Goal: Task Accomplishment & Management: Use online tool/utility

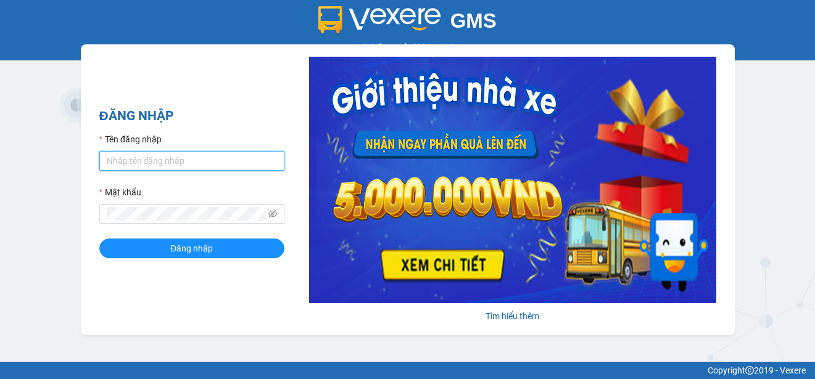
click at [201, 165] on input "Tên đăng nhập" at bounding box center [191, 161] width 185 height 20
type input "thanhdat.thaochau"
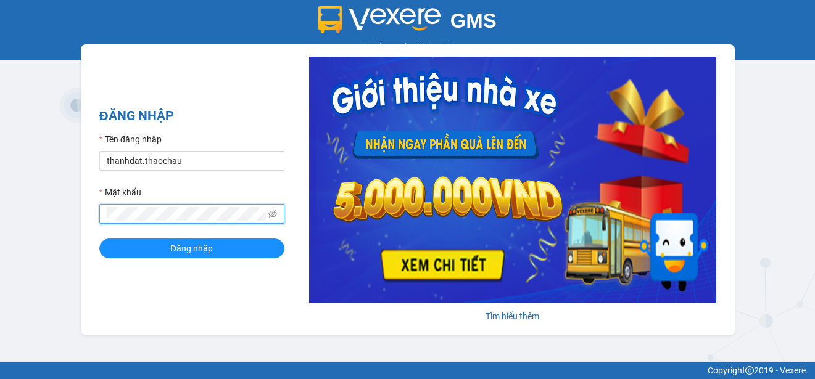
click at [99, 239] on button "Đăng nhập" at bounding box center [191, 249] width 185 height 20
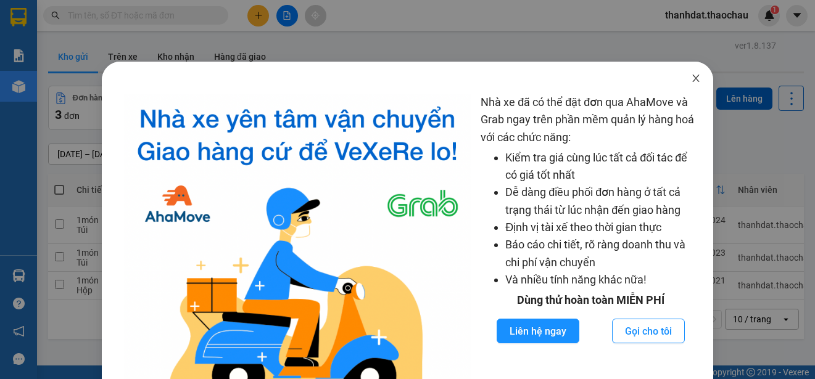
click at [691, 79] on icon "close" at bounding box center [696, 78] width 10 height 10
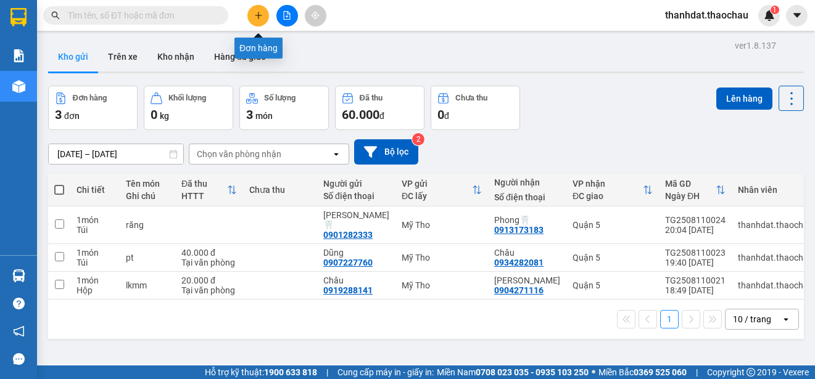
click at [256, 21] on button at bounding box center [258, 16] width 22 height 22
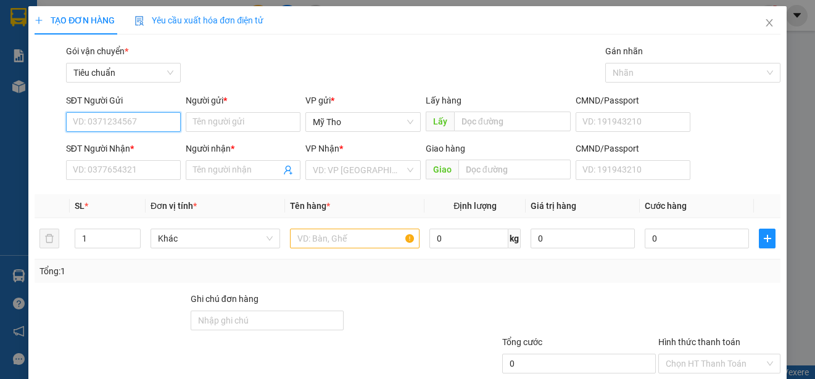
click at [149, 121] on input "SĐT Người Gửi" at bounding box center [123, 122] width 115 height 20
type input "0911648956"
click at [134, 147] on div "0911648956 - Diễm" at bounding box center [122, 147] width 99 height 14
type input "Diễm"
type input "0911648956"
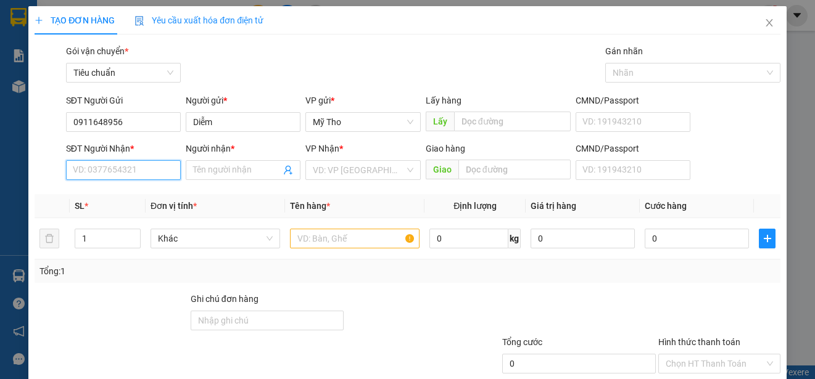
click at [143, 170] on input "SĐT Người Nhận *" at bounding box center [123, 170] width 115 height 20
click at [139, 194] on div "0908280494 - Lượm" at bounding box center [122, 195] width 99 height 14
type input "0908280494"
type input "Lượm"
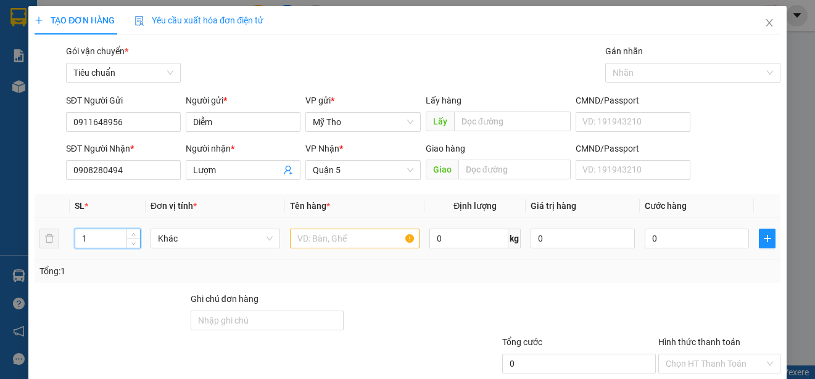
click at [93, 240] on input "1" at bounding box center [107, 238] width 65 height 19
type input "2"
click at [204, 240] on span "Khác" at bounding box center [215, 238] width 115 height 19
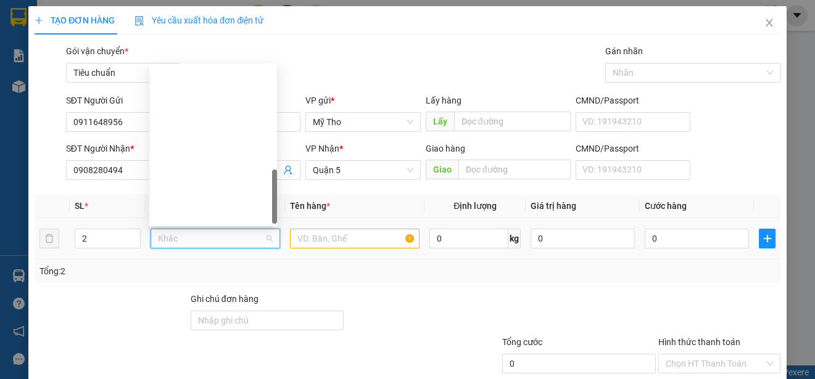
scroll to position [385, 0]
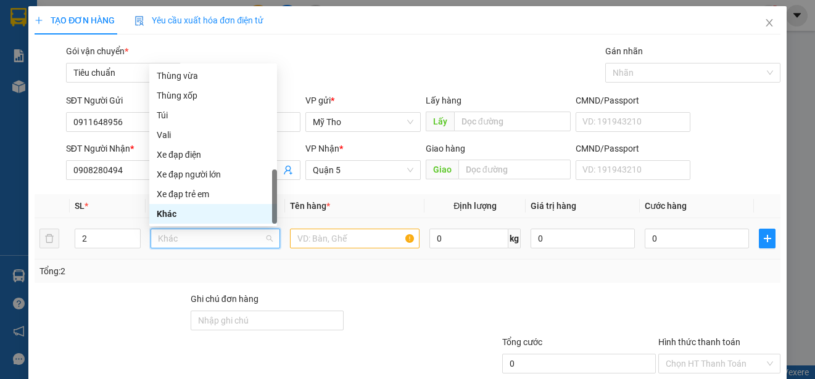
type input "b"
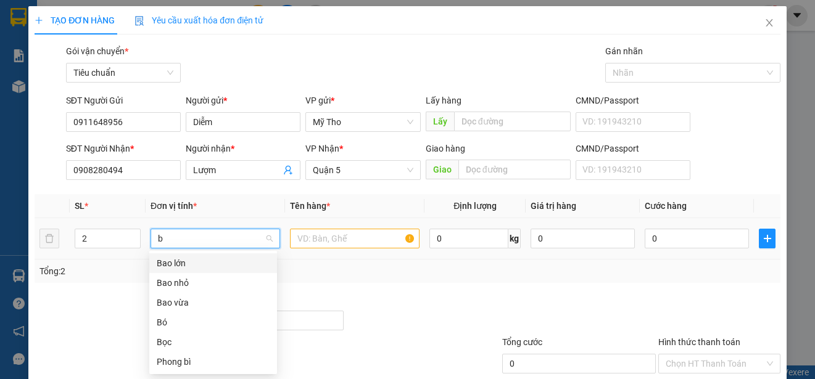
scroll to position [0, 0]
click at [169, 344] on div "Bọc" at bounding box center [213, 343] width 113 height 14
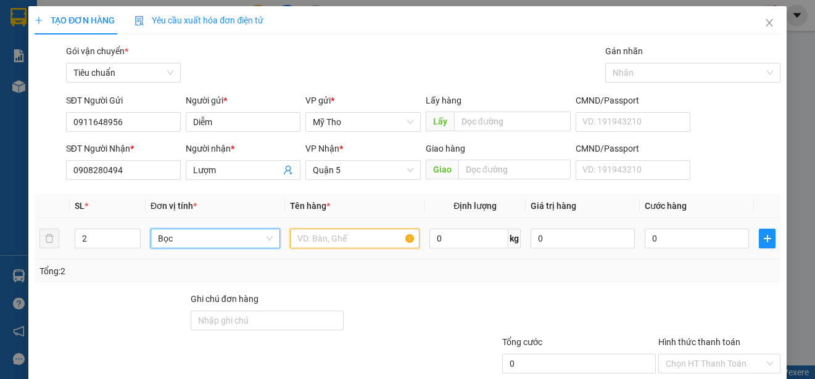
click at [331, 241] on input "text" at bounding box center [355, 239] width 130 height 20
type input "d"
paste input "đ"
paste input "ô"
paste input "ồ"
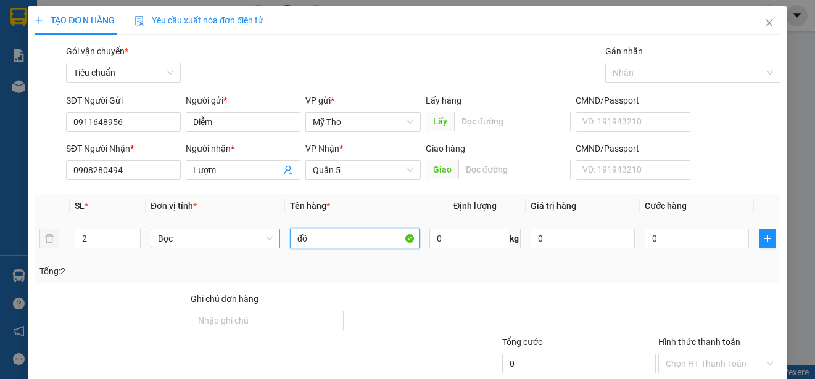
paste input "ăn"
type input "đồ ăn"
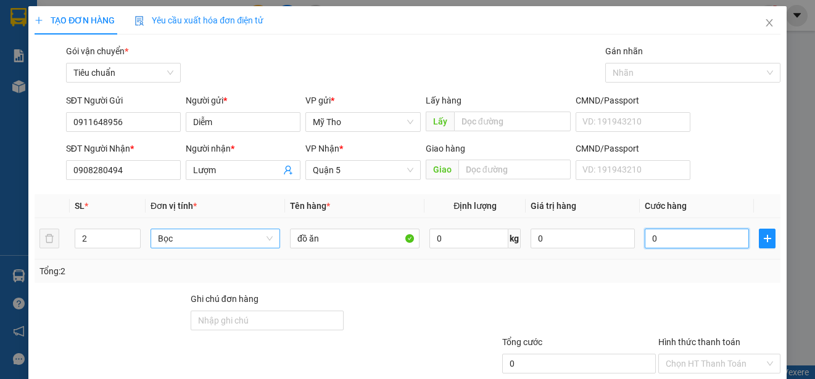
click at [673, 239] on input "0" at bounding box center [696, 239] width 104 height 20
type input "6"
type input "60"
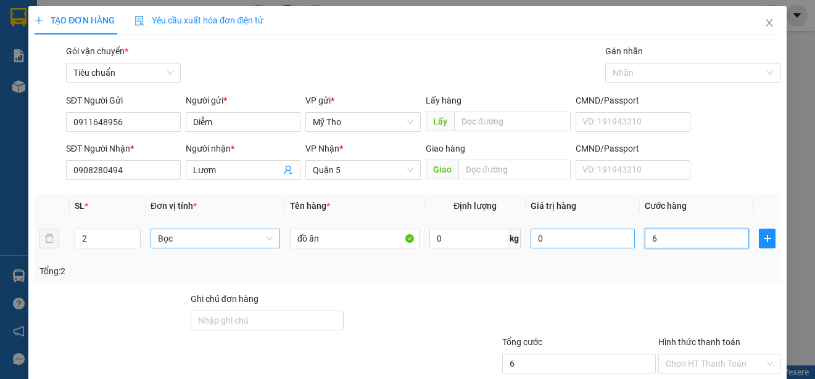
type input "60"
type input "600"
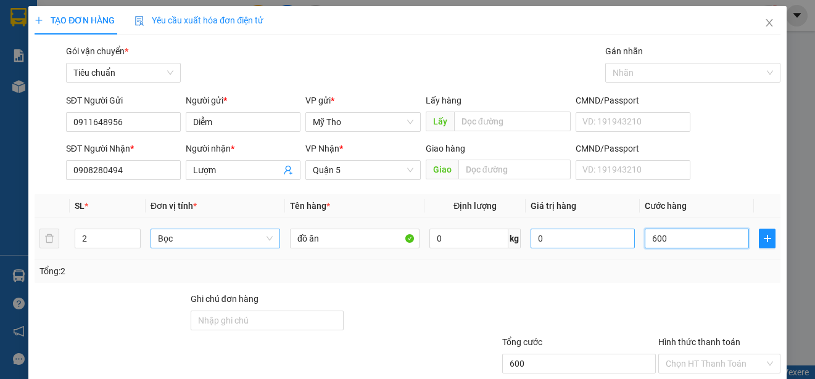
type input "6.000"
type input "60.000"
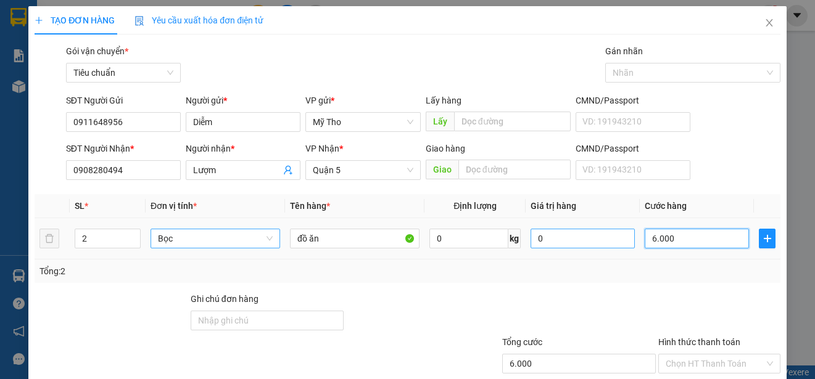
type input "60.000"
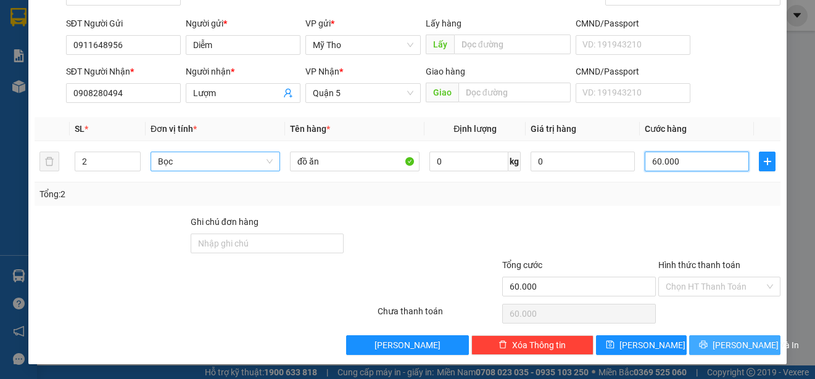
type input "60.000"
click at [744, 347] on span "[PERSON_NAME] và In" at bounding box center [755, 346] width 86 height 14
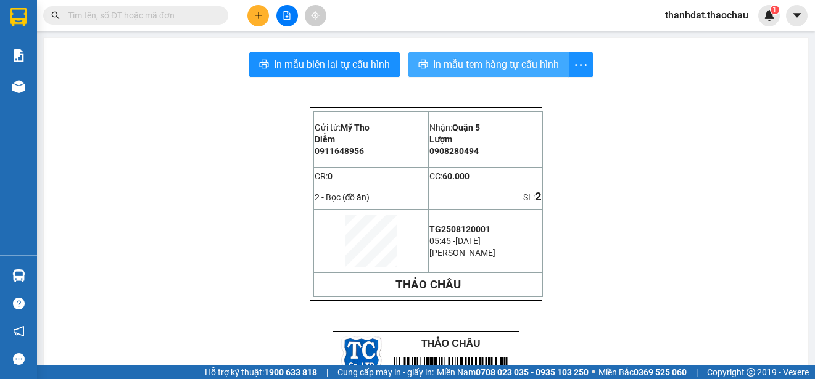
click at [491, 64] on span "In mẫu tem hàng tự cấu hình" at bounding box center [496, 64] width 126 height 15
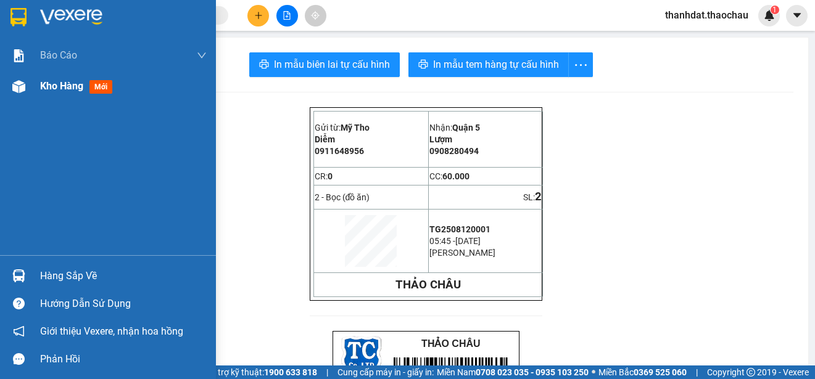
click at [58, 85] on span "Kho hàng" at bounding box center [61, 86] width 43 height 12
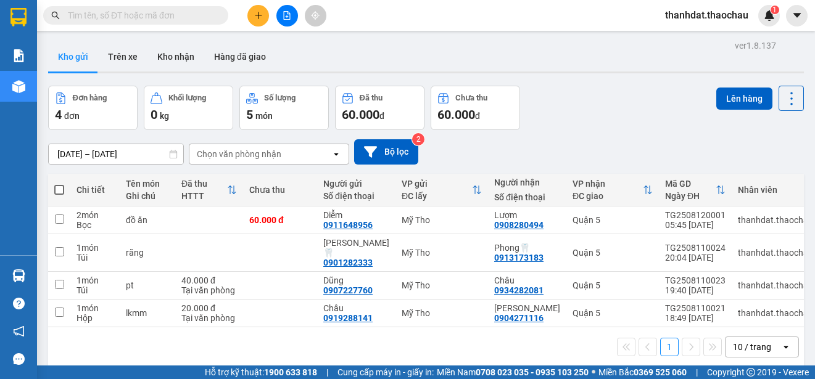
click at [54, 188] on span at bounding box center [59, 190] width 10 height 10
click at [59, 184] on input "checkbox" at bounding box center [59, 184] width 0 height 0
checkbox input "true"
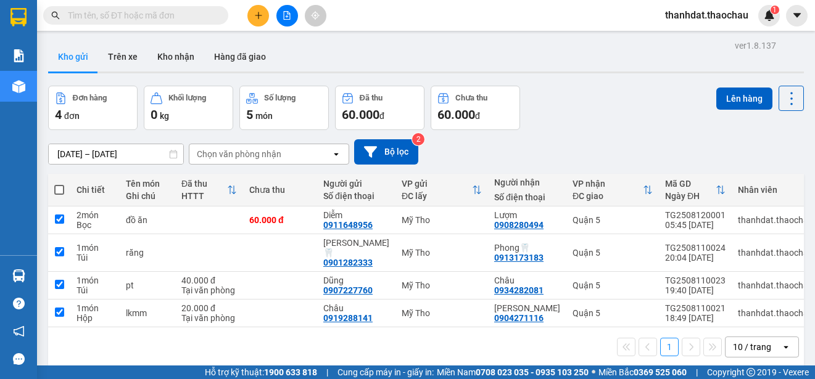
checkbox input "true"
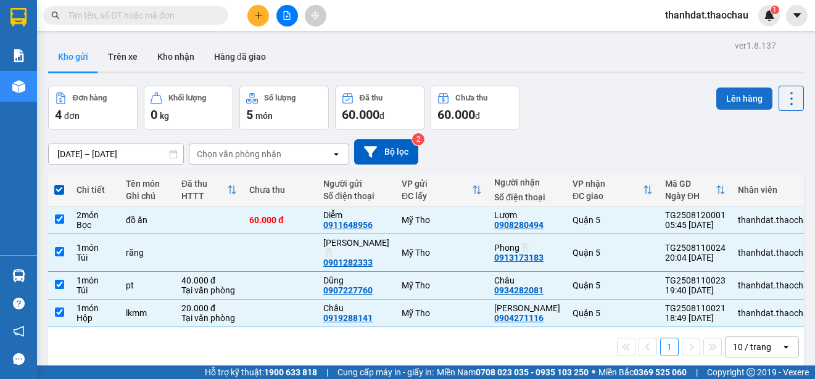
click at [725, 98] on button "Lên hàng" at bounding box center [744, 99] width 56 height 22
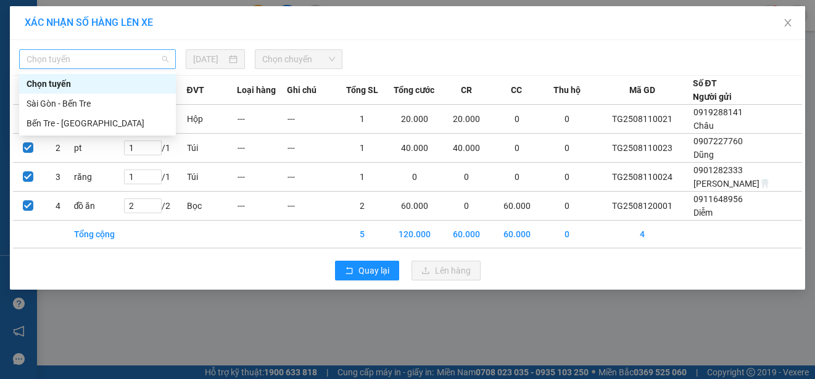
click at [59, 62] on span "Chọn tuyến" at bounding box center [98, 59] width 142 height 19
click at [73, 122] on div "Bến Tre - [GEOGRAPHIC_DATA]" at bounding box center [98, 124] width 142 height 14
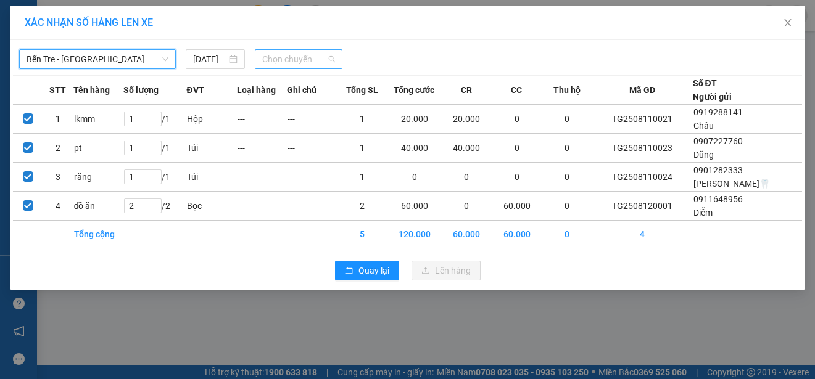
click at [299, 62] on span "Chọn chuyến" at bounding box center [298, 59] width 72 height 19
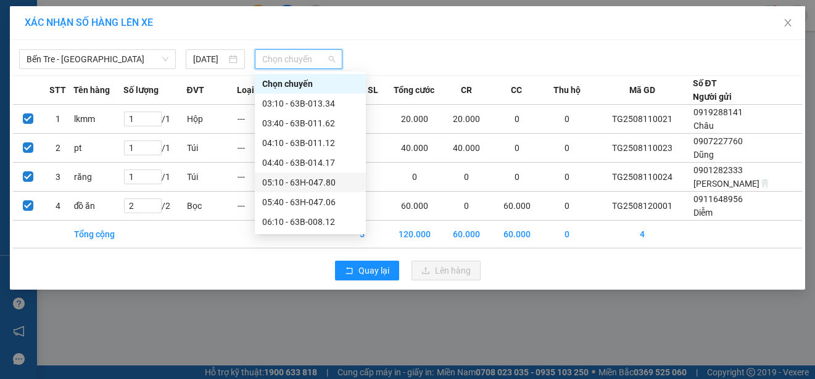
click at [283, 178] on div "05:10 - 63H-047.80" at bounding box center [310, 183] width 96 height 14
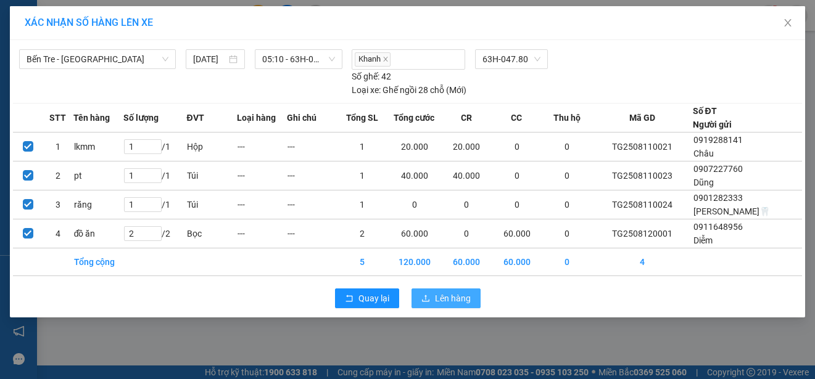
click at [450, 293] on span "Lên hàng" at bounding box center [453, 299] width 36 height 14
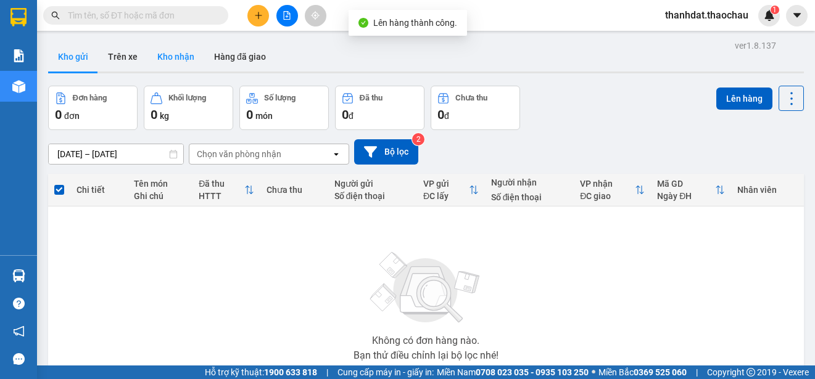
click at [172, 52] on button "Kho nhận" at bounding box center [175, 57] width 57 height 30
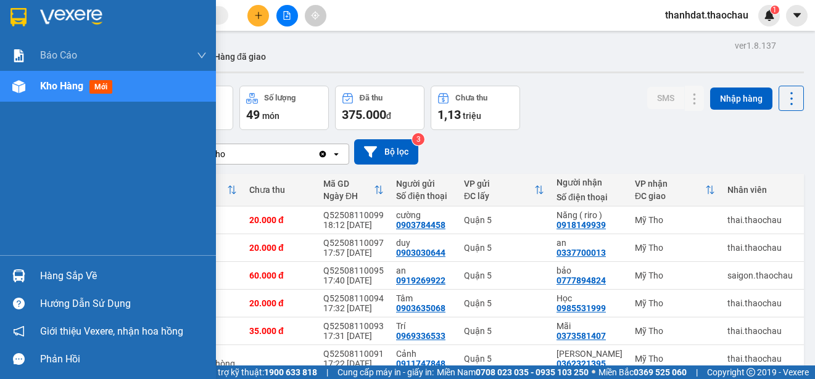
click at [59, 271] on div "Hàng sắp về" at bounding box center [123, 276] width 167 height 19
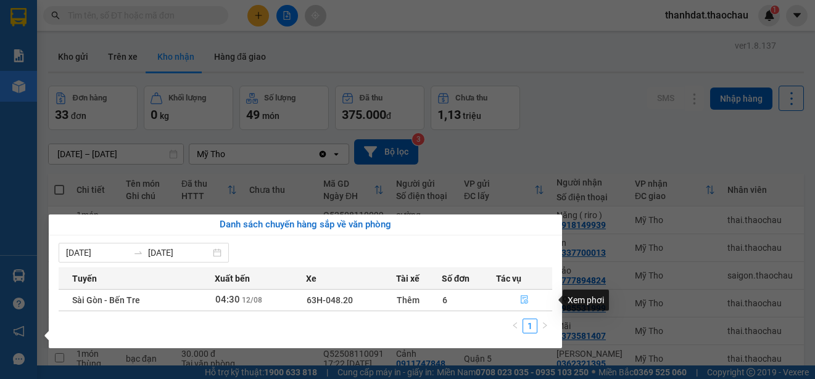
click at [523, 299] on icon "file-done" at bounding box center [524, 300] width 7 height 9
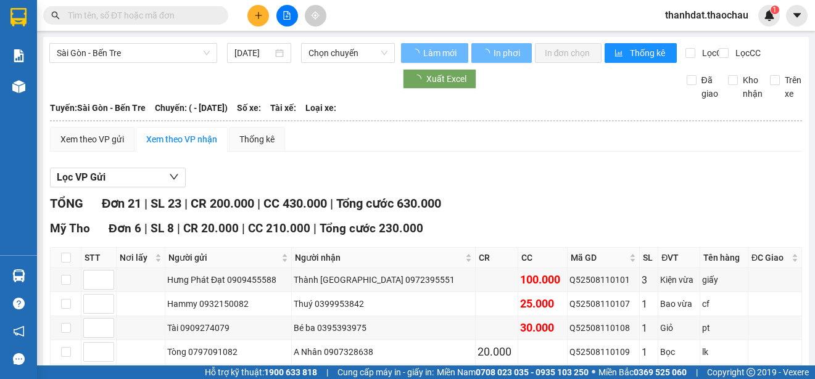
type input "[DATE]"
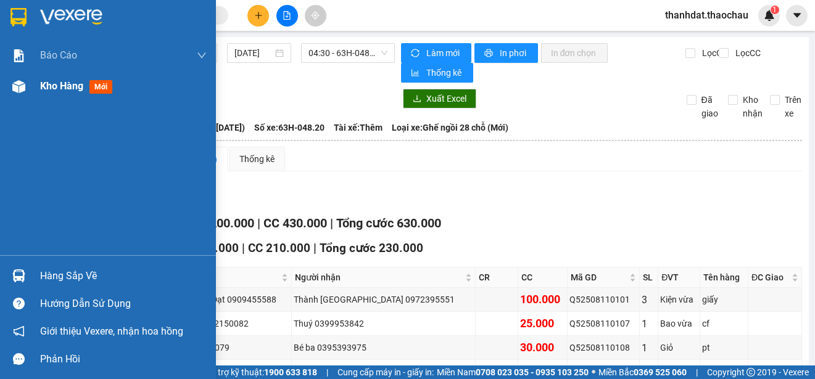
click at [45, 85] on span "Kho hàng" at bounding box center [61, 86] width 43 height 12
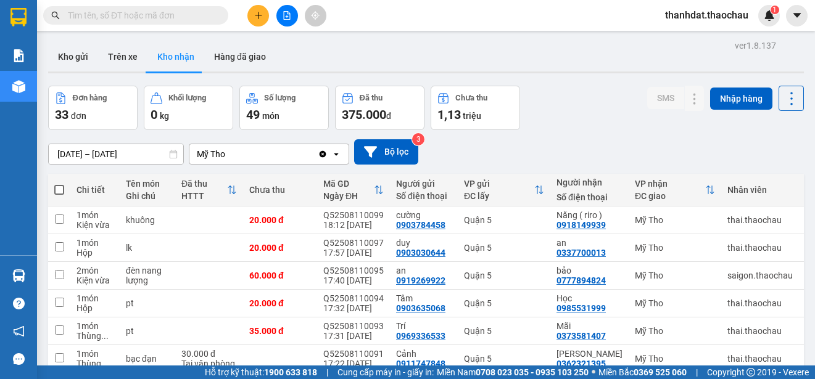
click at [255, 21] on button at bounding box center [258, 16] width 22 height 22
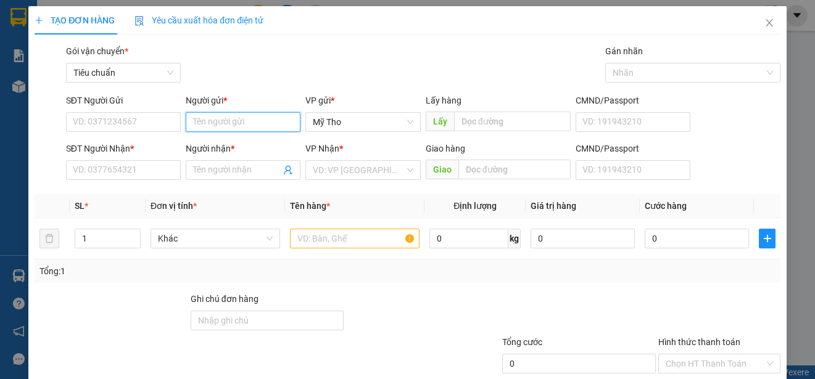
click at [234, 126] on input "Người gửi *" at bounding box center [243, 122] width 115 height 20
paste input "ây"
paste input "đ"
paste input "ê"
paste input "ề"
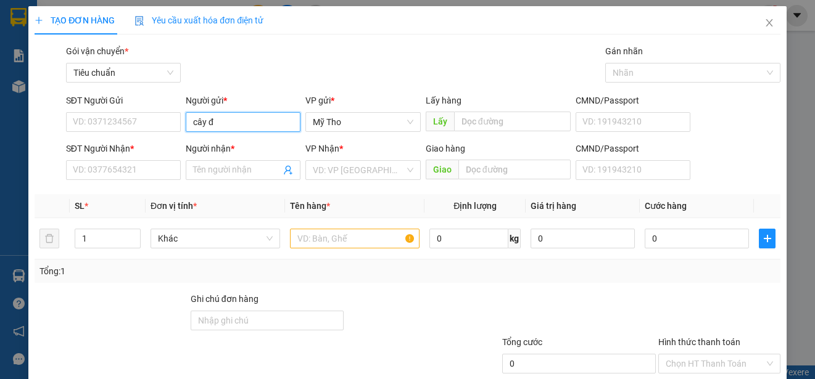
type input "cây đề"
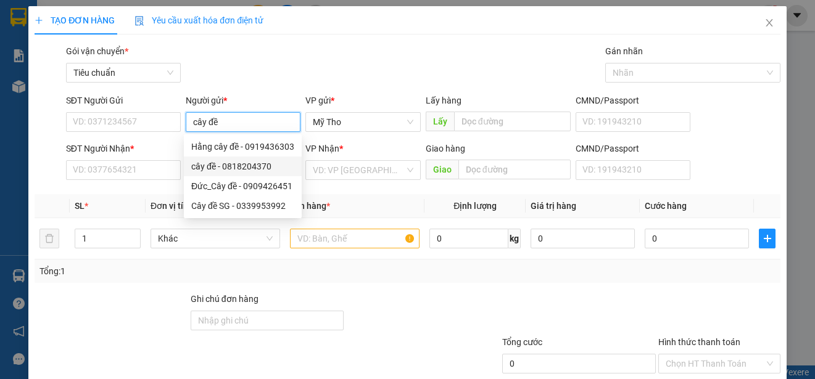
click at [258, 164] on div "cây đề - 0818204370" at bounding box center [242, 167] width 103 height 14
type input "0818204370"
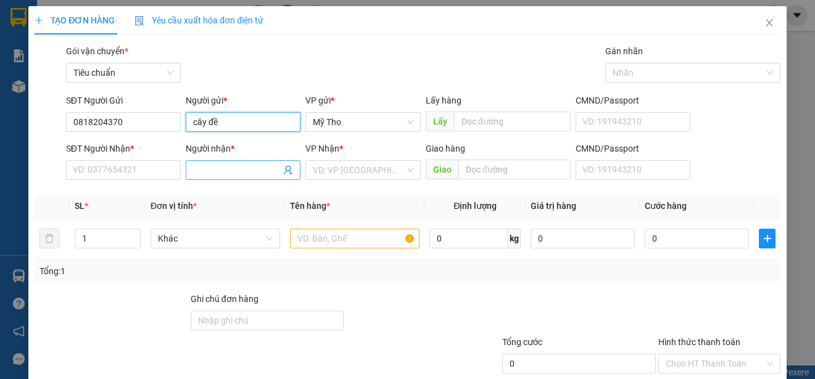
type input "cây đề"
click at [253, 166] on input "Người nhận *" at bounding box center [237, 170] width 88 height 14
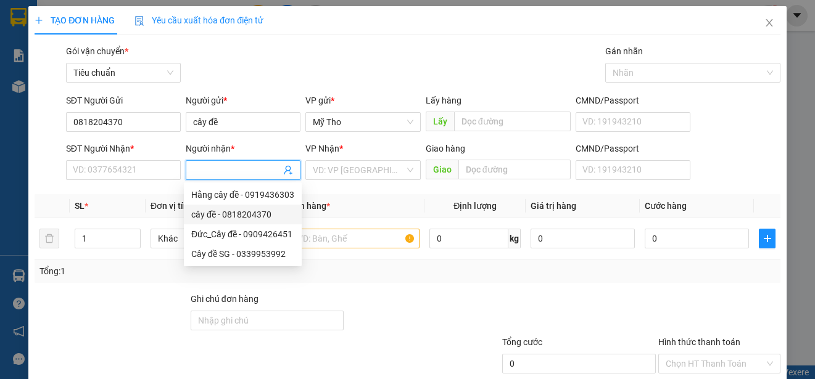
click at [249, 213] on div "cây đề - 0818204370" at bounding box center [242, 215] width 103 height 14
type input "0818204370"
type input "cây đề"
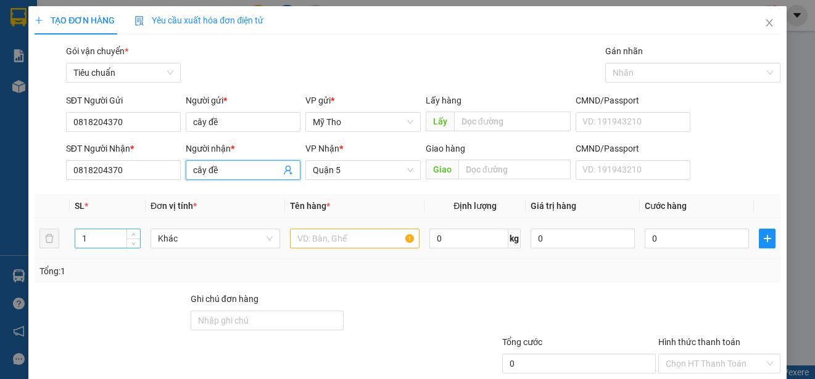
click at [101, 239] on input "1" at bounding box center [107, 238] width 65 height 19
type input "5"
click at [173, 234] on span "Khác" at bounding box center [215, 238] width 115 height 19
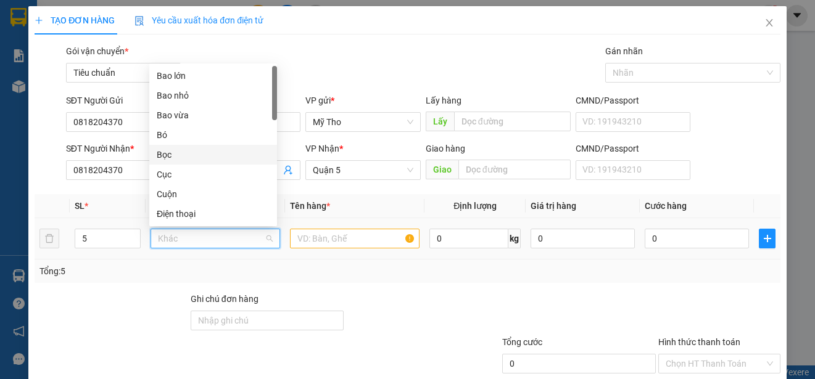
click at [168, 151] on div "Bọc" at bounding box center [213, 155] width 113 height 14
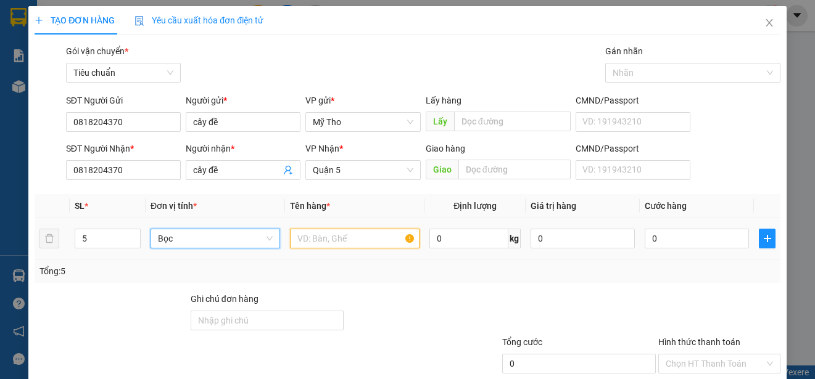
click at [304, 241] on input "text" at bounding box center [355, 239] width 130 height 20
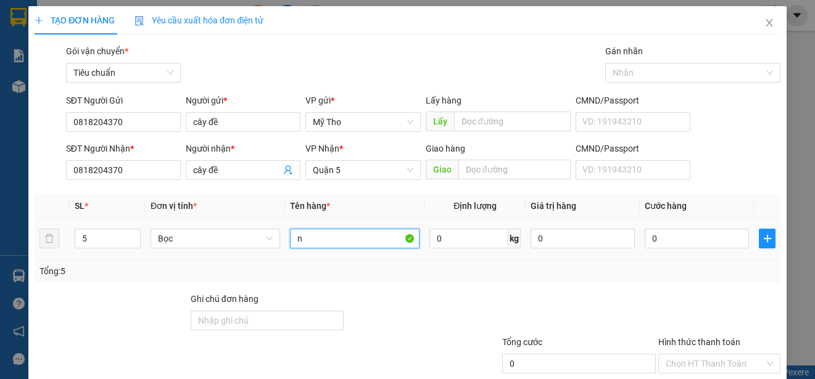
paste input "âm"
paste input "ấm"
paste input "ơm"
type input "nấm rơm"
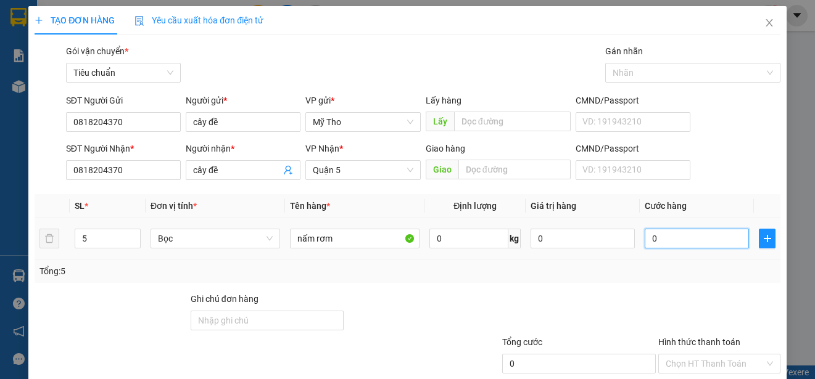
click at [675, 240] on input "0" at bounding box center [696, 239] width 104 height 20
type input "7"
type input "75"
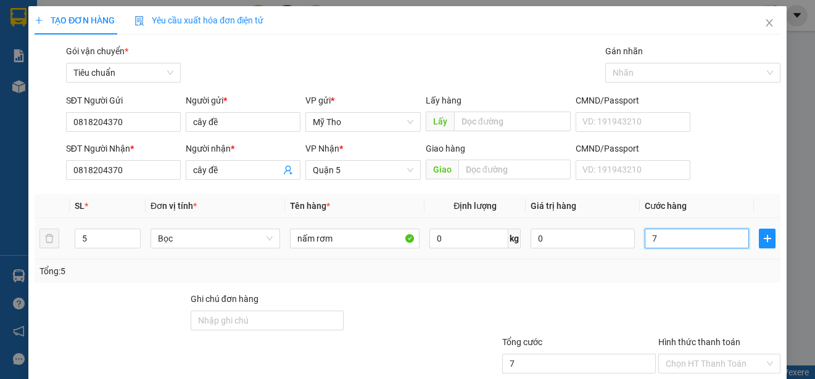
type input "75"
type input "750"
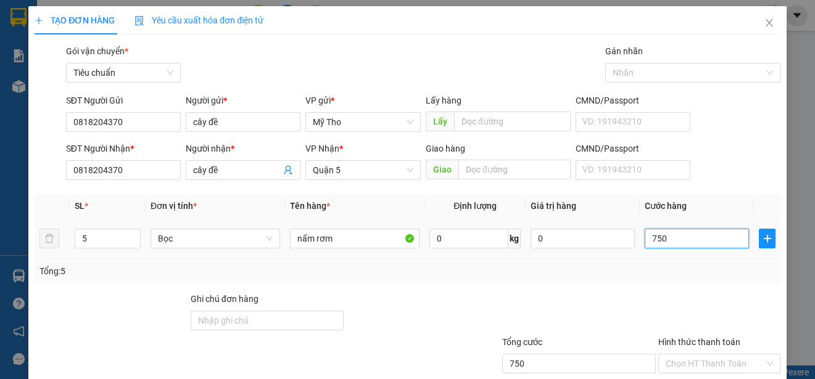
type input "7.500"
type input "75.000"
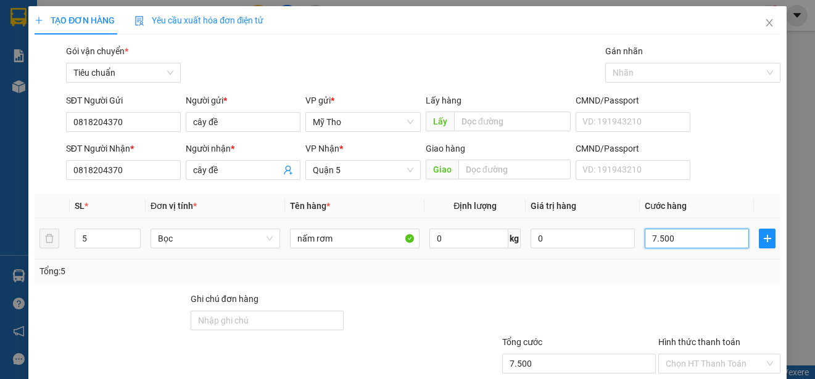
type input "75.000"
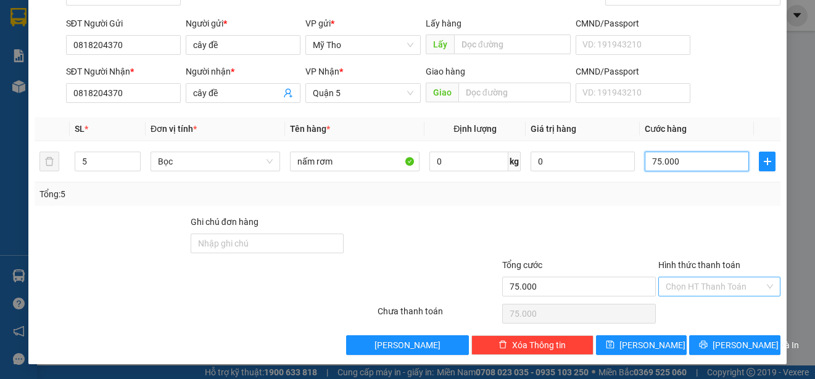
type input "75.000"
click at [701, 282] on input "Hình thức thanh toán" at bounding box center [714, 287] width 99 height 19
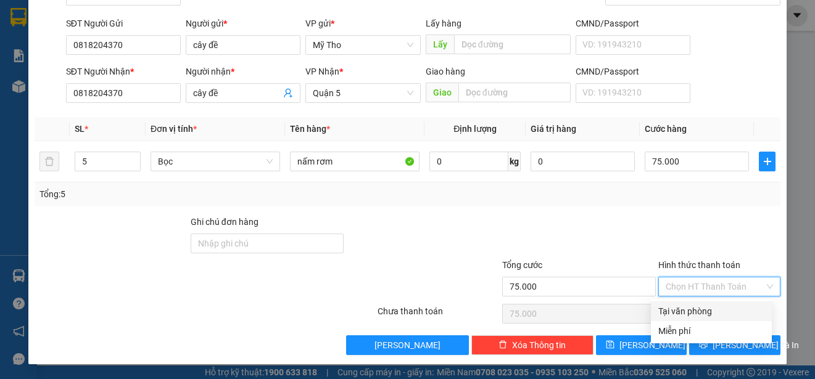
click at [701, 311] on div "Tại văn phòng" at bounding box center [711, 312] width 106 height 14
type input "0"
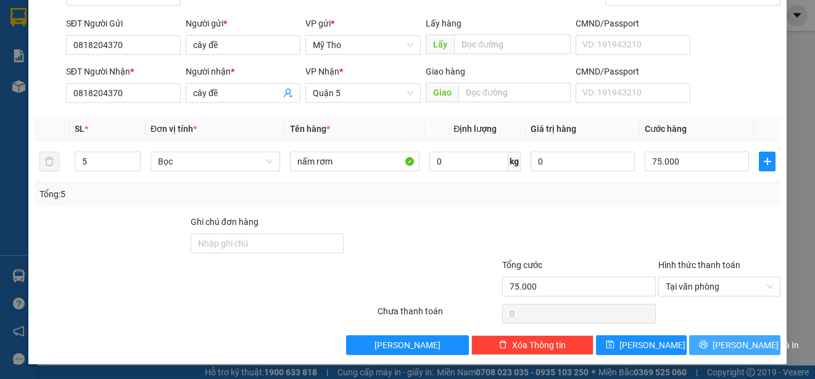
click at [736, 345] on span "Lưu và In" at bounding box center [755, 346] width 86 height 14
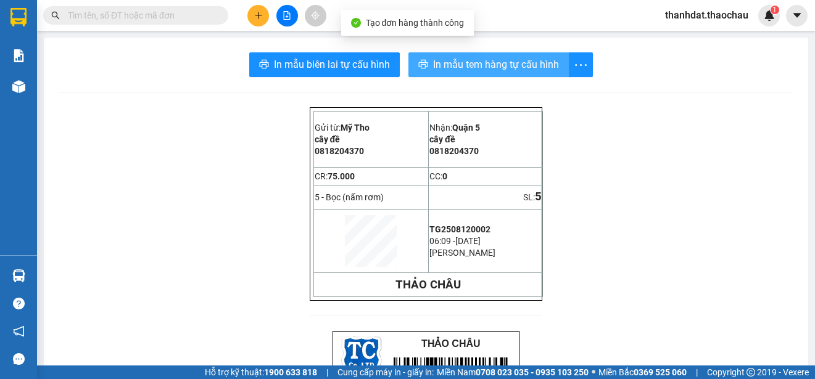
click at [474, 64] on span "In mẫu tem hàng tự cấu hình" at bounding box center [496, 64] width 126 height 15
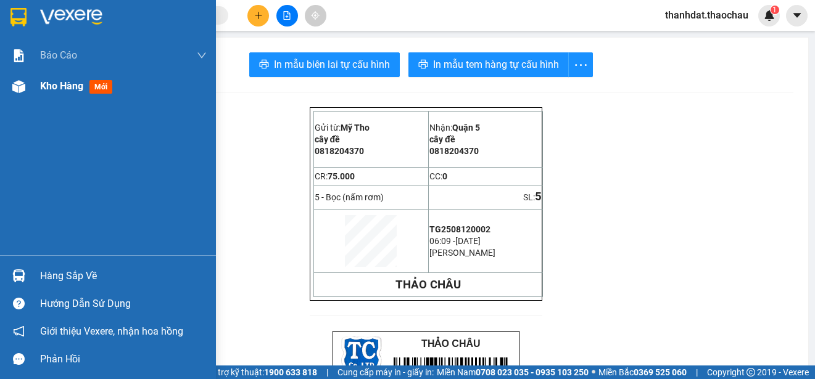
click at [59, 88] on span "Kho hàng" at bounding box center [61, 86] width 43 height 12
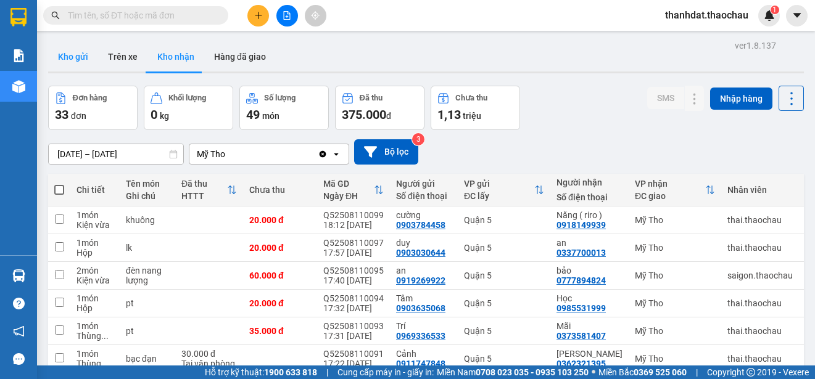
click at [61, 47] on button "Kho gửi" at bounding box center [73, 57] width 50 height 30
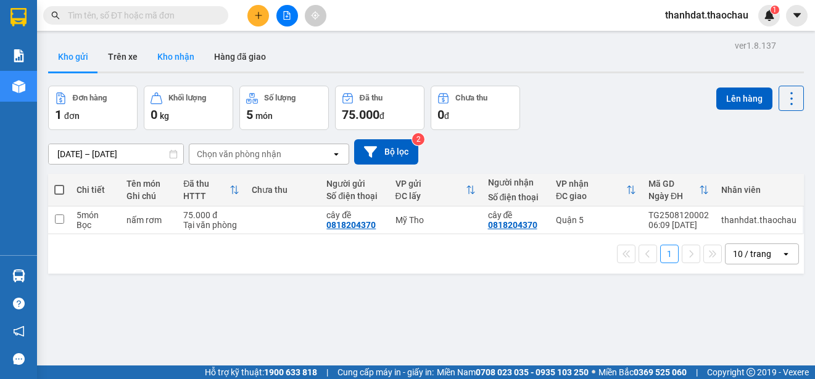
click at [172, 53] on button "Kho nhận" at bounding box center [175, 57] width 57 height 30
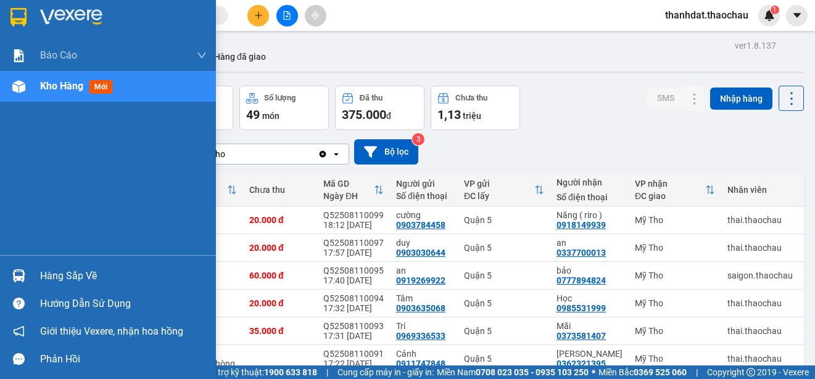
click at [46, 273] on div "Hàng sắp về" at bounding box center [123, 276] width 167 height 19
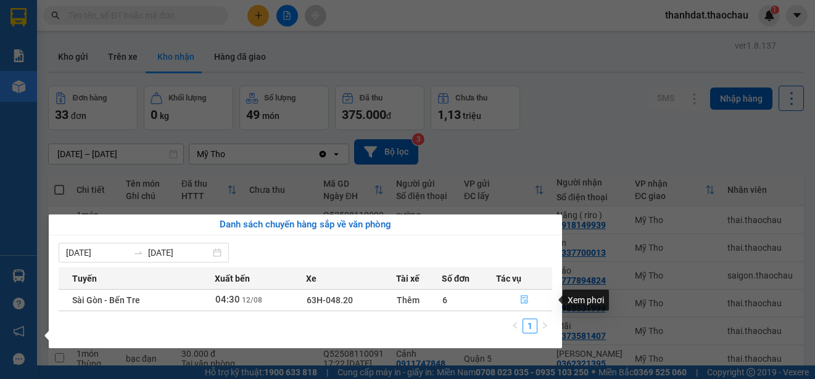
click at [521, 299] on icon "file-done" at bounding box center [524, 299] width 9 height 9
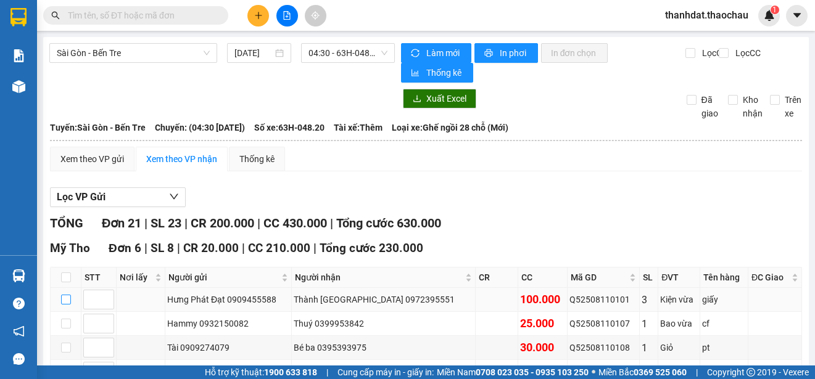
click at [65, 295] on input "checkbox" at bounding box center [66, 300] width 10 height 10
checkbox input "true"
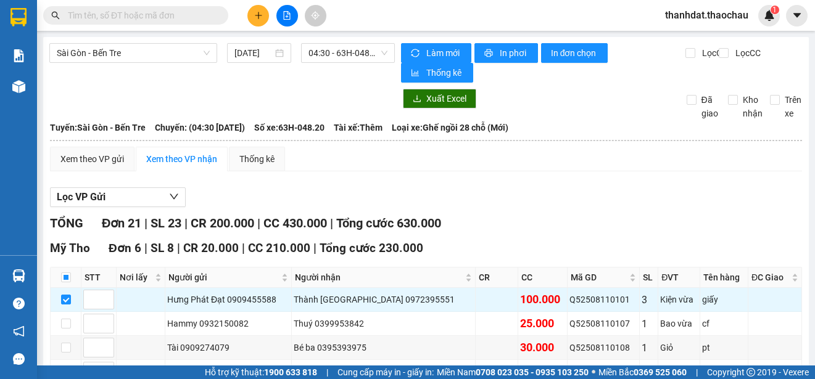
drag, startPoint x: 65, startPoint y: 213, endPoint x: 75, endPoint y: 201, distance: 16.2
checkbox input "true"
click at [68, 367] on input "checkbox" at bounding box center [66, 372] width 10 height 10
checkbox input "true"
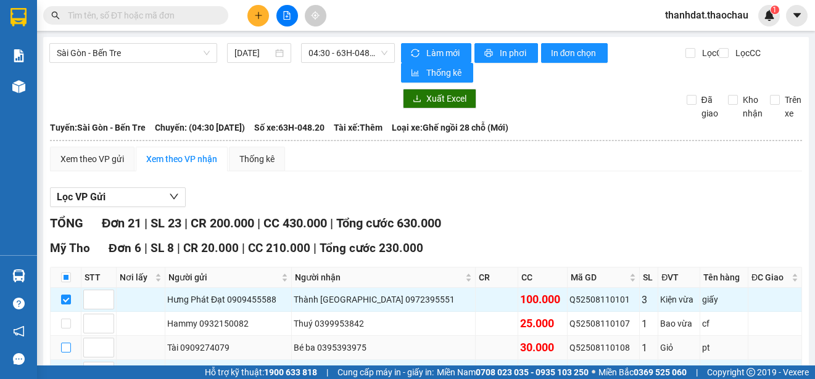
click at [66, 343] on input "checkbox" at bounding box center [66, 348] width 10 height 10
checkbox input "true"
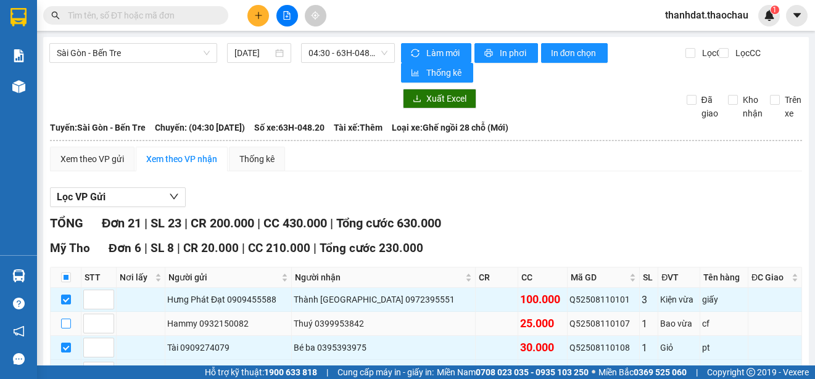
click at [68, 319] on input "checkbox" at bounding box center [66, 324] width 10 height 10
checkbox input "true"
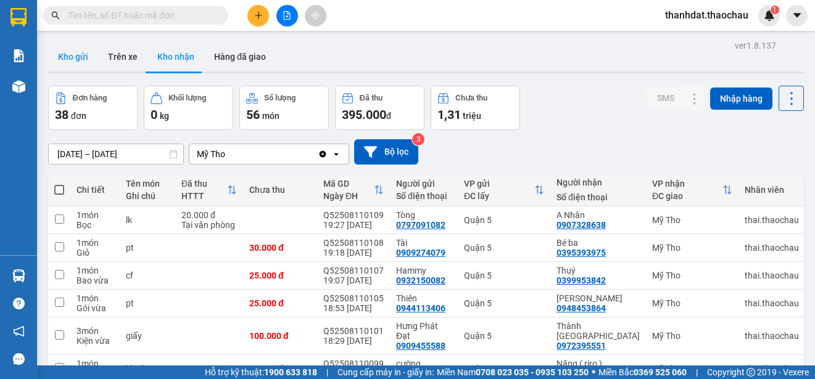
click at [72, 52] on button "Kho gửi" at bounding box center [73, 57] width 50 height 30
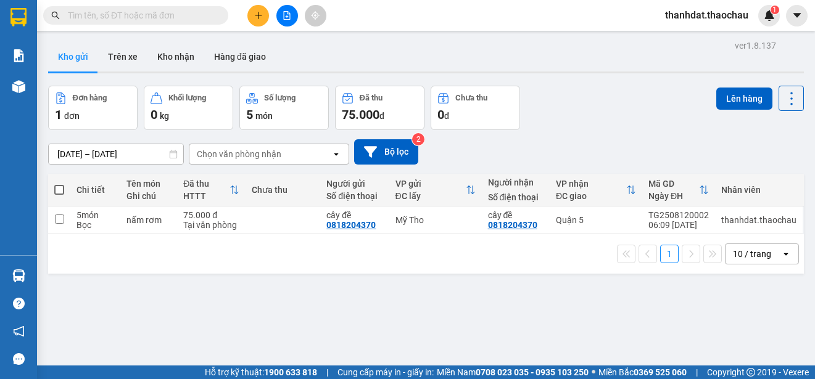
click at [58, 187] on span at bounding box center [59, 190] width 10 height 10
click at [59, 184] on input "checkbox" at bounding box center [59, 184] width 0 height 0
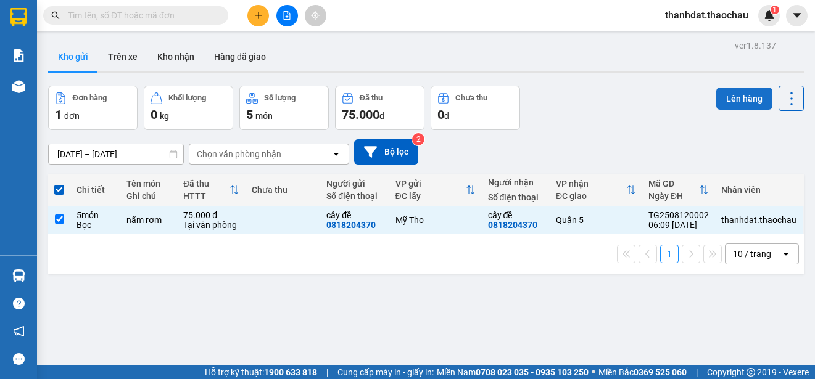
click at [735, 101] on button "Lên hàng" at bounding box center [744, 99] width 56 height 22
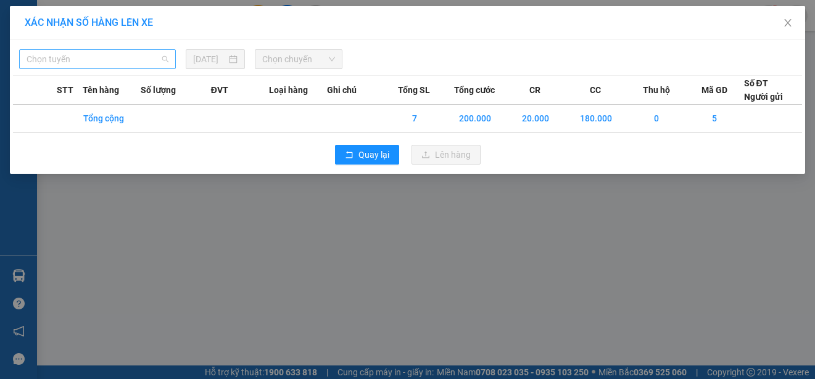
click at [51, 63] on span "Chọn tuyến" at bounding box center [98, 59] width 142 height 19
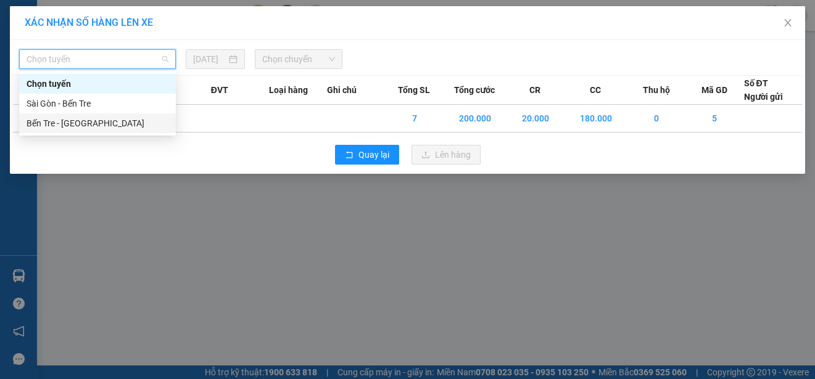
click at [51, 121] on div "Bến Tre - [GEOGRAPHIC_DATA]" at bounding box center [98, 124] width 142 height 14
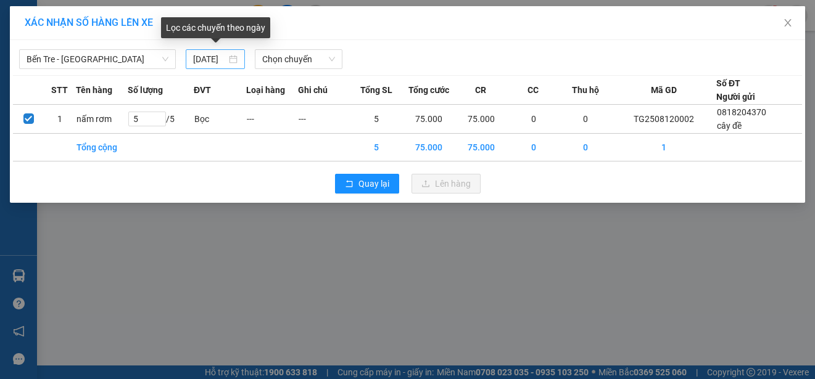
click at [231, 57] on div "11/08/2025" at bounding box center [215, 59] width 44 height 14
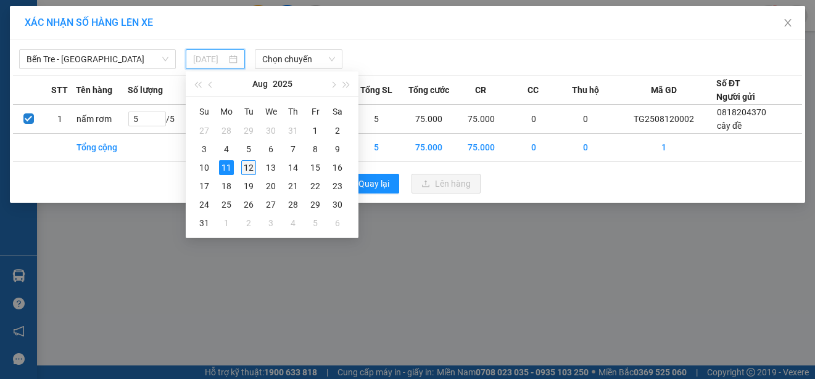
click at [245, 167] on div "12" at bounding box center [248, 167] width 15 height 15
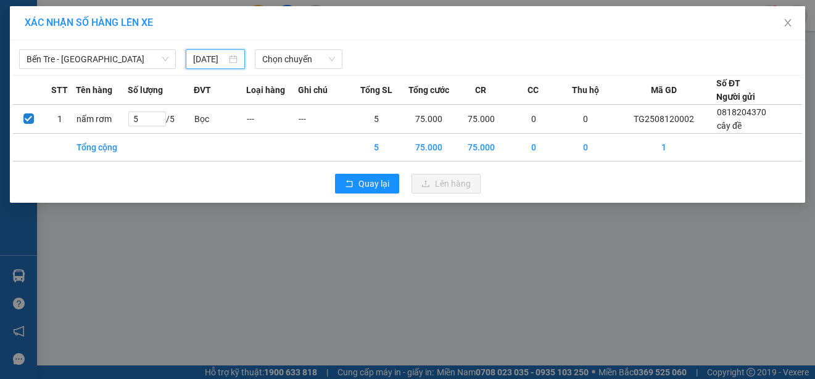
type input "[DATE]"
click at [303, 63] on span "Chọn chuyến" at bounding box center [298, 59] width 72 height 19
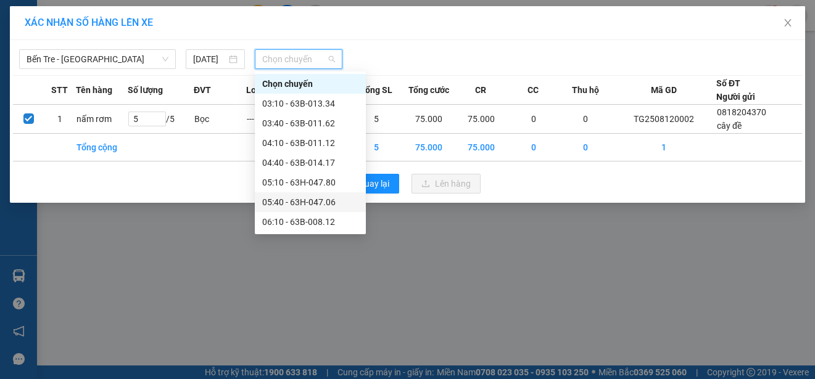
click at [325, 202] on div "05:40 - 63H-047.06" at bounding box center [310, 203] width 96 height 14
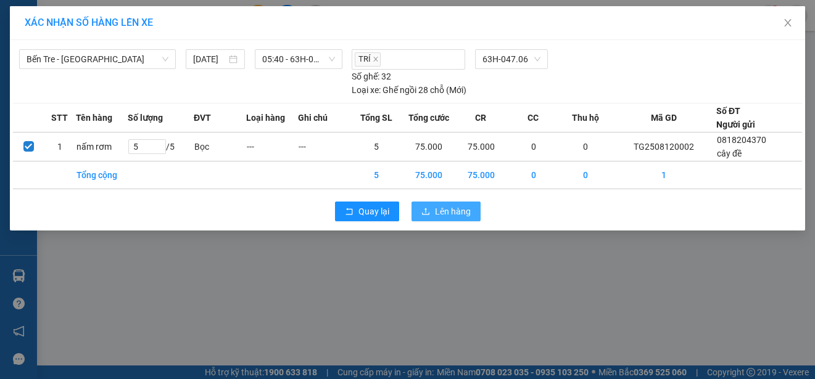
click at [448, 211] on span "Lên hàng" at bounding box center [453, 212] width 36 height 14
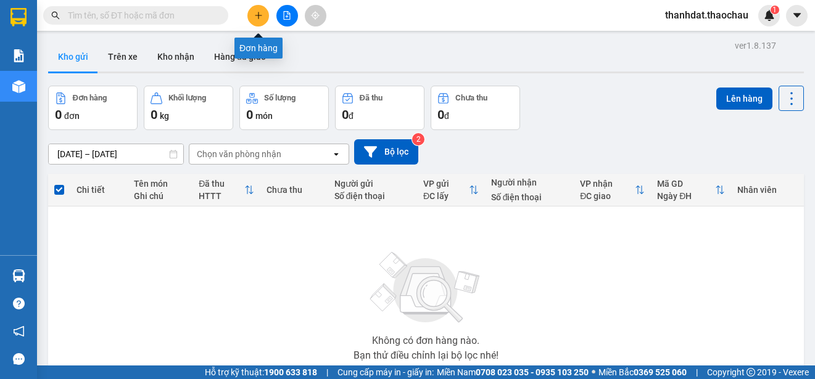
click at [260, 15] on icon "plus" at bounding box center [258, 15] width 9 height 9
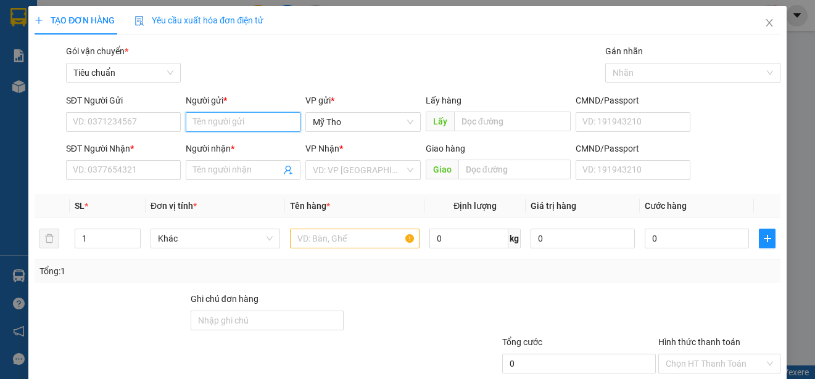
click at [230, 118] on input "Người gửi *" at bounding box center [243, 122] width 115 height 20
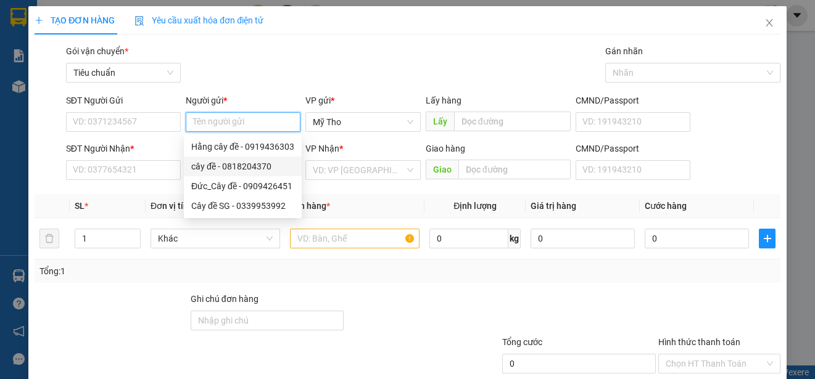
click at [224, 164] on div "cây đề - 0818204370" at bounding box center [242, 167] width 103 height 14
type input "0818204370"
type input "cây đề"
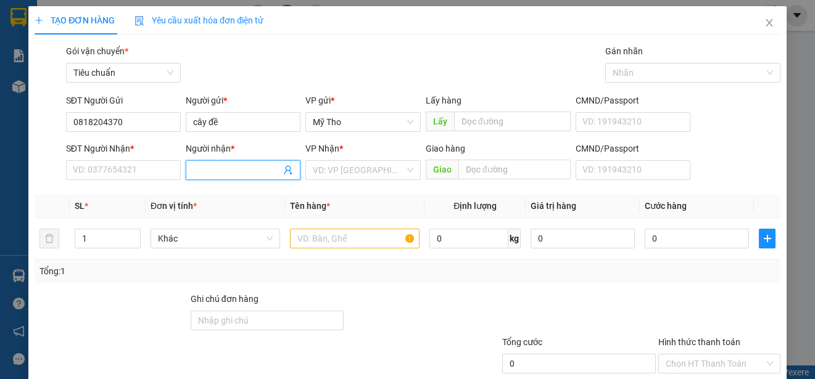
click at [224, 173] on input "Người nhận *" at bounding box center [237, 170] width 88 height 14
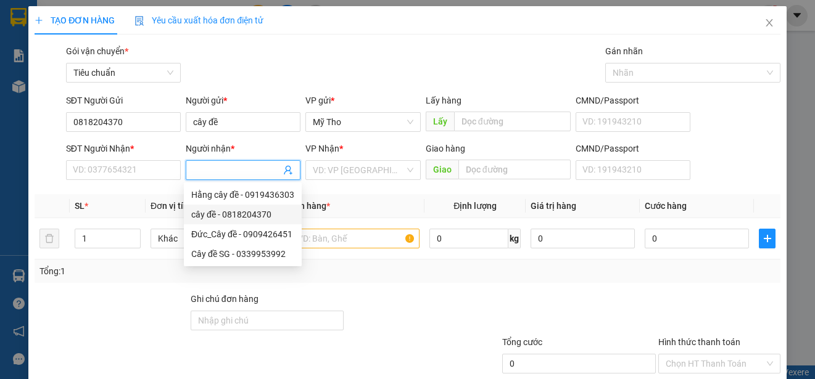
click at [226, 210] on div "cây đề - 0818204370" at bounding box center [242, 215] width 103 height 14
type input "0818204370"
type input "cây đề"
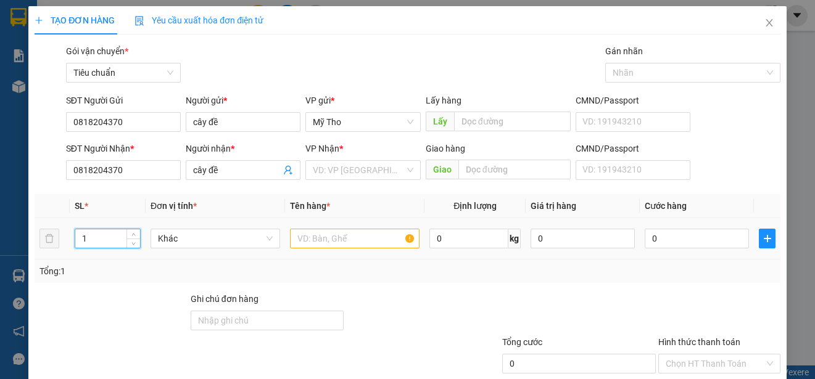
click at [118, 237] on input "1" at bounding box center [107, 238] width 65 height 19
click at [176, 241] on span "Khác" at bounding box center [215, 238] width 115 height 19
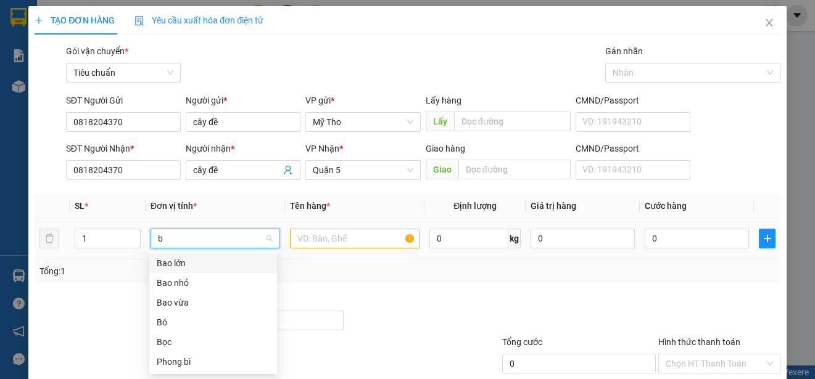
type input "ba"
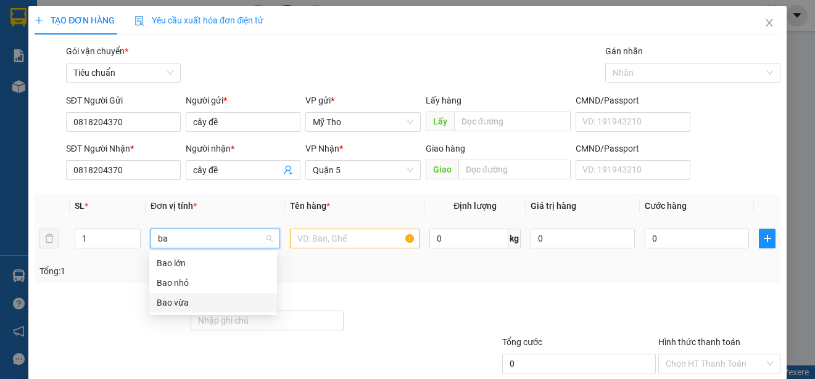
drag, startPoint x: 171, startPoint y: 304, endPoint x: 278, endPoint y: 283, distance: 109.3
click at [174, 302] on div "Bao vừa" at bounding box center [213, 303] width 113 height 14
click at [337, 240] on input "text" at bounding box center [355, 239] width 130 height 20
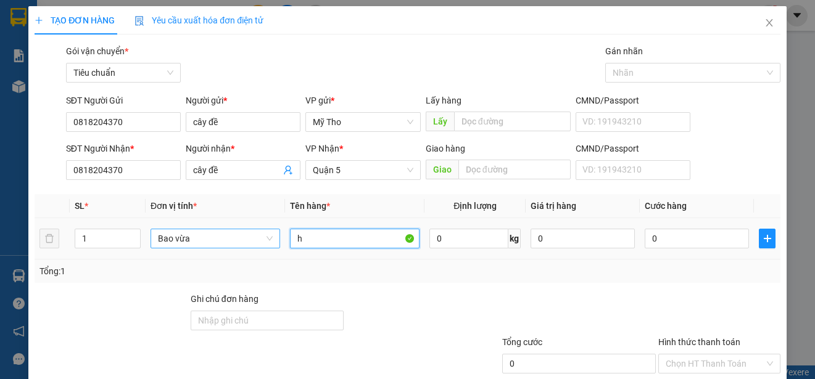
paste input "ủ"
type input "hủ"
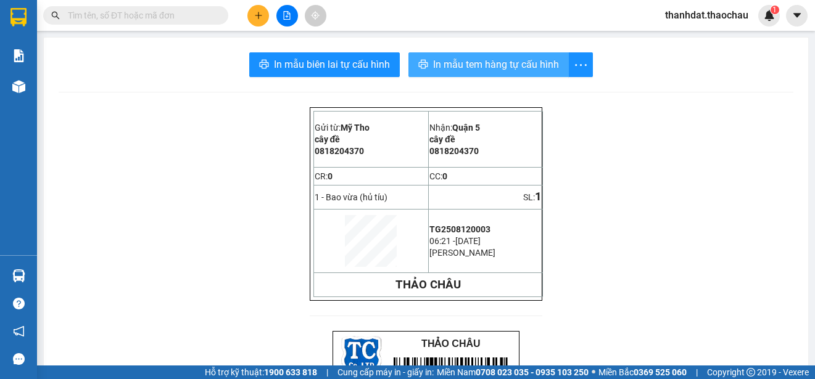
click at [485, 62] on span "In mẫu tem hàng tự cấu hình" at bounding box center [496, 64] width 126 height 15
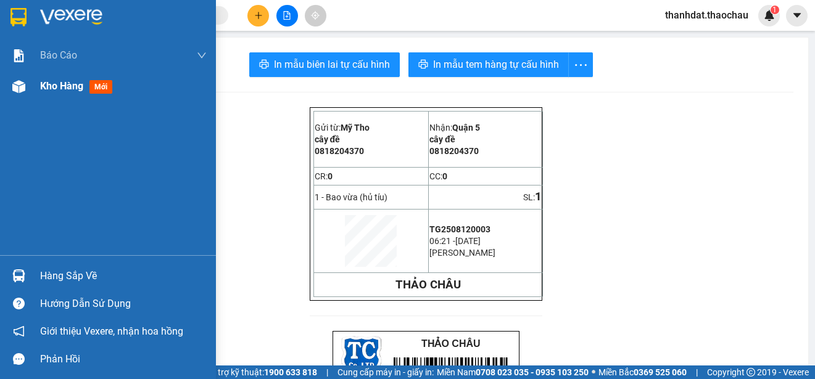
click at [43, 83] on span "Kho hàng" at bounding box center [61, 86] width 43 height 12
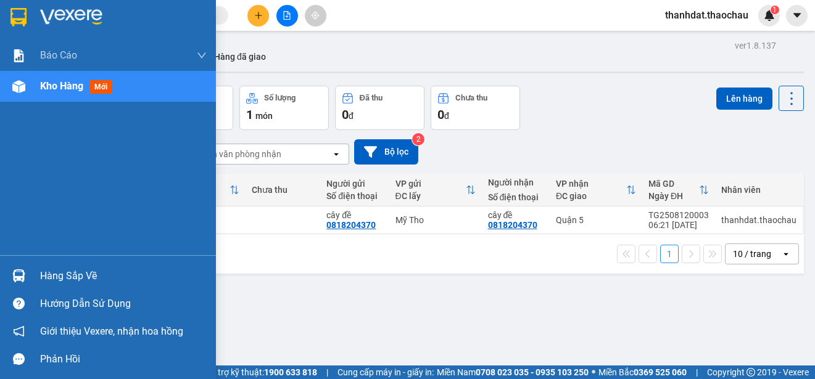
click at [44, 273] on div "Hàng sắp về" at bounding box center [123, 276] width 167 height 19
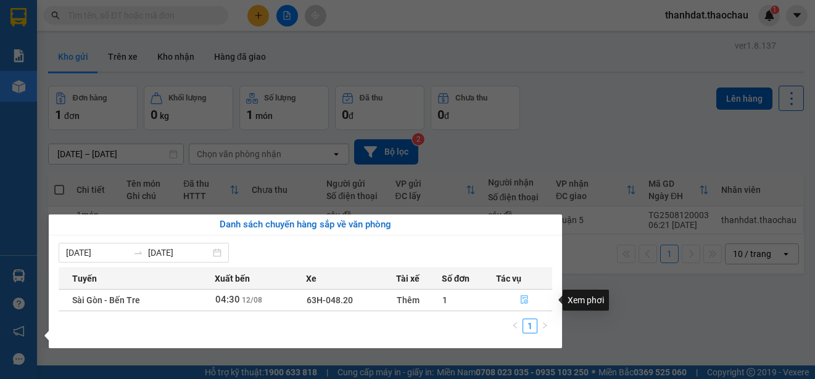
click at [521, 300] on icon "file-done" at bounding box center [524, 299] width 9 height 9
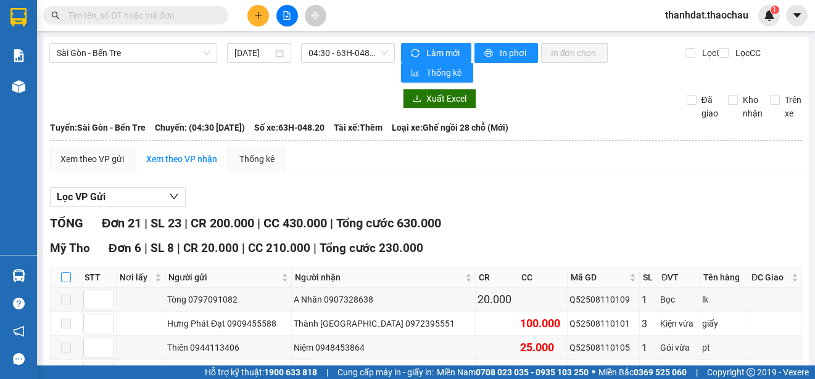
click at [64, 273] on input "checkbox" at bounding box center [66, 278] width 10 height 10
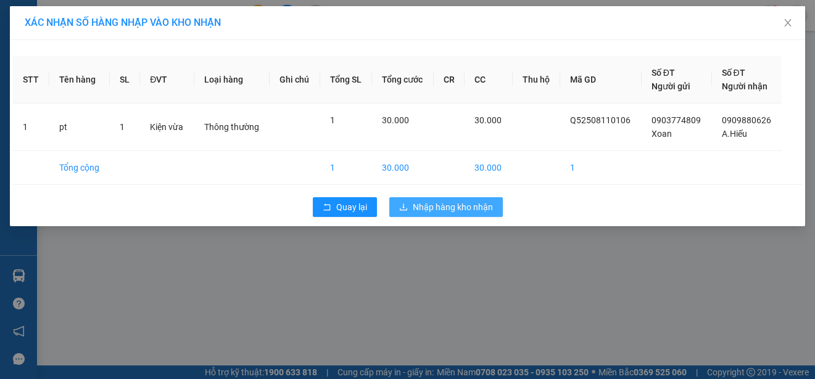
click at [460, 203] on span "Nhập hàng kho nhận" at bounding box center [453, 207] width 80 height 14
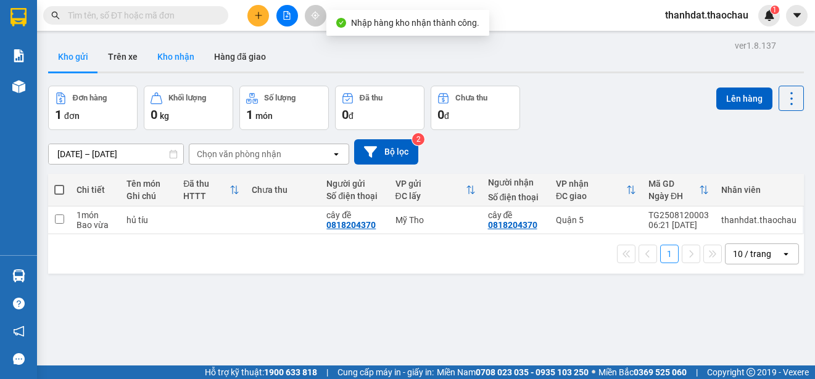
click at [183, 59] on button "Kho nhận" at bounding box center [175, 57] width 57 height 30
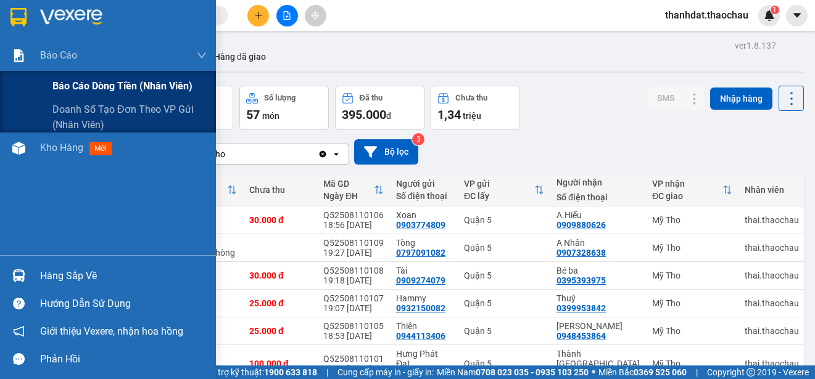
click at [86, 84] on span "Báo cáo dòng tiền (nhân viên)" at bounding box center [122, 85] width 140 height 15
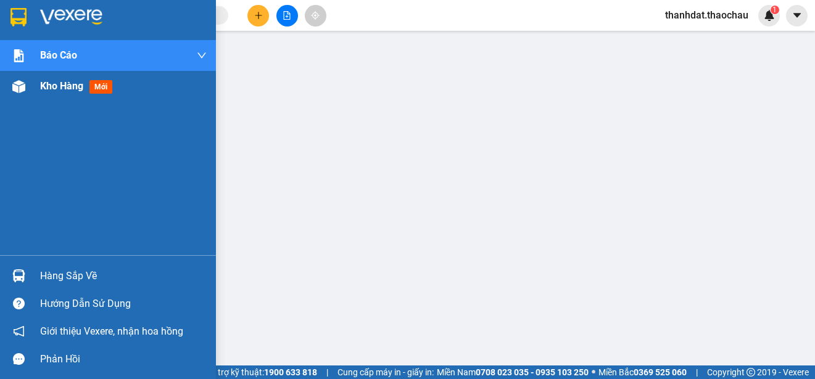
click at [59, 82] on span "Kho hàng" at bounding box center [61, 86] width 43 height 12
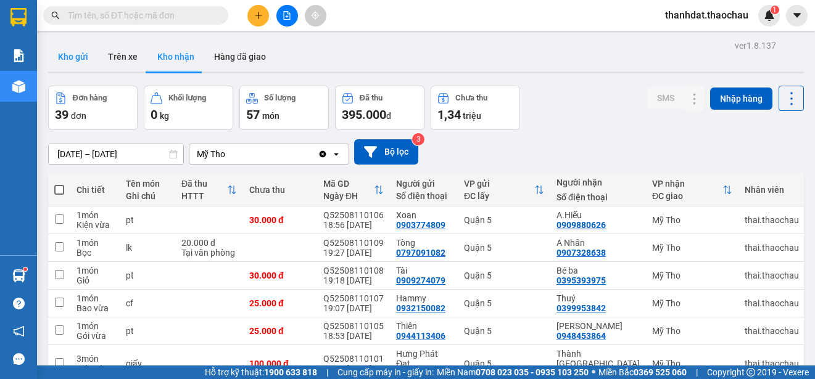
click at [71, 51] on button "Kho gửi" at bounding box center [73, 57] width 50 height 30
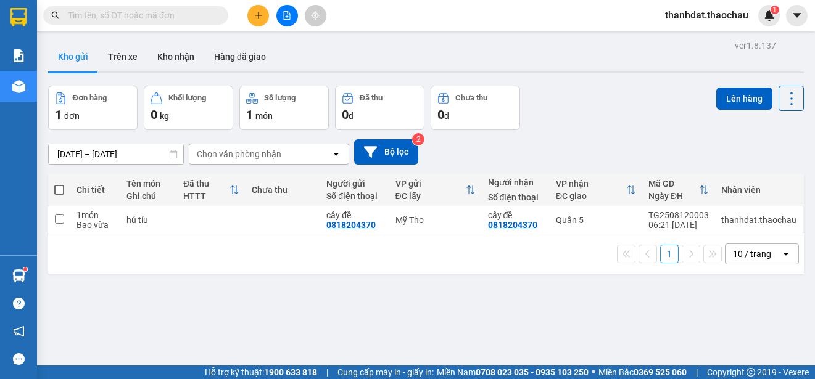
click at [56, 190] on span at bounding box center [59, 190] width 10 height 10
click at [59, 184] on input "checkbox" at bounding box center [59, 184] width 0 height 0
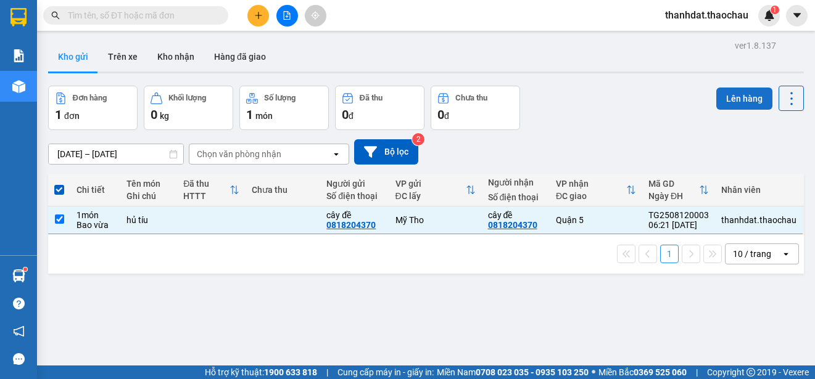
click at [732, 99] on button "Lên hàng" at bounding box center [744, 99] width 56 height 22
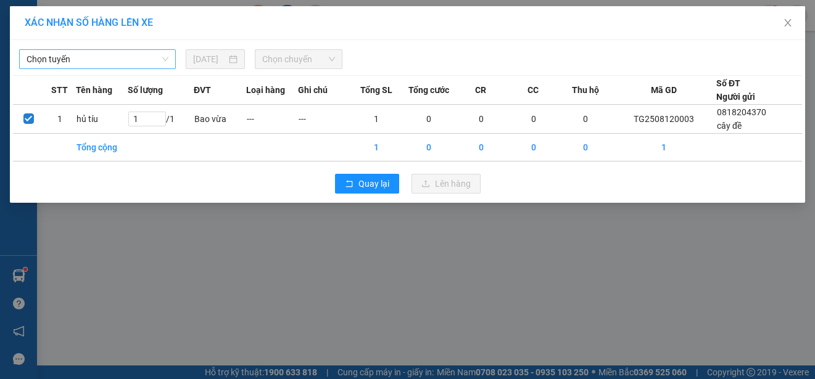
click at [80, 59] on span "Chọn tuyến" at bounding box center [98, 59] width 142 height 19
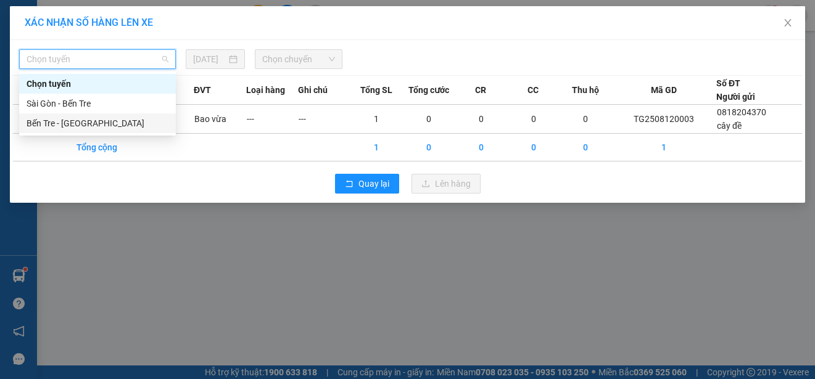
click at [52, 127] on div "Bến Tre - [GEOGRAPHIC_DATA]" at bounding box center [98, 124] width 142 height 14
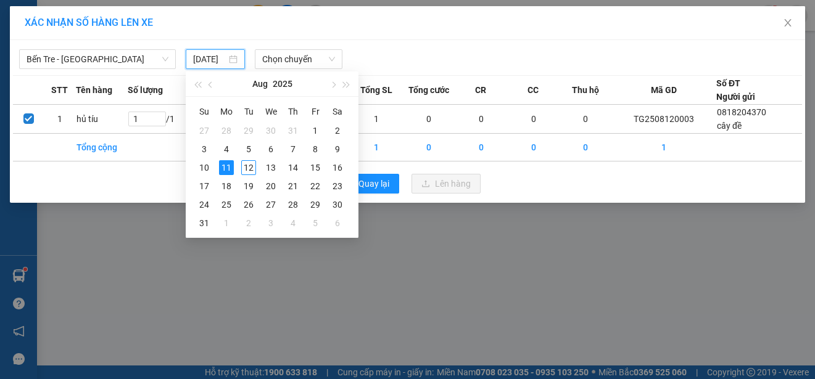
click at [226, 54] on input "11/08/2025" at bounding box center [209, 59] width 33 height 14
click at [250, 165] on div "12" at bounding box center [248, 167] width 15 height 15
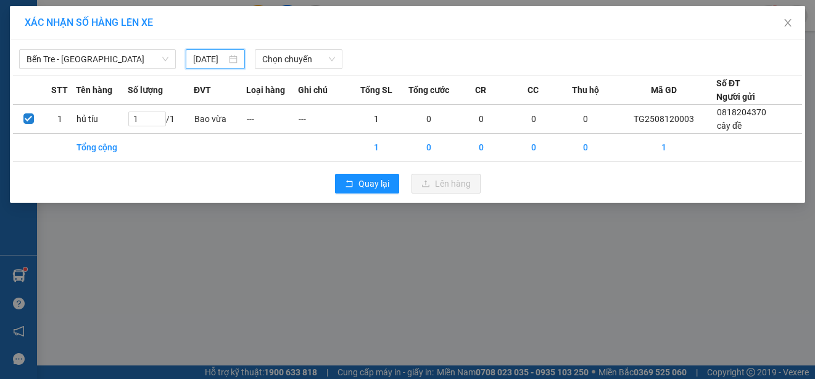
type input "[DATE]"
click at [307, 52] on span "Chọn chuyến" at bounding box center [298, 59] width 72 height 19
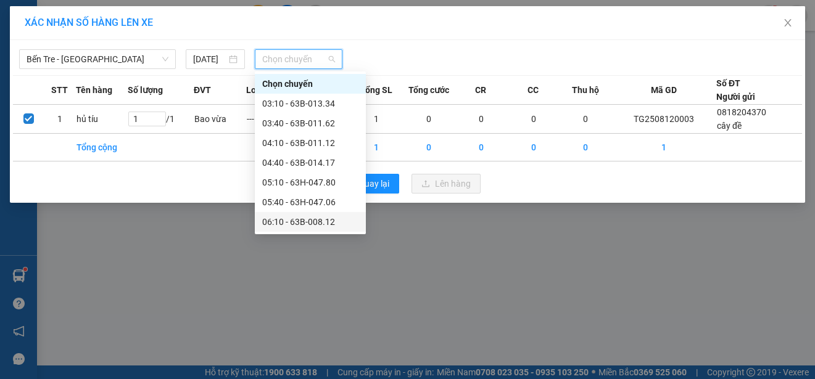
click at [307, 222] on div "06:10 - 63B-008.12" at bounding box center [310, 222] width 96 height 14
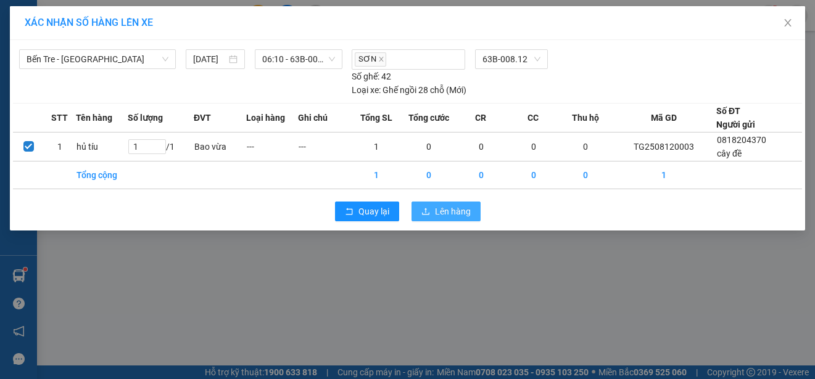
click at [442, 208] on span "Lên hàng" at bounding box center [453, 212] width 36 height 14
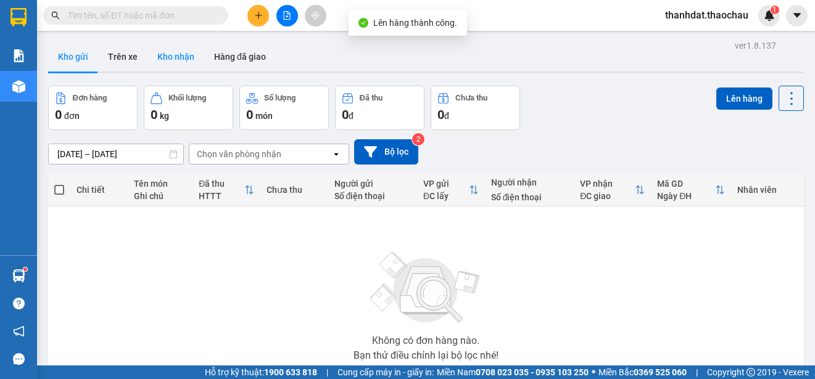
click at [178, 52] on button "Kho nhận" at bounding box center [175, 57] width 57 height 30
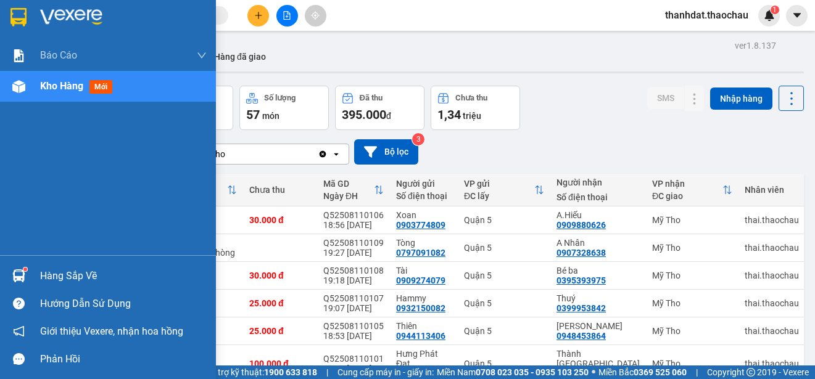
click at [42, 278] on div "Hàng sắp về" at bounding box center [123, 276] width 167 height 19
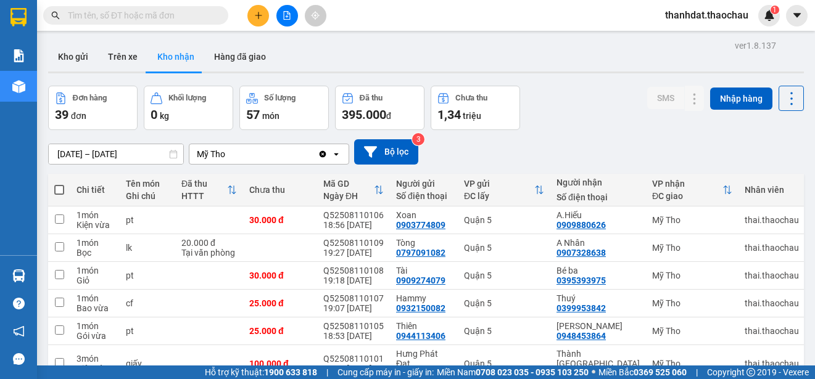
click at [600, 123] on section "Kết quả tìm kiếm ( 0 ) Bộ lọc No Data thanhdat.thaochau 1 Báo cáo Báo cáo dòng …" at bounding box center [407, 189] width 815 height 379
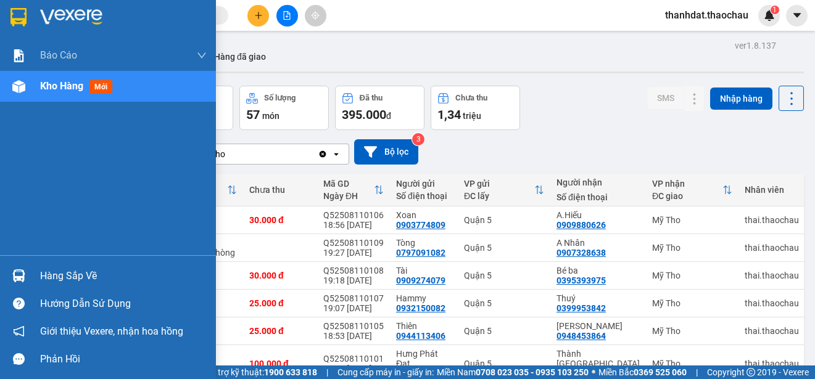
click at [50, 276] on div "Hàng sắp về" at bounding box center [123, 276] width 167 height 19
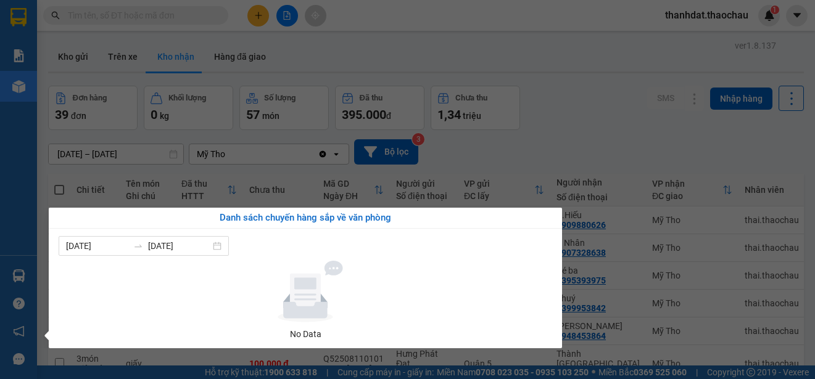
drag, startPoint x: 564, startPoint y: 125, endPoint x: 379, endPoint y: 218, distance: 207.1
click at [563, 128] on section "Kết quả tìm kiếm ( 0 ) Bộ lọc No Data thanhdat.thaochau 1 Báo cáo Báo cáo dòng …" at bounding box center [407, 189] width 815 height 379
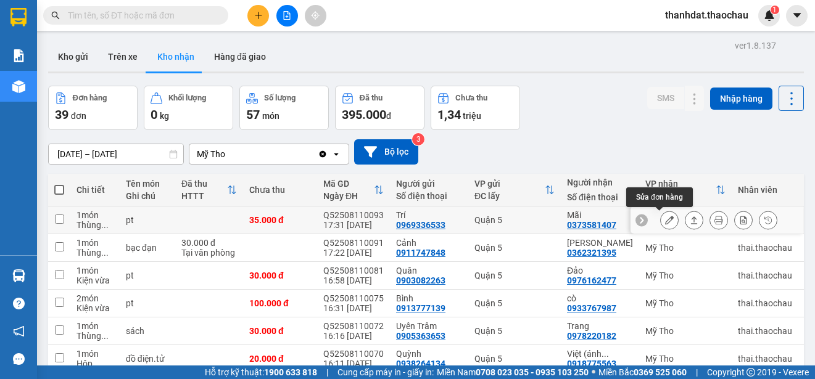
click at [665, 216] on icon at bounding box center [669, 220] width 9 height 9
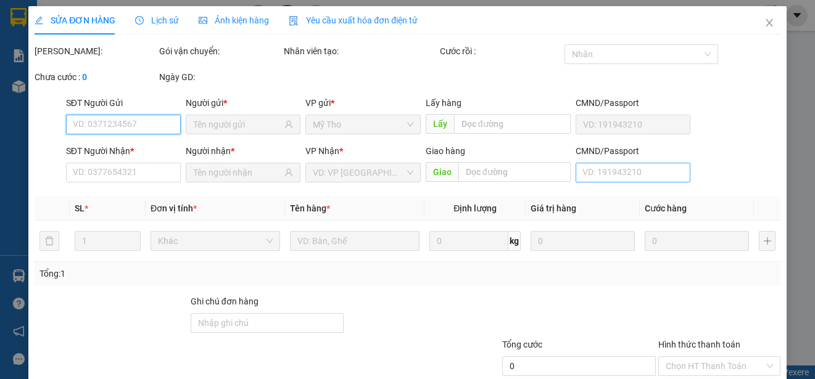
type input "0969336533"
type input "Trí"
type input "0373581407"
type input "Mãi"
type input "35.000"
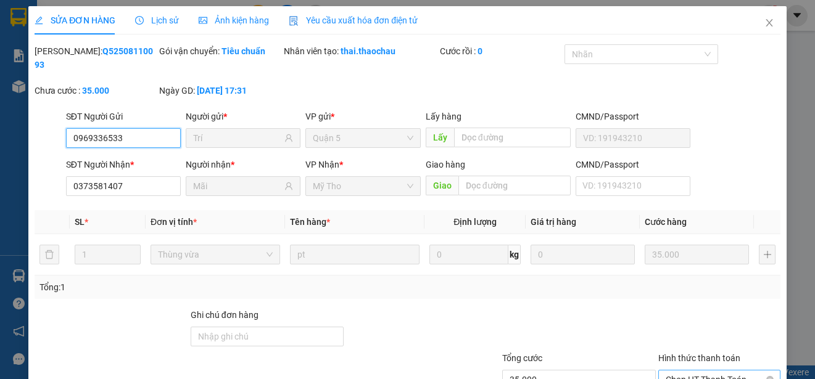
click at [681, 371] on span "Chọn HT Thanh Toán" at bounding box center [718, 380] width 107 height 19
type input "0"
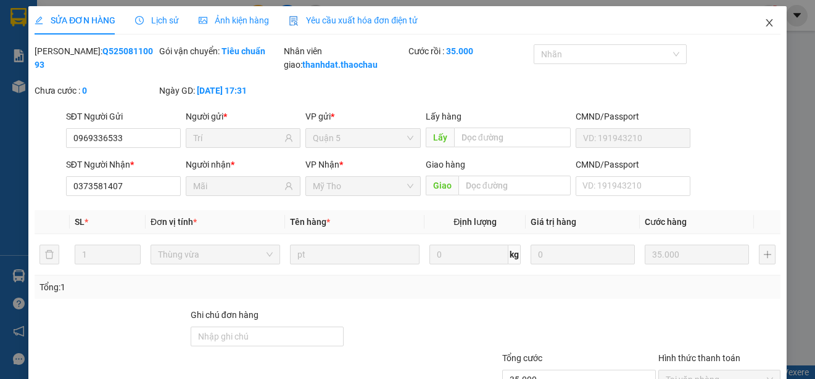
click at [764, 23] on icon "close" at bounding box center [769, 23] width 10 height 10
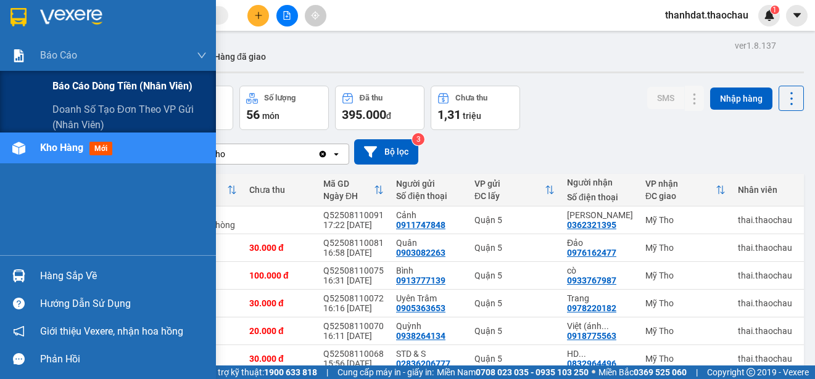
click at [72, 85] on span "Báo cáo dòng tiền (nhân viên)" at bounding box center [122, 85] width 140 height 15
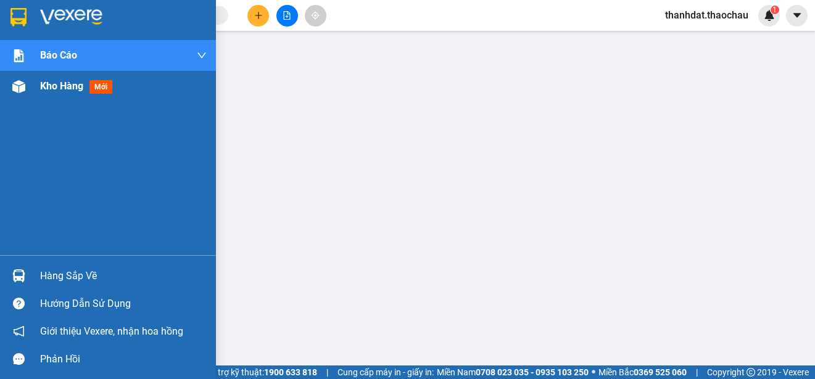
click at [64, 86] on span "Kho hàng" at bounding box center [61, 86] width 43 height 12
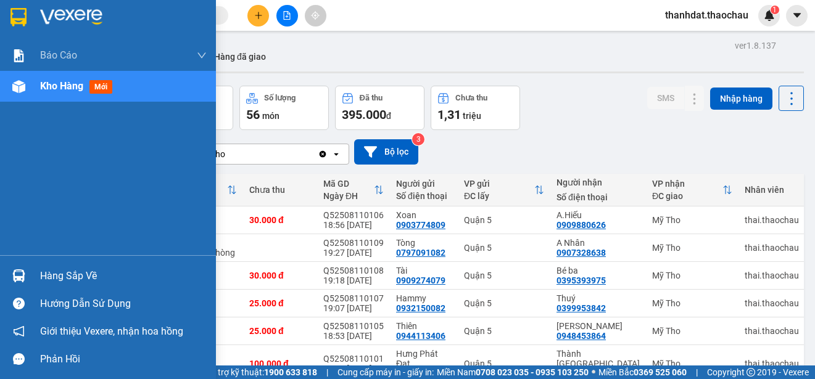
click at [34, 273] on div "Hàng sắp về" at bounding box center [108, 276] width 216 height 28
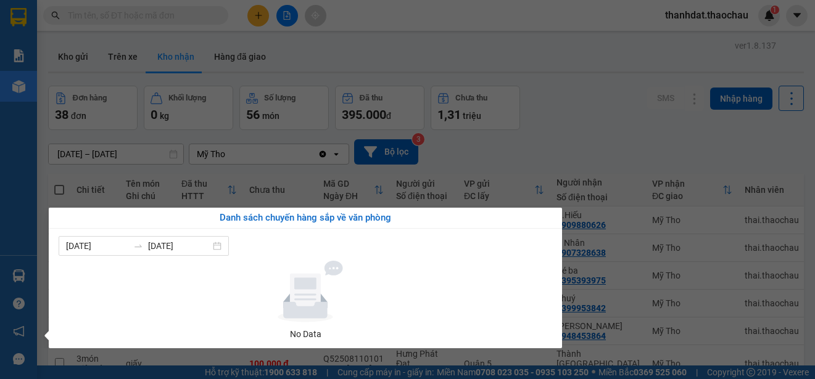
click at [521, 9] on section "Kết quả tìm kiếm ( 0 ) Bộ lọc No Data thanhdat.thaochau 1 Báo cáo Báo cáo dòng …" at bounding box center [407, 189] width 815 height 379
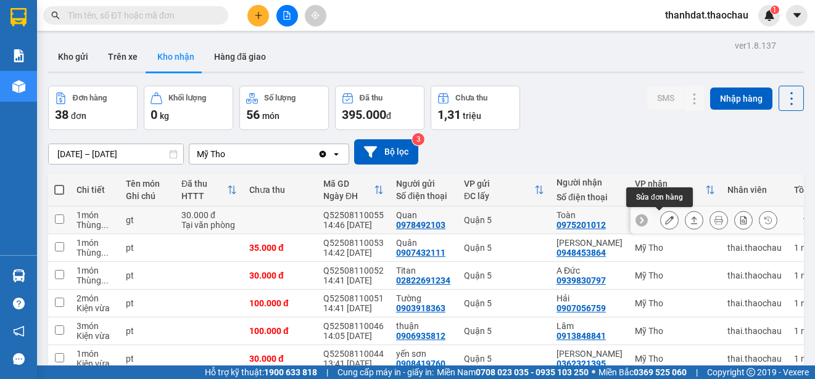
click at [665, 216] on icon at bounding box center [669, 220] width 9 height 9
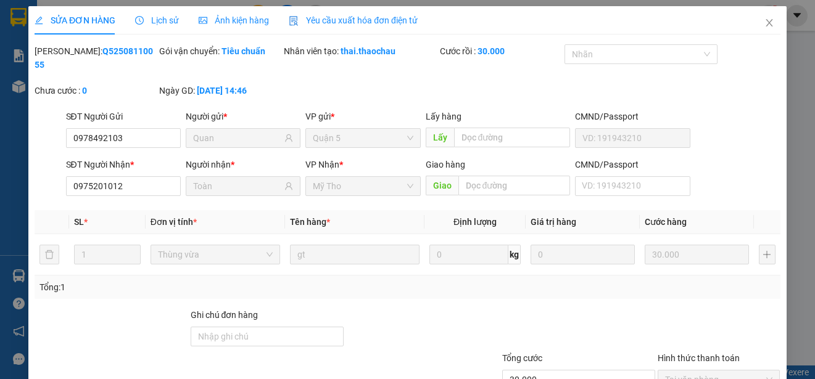
type input "0978492103"
type input "Quan"
type input "0975201012"
type input "Toàn"
type input "30.000"
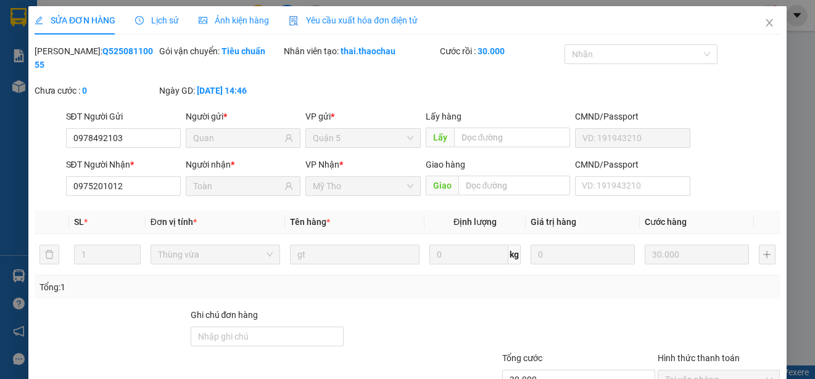
type input "0"
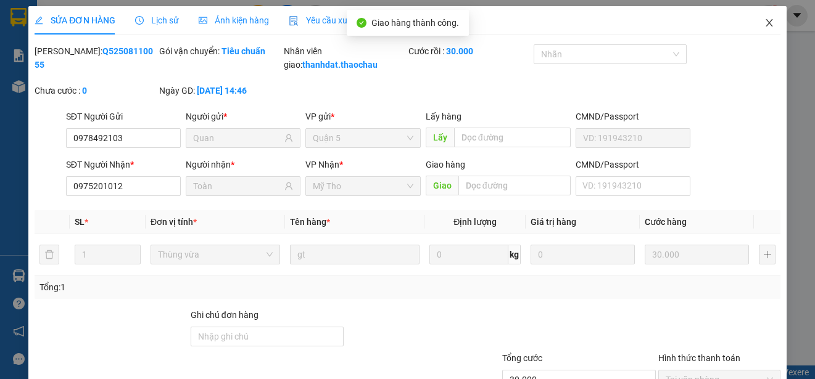
click at [764, 21] on icon "close" at bounding box center [769, 23] width 10 height 10
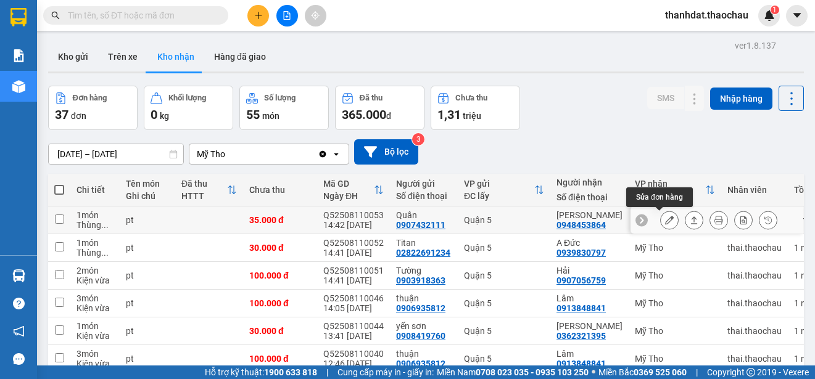
click at [665, 216] on icon at bounding box center [669, 220] width 9 height 9
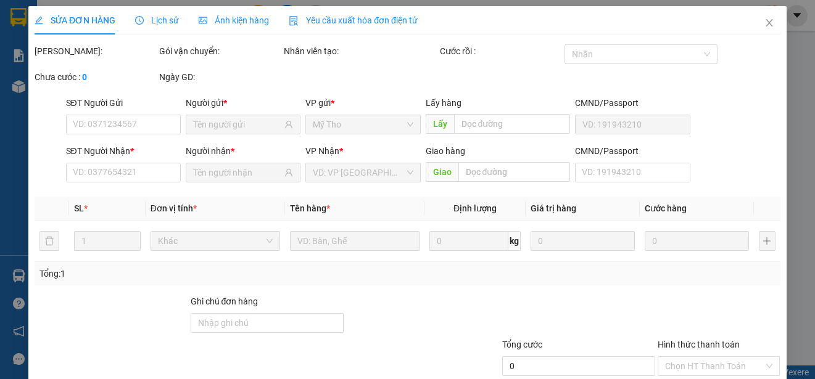
type input "0907432111"
type input "Quân"
type input "0948453864"
type input "Niệm"
type input "35.000"
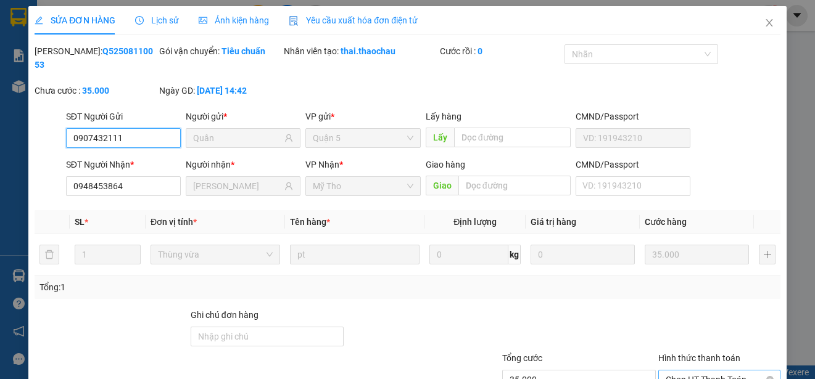
click at [680, 371] on span "Chọn HT Thanh Toán" at bounding box center [718, 380] width 107 height 19
type input "0"
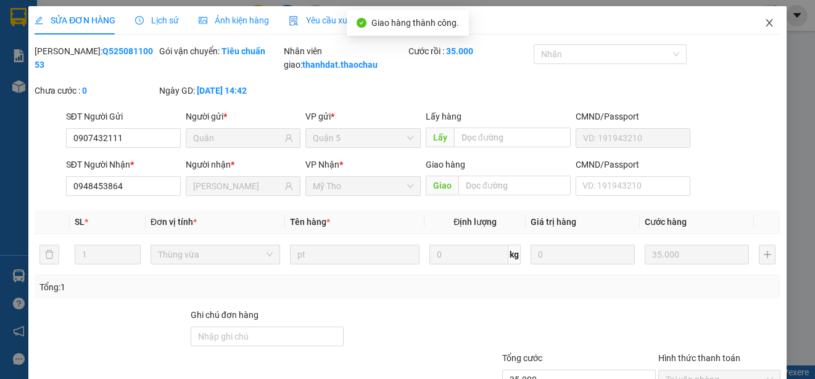
click at [764, 20] on icon "close" at bounding box center [769, 23] width 10 height 10
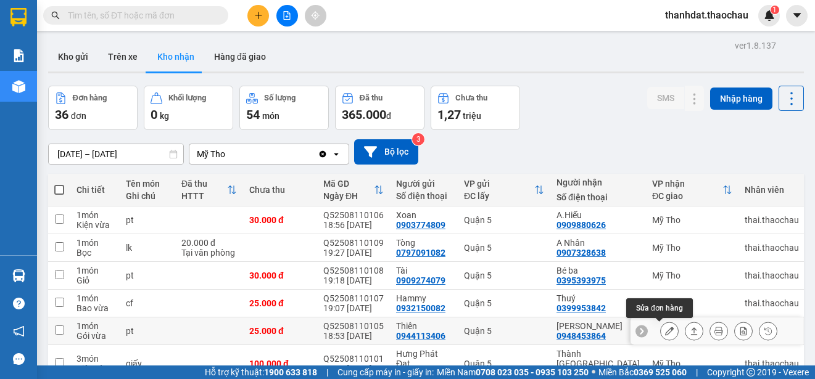
click at [664, 321] on button at bounding box center [669, 332] width 17 height 22
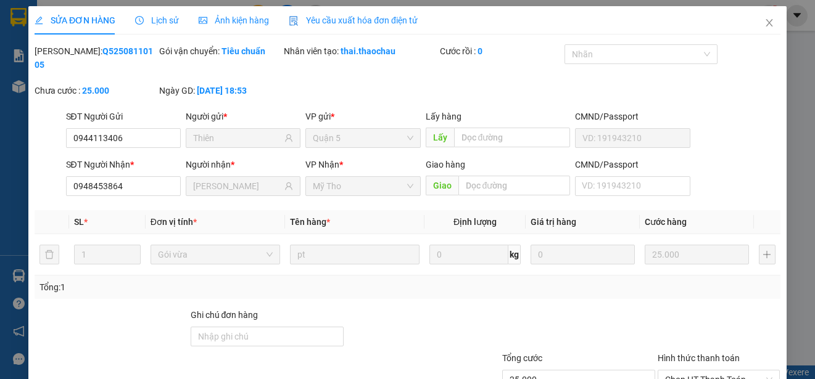
type input "0944113406"
type input "Thiên"
type input "0948453864"
type input "Niệm"
type input "25.000"
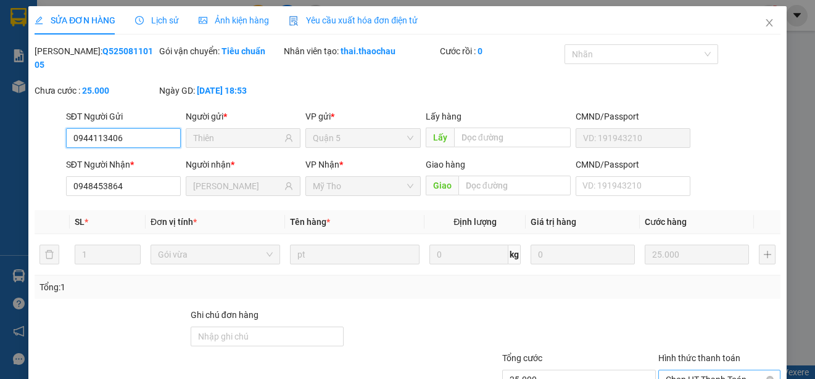
click at [693, 371] on span "Chọn HT Thanh Toán" at bounding box center [718, 380] width 107 height 19
type input "0"
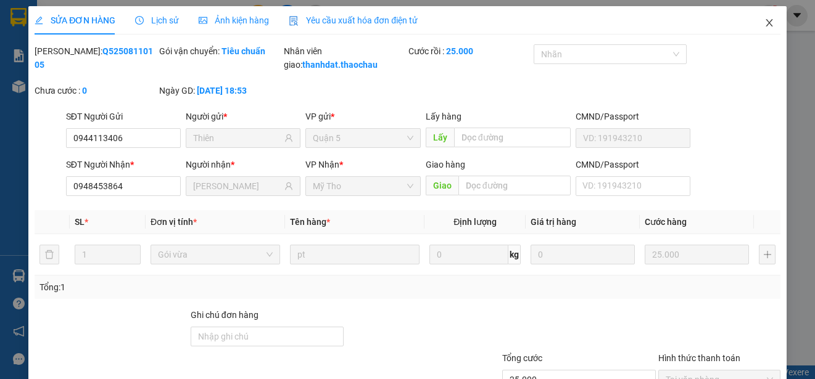
click at [765, 23] on icon "close" at bounding box center [768, 22] width 7 height 7
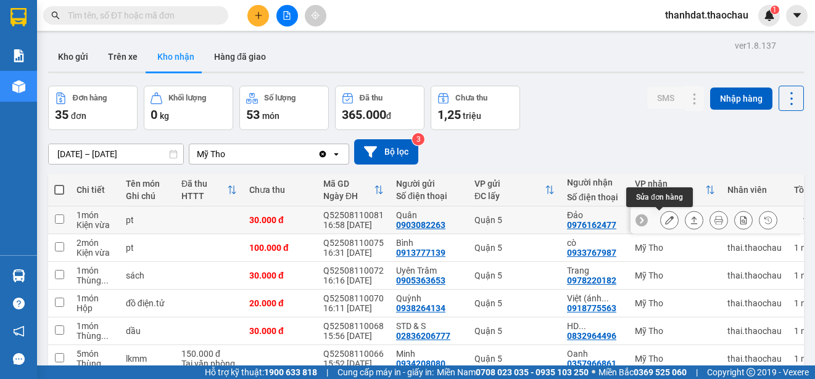
click at [665, 216] on icon at bounding box center [669, 220] width 9 height 9
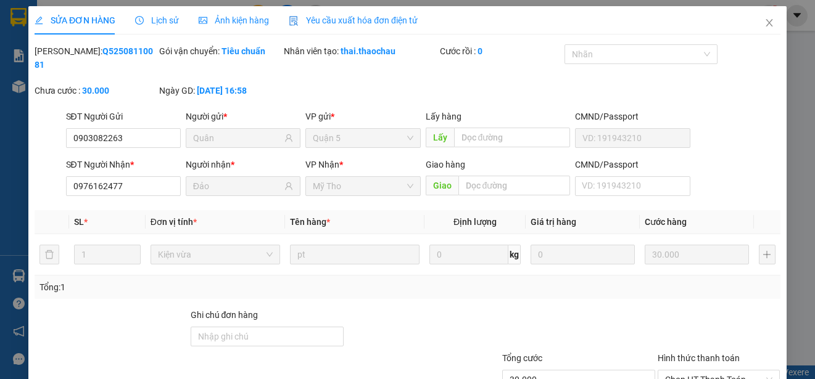
type input "0903082263"
type input "Quân"
type input "0976162477"
type input "Đảo"
type input "30.000"
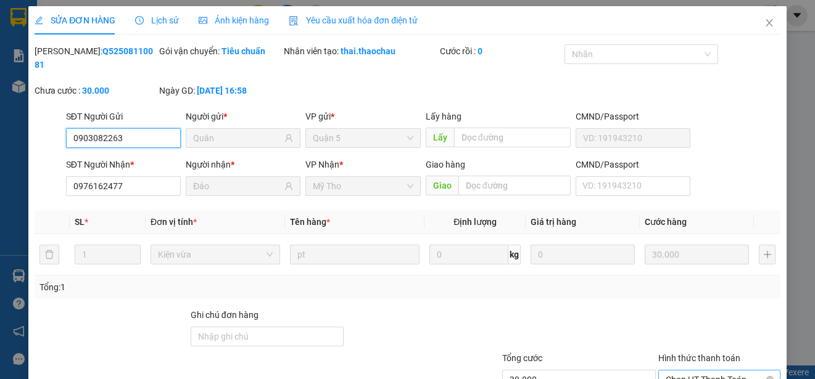
click at [680, 371] on span "Chọn HT Thanh Toán" at bounding box center [718, 380] width 107 height 19
type input "0"
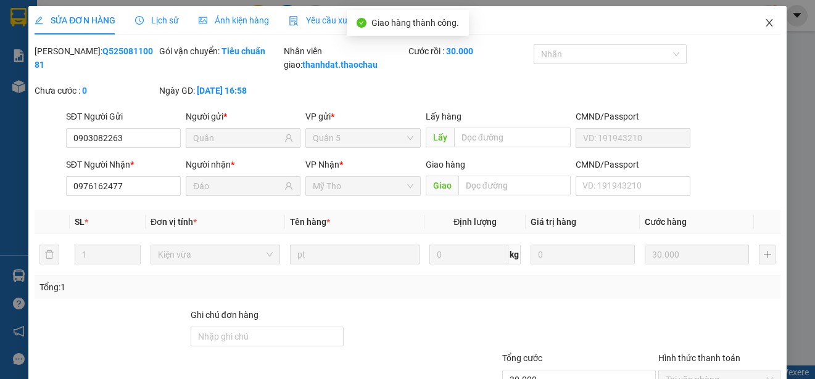
click at [764, 23] on icon "close" at bounding box center [769, 23] width 10 height 10
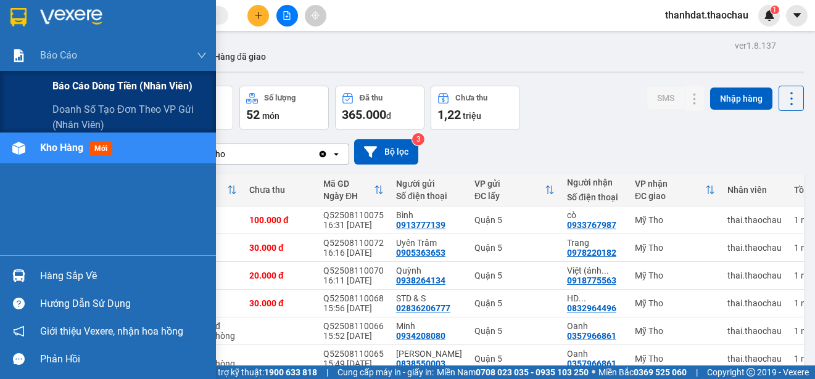
click at [91, 84] on span "Báo cáo dòng tiền (nhân viên)" at bounding box center [122, 85] width 140 height 15
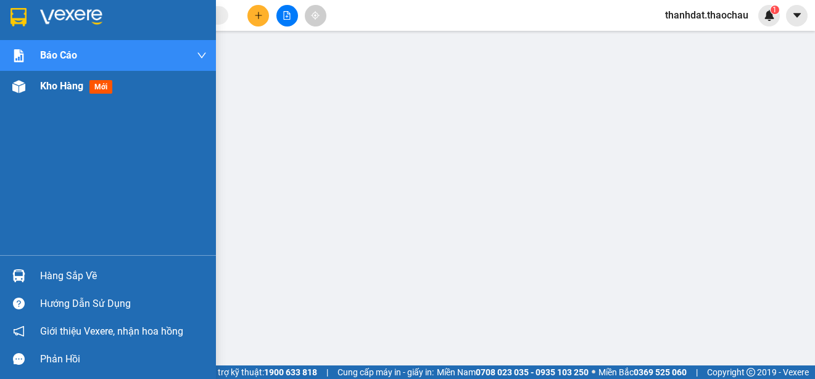
click at [51, 84] on span "Kho hàng" at bounding box center [61, 86] width 43 height 12
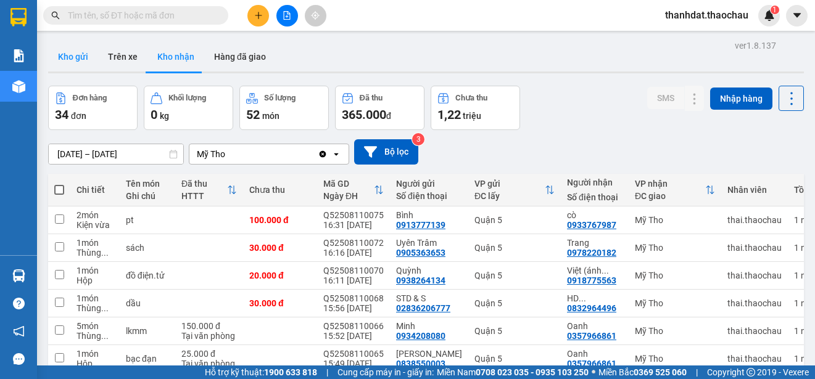
click at [64, 54] on button "Kho gửi" at bounding box center [73, 57] width 50 height 30
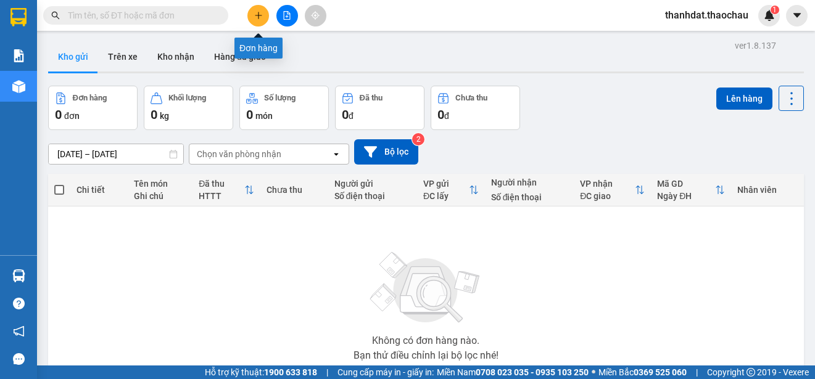
click at [260, 17] on icon "plus" at bounding box center [258, 15] width 9 height 9
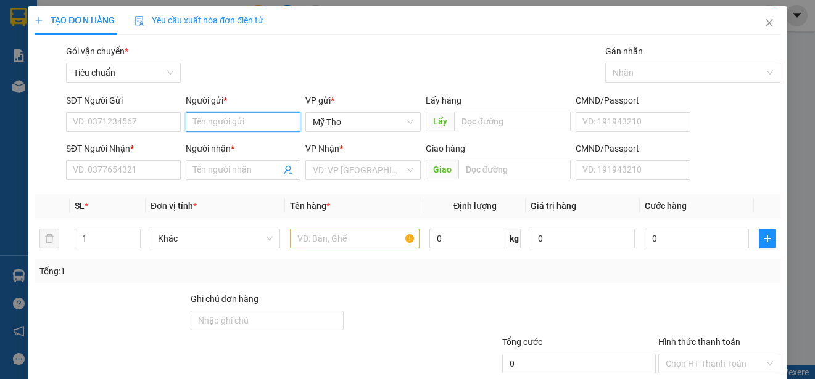
click at [246, 122] on input "Người gửi *" at bounding box center [243, 122] width 115 height 20
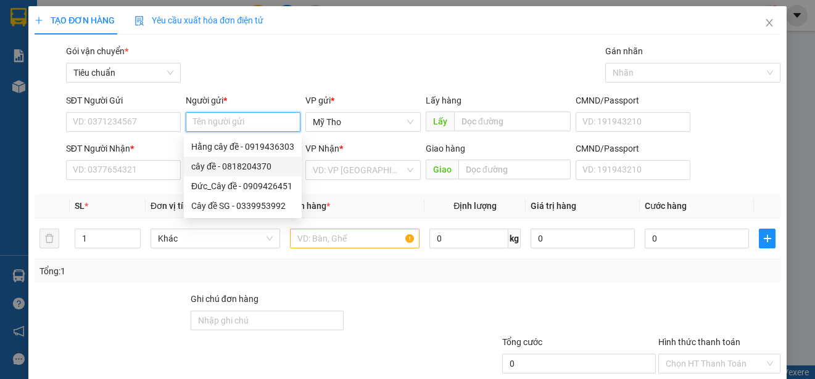
click at [226, 162] on div "cây đề - 0818204370" at bounding box center [242, 167] width 103 height 14
type input "0818204370"
type input "cây đề"
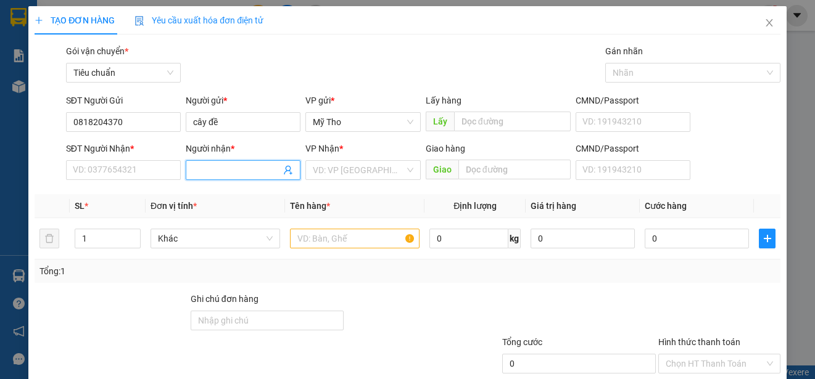
click at [225, 171] on input "Người nhận *" at bounding box center [237, 170] width 88 height 14
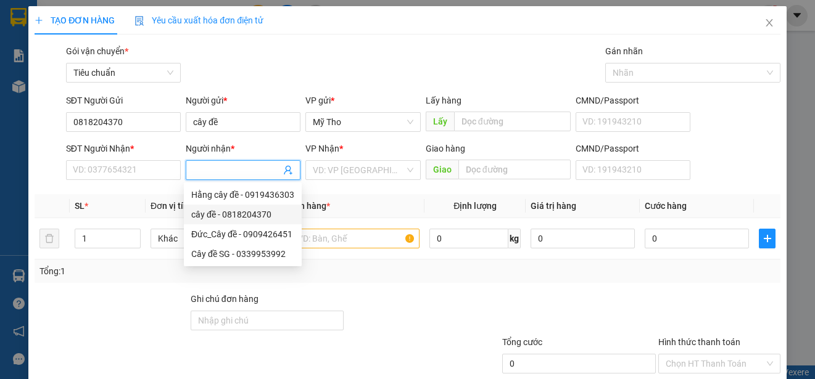
click at [210, 208] on div "cây đề - 0818204370" at bounding box center [242, 215] width 103 height 14
type input "0818204370"
type input "cây đề"
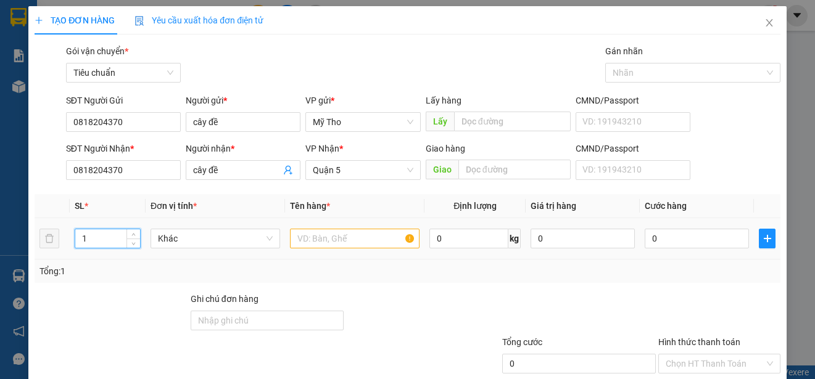
click at [101, 239] on input "1" at bounding box center [107, 238] width 65 height 19
type input "5"
click at [194, 243] on span "Khác" at bounding box center [215, 238] width 115 height 19
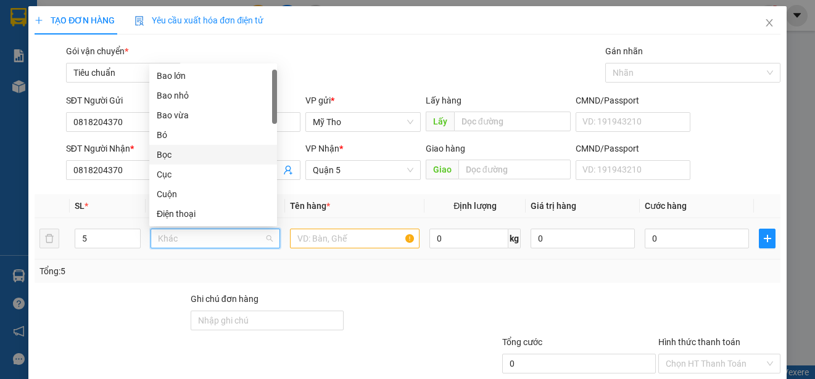
click at [170, 145] on div "Bọc" at bounding box center [213, 155] width 128 height 20
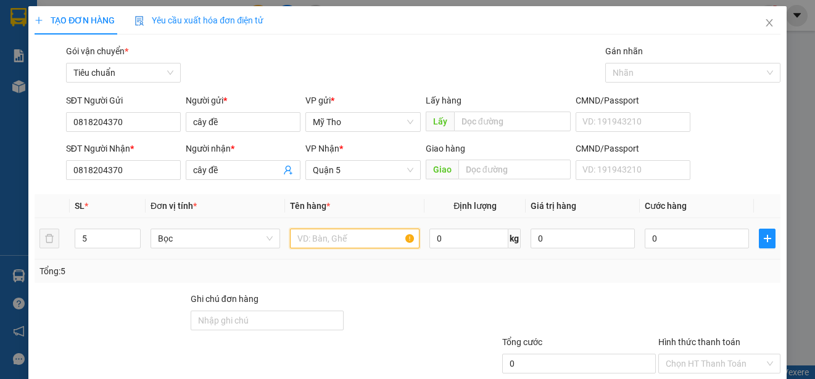
click at [313, 237] on input "text" at bounding box center [355, 239] width 130 height 20
paste input "ủ"
paste input "ải"
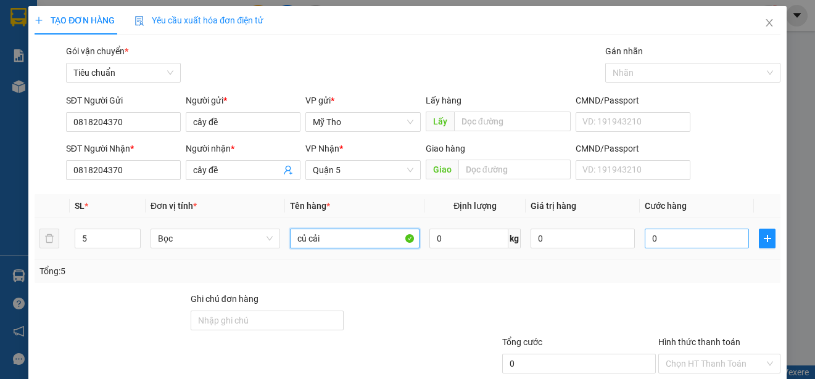
type input "củ cải"
drag, startPoint x: 680, startPoint y: 245, endPoint x: 677, endPoint y: 237, distance: 9.2
click at [680, 245] on input "0" at bounding box center [696, 239] width 104 height 20
type input "7"
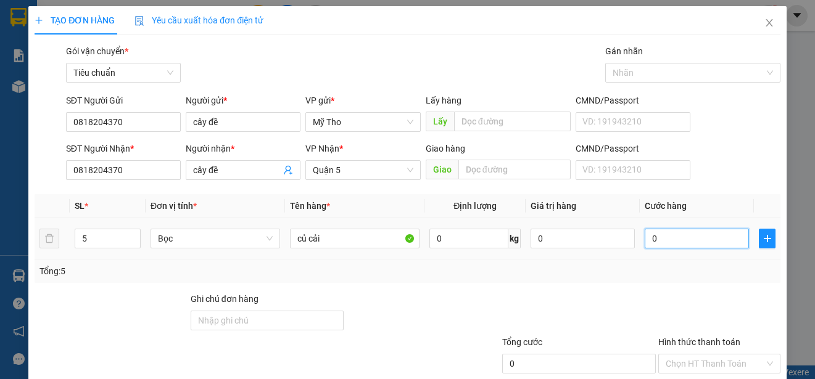
type input "7"
type input "75"
type input "750"
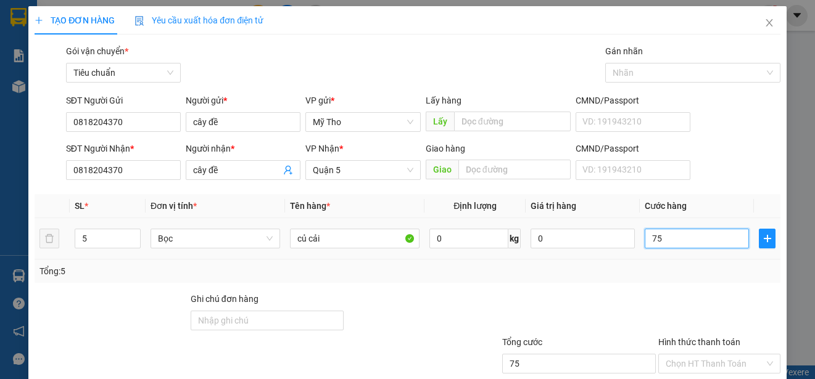
type input "750"
type input "7.500"
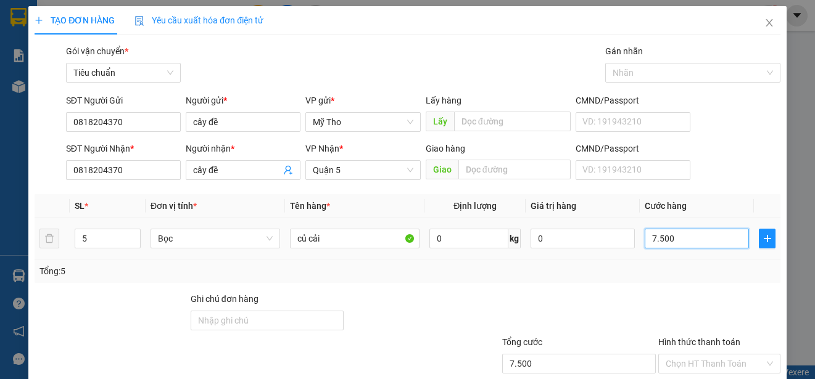
type input "75.000"
click at [715, 355] on input "Hình thức thanh toán" at bounding box center [714, 364] width 99 height 19
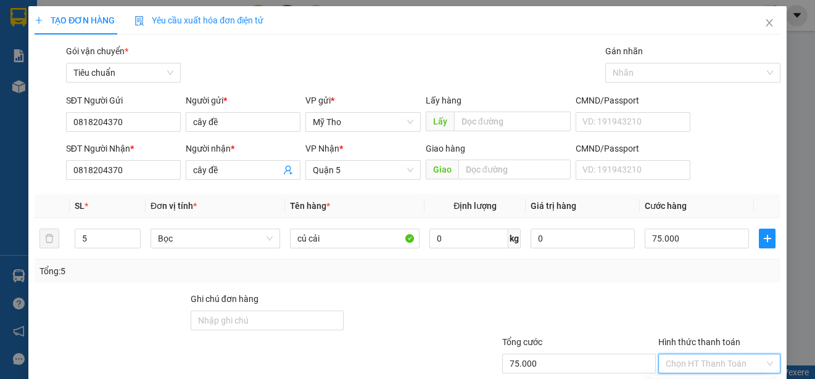
type input "0"
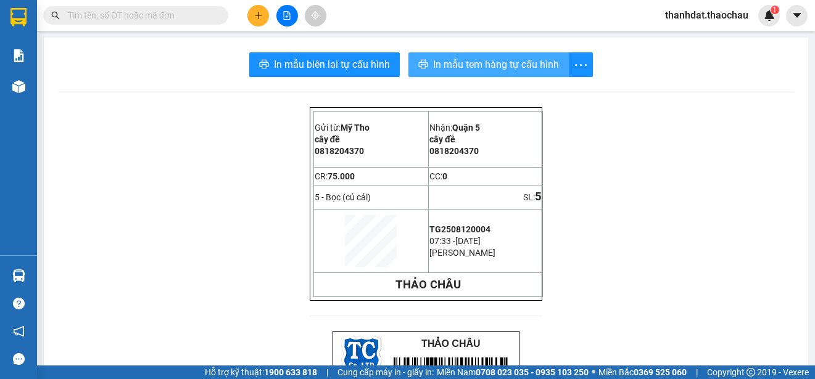
click at [490, 63] on span "In mẫu tem hàng tự cấu hình" at bounding box center [496, 64] width 126 height 15
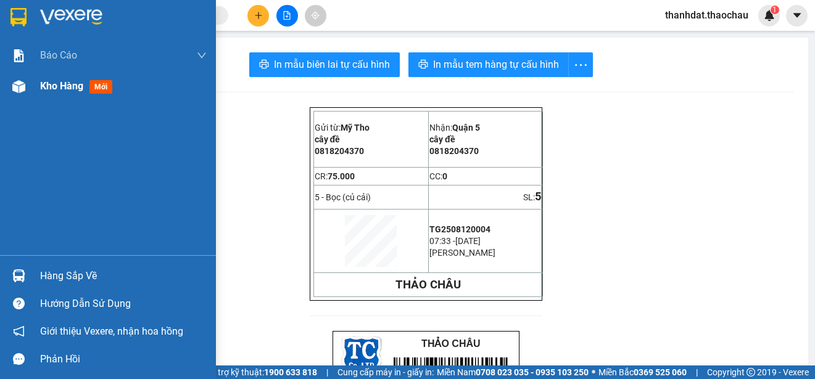
click at [64, 81] on span "Kho hàng" at bounding box center [61, 86] width 43 height 12
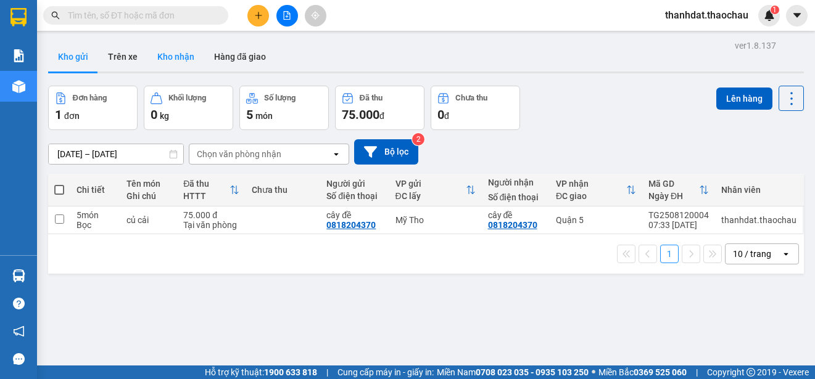
click at [187, 56] on button "Kho nhận" at bounding box center [175, 57] width 57 height 30
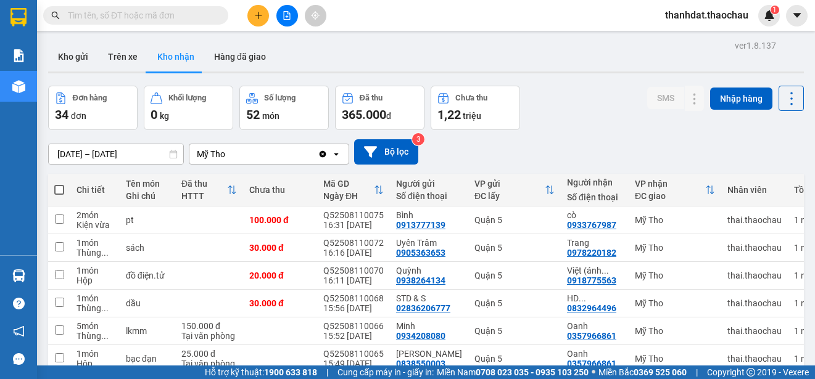
click at [564, 122] on div "Đơn hàng 34 đơn Khối lượng 0 kg Số lượng 52 món Đã thu 365.000 đ Chưa thu 1,22 …" at bounding box center [426, 108] width 756 height 44
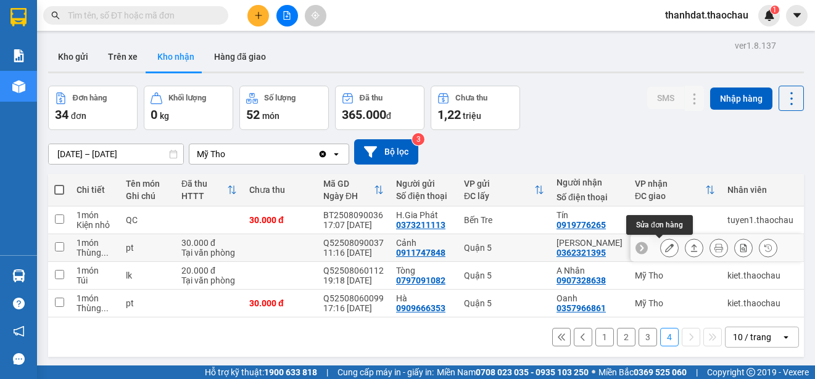
click at [665, 244] on icon at bounding box center [669, 248] width 9 height 9
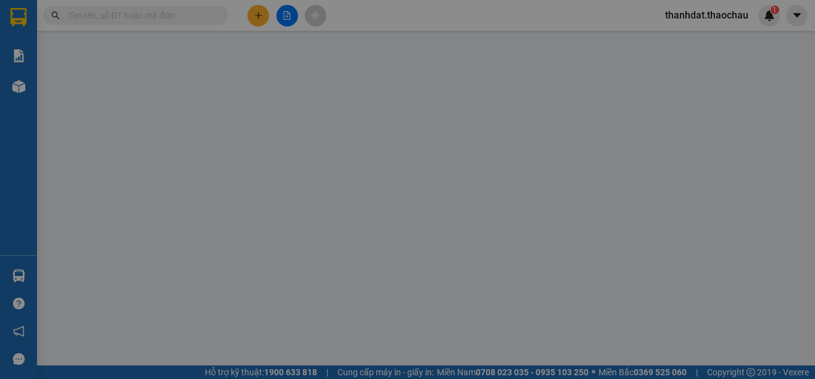
type input "0911747848"
type input "Cảnh"
type input "0362321395"
type input "Thái Văn"
type input "30.000"
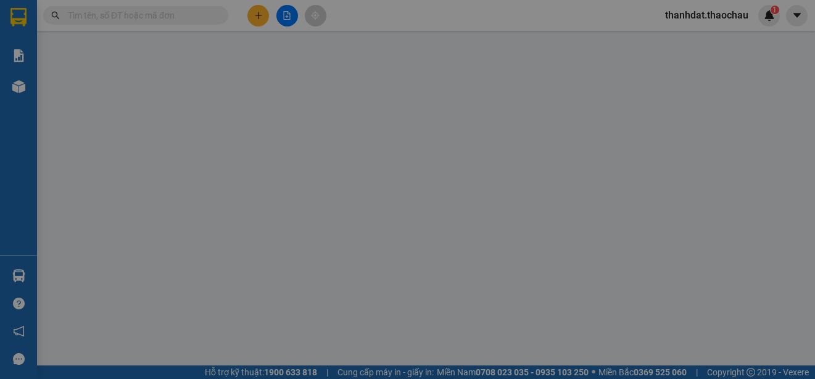
type input "0"
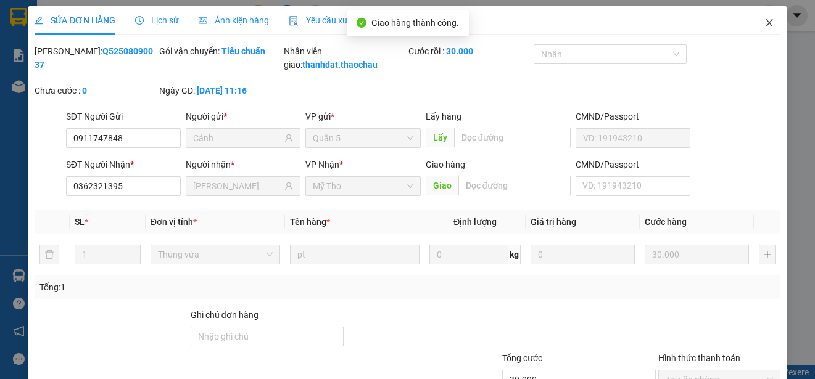
click at [765, 24] on icon "close" at bounding box center [768, 22] width 7 height 7
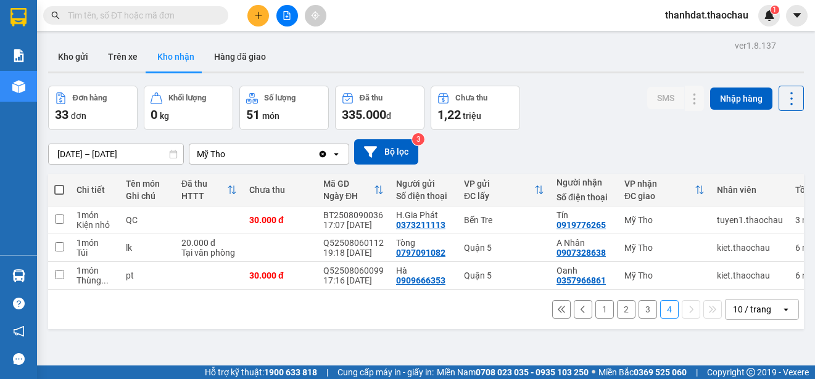
click at [638, 317] on button "3" at bounding box center [647, 309] width 19 height 19
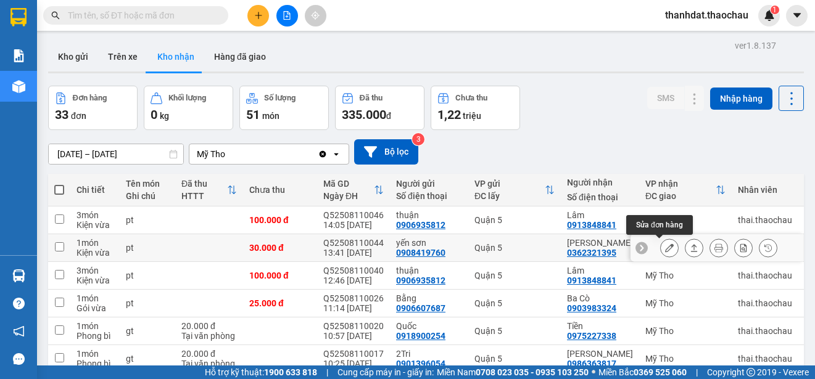
click at [665, 244] on icon at bounding box center [669, 248] width 9 height 9
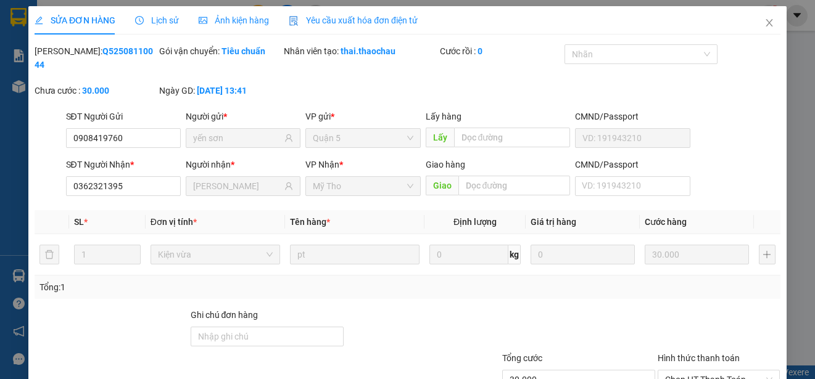
type input "0908419760"
type input "yến sơn"
type input "0362321395"
type input "Thái Văn"
type input "30.000"
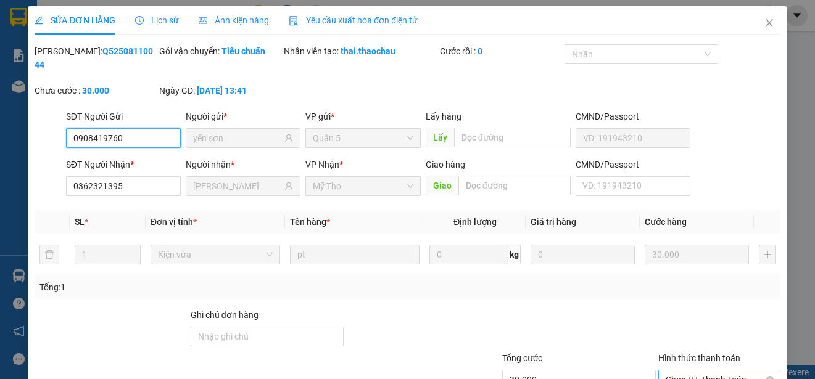
click at [689, 371] on span "Chọn HT Thanh Toán" at bounding box center [718, 380] width 107 height 19
type input "0"
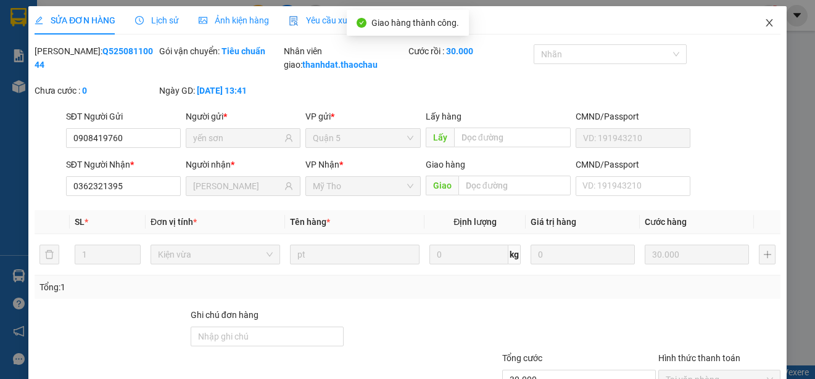
click at [765, 22] on icon "close" at bounding box center [768, 22] width 7 height 7
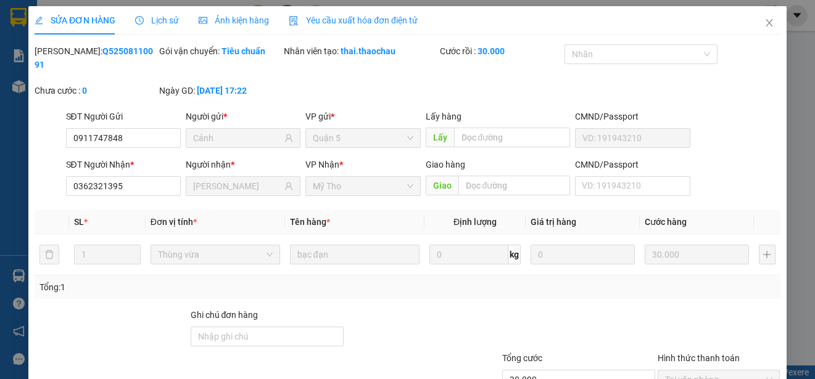
type input "0911747848"
type input "Cảnh"
type input "0362321395"
type input "Thái Văn"
type input "30.000"
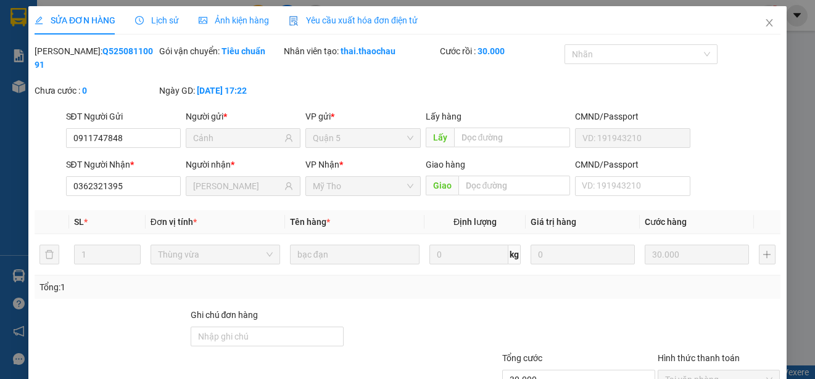
type input "0"
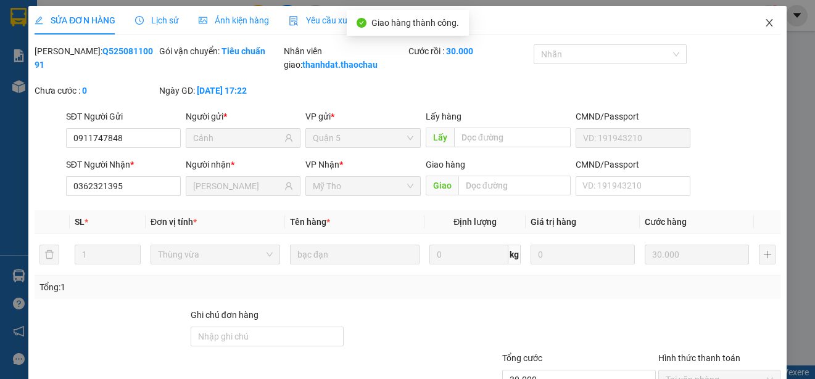
click at [764, 23] on icon "close" at bounding box center [769, 23] width 10 height 10
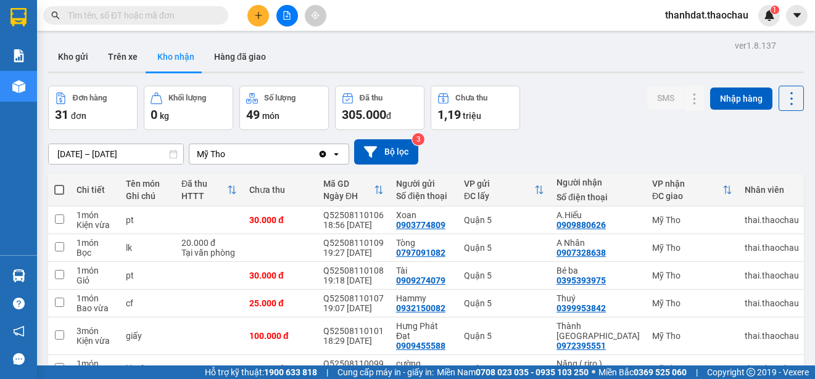
click at [179, 17] on input "text" at bounding box center [141, 16] width 146 height 14
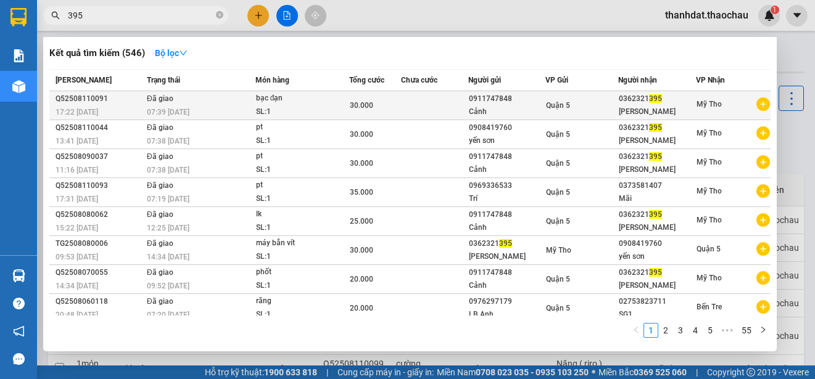
type input "395"
click at [639, 101] on div "0362321 395" at bounding box center [657, 99] width 76 height 13
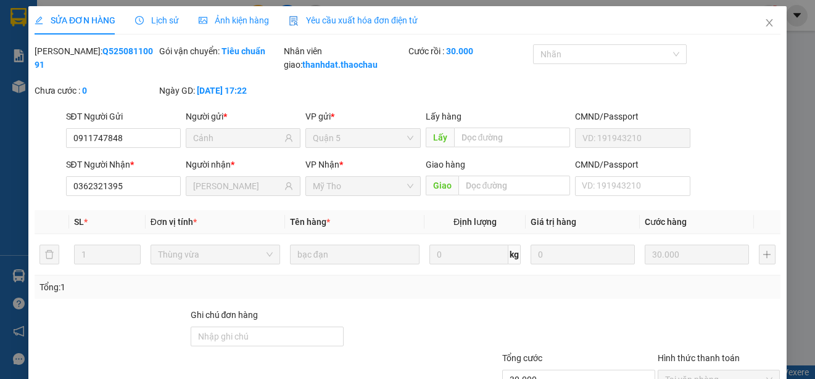
type input "0911747848"
type input "Cảnh"
type input "0362321395"
type input "Thái Văn"
type input "30.000"
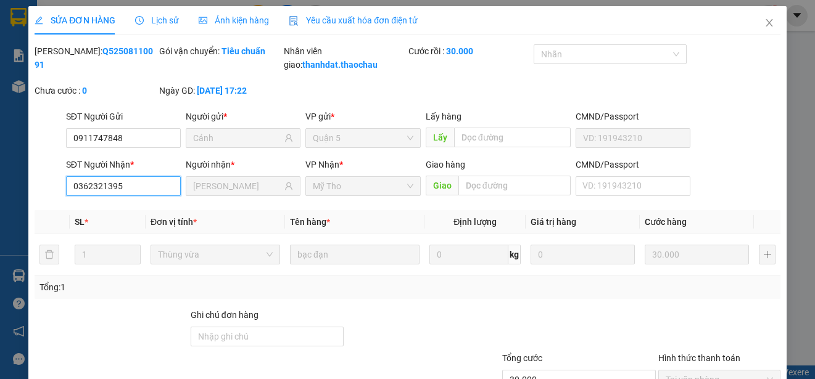
drag, startPoint x: 131, startPoint y: 200, endPoint x: 56, endPoint y: 199, distance: 75.3
click at [56, 199] on div "SĐT Người Nhận * 0362321395 0362321395 Người nhận * Thái Văn VP Nhận * Mỹ Tho G…" at bounding box center [407, 179] width 748 height 43
click at [764, 25] on icon "close" at bounding box center [769, 23] width 10 height 10
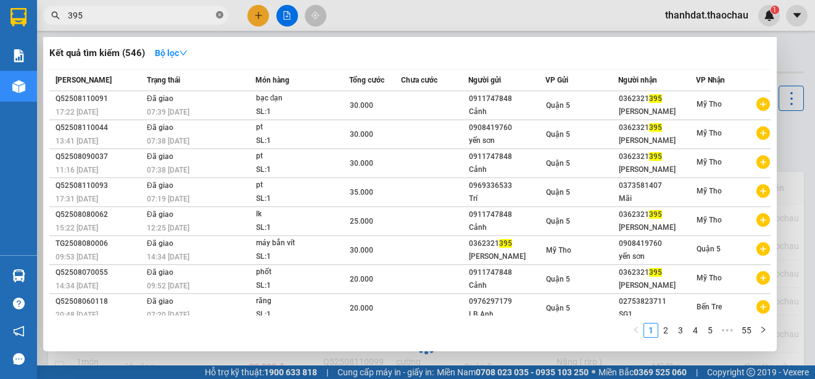
click at [218, 15] on icon "close-circle" at bounding box center [219, 14] width 7 height 7
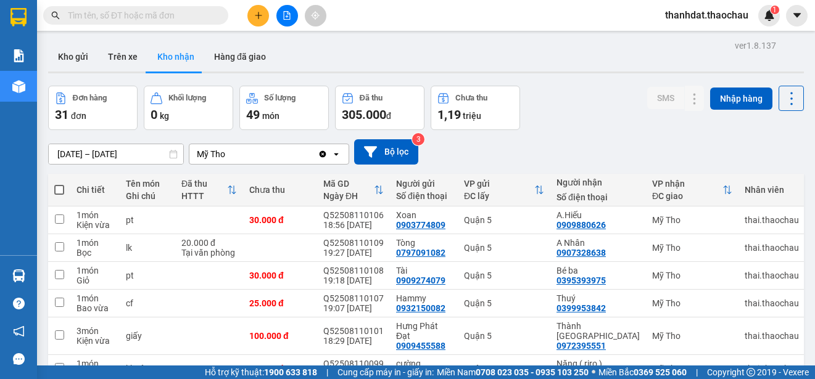
paste input "0362321395"
type input "0362321395"
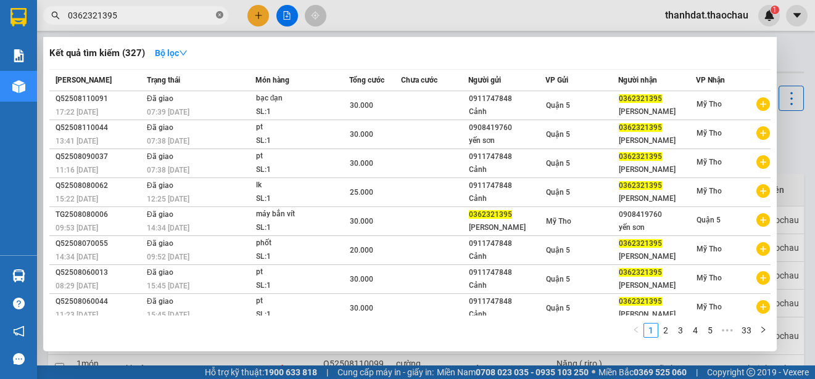
drag, startPoint x: 218, startPoint y: 14, endPoint x: 223, endPoint y: 20, distance: 7.9
click at [218, 14] on icon "close-circle" at bounding box center [219, 14] width 7 height 7
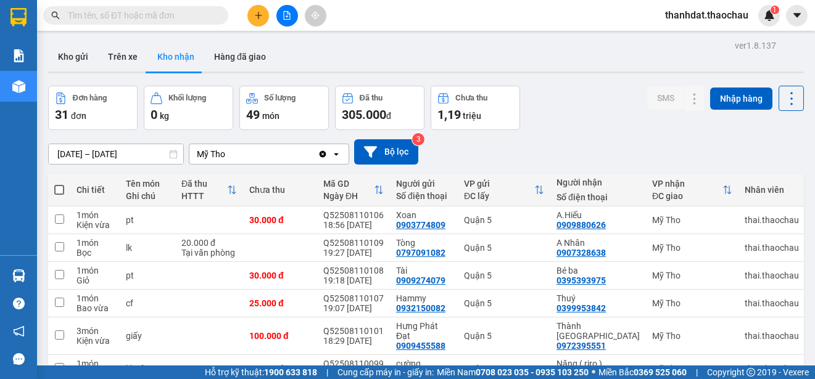
click at [191, 17] on input "text" at bounding box center [141, 16] width 146 height 14
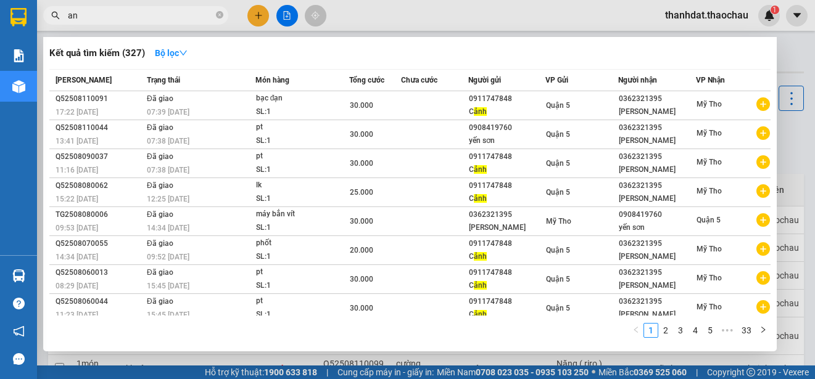
type input "a"
paste input "ánh"
paste input "ương"
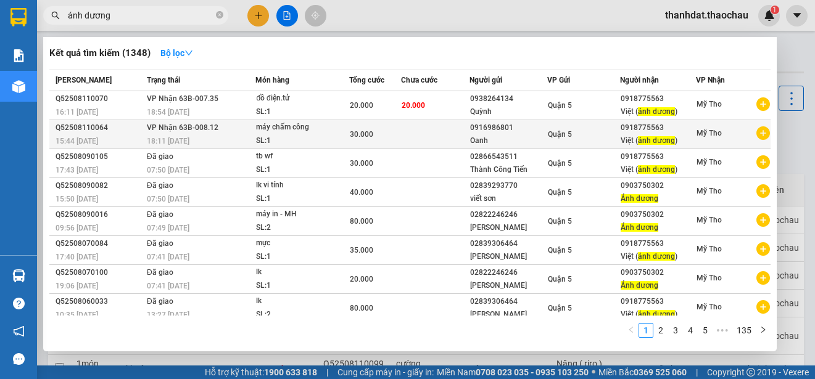
type input "ánh dương"
click at [489, 132] on div "0916986801" at bounding box center [508, 127] width 76 height 13
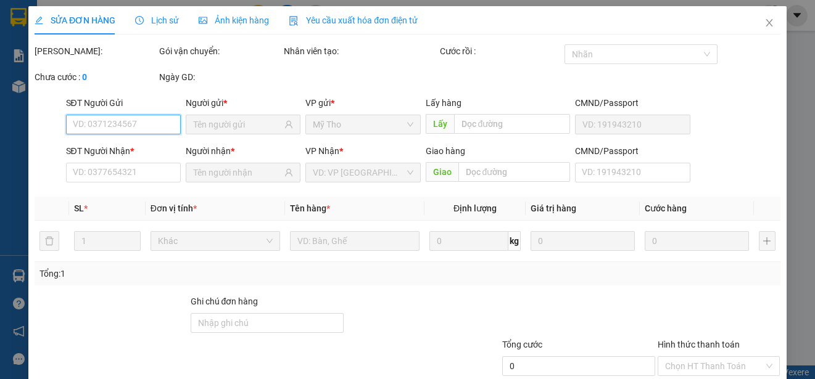
type input "0916986801"
type input "Oanh"
type input "0918775563"
type input "Việt (ánh dương)"
type input "30.000"
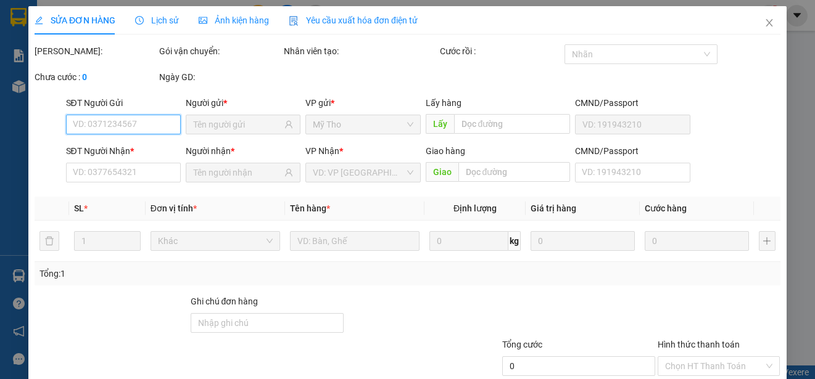
type input "0"
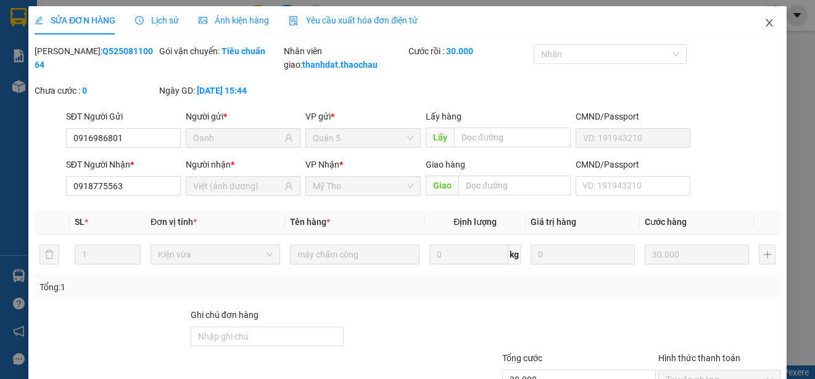
click at [765, 22] on icon "close" at bounding box center [768, 22] width 7 height 7
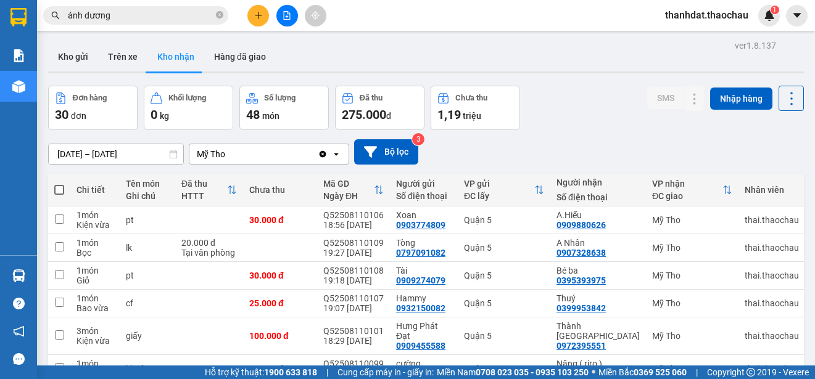
click at [118, 17] on input "ánh dương" at bounding box center [141, 16] width 146 height 14
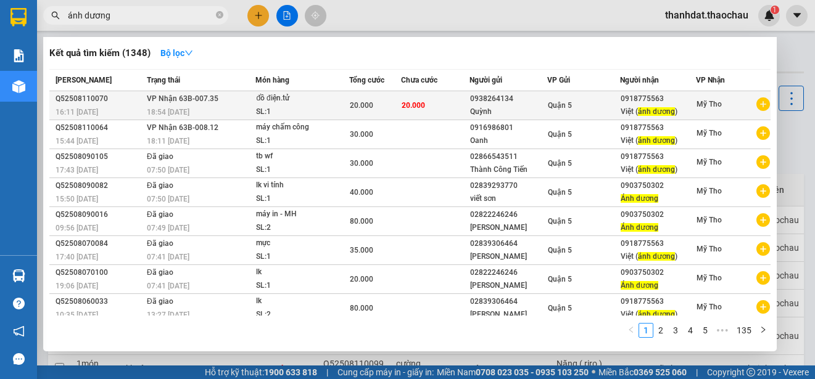
click at [540, 102] on div "0938264134" at bounding box center [508, 99] width 76 height 13
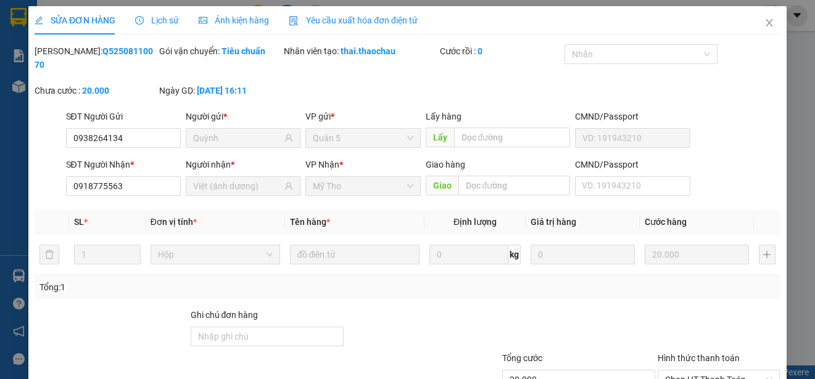
type input "0938264134"
type input "Quỳnh"
type input "0918775563"
type input "Việt (ánh dương)"
type input "20.000"
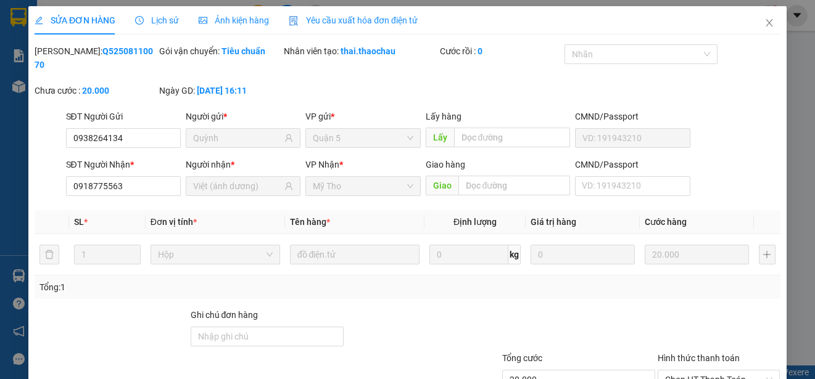
type input "20.000"
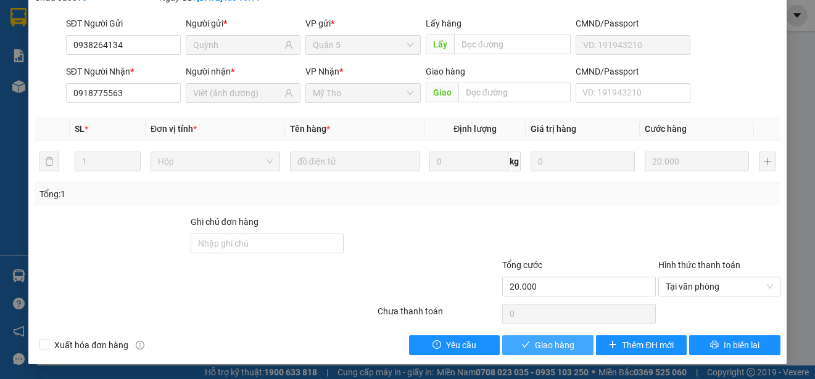
drag, startPoint x: 530, startPoint y: 343, endPoint x: 516, endPoint y: 311, distance: 34.3
click at [535, 341] on span "Giao hàng" at bounding box center [554, 346] width 39 height 14
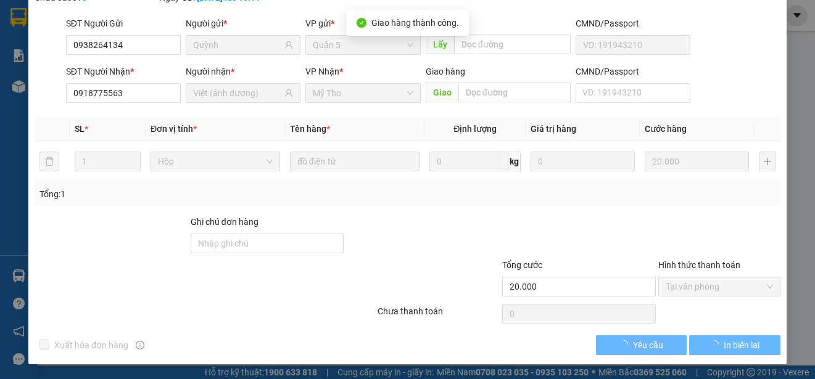
scroll to position [107, 0]
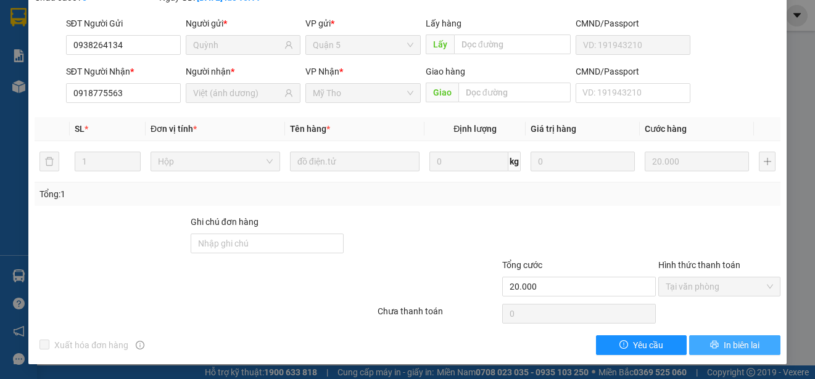
click at [739, 344] on span "In biên lai" at bounding box center [741, 346] width 36 height 14
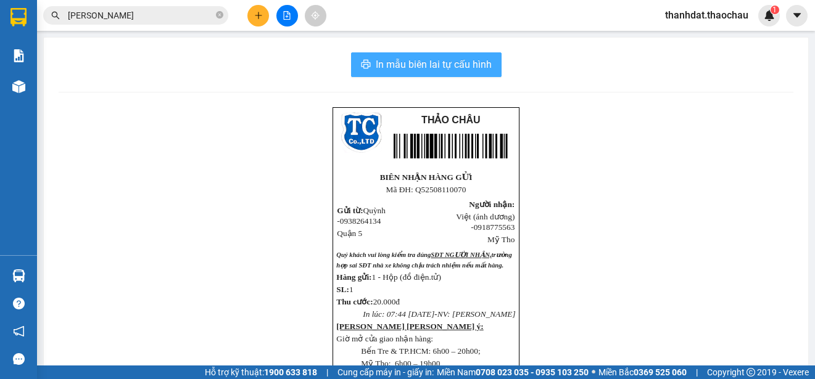
click at [434, 65] on span "In mẫu biên lai tự cấu hình" at bounding box center [434, 64] width 116 height 15
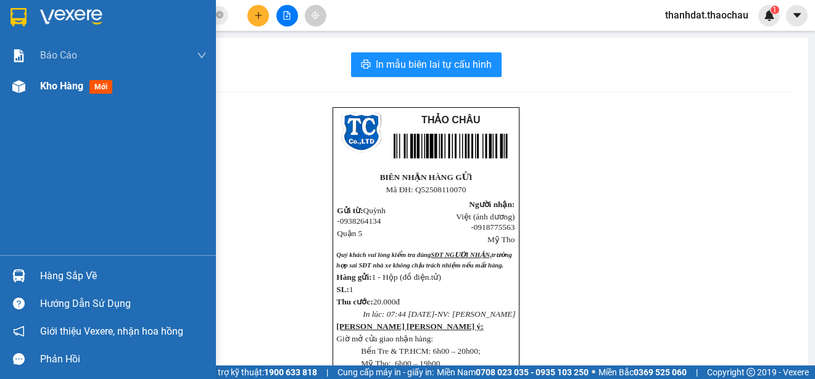
click at [40, 87] on span "Kho hàng" at bounding box center [61, 86] width 43 height 12
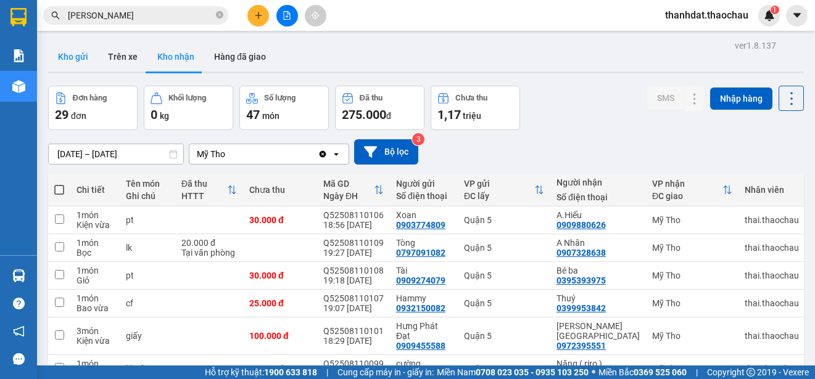
click at [77, 51] on button "Kho gửi" at bounding box center [73, 57] width 50 height 30
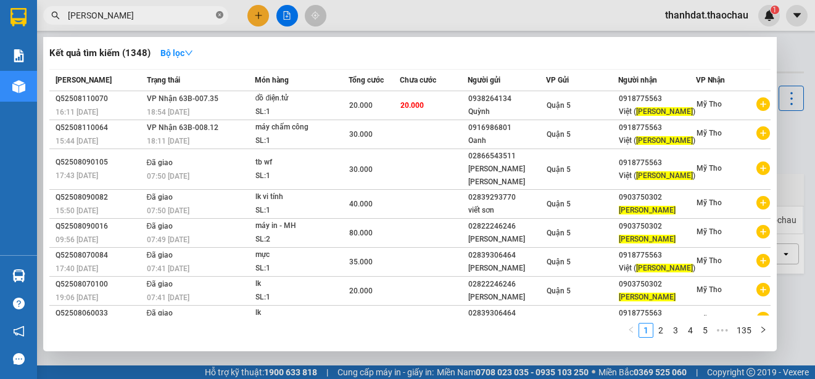
click at [221, 17] on icon "close-circle" at bounding box center [219, 14] width 7 height 7
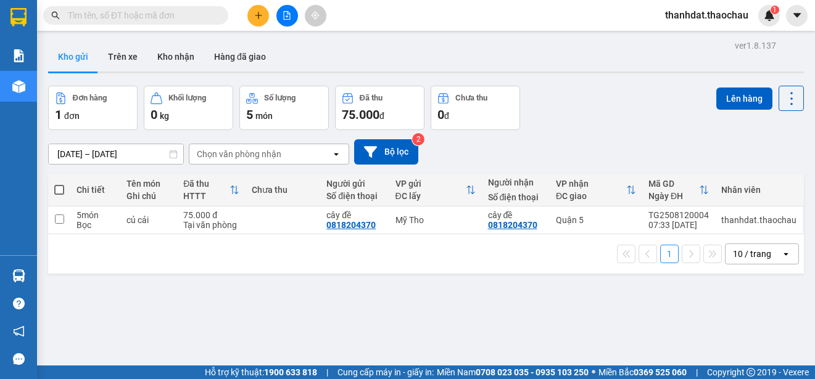
click at [60, 188] on span at bounding box center [59, 190] width 10 height 10
click at [59, 184] on input "checkbox" at bounding box center [59, 184] width 0 height 0
checkbox input "true"
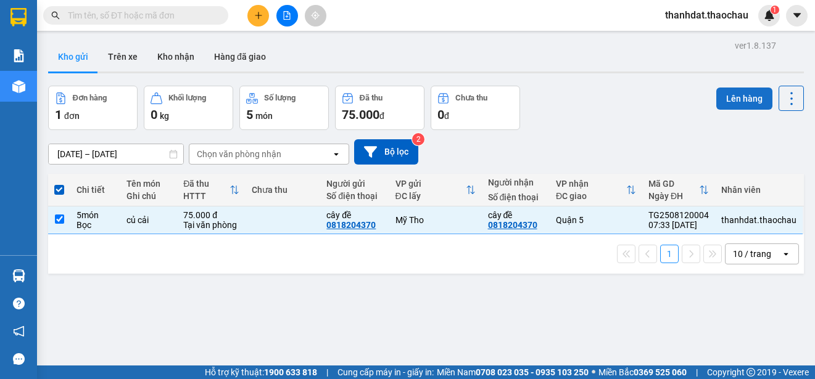
click at [727, 100] on button "Lên hàng" at bounding box center [744, 99] width 56 height 22
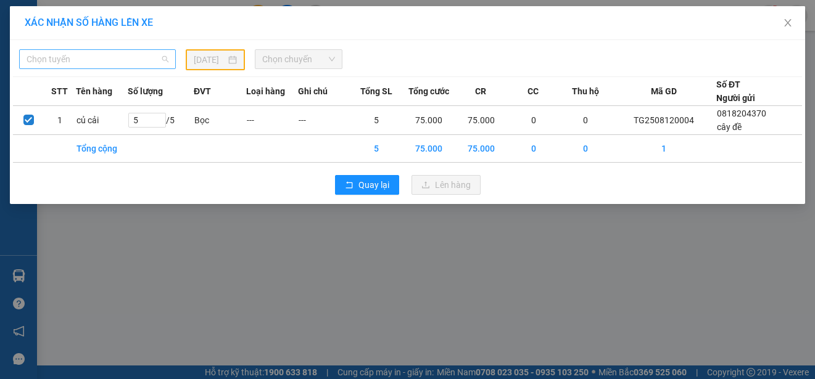
click at [60, 57] on span "Chọn tuyến" at bounding box center [98, 59] width 142 height 19
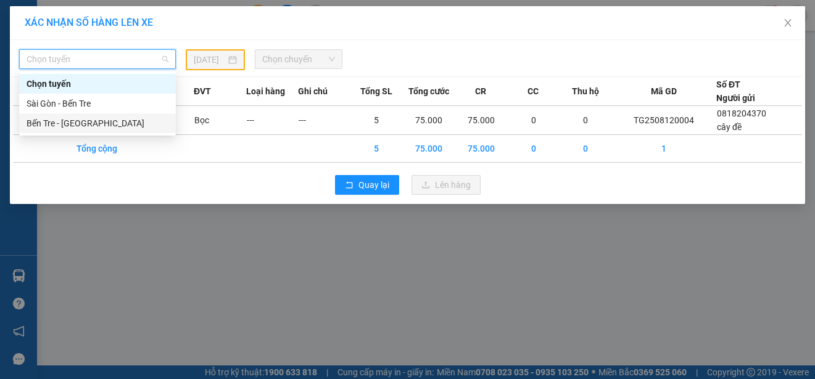
click at [49, 122] on div "Bến Tre - [GEOGRAPHIC_DATA]" at bounding box center [98, 124] width 142 height 14
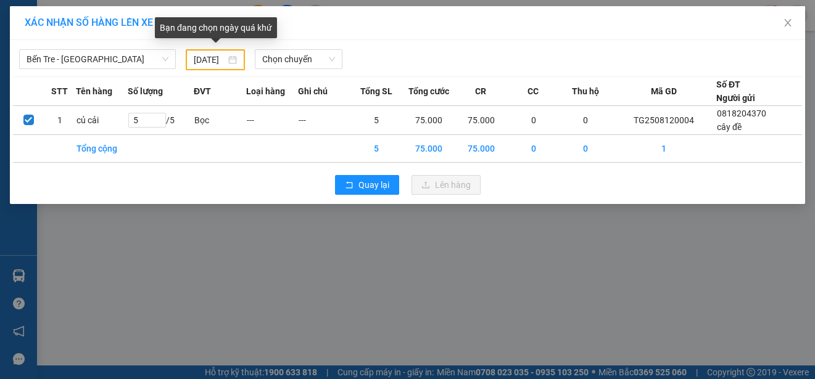
click at [236, 62] on div "11/08/2025" at bounding box center [215, 60] width 43 height 14
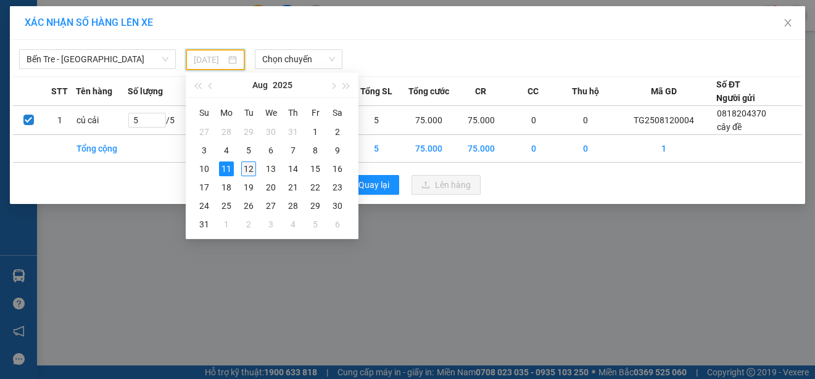
click at [246, 169] on div "12" at bounding box center [248, 169] width 15 height 15
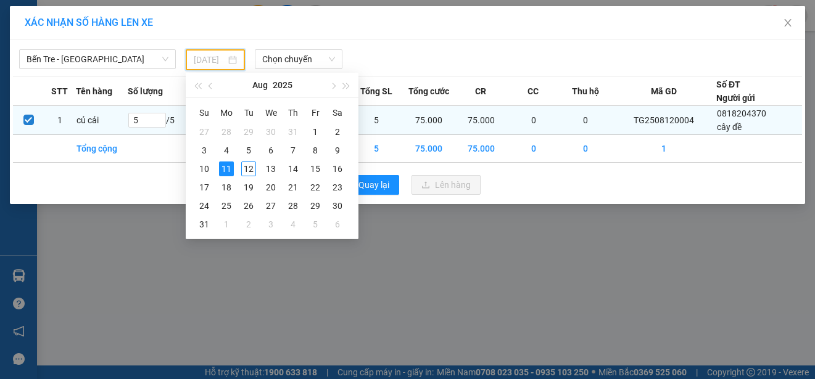
type input "[DATE]"
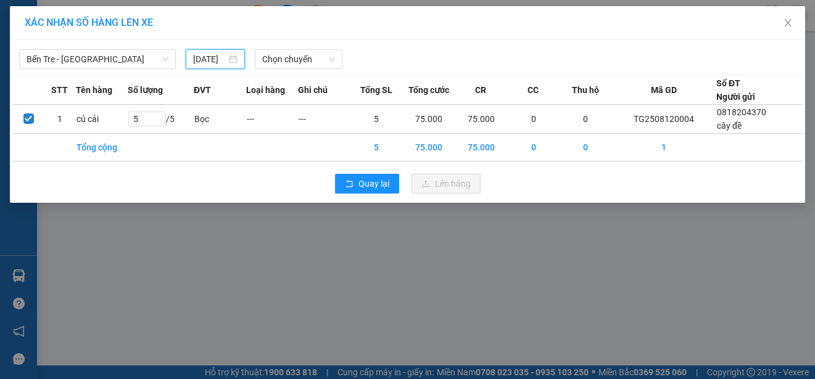
scroll to position [0, 10]
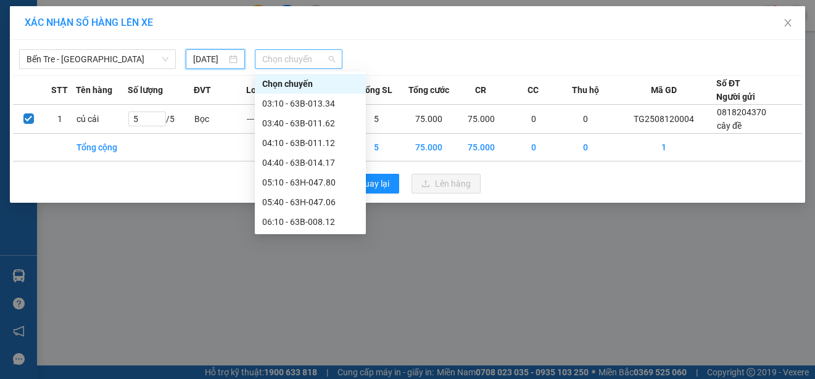
click at [311, 60] on span "Chọn chuyến" at bounding box center [298, 59] width 72 height 19
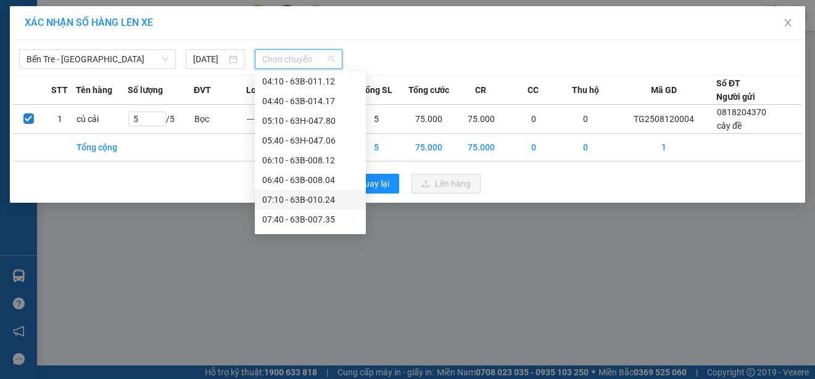
click at [308, 200] on div "07:10 - 63B-010.24" at bounding box center [310, 200] width 96 height 14
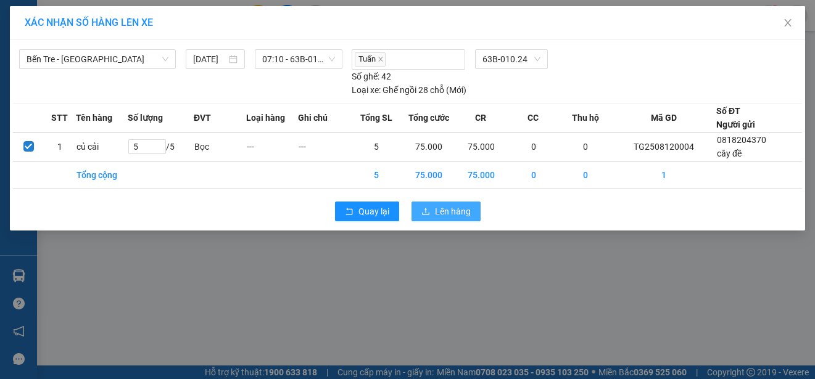
click at [456, 211] on span "Lên hàng" at bounding box center [453, 212] width 36 height 14
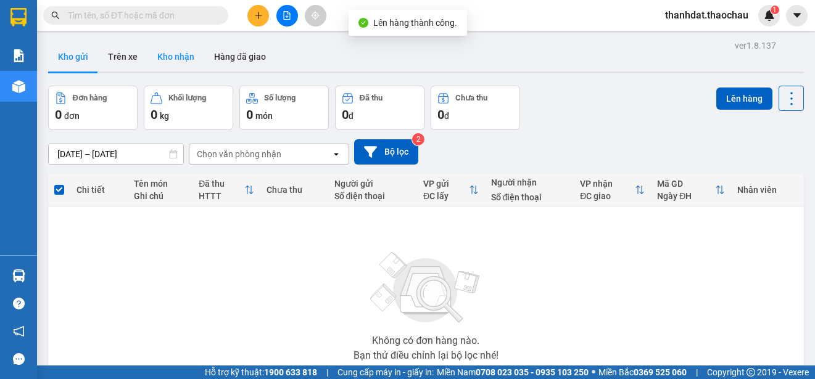
click at [183, 62] on button "Kho nhận" at bounding box center [175, 57] width 57 height 30
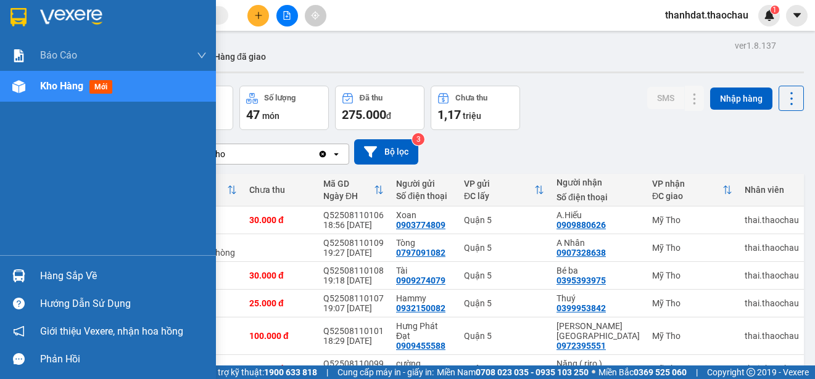
click at [62, 276] on div "Hàng sắp về" at bounding box center [123, 276] width 167 height 19
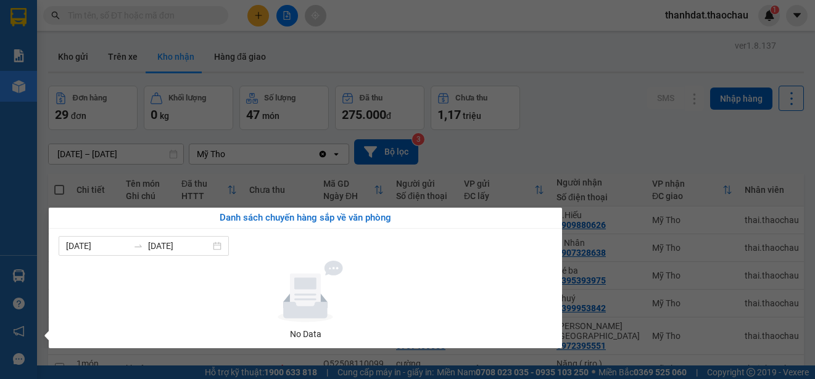
click at [594, 136] on section "Kết quả tìm kiếm ( 1348 ) Bộ lọc Mã ĐH Trạng thái Món hàng Tổng cước Chưa cước …" at bounding box center [407, 189] width 815 height 379
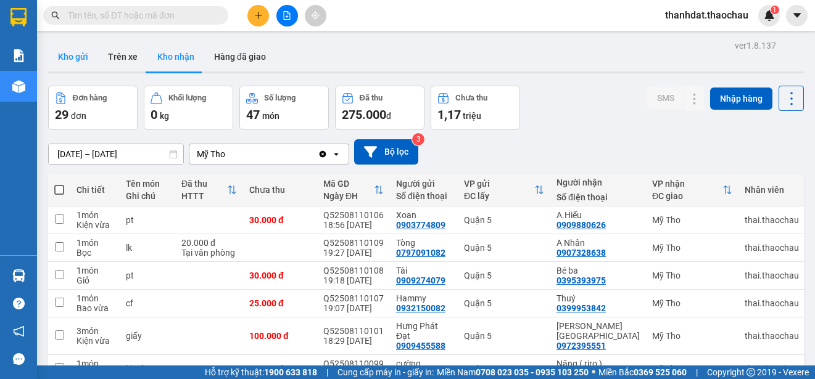
click at [78, 57] on button "Kho gửi" at bounding box center [73, 57] width 50 height 30
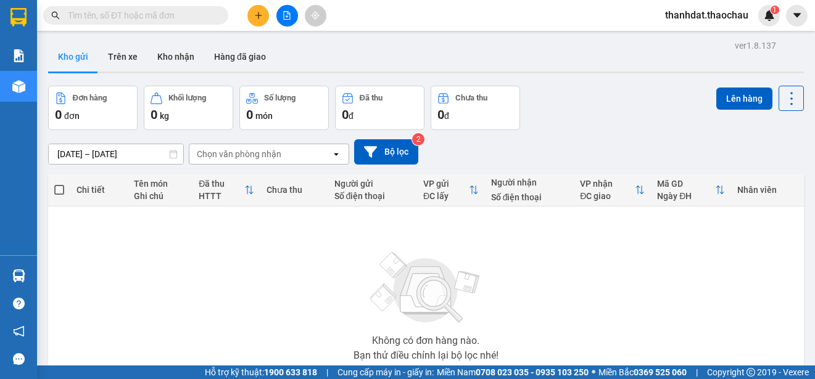
click at [181, 17] on input "text" at bounding box center [141, 16] width 146 height 14
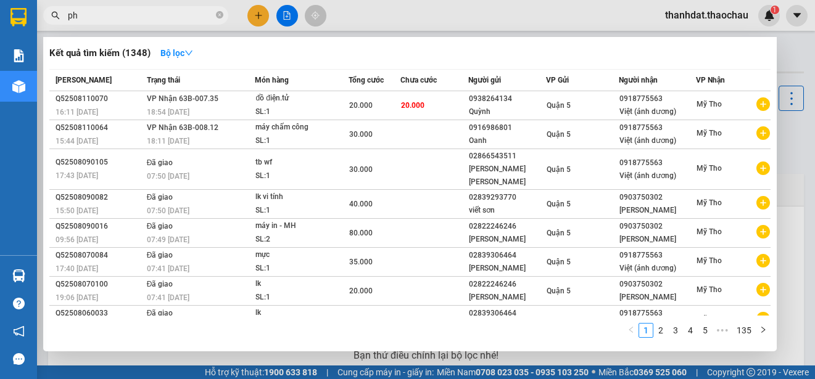
paste input "ương"
paste input "ợng"
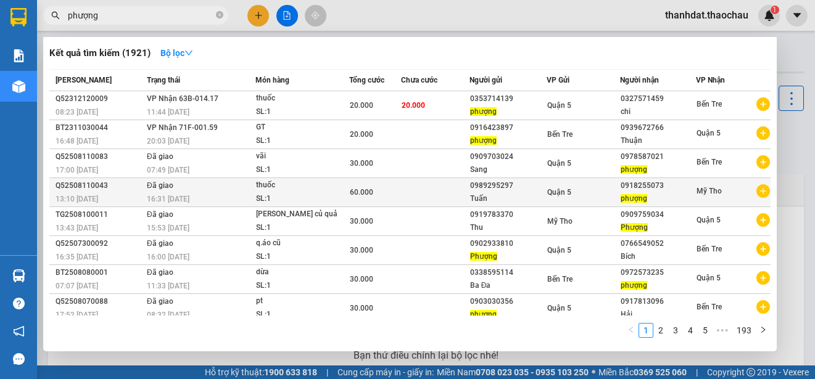
type input "phượng"
click at [625, 188] on div "0918255073" at bounding box center [657, 185] width 75 height 13
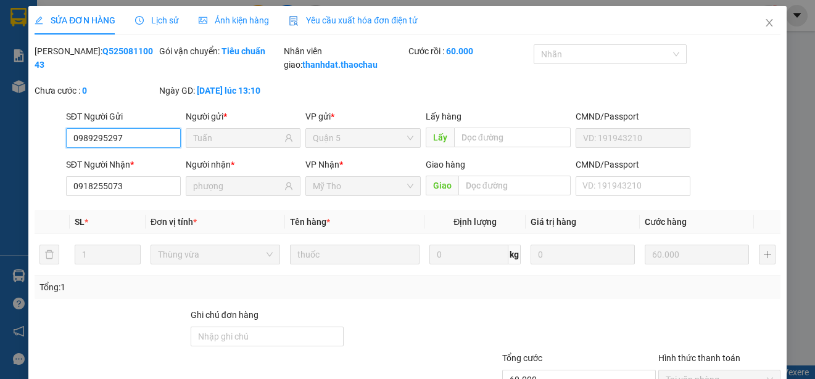
type input "0989295297"
type input "Tuấn"
type input "0918255073"
type input "phượng"
type input "60.000"
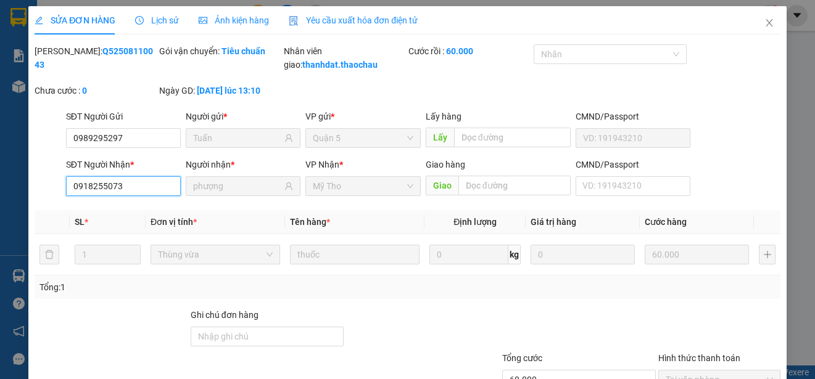
drag, startPoint x: 123, startPoint y: 203, endPoint x: 60, endPoint y: 200, distance: 63.0
click at [62, 200] on div "SĐT Người Nhận * 0918255073 0918255073 Người nhận * phượng VP Nhận * Mỹ Tho Gia…" at bounding box center [407, 179] width 748 height 43
click at [764, 20] on icon "close" at bounding box center [769, 23] width 10 height 10
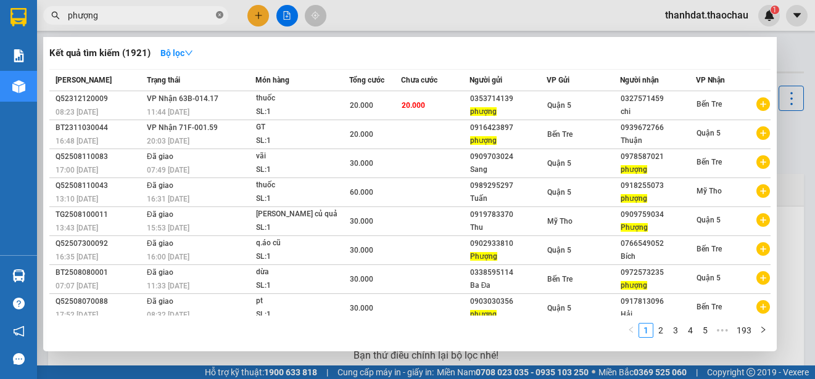
click at [218, 15] on icon "close-circle" at bounding box center [219, 14] width 7 height 7
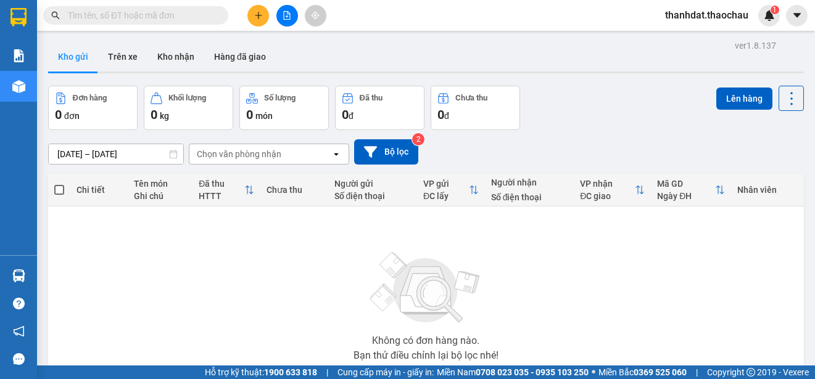
paste input "0918255073"
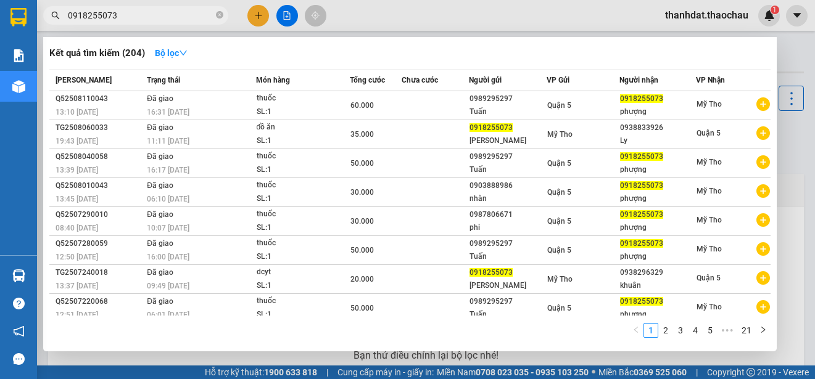
type input "0918255073"
click at [252, 14] on div at bounding box center [407, 189] width 815 height 379
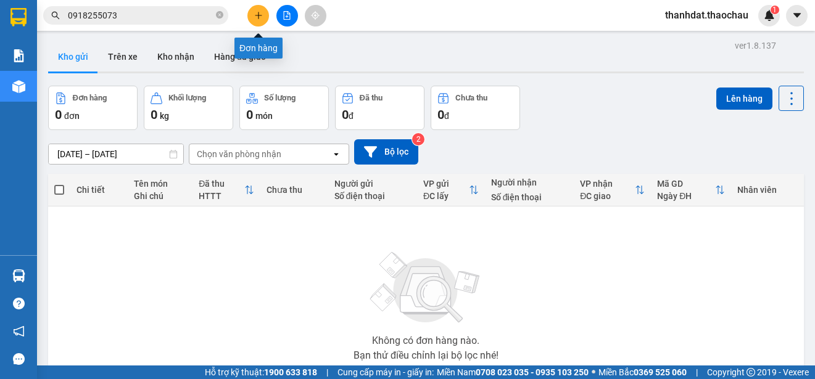
click at [255, 15] on icon "plus" at bounding box center [258, 15] width 9 height 9
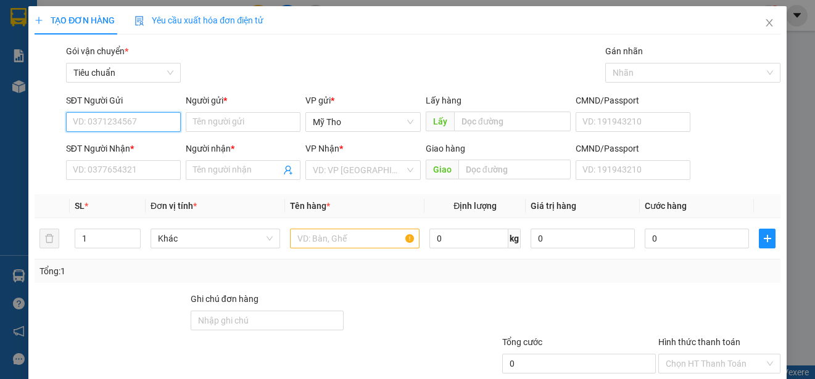
paste input "0918255073"
type input "0918255073"
click at [147, 144] on div "0918255073 - phượng" at bounding box center [133, 147] width 121 height 14
type input "phượng"
type input "0918255073"
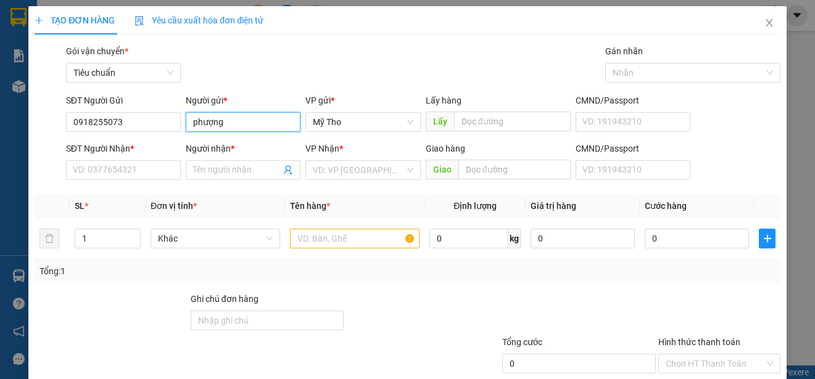
click at [189, 121] on input "phượng" at bounding box center [243, 122] width 115 height 20
type input "BS Phượng"
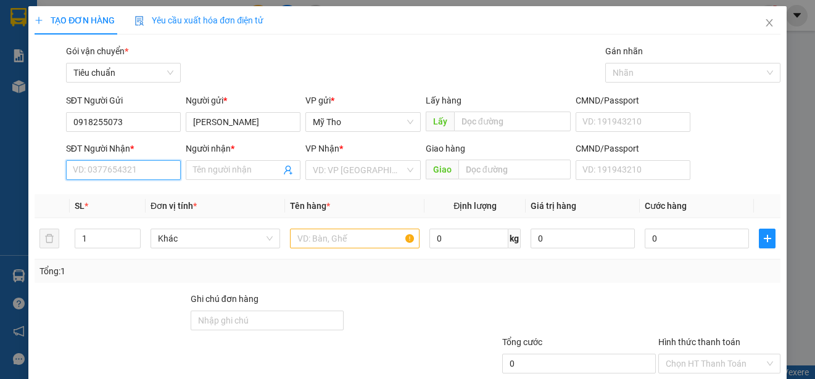
click at [126, 166] on input "SĐT Người Nhận *" at bounding box center [123, 170] width 115 height 20
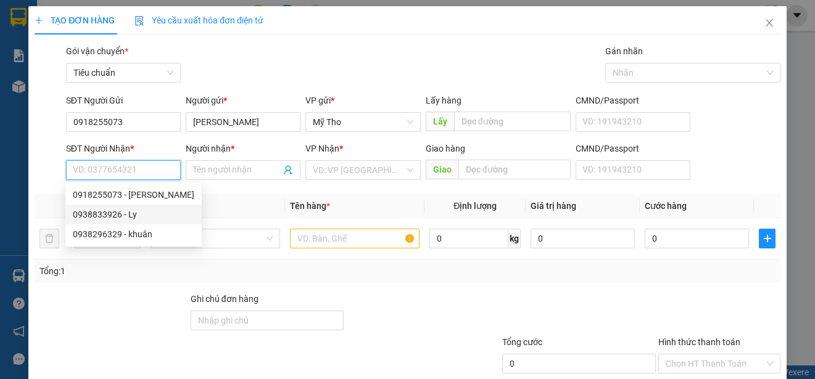
click at [108, 213] on div "0938833926 - Ly" at bounding box center [133, 215] width 121 height 14
type input "0938833926"
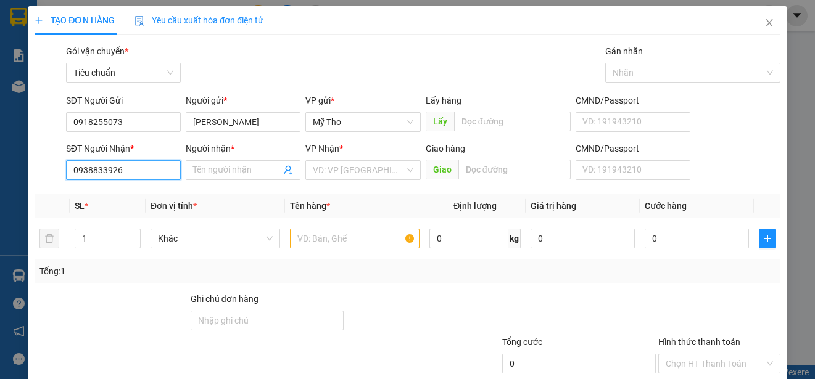
type input "Ly"
click at [204, 237] on span "Khác" at bounding box center [215, 238] width 115 height 19
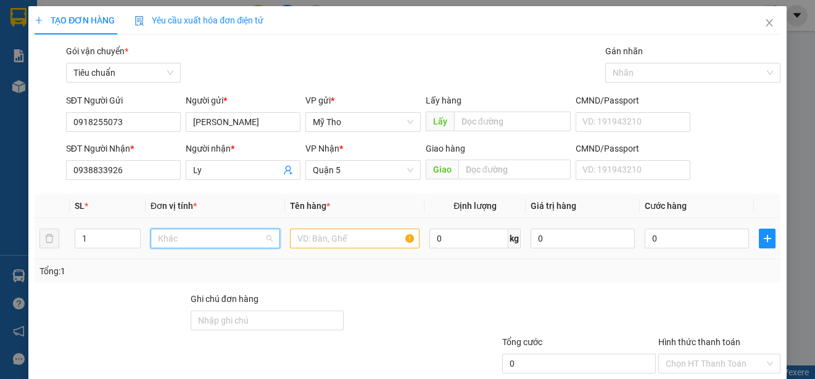
scroll to position [385, 0]
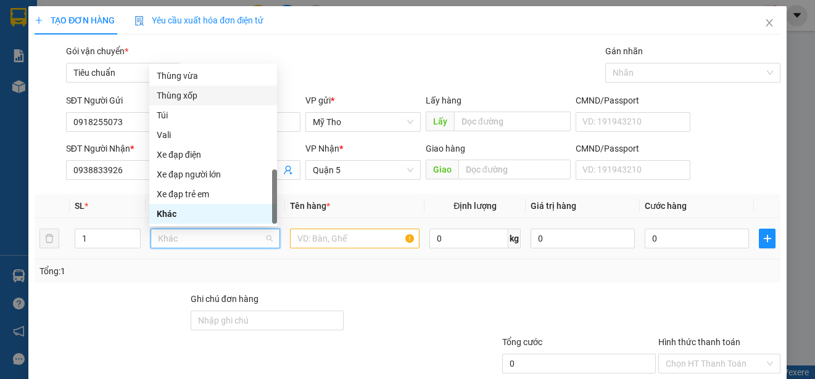
drag, startPoint x: 178, startPoint y: 95, endPoint x: 305, endPoint y: 233, distance: 187.3
click at [181, 97] on div "Thùng xốp" at bounding box center [213, 96] width 113 height 14
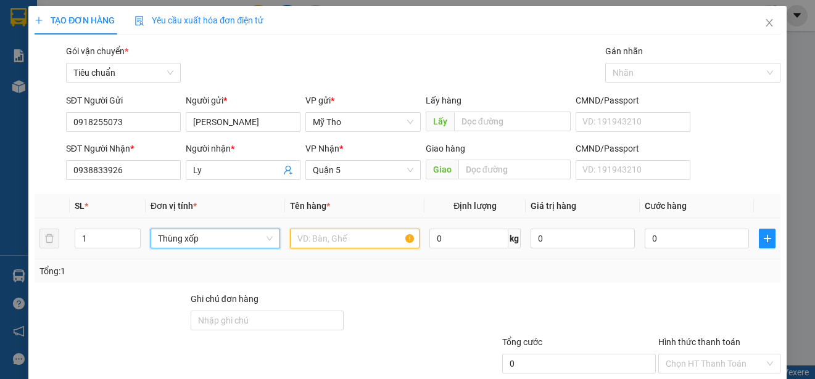
click at [312, 242] on input "text" at bounding box center [355, 239] width 130 height 20
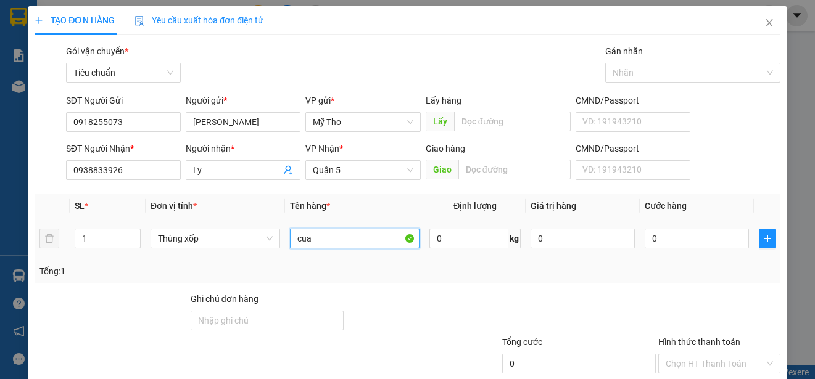
type input "cua"
click at [698, 228] on div "0" at bounding box center [696, 238] width 104 height 25
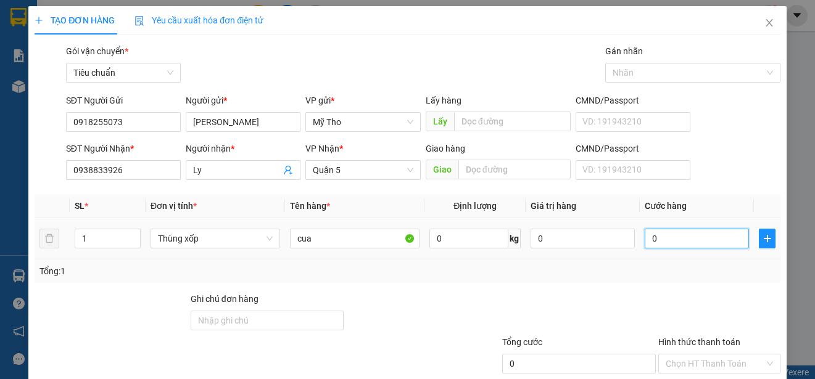
click at [681, 236] on input "0" at bounding box center [696, 239] width 104 height 20
type input "3"
type input "30"
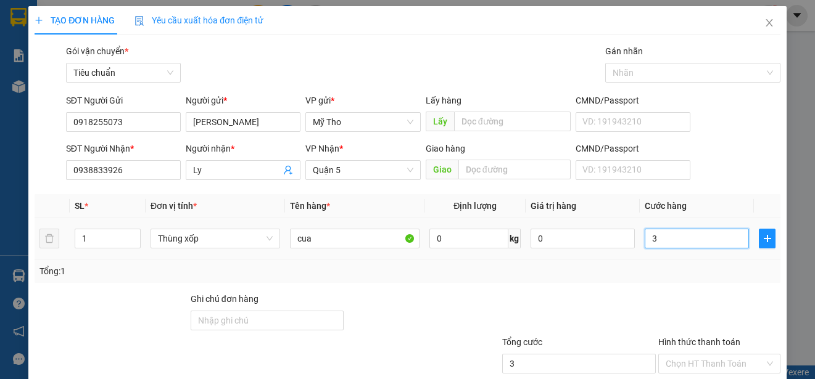
type input "30"
type input "300"
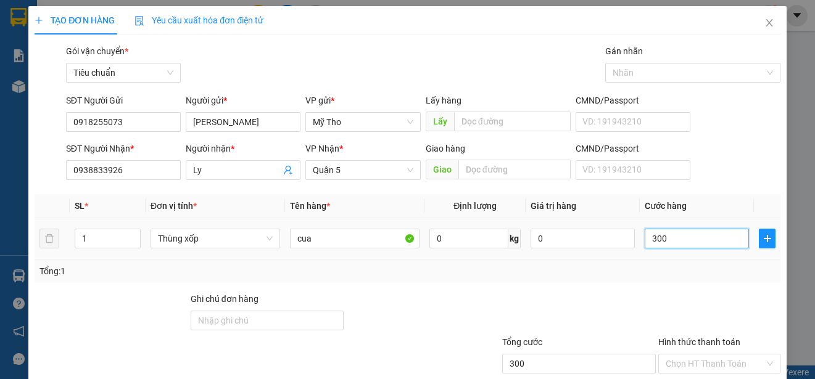
type input "3.000"
type input "30.000"
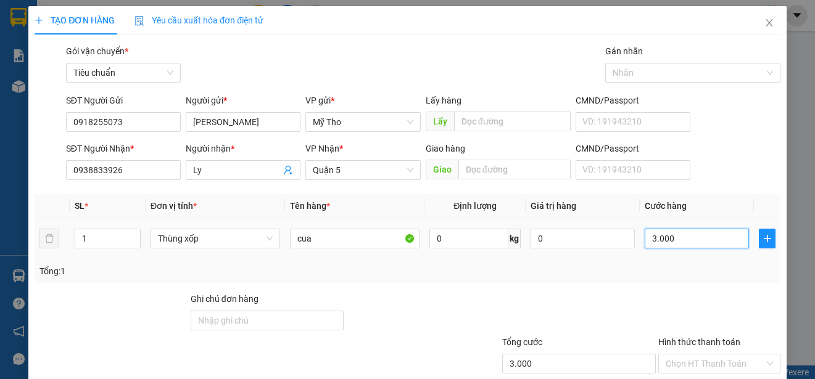
type input "30.000"
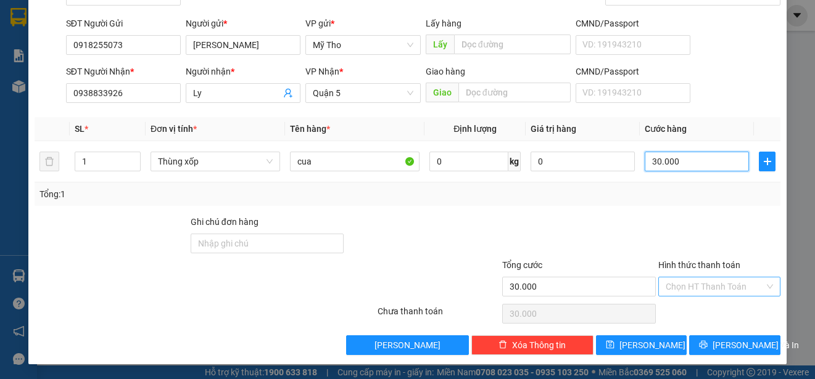
type input "30.000"
click at [687, 287] on input "Hình thức thanh toán" at bounding box center [714, 287] width 99 height 19
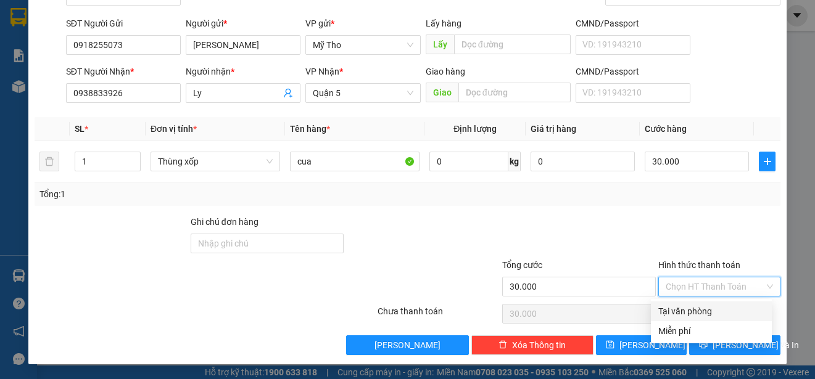
click at [694, 309] on div "Tại văn phòng" at bounding box center [711, 312] width 106 height 14
type input "0"
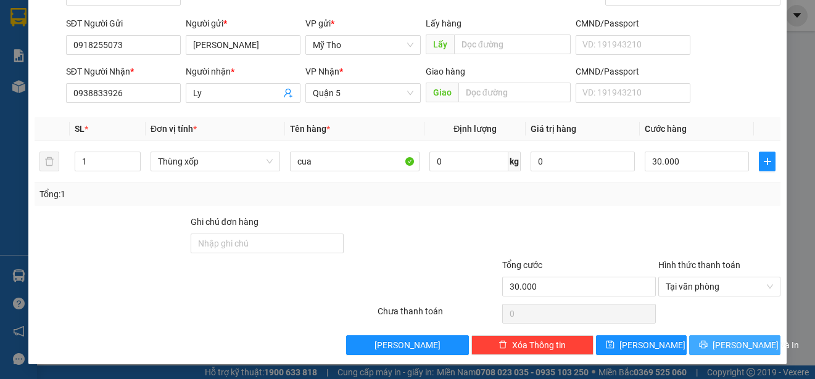
click at [727, 347] on span "Lưu và In" at bounding box center [755, 346] width 86 height 14
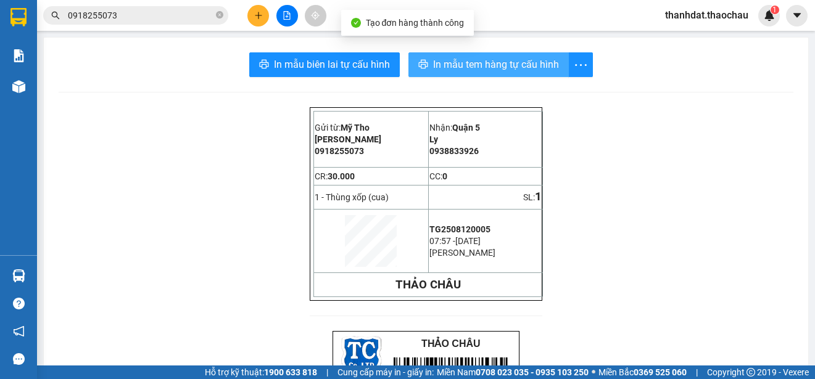
click at [485, 70] on span "In mẫu tem hàng tự cấu hình" at bounding box center [496, 64] width 126 height 15
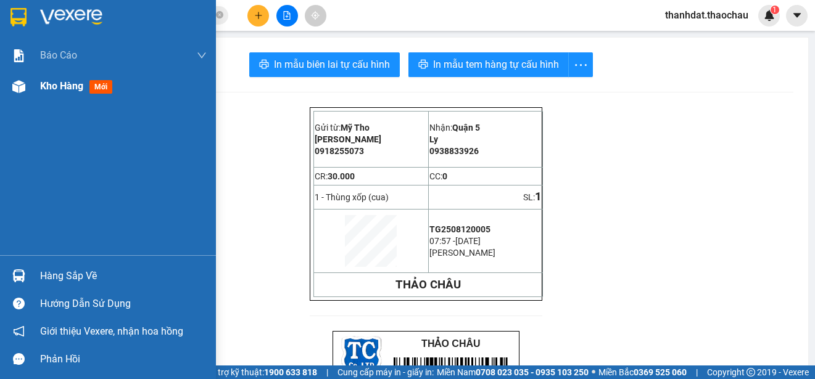
click at [63, 83] on span "Kho hàng" at bounding box center [61, 86] width 43 height 12
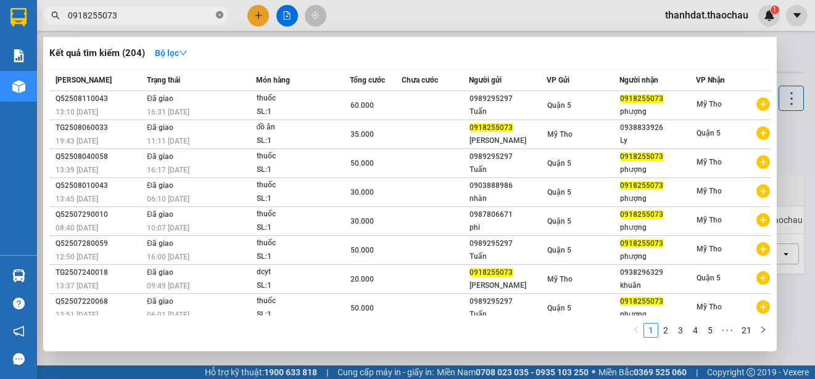
click at [219, 15] on icon "close-circle" at bounding box center [219, 14] width 7 height 7
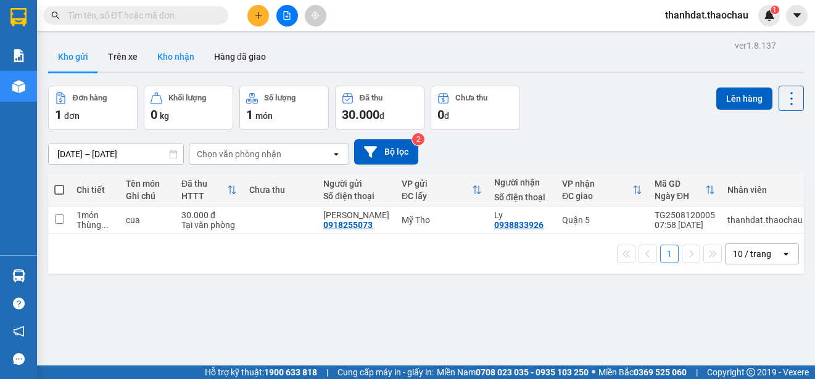
click at [176, 53] on button "Kho nhận" at bounding box center [175, 57] width 57 height 30
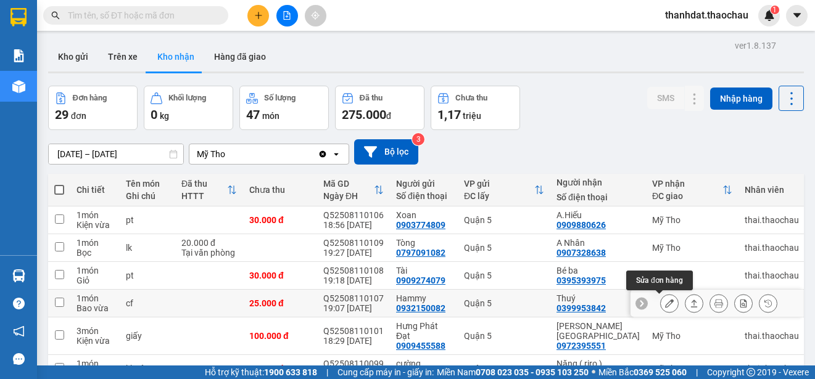
click at [665, 302] on icon at bounding box center [669, 303] width 9 height 9
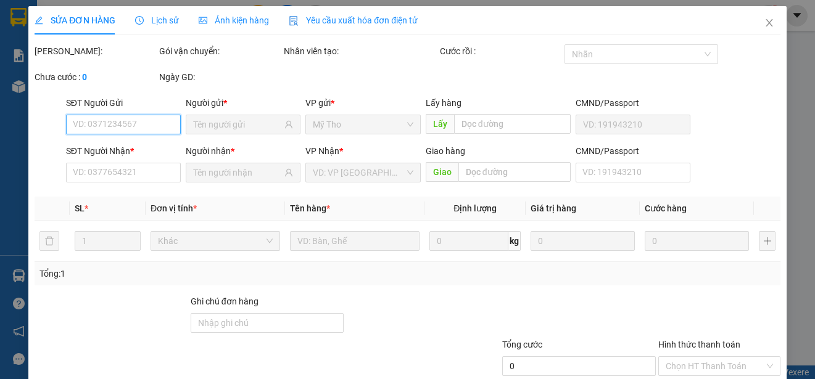
type input "0932150082"
type input "Hammy"
type input "0399953842"
type input "Thuý"
type input "25.000"
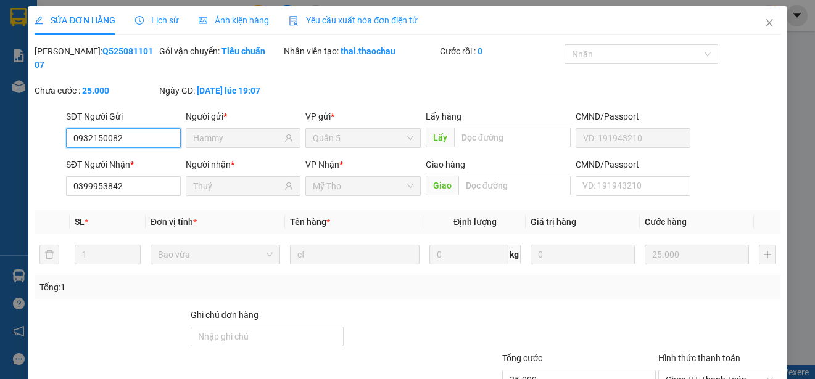
scroll to position [93, 0]
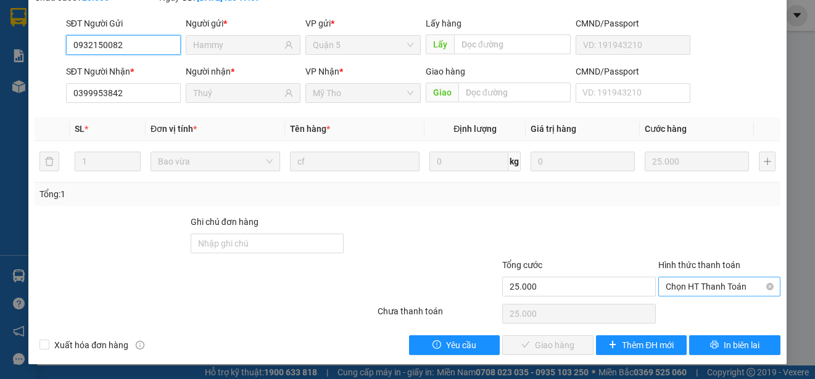
click at [695, 284] on span "Chọn HT Thanh Toán" at bounding box center [718, 287] width 107 height 19
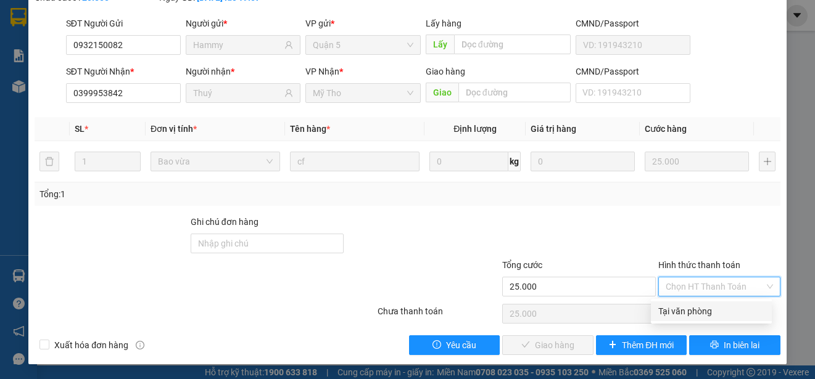
click at [698, 310] on div "Tại văn phòng" at bounding box center [711, 312] width 106 height 14
type input "0"
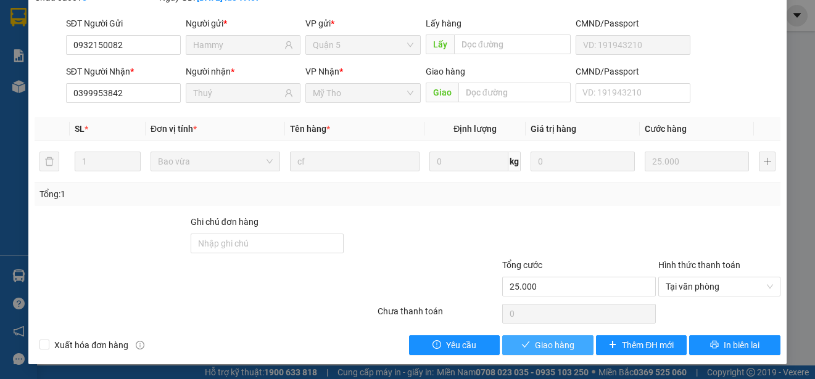
click at [545, 343] on span "Giao hàng" at bounding box center [554, 346] width 39 height 14
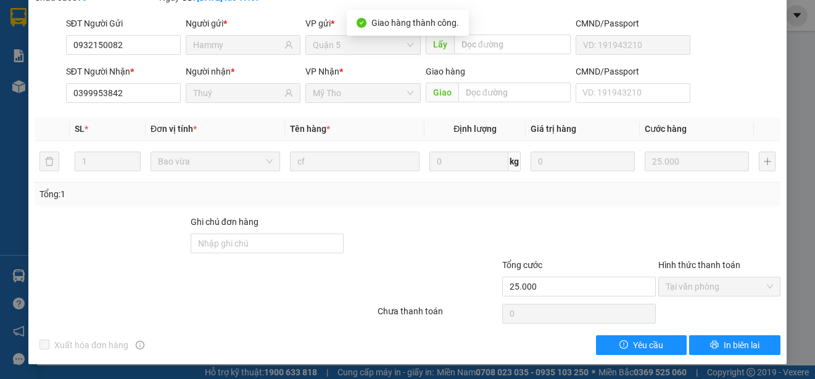
scroll to position [0, 0]
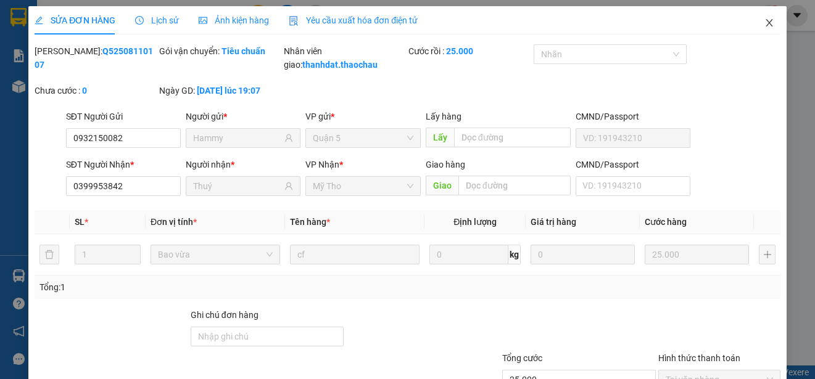
click at [764, 21] on icon "close" at bounding box center [769, 23] width 10 height 10
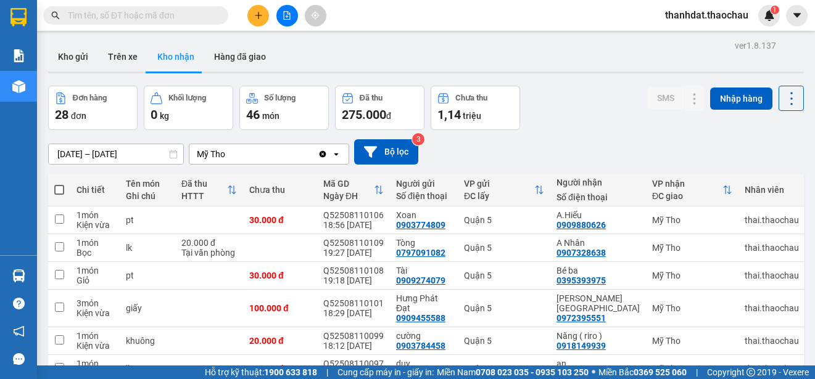
scroll to position [184, 0]
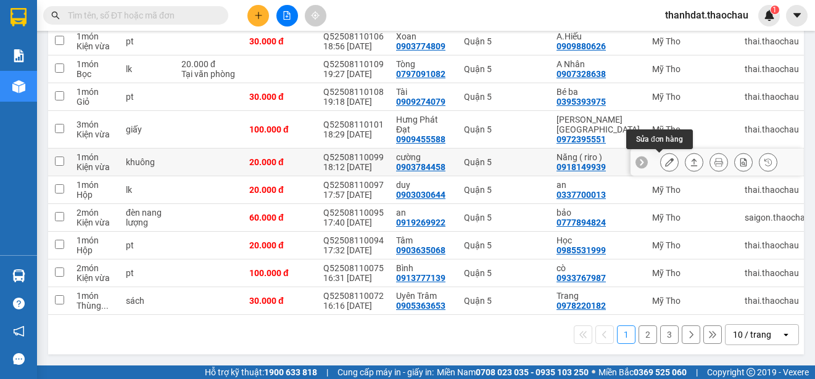
click at [665, 160] on icon at bounding box center [669, 162] width 9 height 9
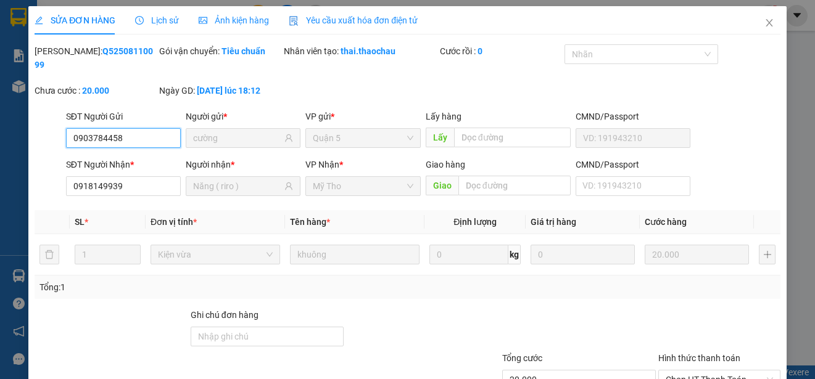
type input "0903784458"
type input "cường"
type input "0918149939"
type input "Năng ( riro )"
type input "20.000"
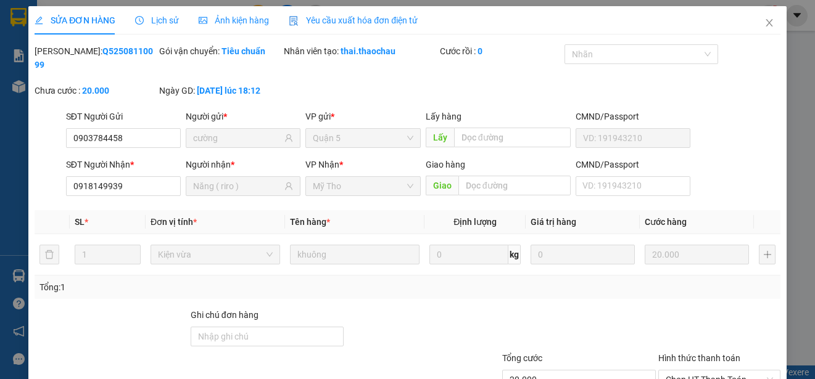
scroll to position [93, 0]
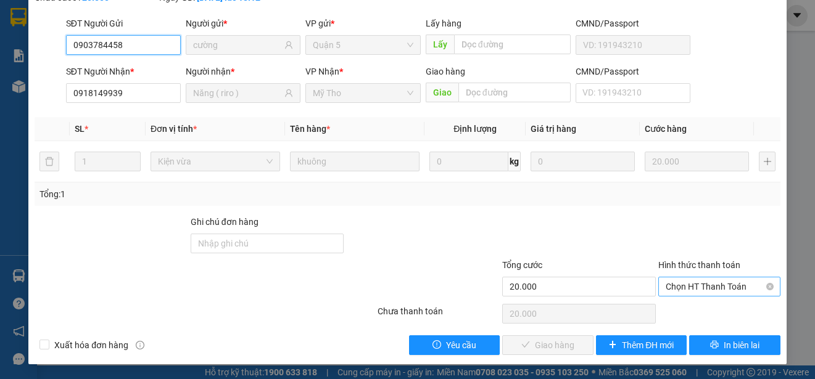
click at [710, 287] on span "Chọn HT Thanh Toán" at bounding box center [718, 287] width 107 height 19
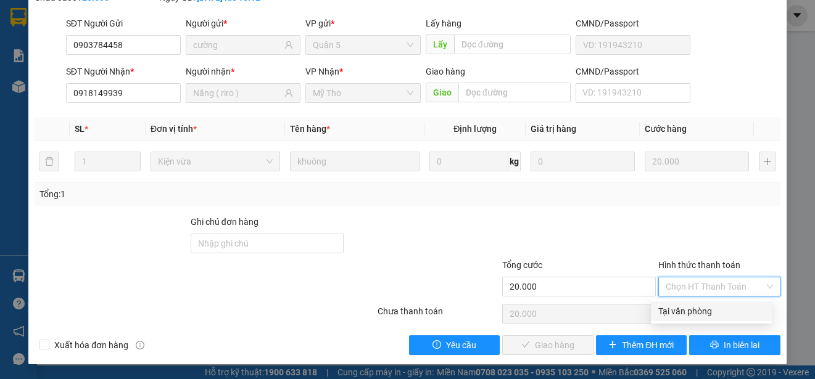
click at [709, 311] on div "Tại văn phòng" at bounding box center [711, 312] width 106 height 14
type input "0"
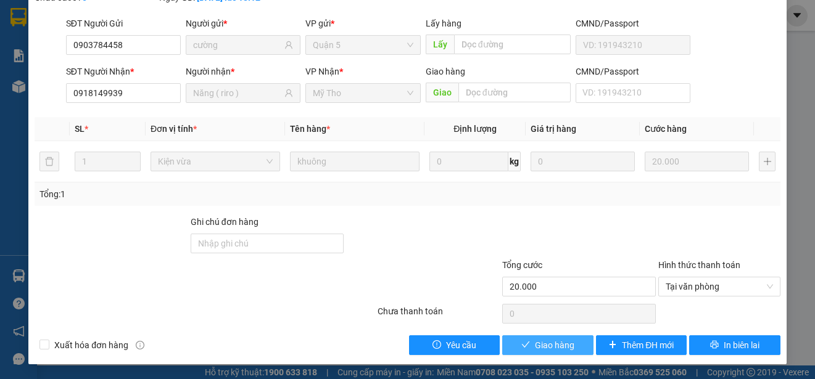
click at [565, 350] on span "Giao hàng" at bounding box center [554, 346] width 39 height 14
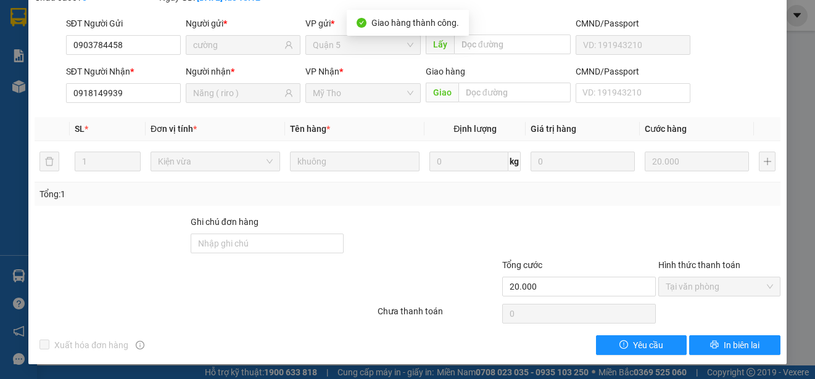
scroll to position [0, 0]
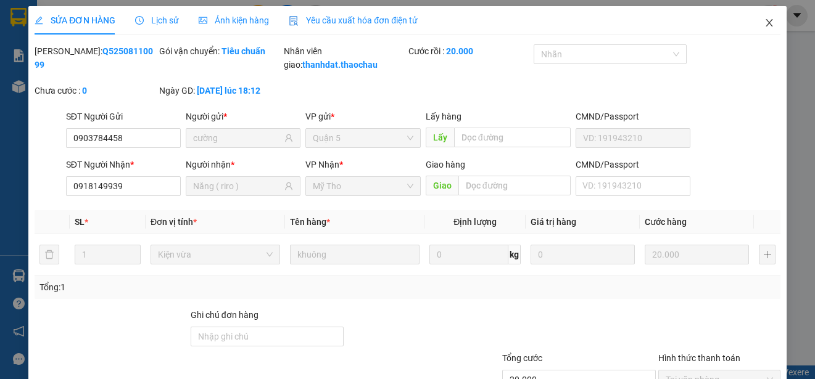
click at [765, 22] on icon "close" at bounding box center [768, 22] width 7 height 7
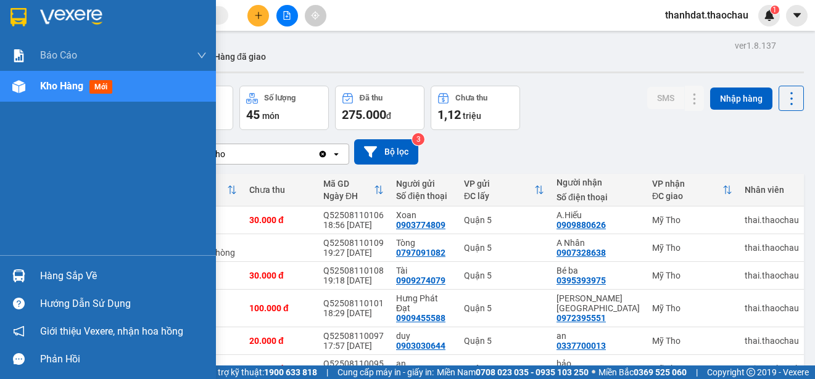
click at [62, 275] on div "Hàng sắp về" at bounding box center [123, 276] width 167 height 19
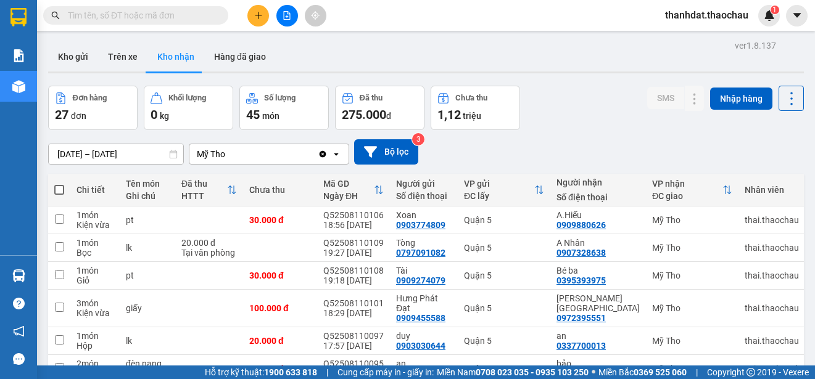
click at [567, 146] on section "Kết quả tìm kiếm ( 204 ) Bộ lọc Mã ĐH Trạng thái Món hàng Tổng cước Chưa cước N…" at bounding box center [407, 189] width 815 height 379
click at [75, 55] on button "Kho gửi" at bounding box center [73, 57] width 50 height 30
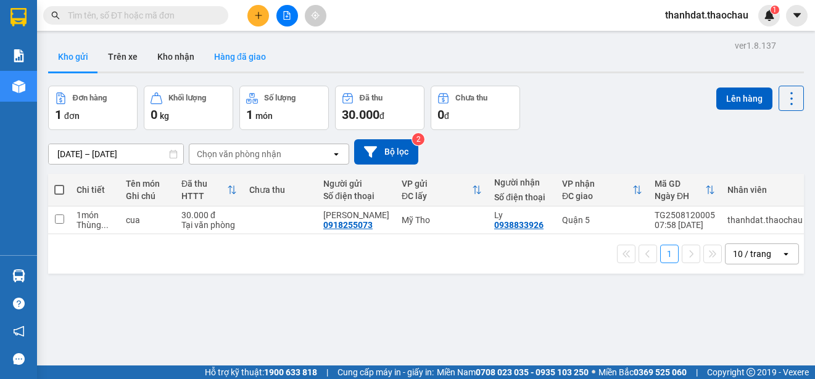
drag, startPoint x: 189, startPoint y: 55, endPoint x: 271, endPoint y: 64, distance: 82.5
click at [189, 55] on button "Kho nhận" at bounding box center [175, 57] width 57 height 30
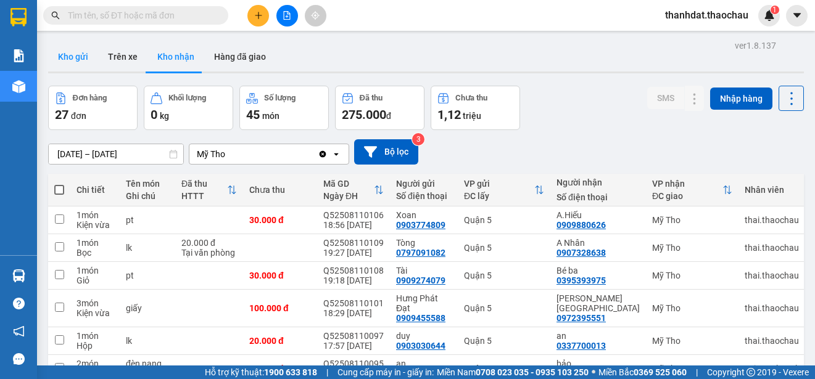
click at [68, 52] on button "Kho gửi" at bounding box center [73, 57] width 50 height 30
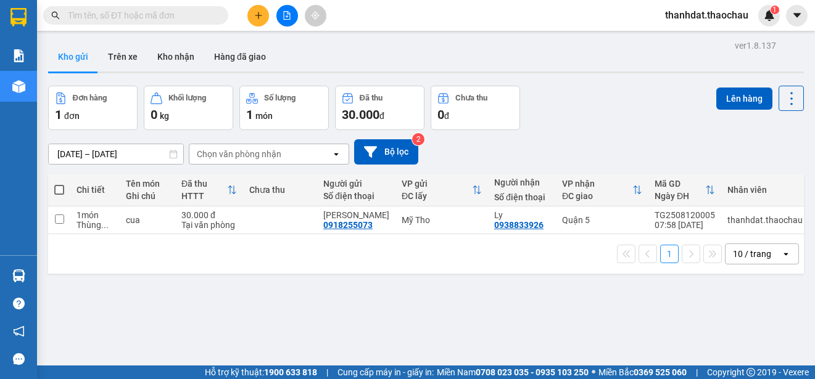
drag, startPoint x: 59, startPoint y: 191, endPoint x: 154, endPoint y: 168, distance: 97.1
click at [61, 191] on span at bounding box center [59, 190] width 10 height 10
click at [59, 184] on input "checkbox" at bounding box center [59, 184] width 0 height 0
checkbox input "true"
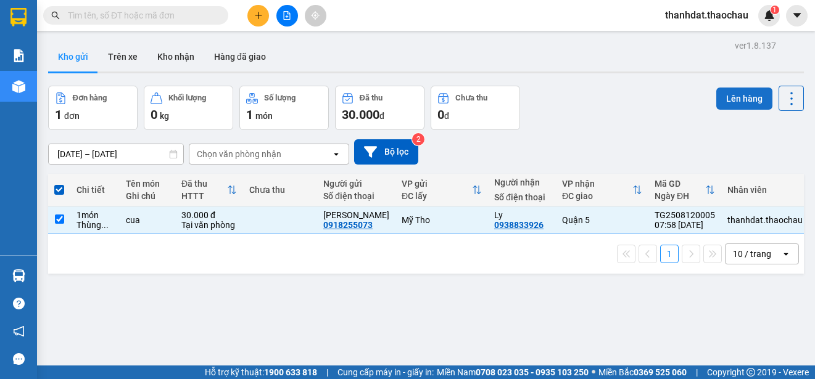
click at [744, 97] on button "Lên hàng" at bounding box center [744, 99] width 56 height 22
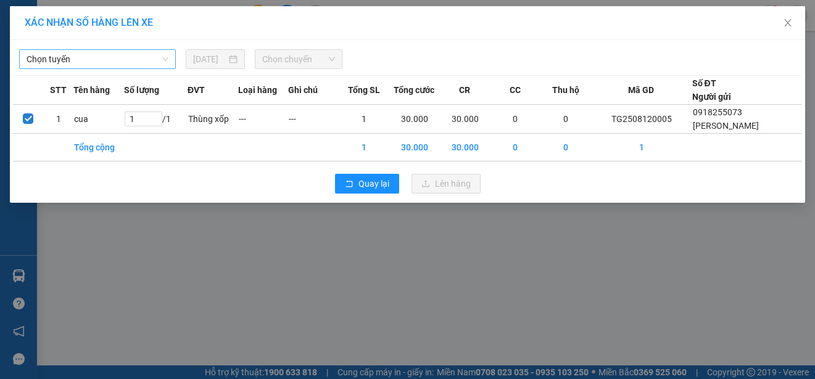
click at [72, 59] on span "Chọn tuyến" at bounding box center [98, 59] width 142 height 19
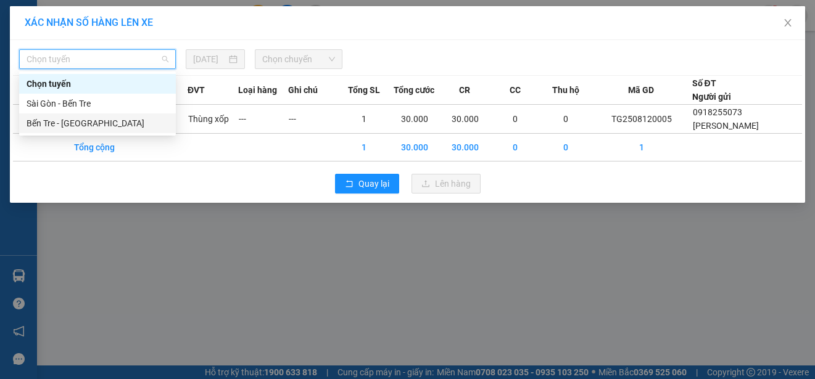
click at [70, 121] on div "Bến Tre - [GEOGRAPHIC_DATA]" at bounding box center [98, 124] width 142 height 14
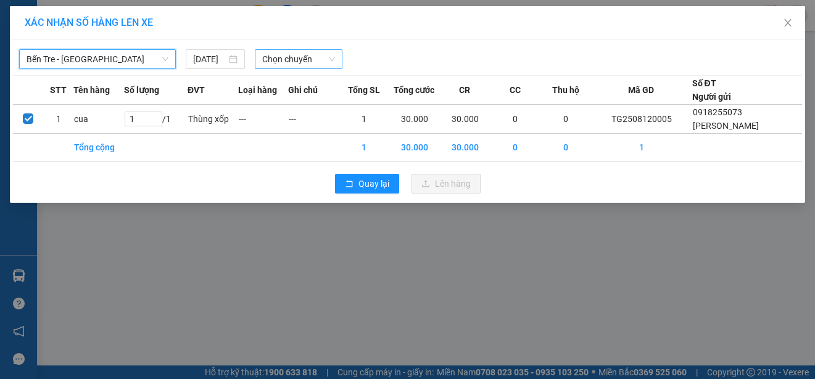
click at [288, 61] on span "Chọn chuyến" at bounding box center [298, 59] width 72 height 19
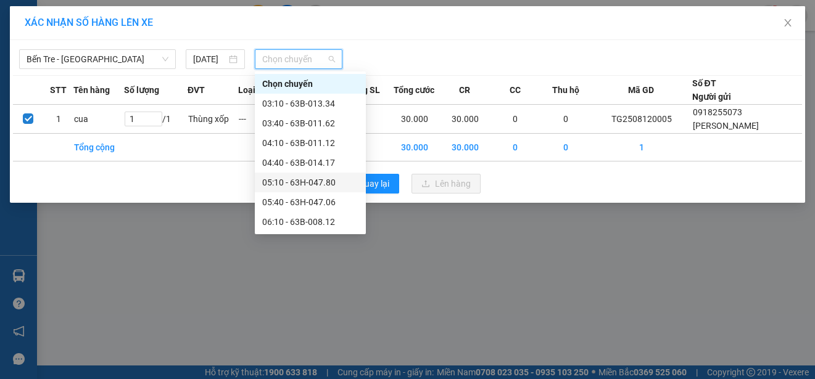
scroll to position [62, 0]
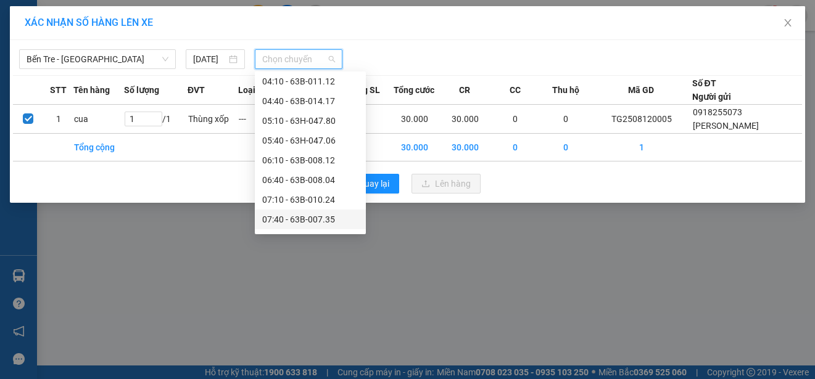
click at [325, 217] on div "07:40 - 63B-007.35" at bounding box center [310, 220] width 96 height 14
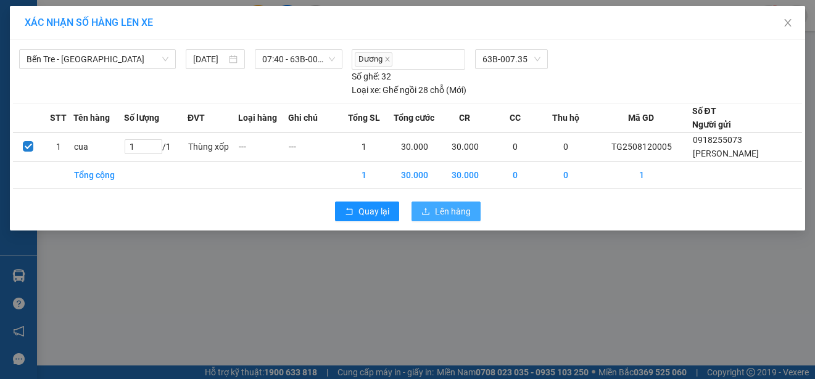
click at [444, 210] on span "Lên hàng" at bounding box center [453, 212] width 36 height 14
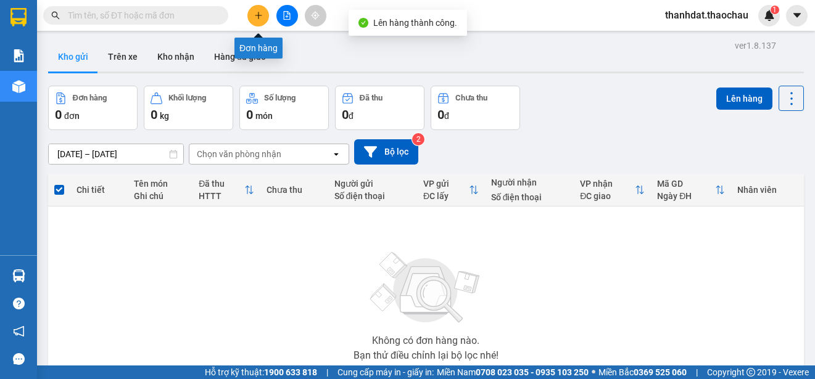
click at [255, 18] on icon "plus" at bounding box center [258, 15] width 9 height 9
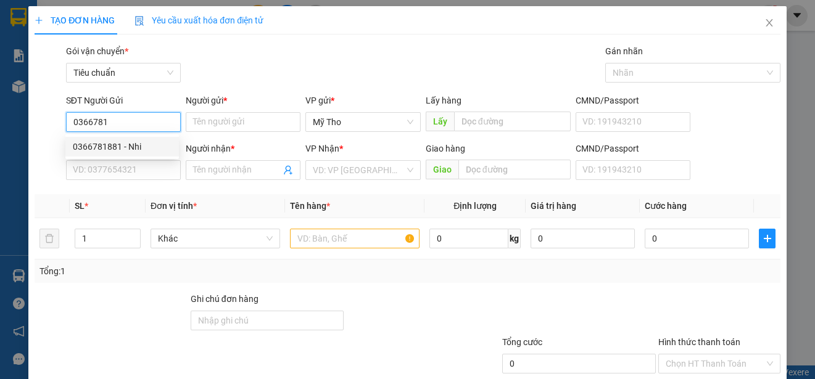
click at [136, 149] on div "0366781881 - Nhi" at bounding box center [122, 147] width 99 height 14
type input "0366781881"
type input "Nhi"
type input "0366781881"
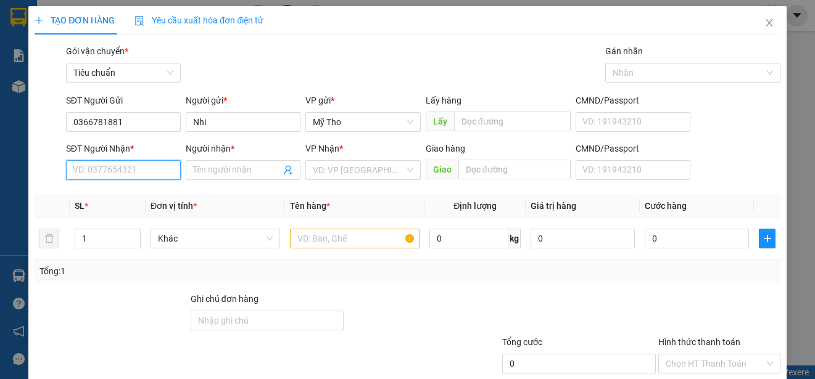
click at [134, 170] on input "SĐT Người Nhận *" at bounding box center [123, 170] width 115 height 20
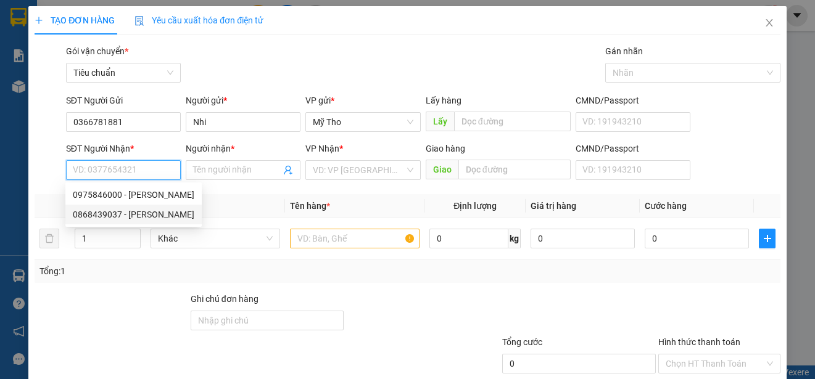
click at [139, 212] on div "0868439037 - Phong" at bounding box center [133, 215] width 121 height 14
type input "0868439037"
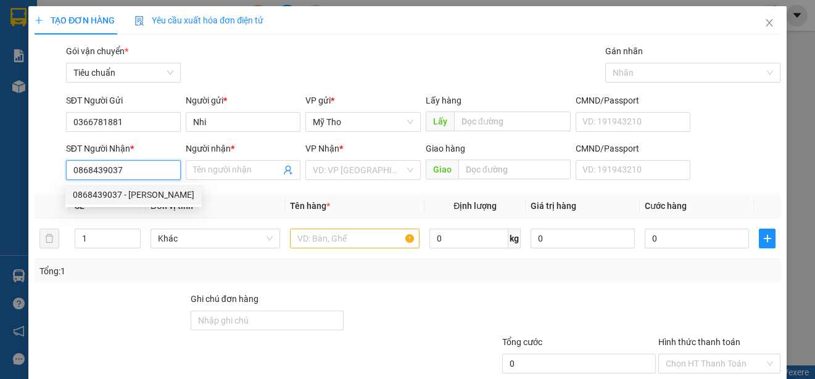
type input "Phong"
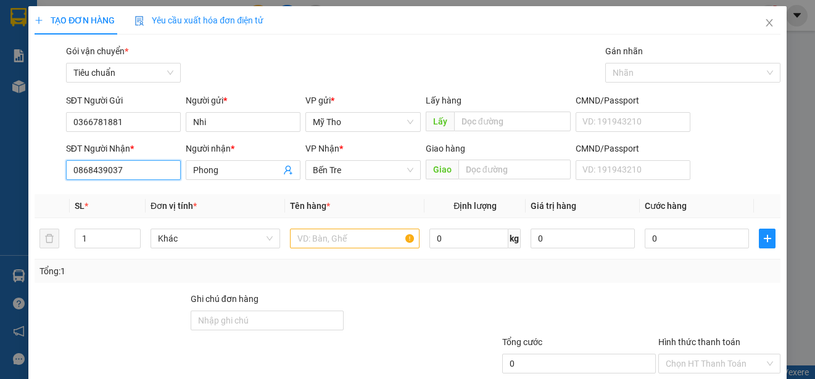
click at [134, 167] on input "0868439037" at bounding box center [123, 170] width 115 height 20
drag, startPoint x: 160, startPoint y: 175, endPoint x: 48, endPoint y: 173, distance: 111.6
click at [48, 173] on div "SĐT Người Nhận * 0868439037 Người nhận * Phong VP Nhận * Bến Tre Giao hàng Giao…" at bounding box center [407, 163] width 748 height 43
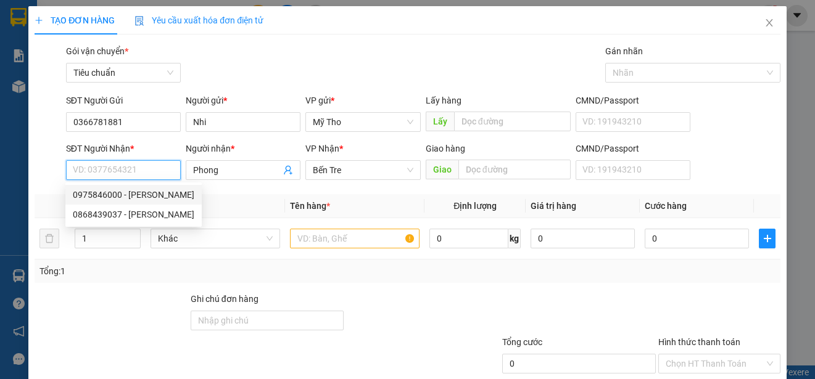
click at [124, 194] on div "0975846000 - Phong" at bounding box center [133, 195] width 121 height 14
type input "0975846000"
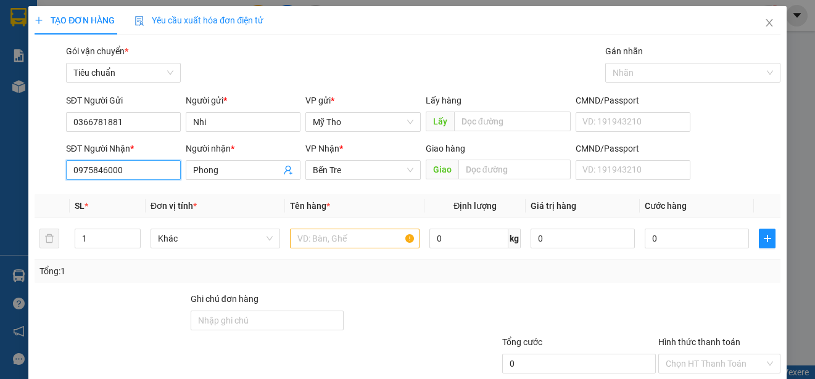
type input "Phong"
click at [223, 238] on span "Khác" at bounding box center [215, 238] width 115 height 19
type input "0975846000"
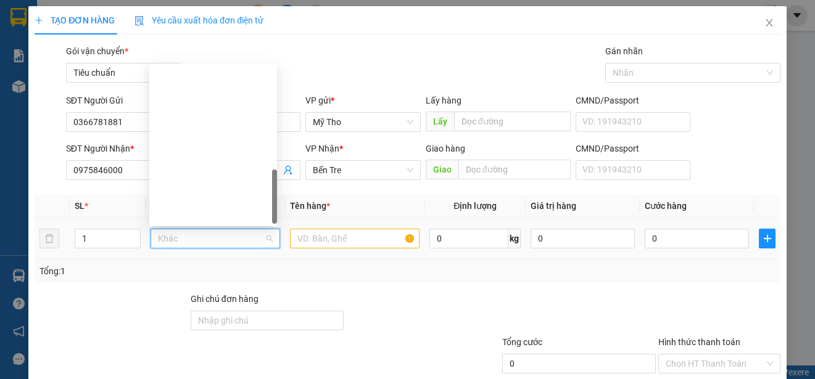
scroll to position [385, 0]
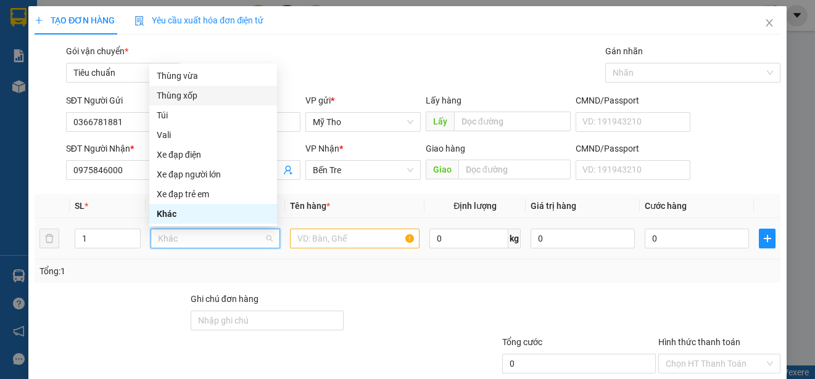
click at [182, 94] on div "Thùng xốp" at bounding box center [213, 96] width 113 height 14
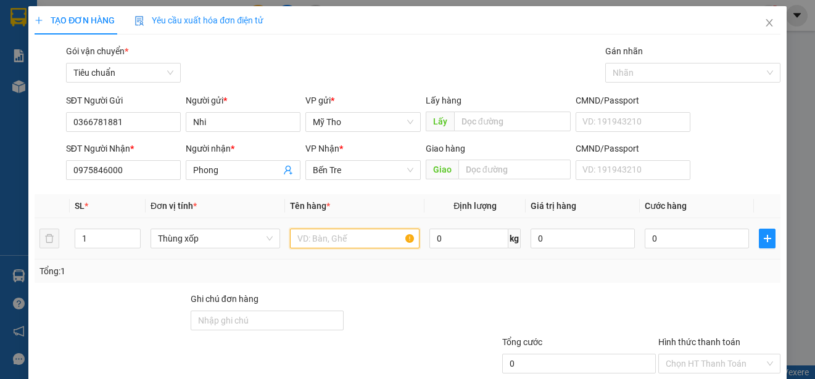
click at [311, 238] on input "text" at bounding box center [355, 239] width 130 height 20
paste input "âu"
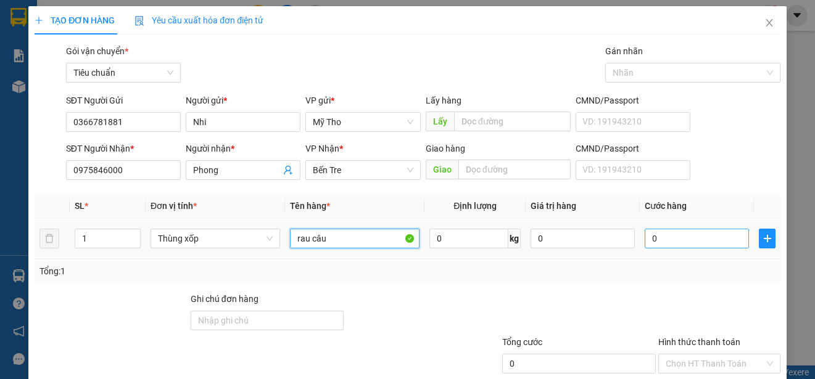
type input "rau câu"
click at [662, 239] on input "0" at bounding box center [696, 239] width 104 height 20
type input "3"
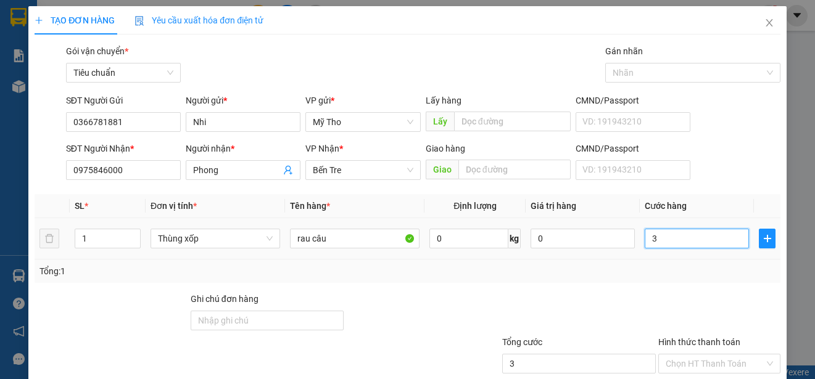
type input "30"
type input "300"
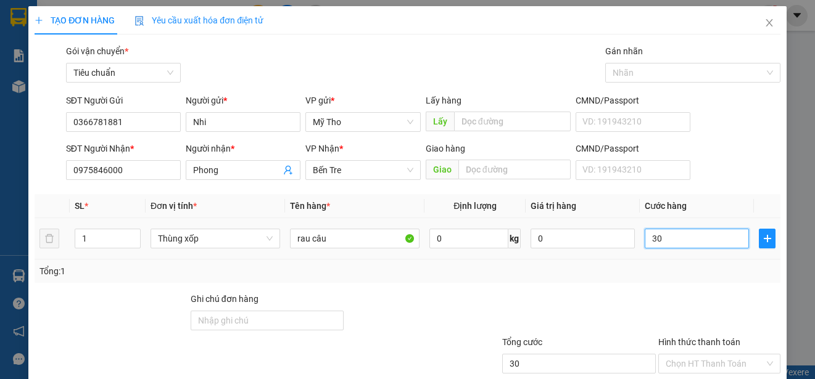
type input "300"
type input "3.000"
type input "30.000"
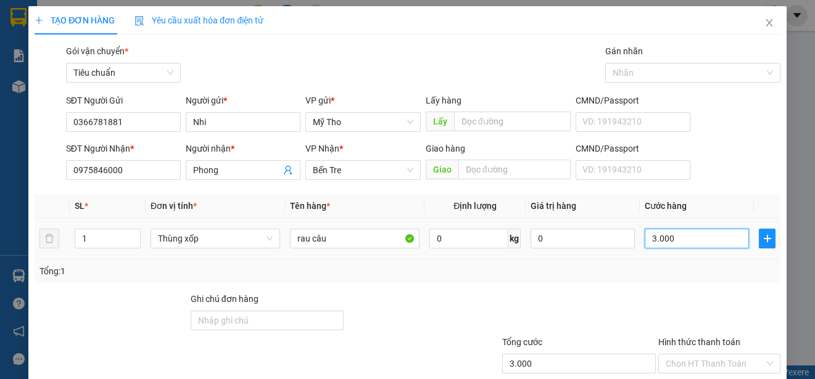
type input "30.000"
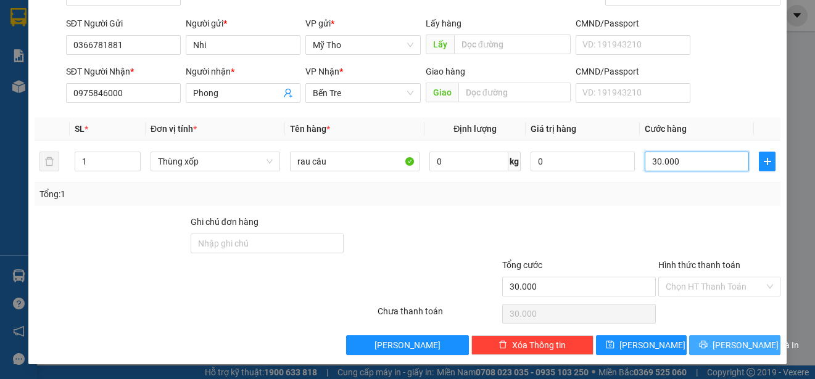
type input "30.000"
click at [753, 343] on button "Lưu và In" at bounding box center [734, 346] width 91 height 20
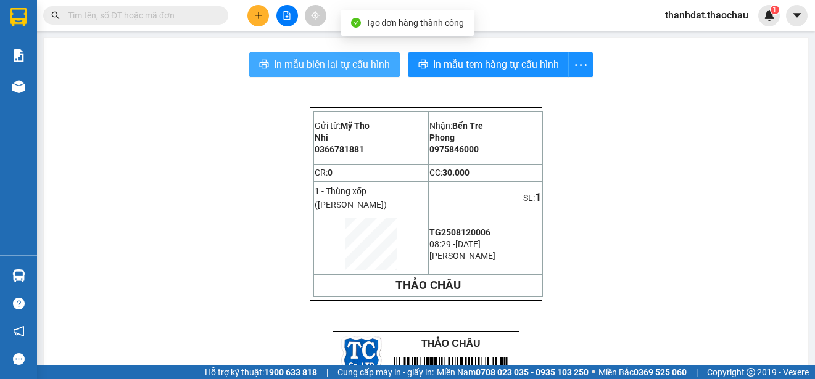
click at [303, 63] on span "In mẫu biên lai tự cấu hình" at bounding box center [332, 64] width 116 height 15
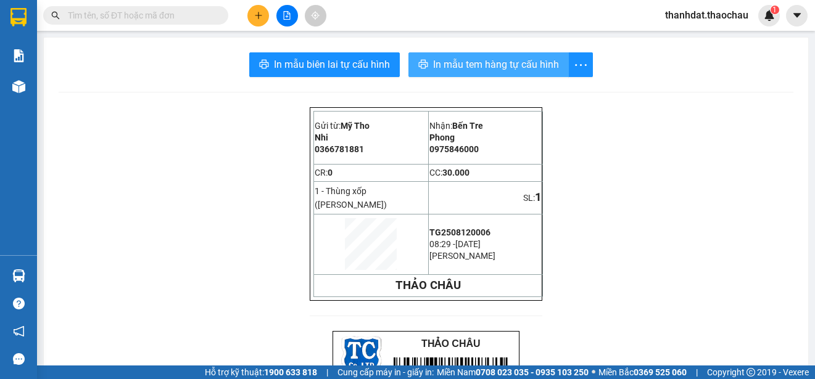
click at [486, 65] on span "In mẫu tem hàng tự cấu hình" at bounding box center [496, 64] width 126 height 15
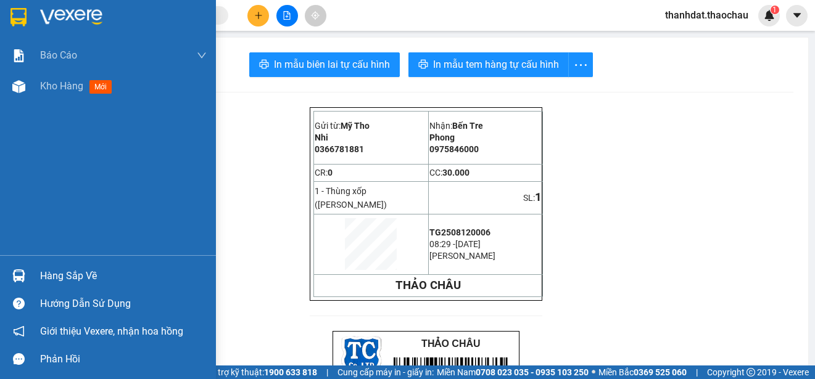
click at [44, 279] on div "Hàng sắp về" at bounding box center [123, 276] width 167 height 19
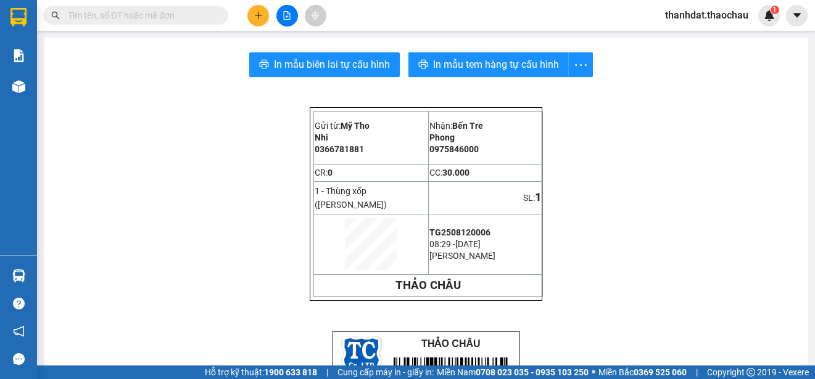
click at [257, 19] on section "Kết quả tìm kiếm ( 204 ) Bộ lọc Mã ĐH Trạng thái Món hàng Tổng cước Chưa cước N…" at bounding box center [407, 189] width 815 height 379
click at [257, 19] on icon "plus" at bounding box center [258, 15] width 9 height 9
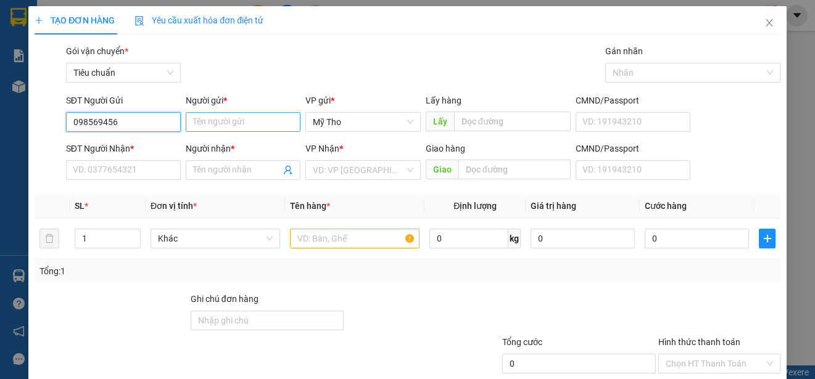
type input "0985694563"
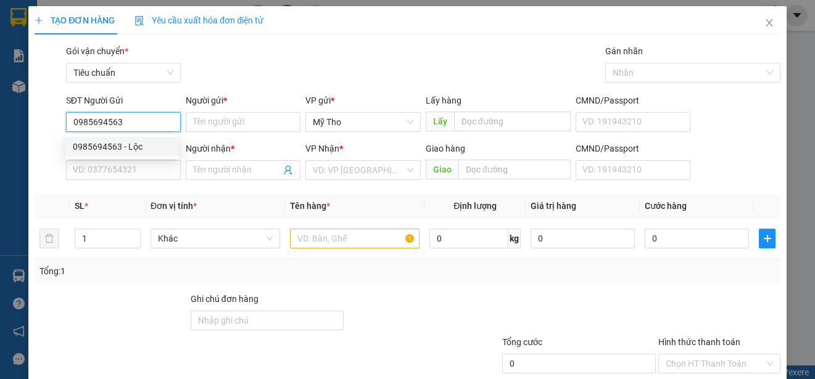
click at [131, 146] on div "0985694563 - Lộc" at bounding box center [122, 147] width 99 height 14
type input "Lộc"
type input "0985694563"
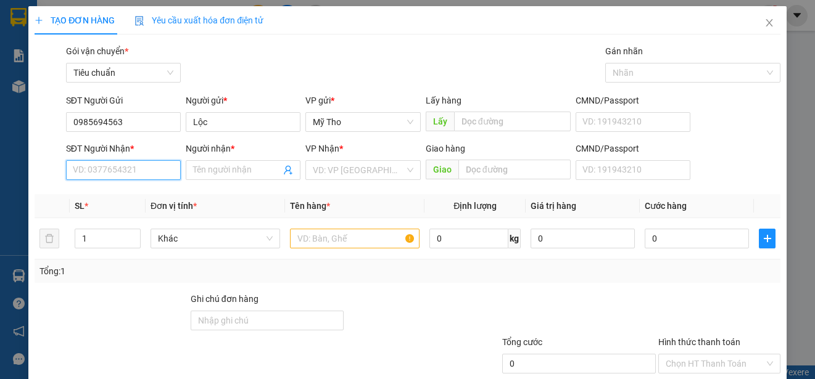
click at [134, 170] on input "SĐT Người Nhận *" at bounding box center [123, 170] width 115 height 20
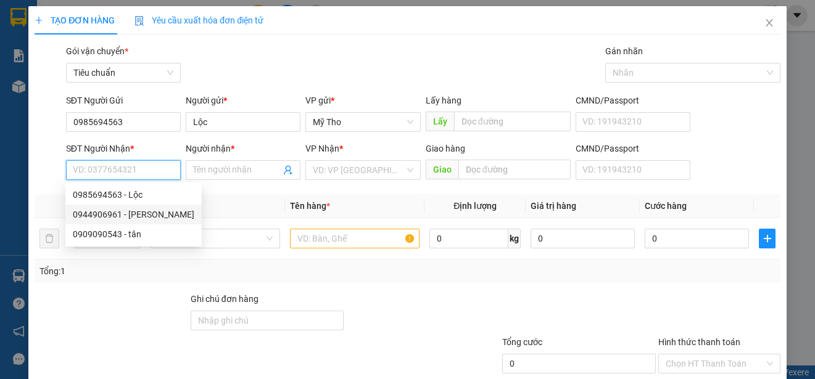
click at [145, 213] on div "0944906961 - Dương" at bounding box center [133, 215] width 121 height 14
type input "0944906961"
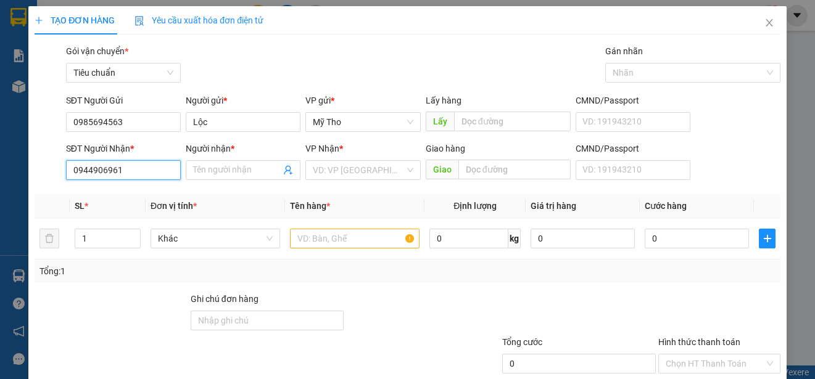
type input "Dương"
click at [179, 241] on span "Khác" at bounding box center [215, 238] width 115 height 19
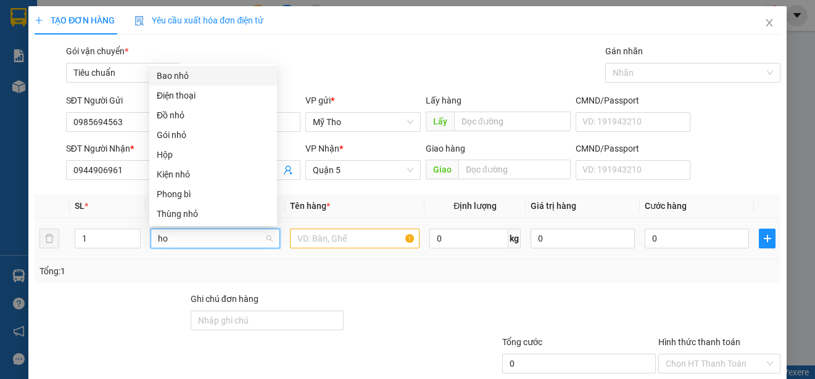
type input "hop"
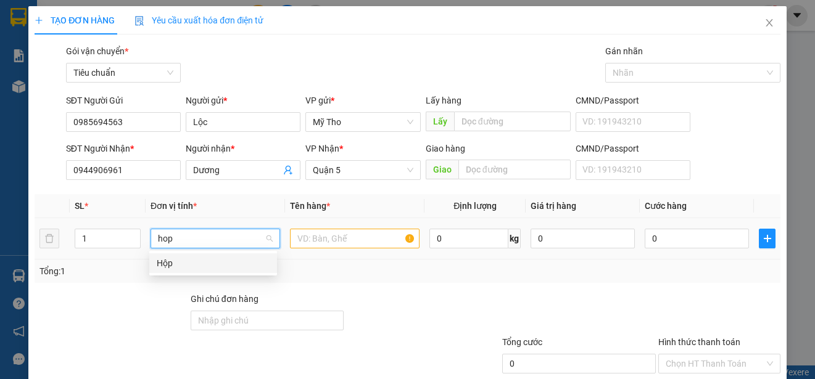
drag, startPoint x: 162, startPoint y: 262, endPoint x: 247, endPoint y: 253, distance: 86.2
click at [166, 262] on div "Hộp" at bounding box center [213, 264] width 113 height 14
click at [294, 242] on input "text" at bounding box center [355, 239] width 130 height 20
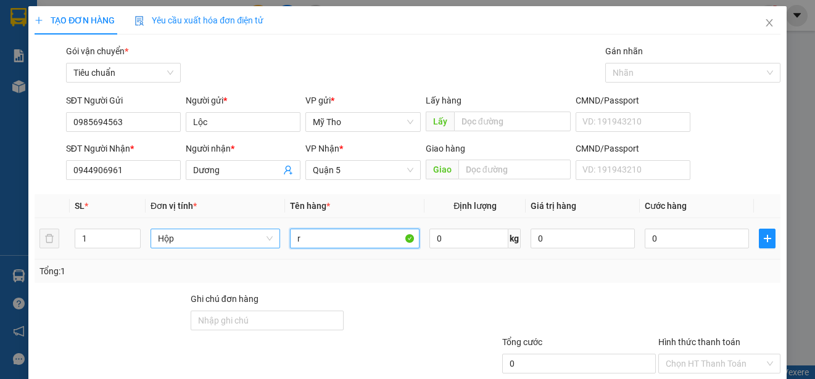
paste input "ăng"
type input "răng"
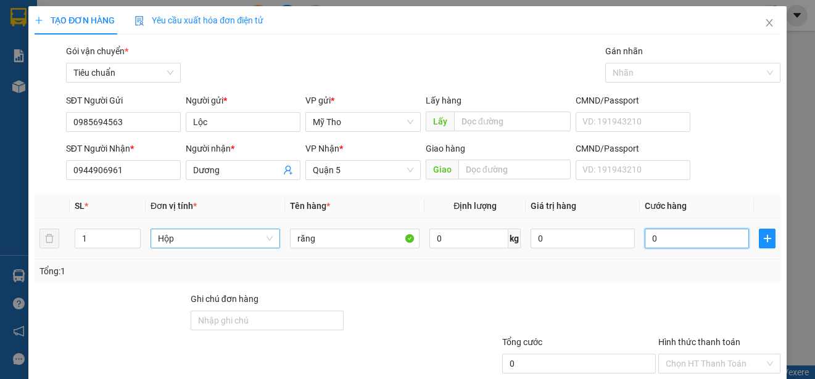
click at [650, 243] on input "0" at bounding box center [696, 239] width 104 height 20
type input "2"
type input "20"
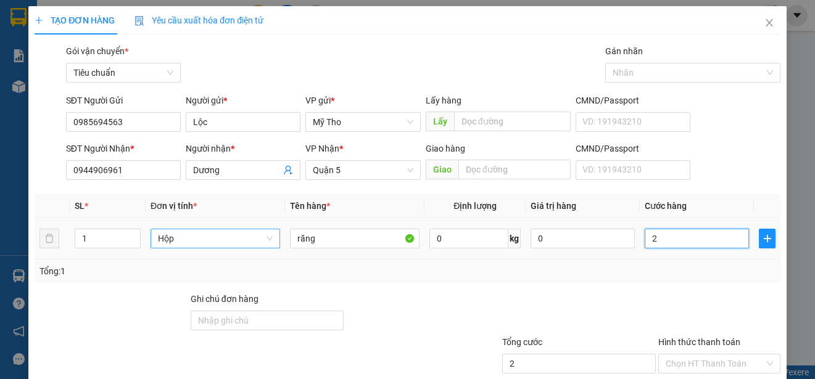
type input "20"
type input "200"
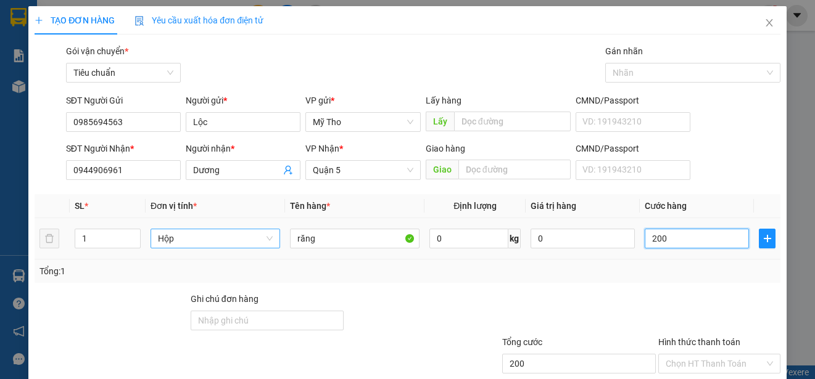
type input "2.000"
type input "20.000"
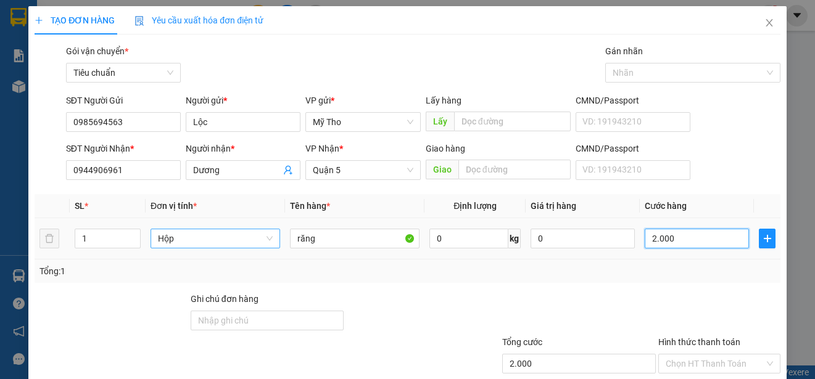
type input "20.000"
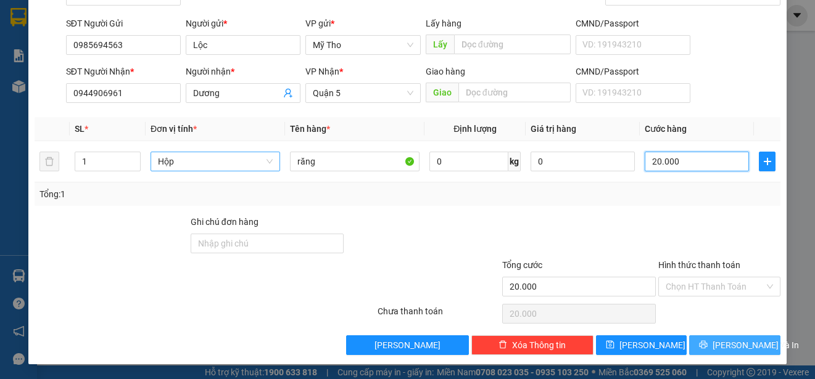
type input "20.000"
click at [720, 347] on span "Lưu và In" at bounding box center [755, 346] width 86 height 14
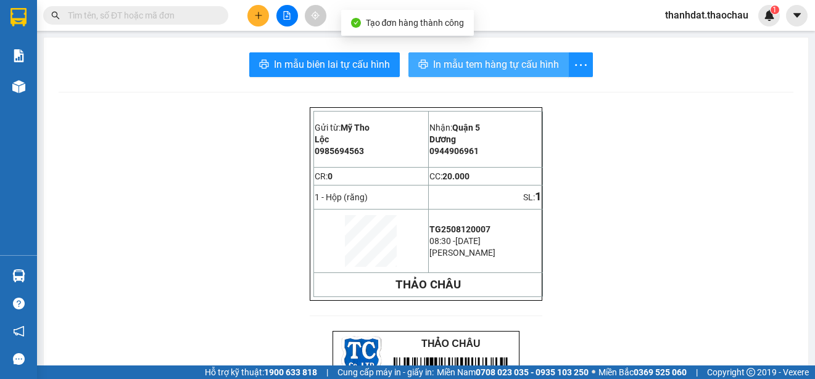
click at [491, 64] on span "In mẫu tem hàng tự cấu hình" at bounding box center [496, 64] width 126 height 15
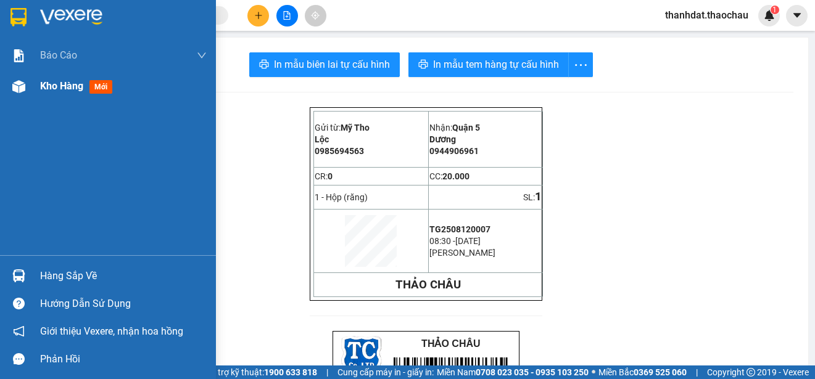
click at [59, 86] on span "Kho hàng" at bounding box center [61, 86] width 43 height 12
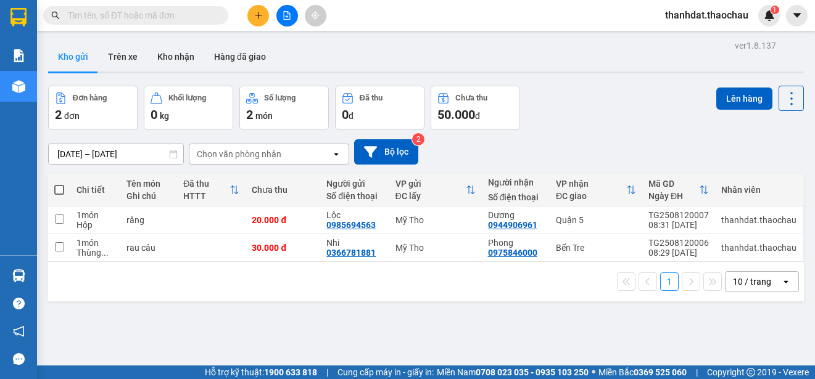
click at [276, 14] on div at bounding box center [287, 16] width 93 height 22
click at [284, 15] on icon "file-add" at bounding box center [286, 15] width 9 height 9
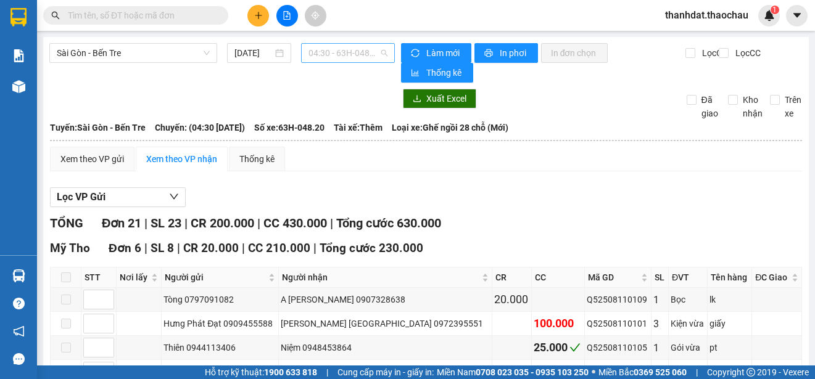
click at [321, 56] on span "04:30 - 63H-048.20" at bounding box center [347, 53] width 79 height 19
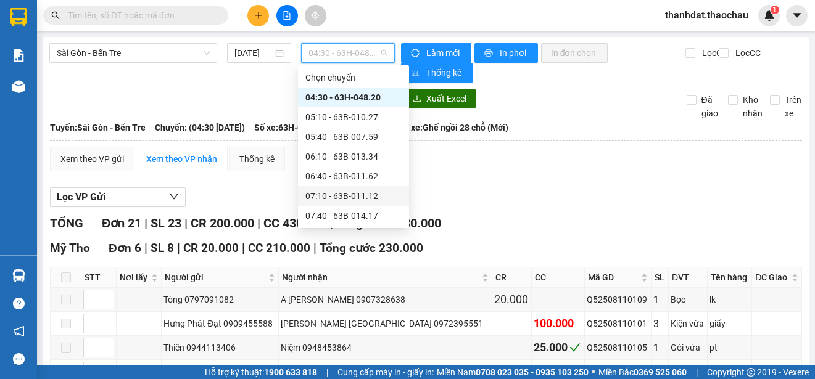
click at [373, 196] on div "07:10 - 63B-011.12" at bounding box center [353, 196] width 96 height 14
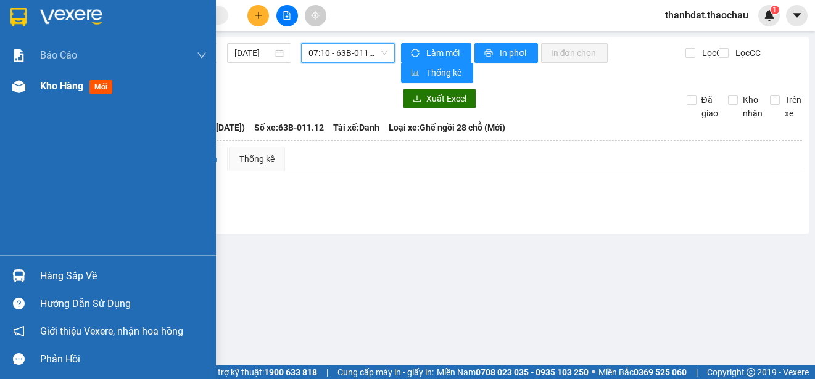
click at [59, 88] on span "Kho hàng" at bounding box center [61, 86] width 43 height 12
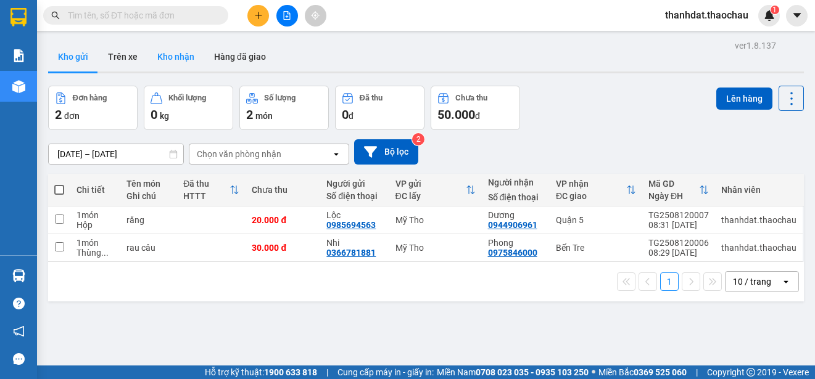
click at [177, 56] on button "Kho nhận" at bounding box center [175, 57] width 57 height 30
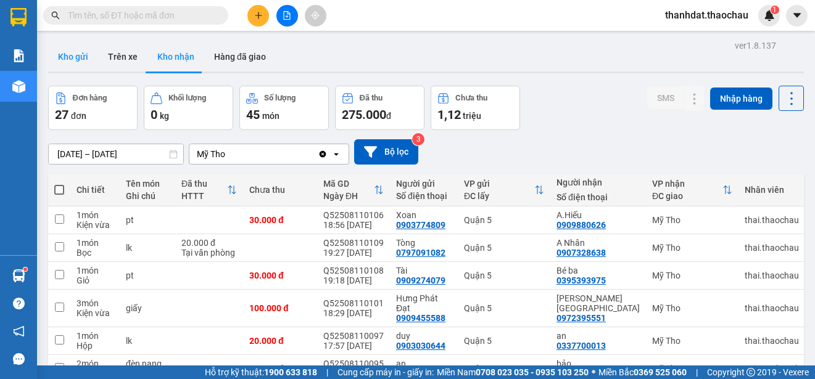
click at [77, 51] on button "Kho gửi" at bounding box center [73, 57] width 50 height 30
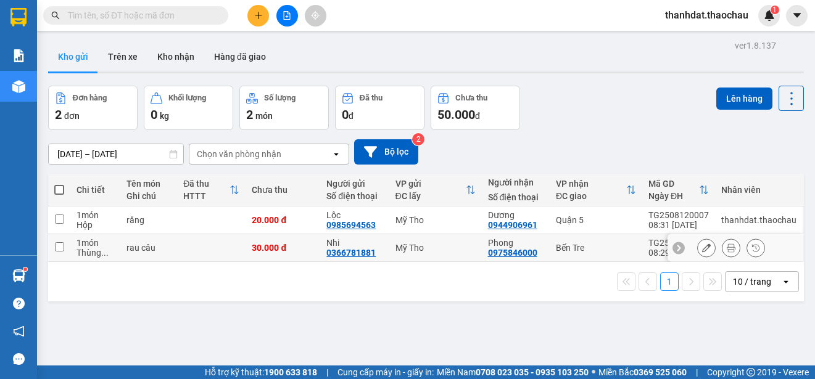
click at [63, 249] on input "checkbox" at bounding box center [59, 246] width 9 height 9
checkbox input "true"
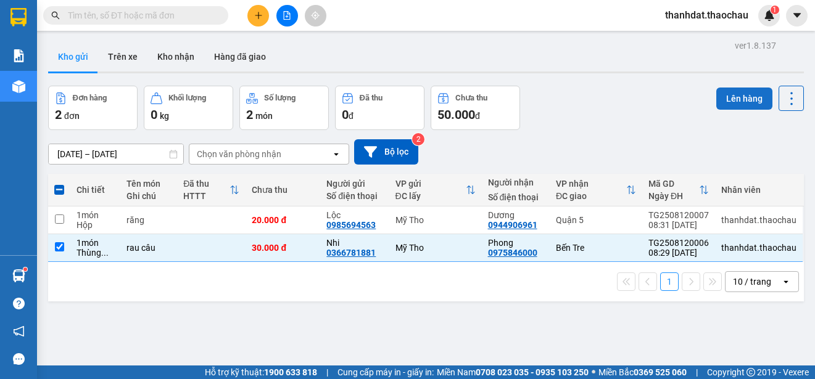
click at [736, 98] on button "Lên hàng" at bounding box center [744, 99] width 56 height 22
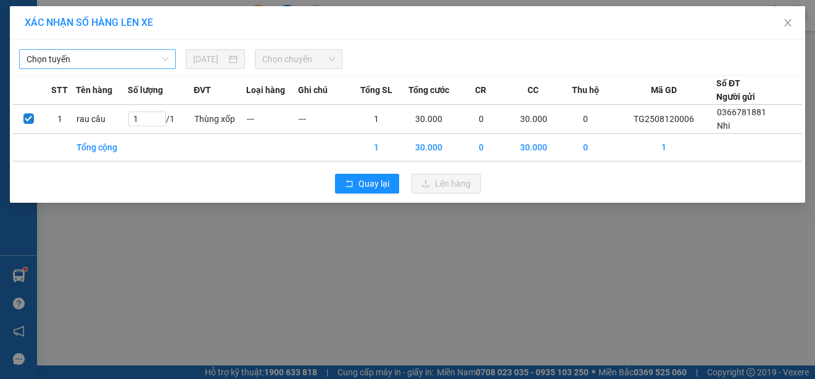
click at [67, 56] on span "Chọn tuyến" at bounding box center [98, 59] width 142 height 19
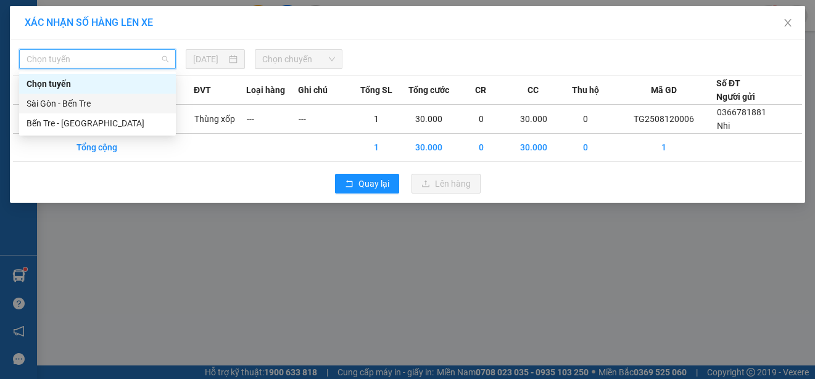
click at [71, 101] on div "Sài Gòn - Bến Tre" at bounding box center [98, 104] width 142 height 14
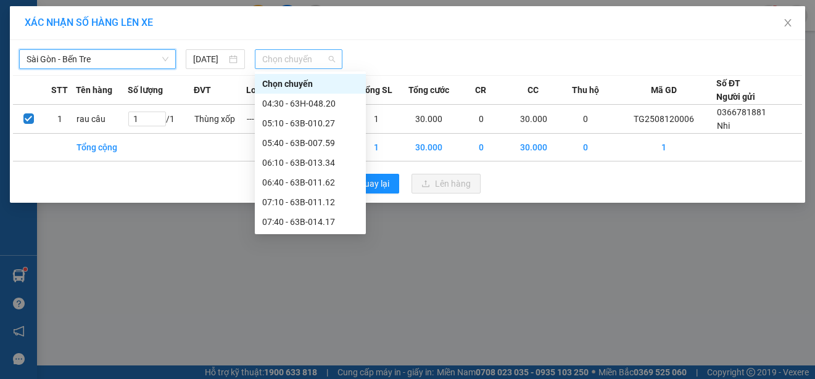
click at [317, 63] on span "Chọn chuyến" at bounding box center [298, 59] width 72 height 19
click at [316, 197] on div "07:10 - 63B-011.12" at bounding box center [310, 203] width 96 height 14
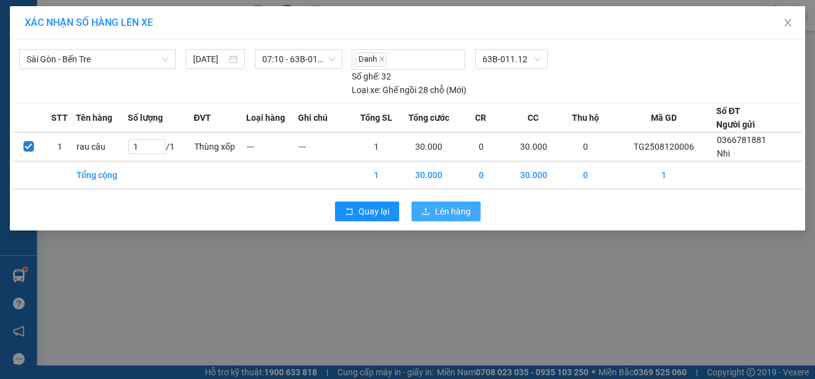
click at [443, 213] on span "Lên hàng" at bounding box center [453, 212] width 36 height 14
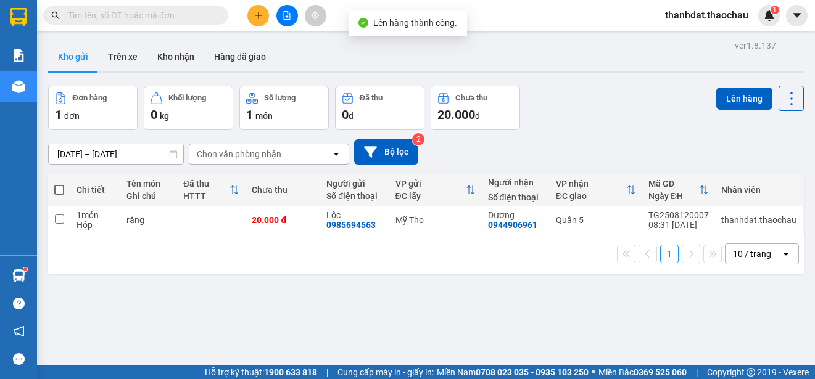
click at [62, 191] on span at bounding box center [59, 190] width 10 height 10
click at [59, 184] on input "checkbox" at bounding box center [59, 184] width 0 height 0
checkbox input "true"
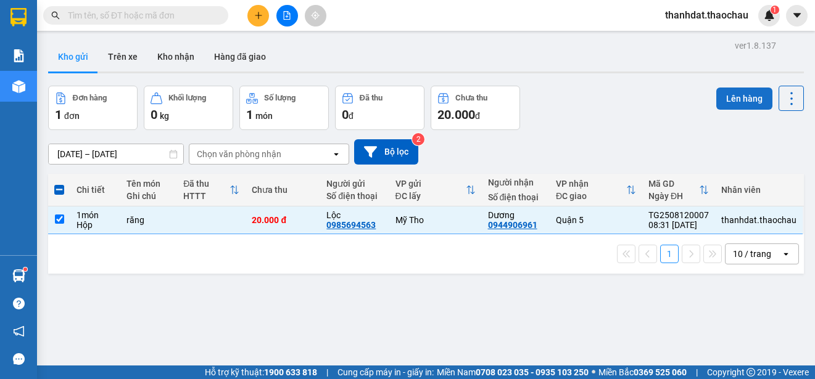
click at [724, 101] on button "Lên hàng" at bounding box center [744, 99] width 56 height 22
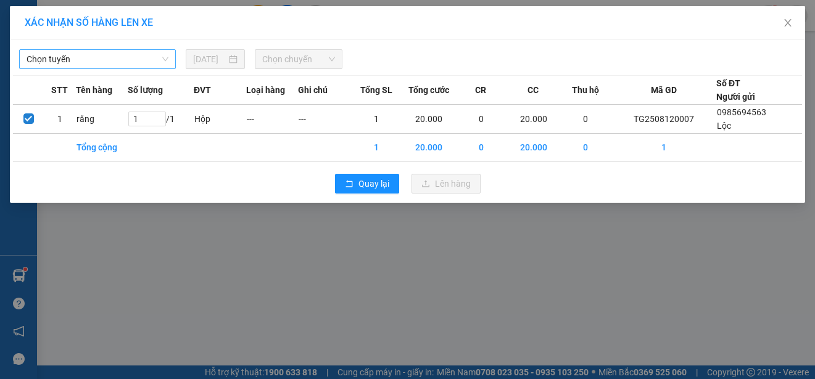
click at [107, 59] on span "Chọn tuyến" at bounding box center [98, 59] width 142 height 19
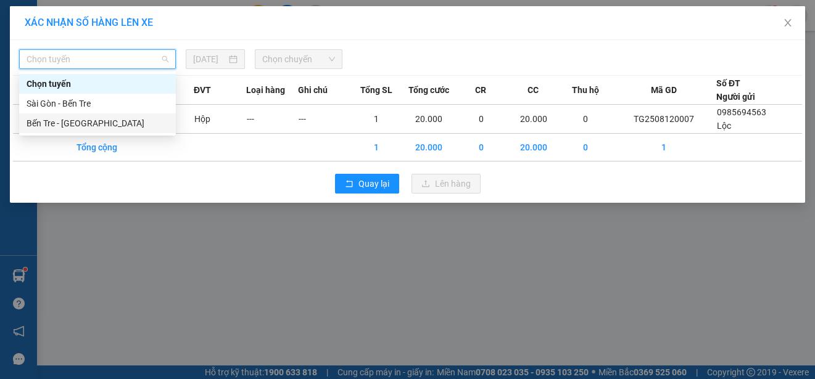
click at [81, 120] on div "Bến Tre - [GEOGRAPHIC_DATA]" at bounding box center [98, 124] width 142 height 14
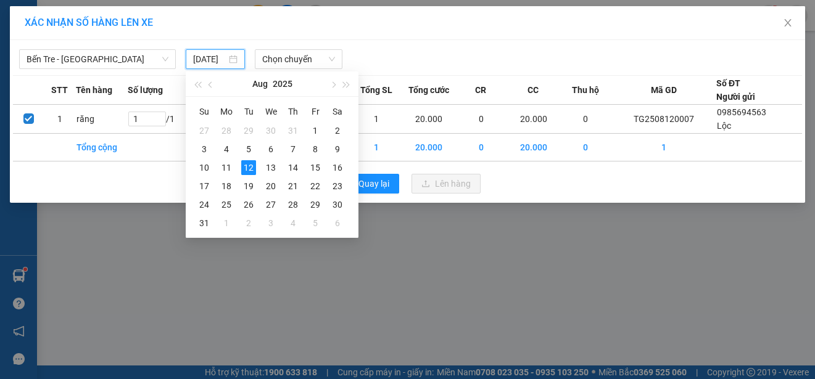
click at [223, 59] on input "[DATE]" at bounding box center [209, 59] width 33 height 14
type input "[DATE]"
click at [247, 164] on div "12" at bounding box center [248, 167] width 15 height 15
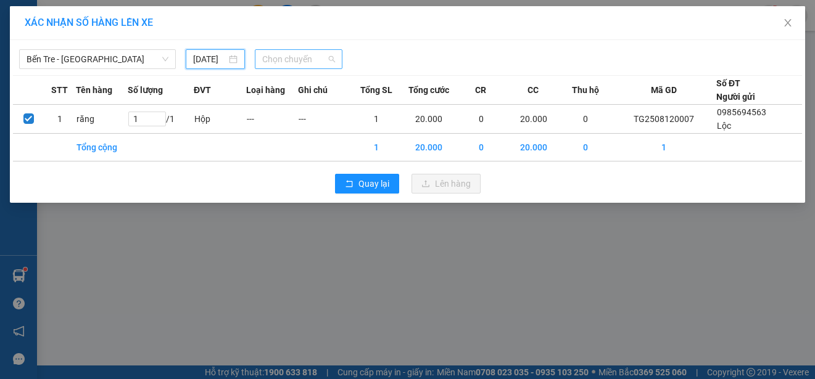
click at [312, 58] on span "Chọn chuyến" at bounding box center [298, 59] width 72 height 19
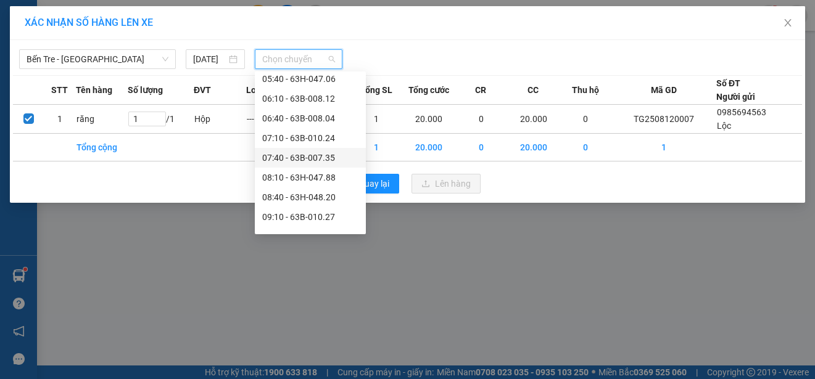
scroll to position [185, 0]
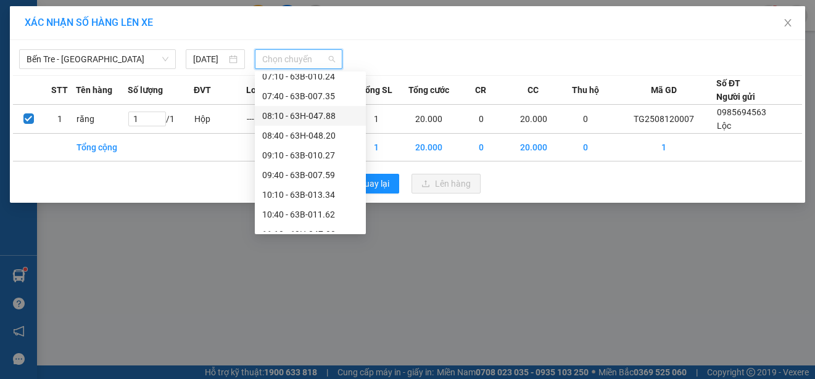
click at [318, 112] on div "08:10 - 63H-047.88" at bounding box center [310, 116] width 96 height 14
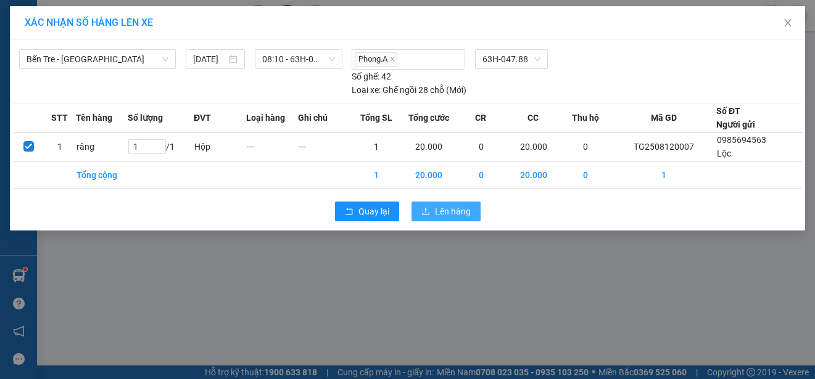
click at [460, 207] on span "Lên hàng" at bounding box center [453, 212] width 36 height 14
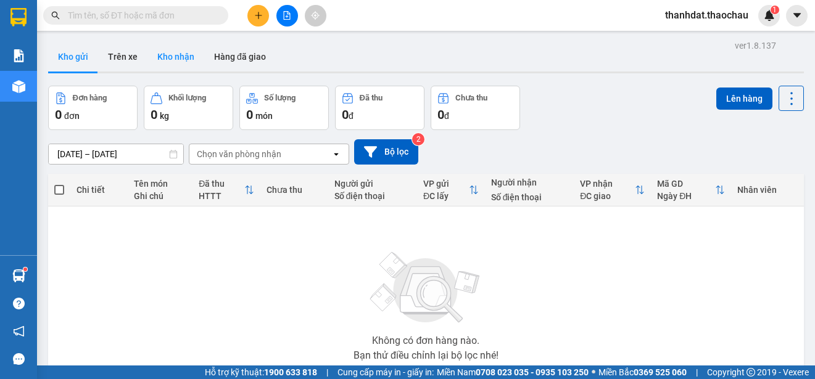
drag, startPoint x: 183, startPoint y: 54, endPoint x: 187, endPoint y: 59, distance: 7.0
click at [187, 59] on button "Kho nhận" at bounding box center [175, 57] width 57 height 30
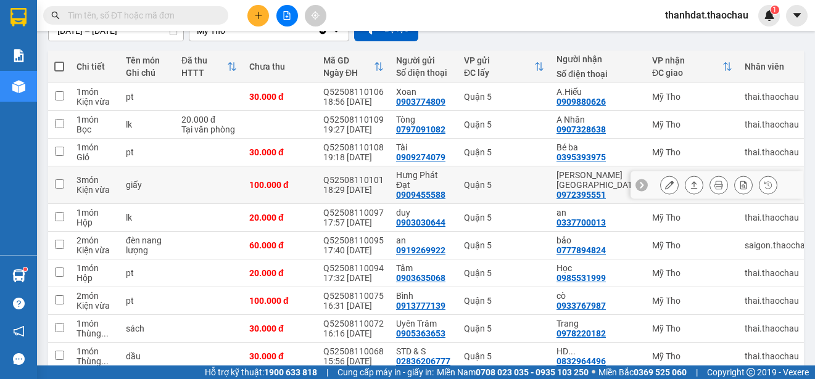
scroll to position [184, 0]
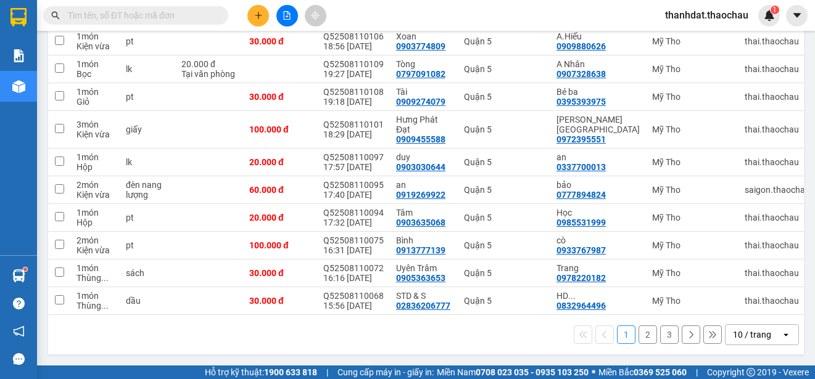
click at [638, 334] on button "2" at bounding box center [647, 335] width 19 height 19
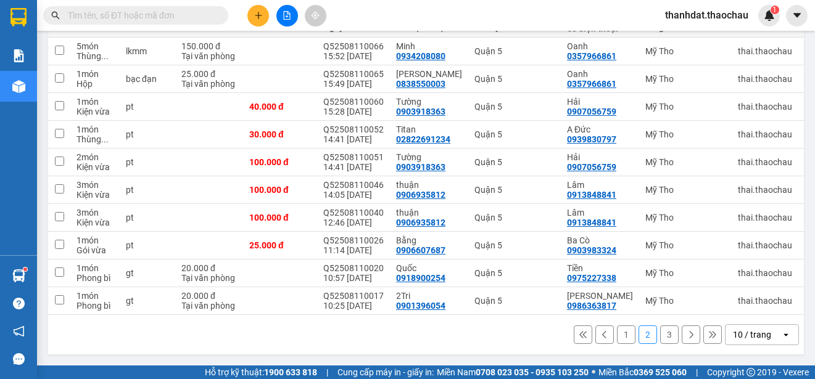
click at [660, 337] on button "3" at bounding box center [669, 335] width 19 height 19
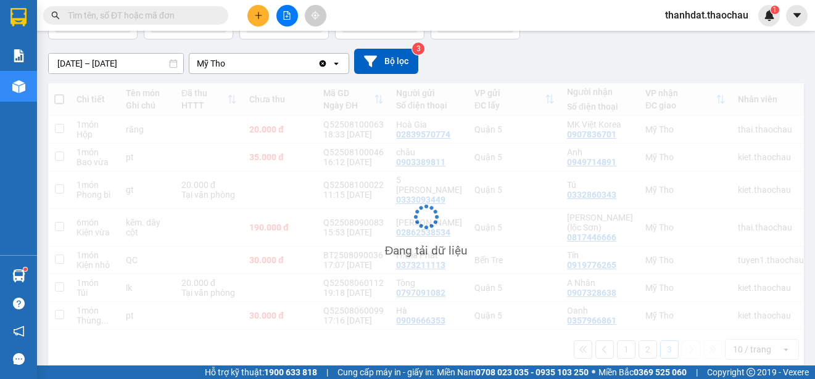
scroll to position [91, 0]
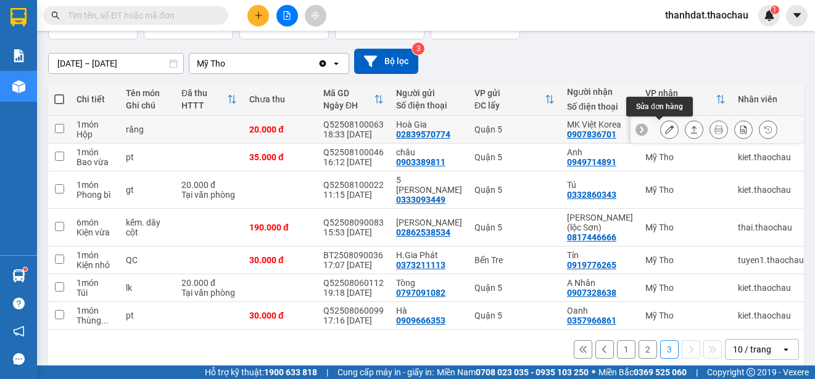
click at [665, 130] on icon at bounding box center [669, 129] width 9 height 9
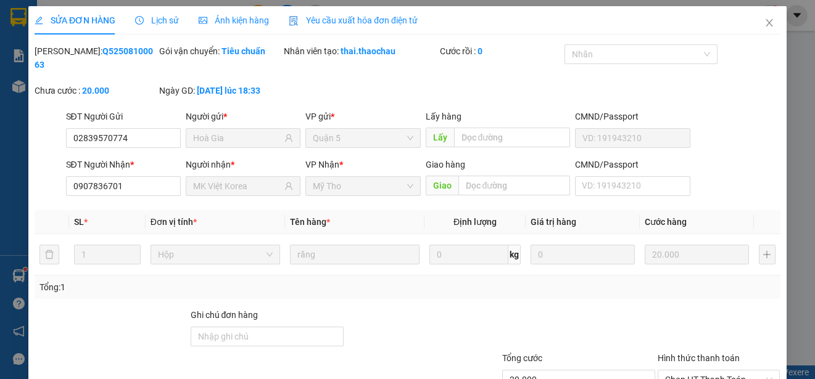
type input "02839570774"
type input "Hoà Gia"
type input "0907836701"
type input "MK Việt Korea"
type input "20.000"
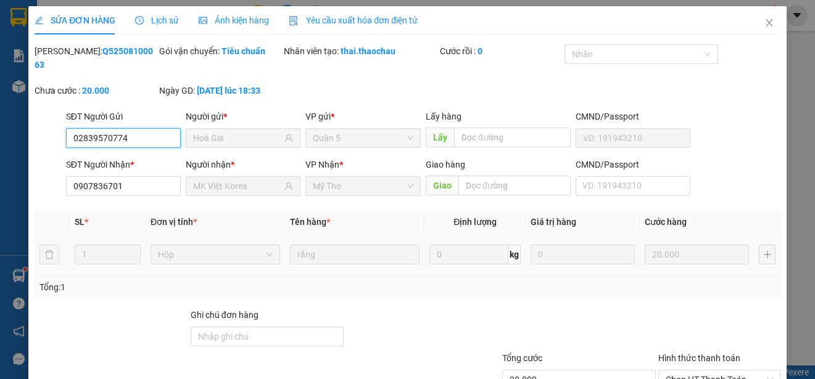
scroll to position [93, 0]
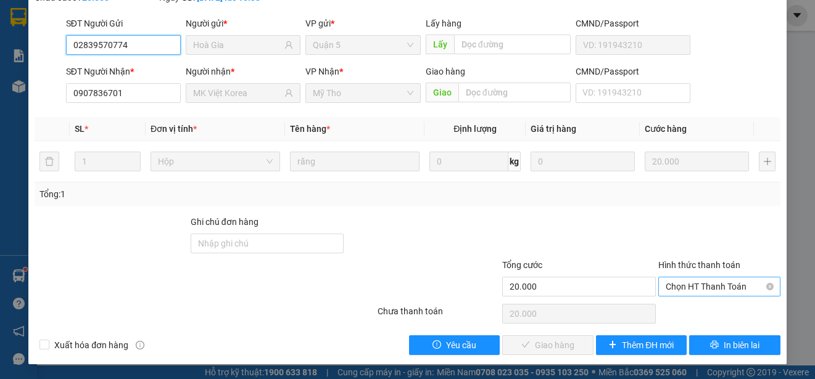
click at [694, 287] on span "Chọn HT Thanh Toán" at bounding box center [718, 287] width 107 height 19
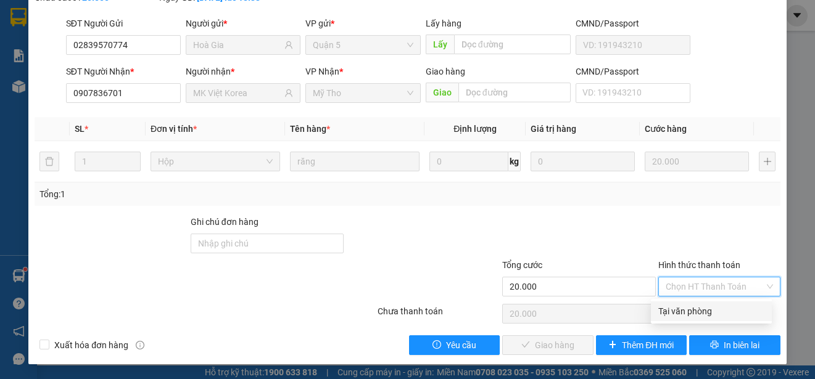
click at [700, 311] on div "Tại văn phòng" at bounding box center [711, 312] width 106 height 14
type input "0"
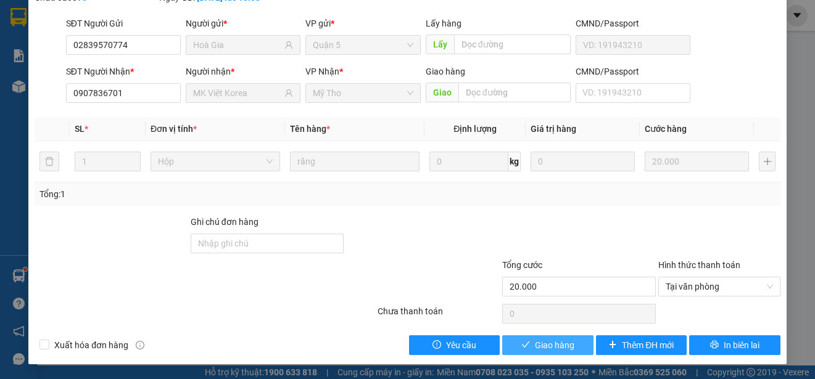
click at [543, 340] on span "Giao hàng" at bounding box center [554, 346] width 39 height 14
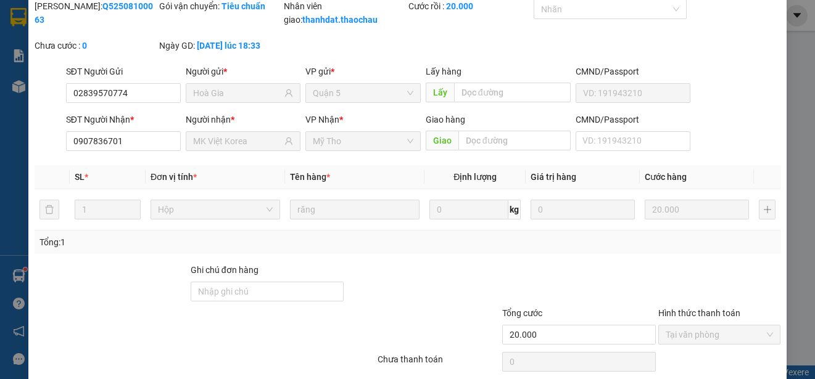
scroll to position [0, 0]
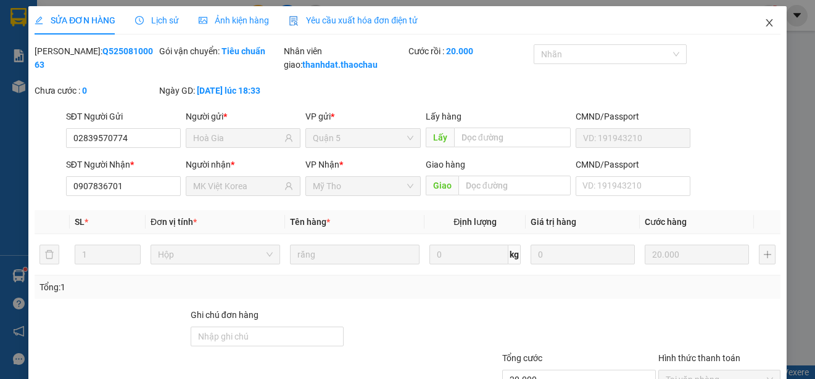
click at [764, 25] on icon "close" at bounding box center [769, 23] width 10 height 10
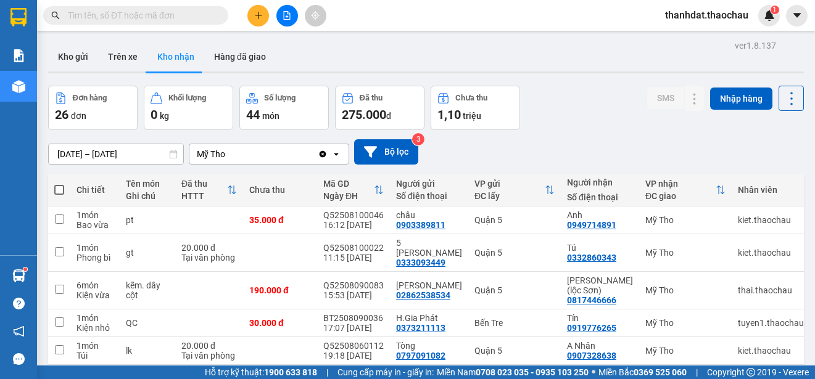
scroll to position [63, 0]
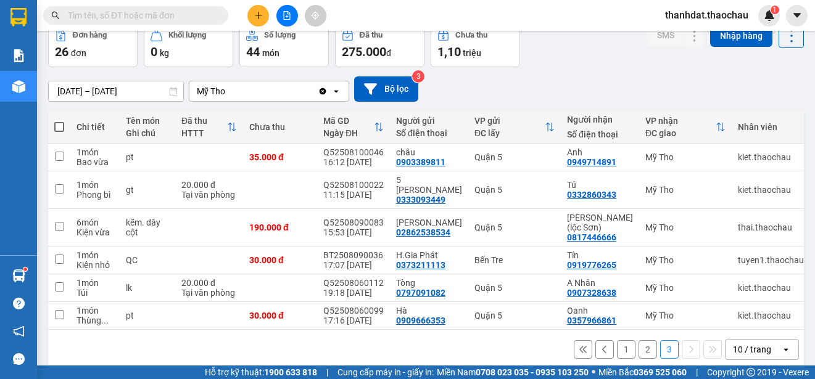
click at [641, 340] on button "2" at bounding box center [647, 349] width 19 height 19
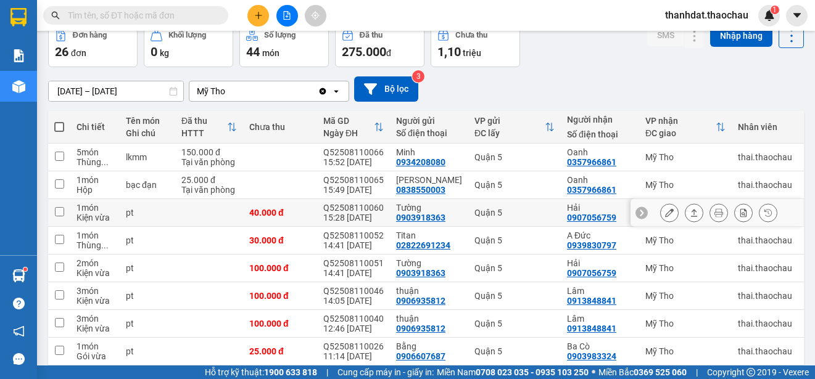
scroll to position [184, 0]
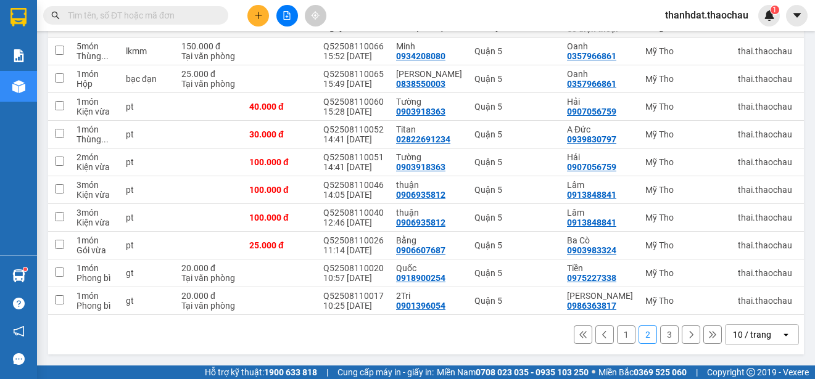
click at [617, 337] on button "1" at bounding box center [626, 335] width 19 height 19
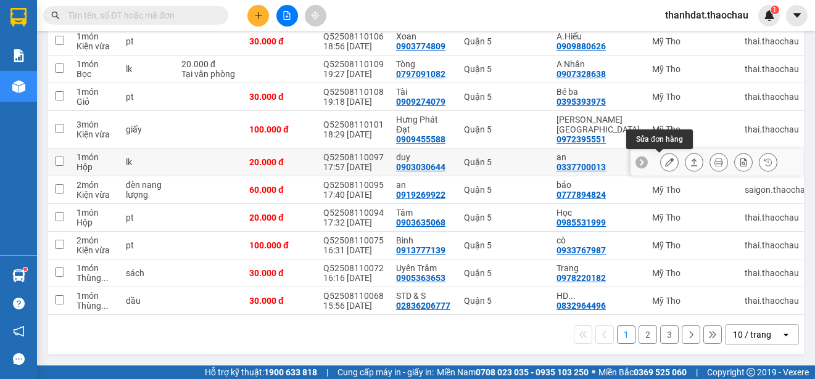
click at [661, 157] on button at bounding box center [669, 163] width 17 height 22
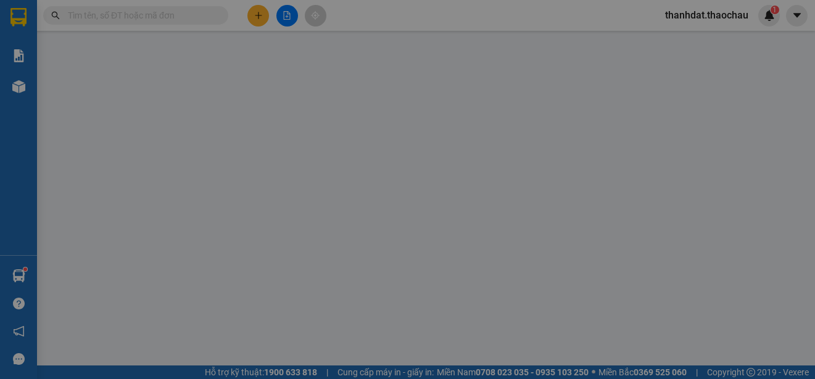
type input "0903030644"
type input "duy"
type input "0337700013"
type input "an"
type input "20.000"
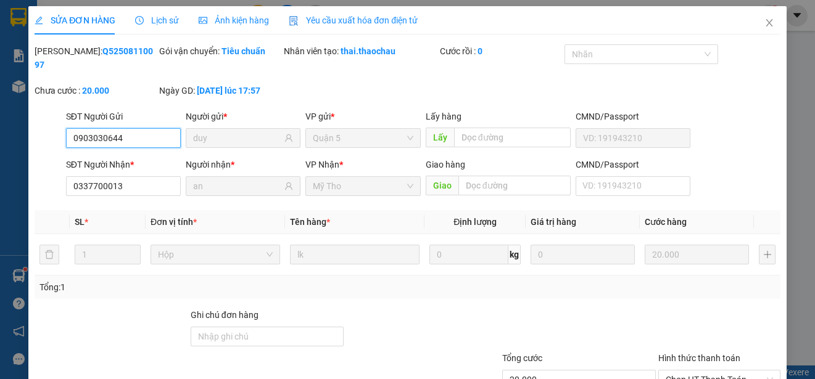
scroll to position [93, 0]
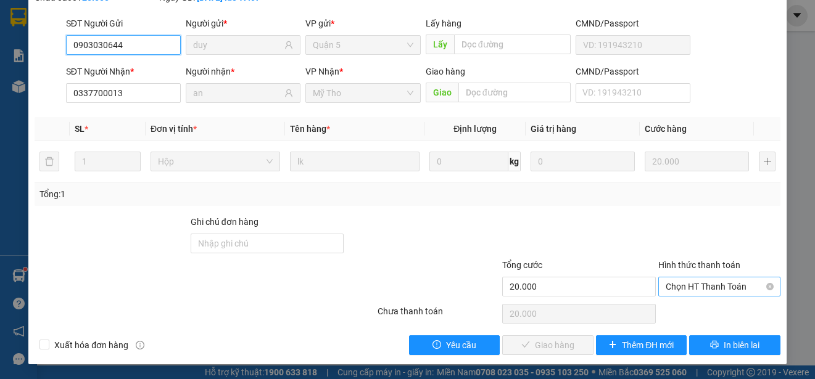
click at [688, 284] on span "Chọn HT Thanh Toán" at bounding box center [718, 287] width 107 height 19
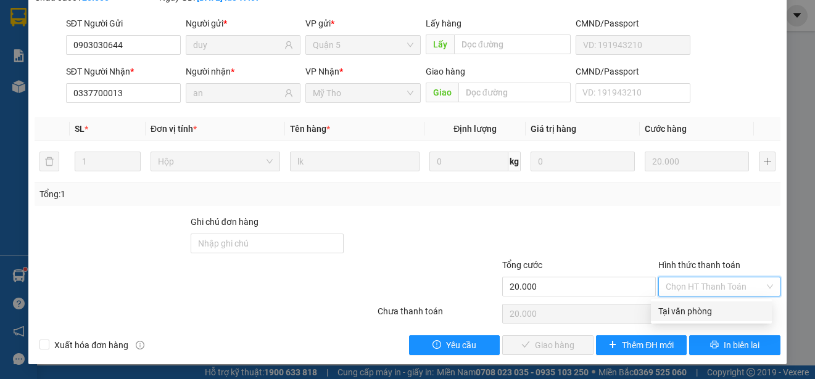
click at [695, 308] on div "Tại văn phòng" at bounding box center [711, 312] width 106 height 14
type input "0"
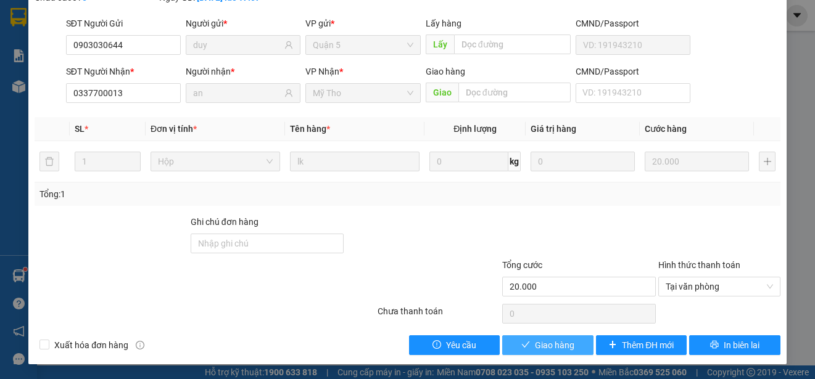
click at [559, 349] on span "Giao hàng" at bounding box center [554, 346] width 39 height 14
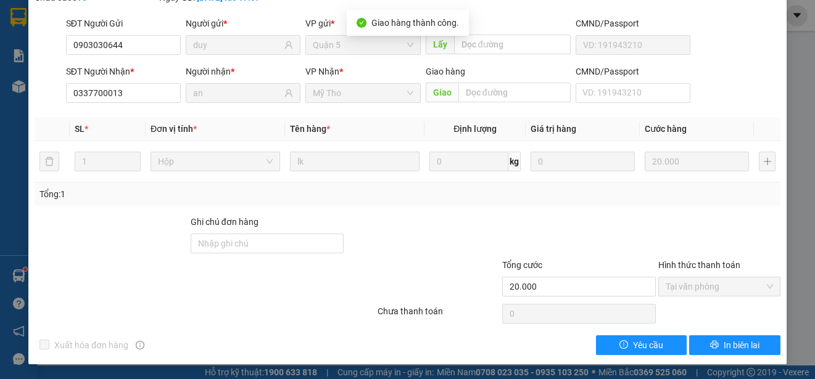
scroll to position [0, 0]
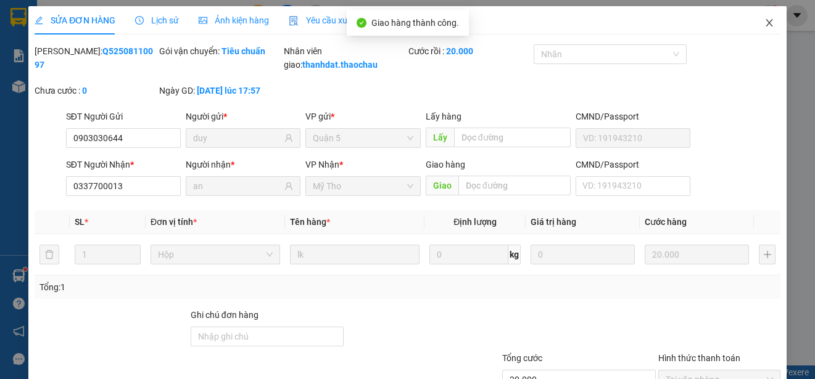
click at [764, 22] on icon "close" at bounding box center [769, 23] width 10 height 10
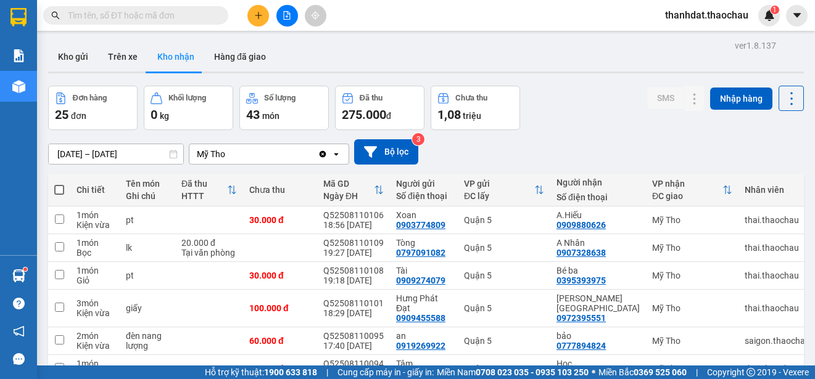
scroll to position [184, 0]
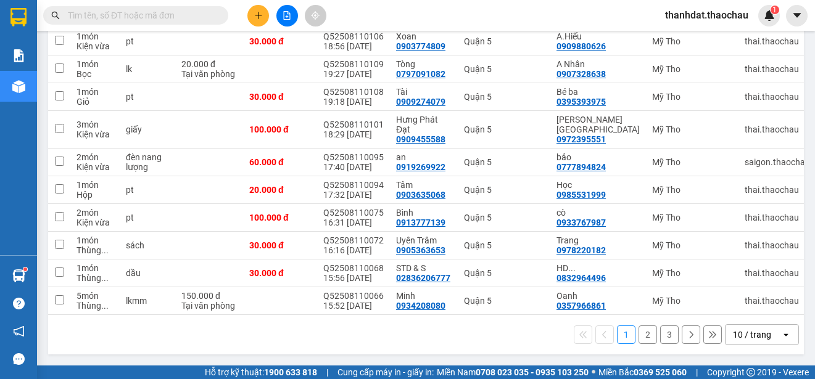
click at [638, 329] on button "2" at bounding box center [647, 335] width 19 height 19
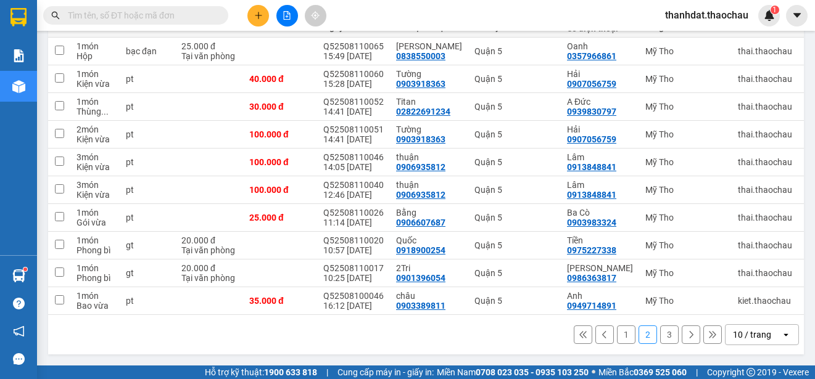
click at [660, 331] on button "3" at bounding box center [669, 335] width 19 height 19
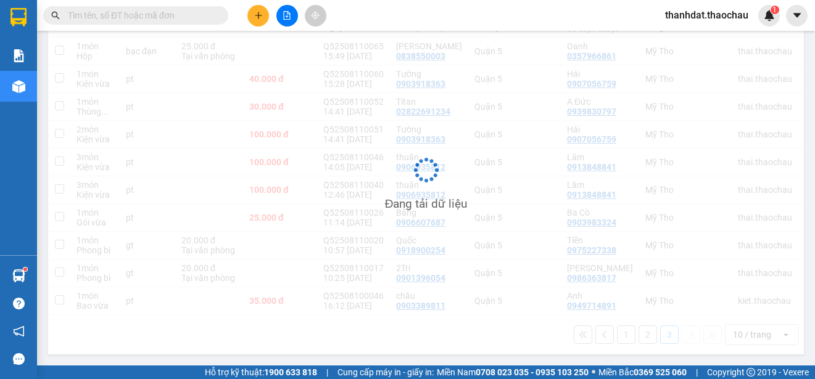
scroll to position [57, 0]
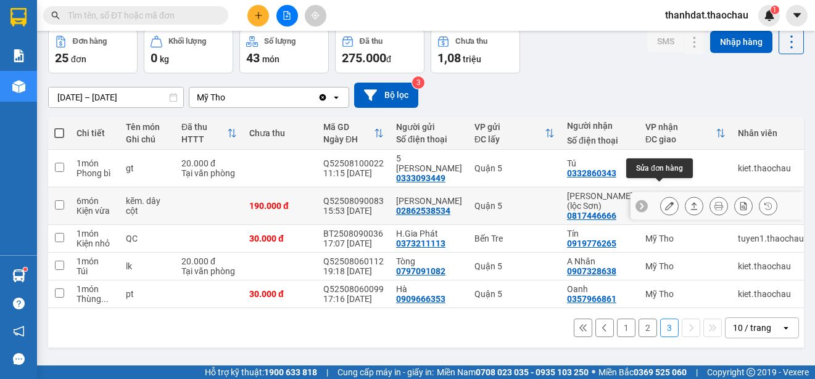
click at [665, 202] on icon at bounding box center [669, 206] width 9 height 9
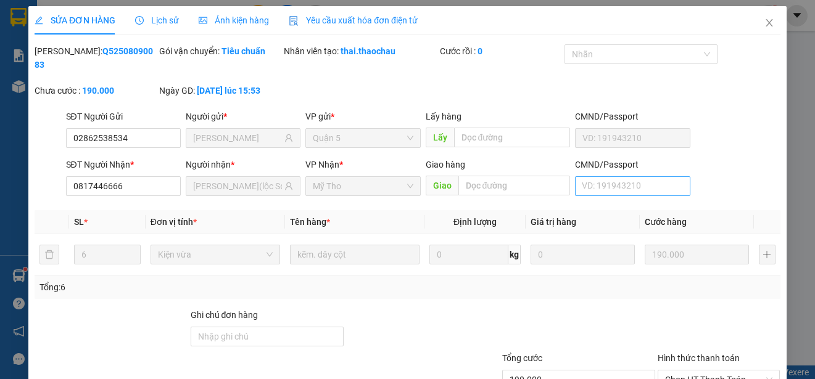
type input "02862538534"
type input "Tam Tín"
type input "0817446666"
type input "Lam(lộc Sơn)"
type input "190.000"
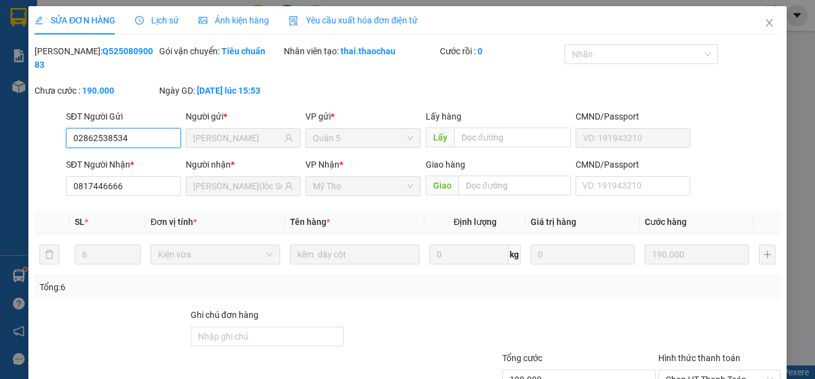
scroll to position [93, 0]
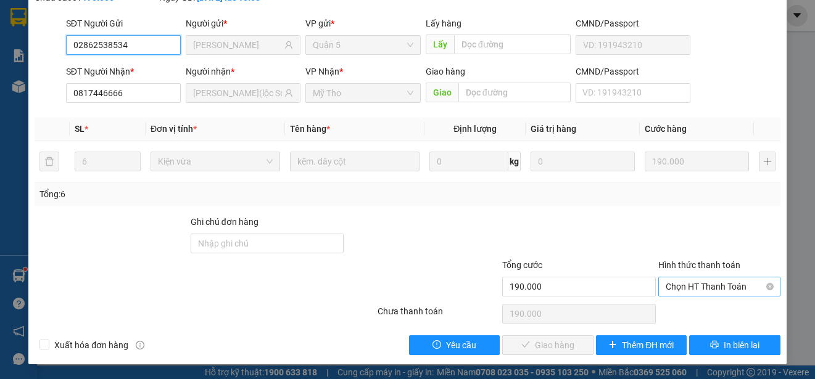
click at [701, 286] on span "Chọn HT Thanh Toán" at bounding box center [718, 287] width 107 height 19
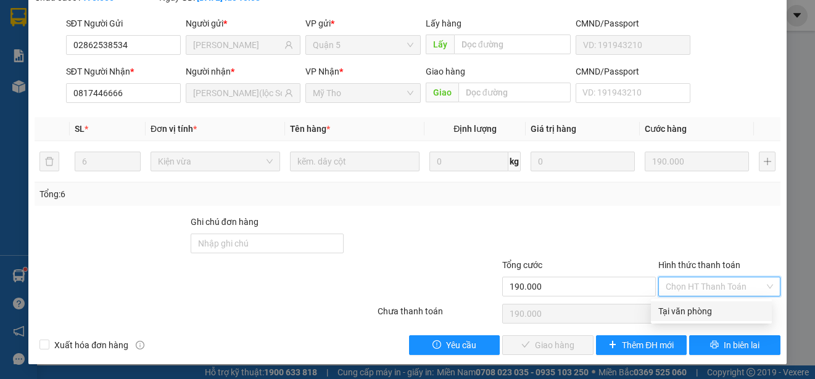
click at [701, 309] on div "Tại văn phòng" at bounding box center [711, 312] width 106 height 14
type input "0"
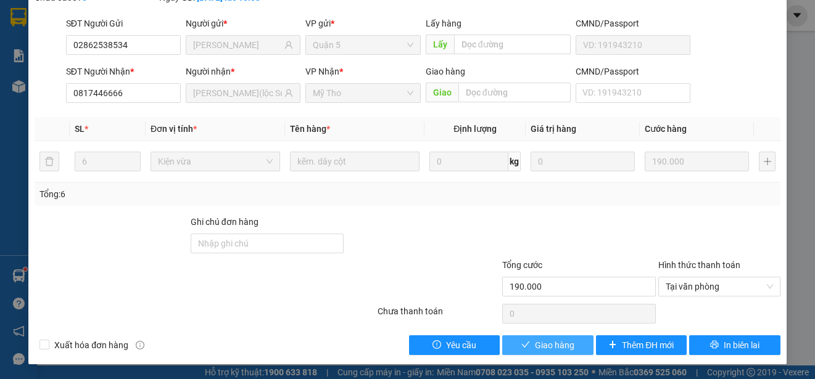
click at [554, 341] on span "Giao hàng" at bounding box center [554, 346] width 39 height 14
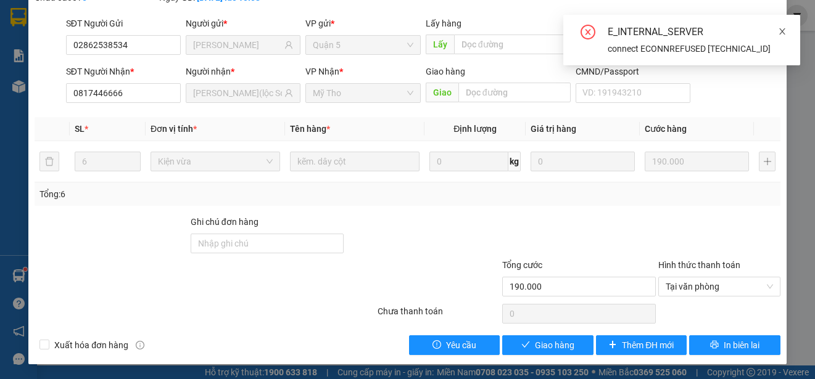
click at [780, 30] on icon "close" at bounding box center [782, 31] width 9 height 9
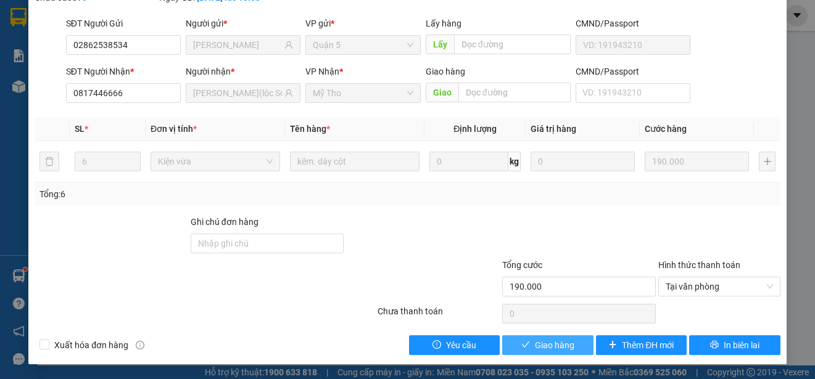
click at [545, 344] on span "Giao hàng" at bounding box center [554, 346] width 39 height 14
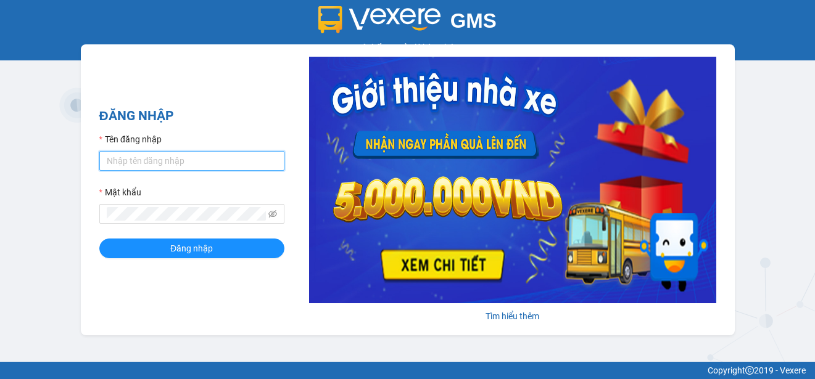
click at [190, 153] on input "Tên đăng nhập" at bounding box center [191, 161] width 185 height 20
type input "thanhdat.thaochau"
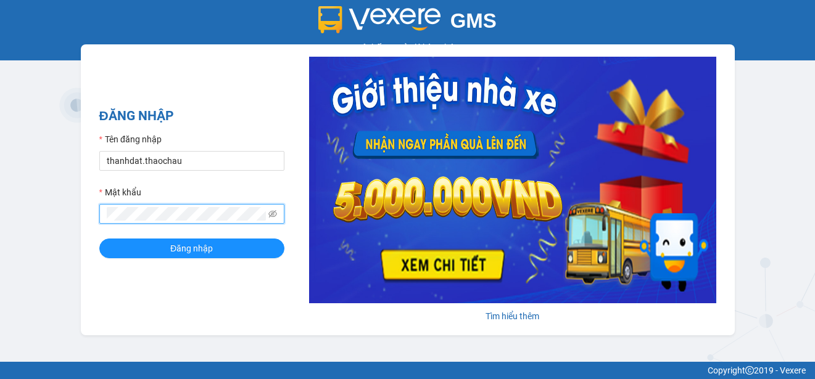
click at [99, 239] on button "Đăng nhập" at bounding box center [191, 249] width 185 height 20
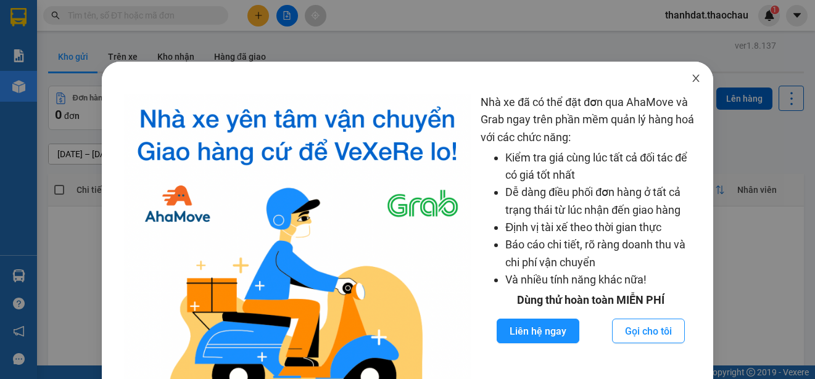
click at [692, 78] on icon "close" at bounding box center [695, 78] width 7 height 7
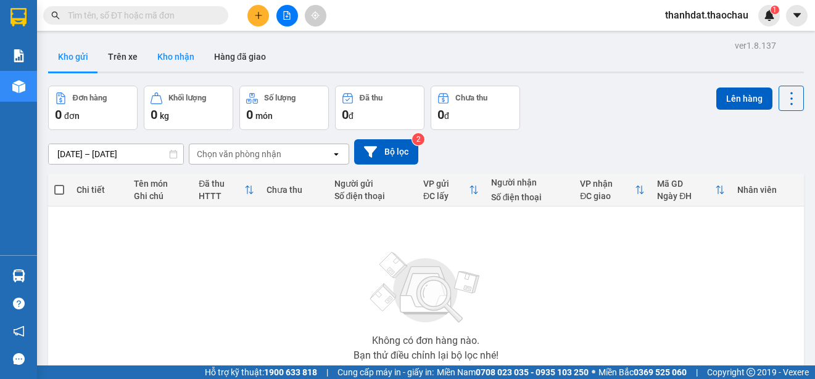
click at [177, 56] on button "Kho nhận" at bounding box center [175, 57] width 57 height 30
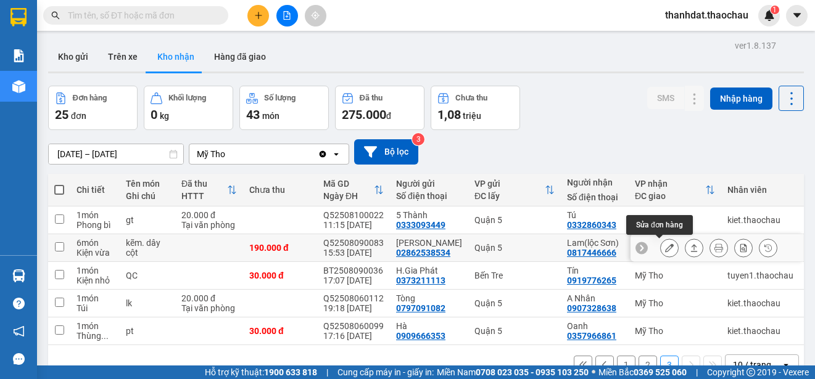
click at [665, 246] on icon at bounding box center [669, 248] width 9 height 9
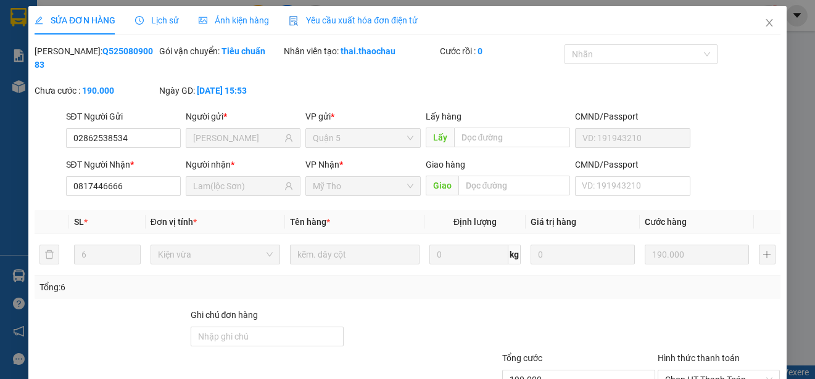
type input "02862538534"
type input "Tam Tín"
type input "0817446666"
type input "Lam(lộc Sơn)"
type input "190.000"
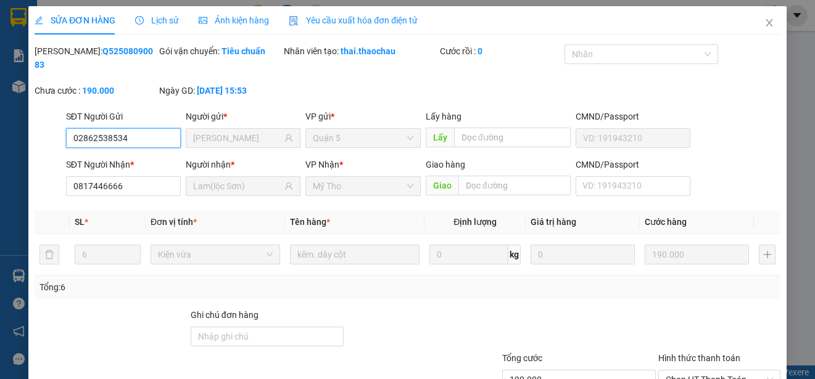
scroll to position [93, 0]
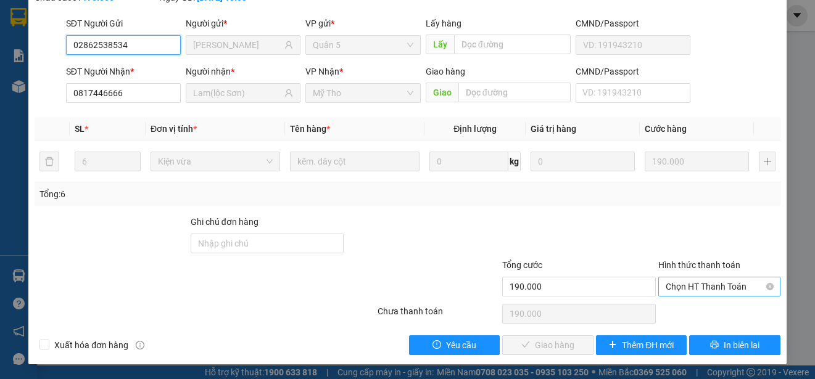
click at [683, 282] on span "Chọn HT Thanh Toán" at bounding box center [718, 287] width 107 height 19
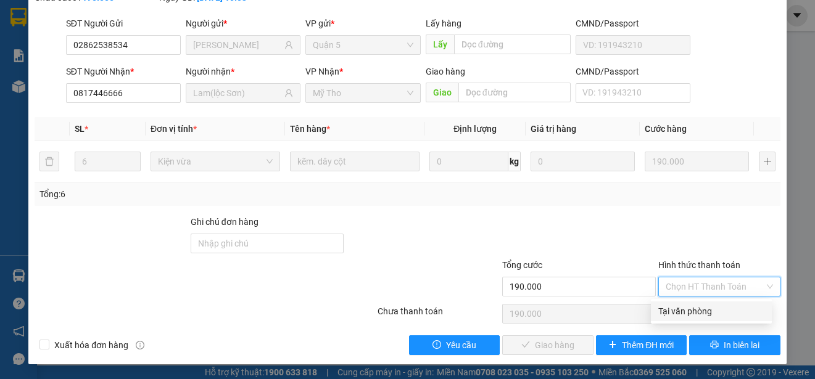
click at [680, 312] on div "Tại văn phòng" at bounding box center [711, 312] width 106 height 14
type input "0"
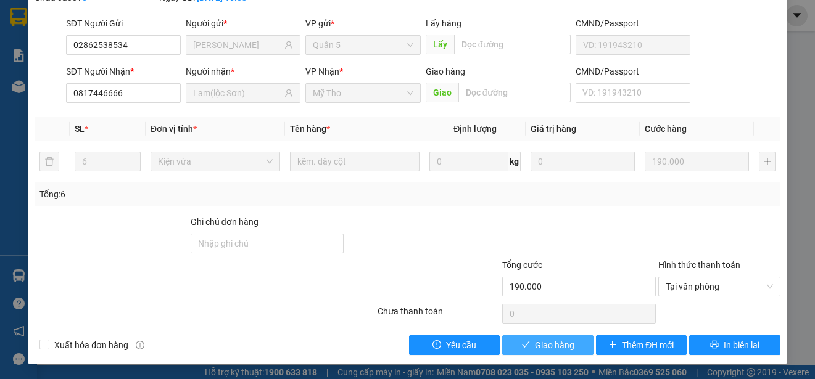
click at [546, 346] on span "Giao hàng" at bounding box center [554, 346] width 39 height 14
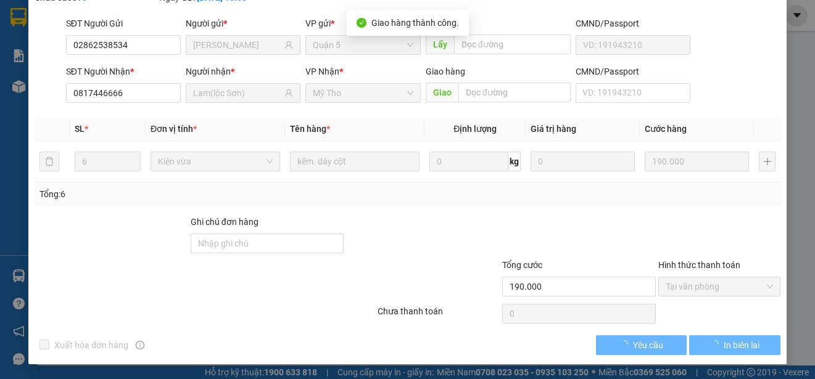
scroll to position [107, 0]
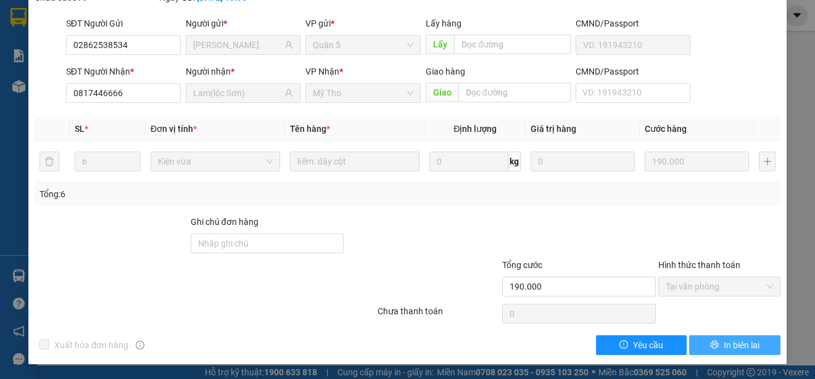
click at [733, 340] on span "In biên lai" at bounding box center [741, 346] width 36 height 14
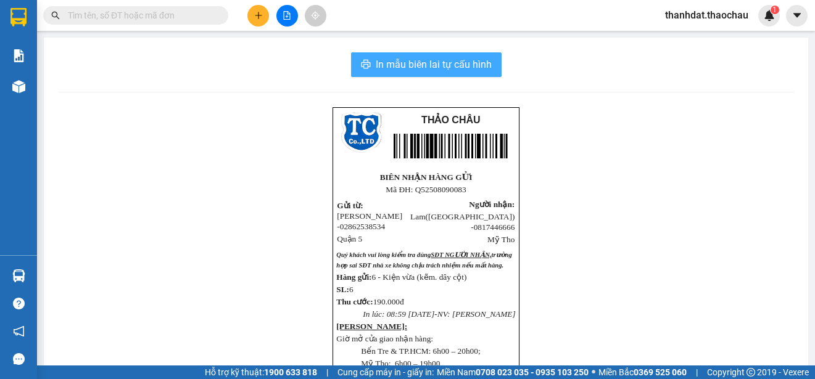
click at [431, 66] on span "In mẫu biên lai tự cấu hình" at bounding box center [434, 64] width 116 height 15
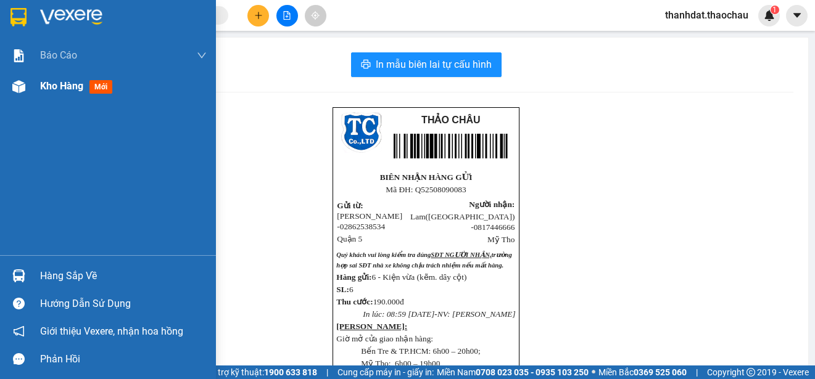
click at [52, 83] on span "Kho hàng" at bounding box center [61, 86] width 43 height 12
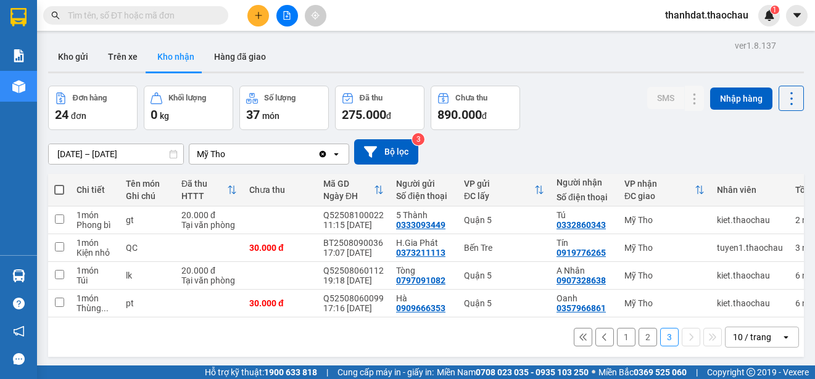
click at [617, 341] on button "1" at bounding box center [626, 337] width 19 height 19
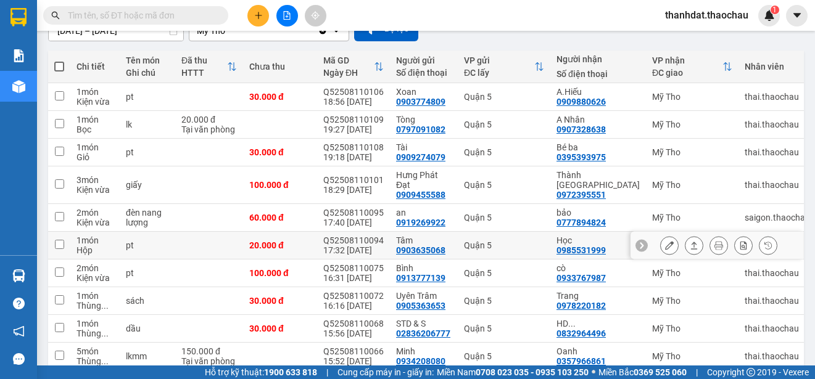
scroll to position [184, 0]
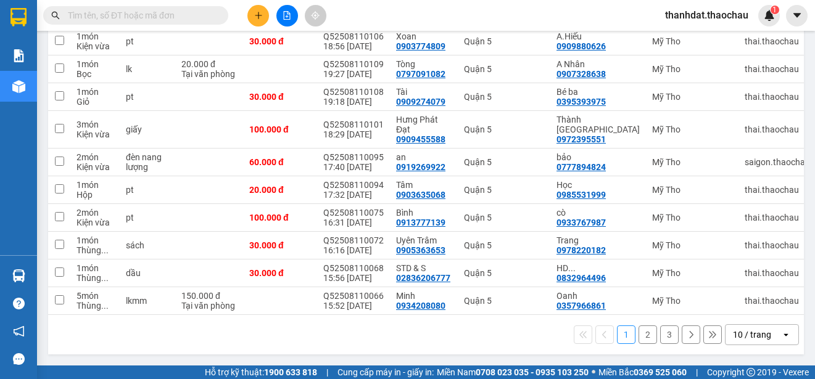
click at [660, 336] on button "3" at bounding box center [669, 335] width 19 height 19
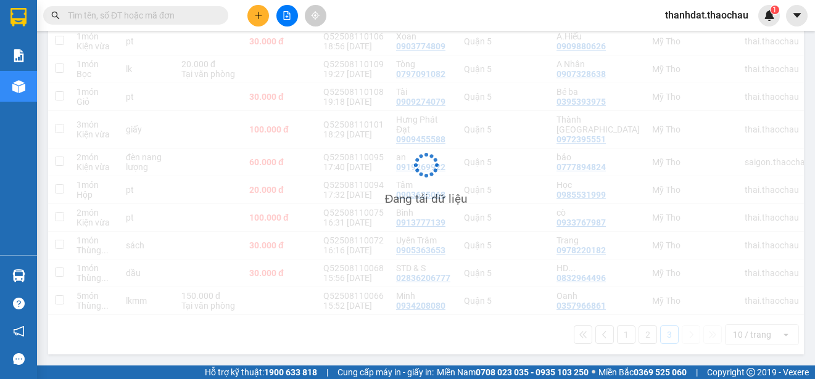
scroll to position [57, 0]
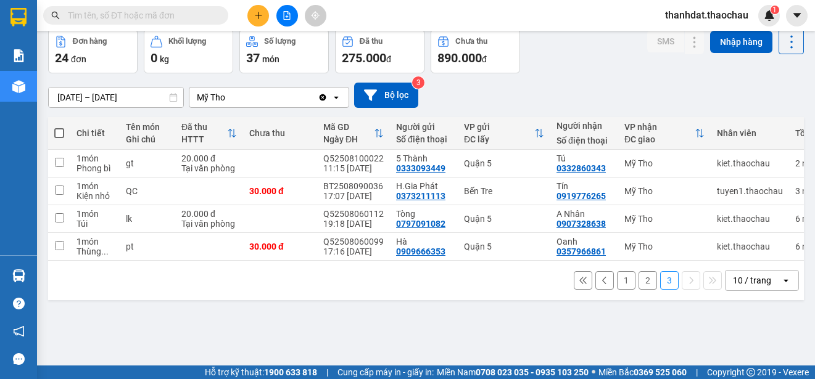
click at [638, 283] on button "2" at bounding box center [647, 280] width 19 height 19
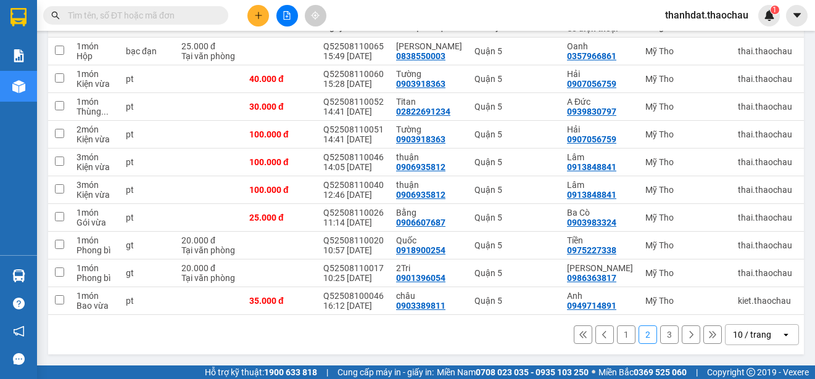
scroll to position [0, 0]
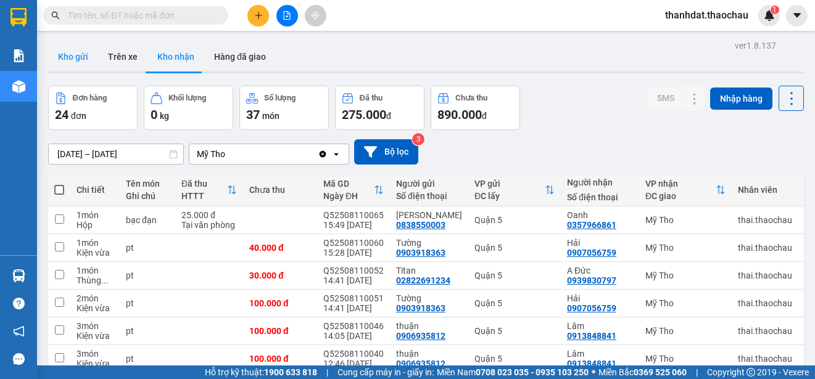
click at [65, 56] on button "Kho gửi" at bounding box center [73, 57] width 50 height 30
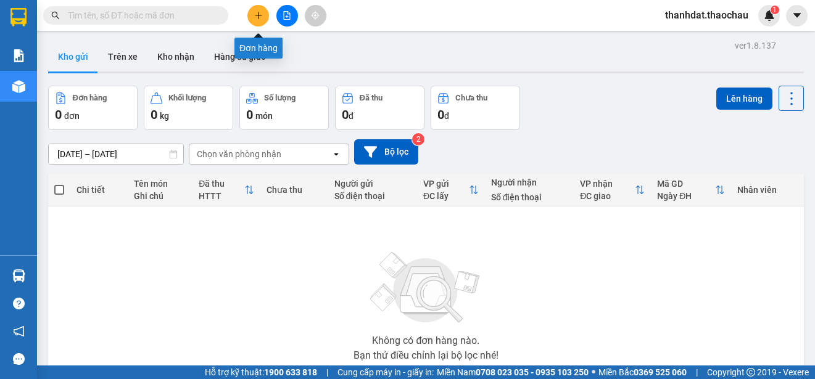
click at [258, 17] on icon "plus" at bounding box center [258, 15] width 1 height 7
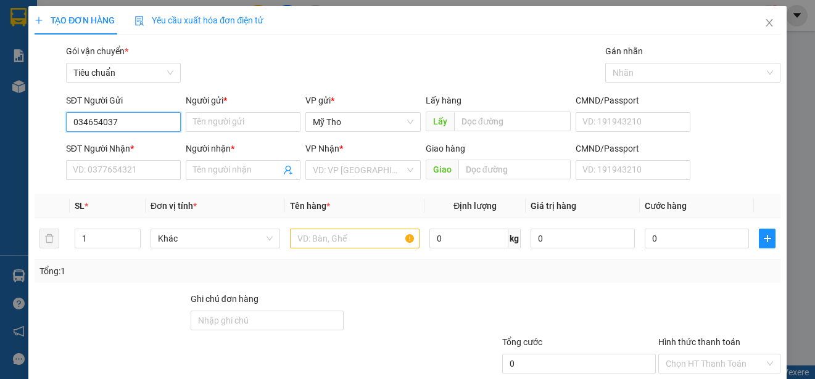
type input "0346540378"
click at [212, 121] on input "Người gửi *" at bounding box center [243, 122] width 115 height 20
type input "D"
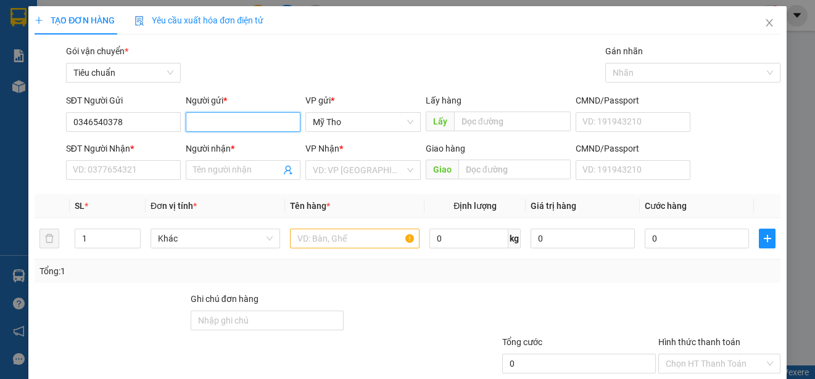
paste input "Đ"
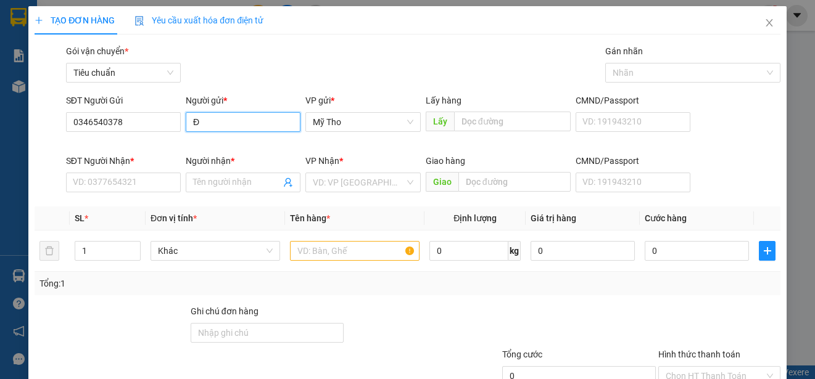
paste input "ỏ"
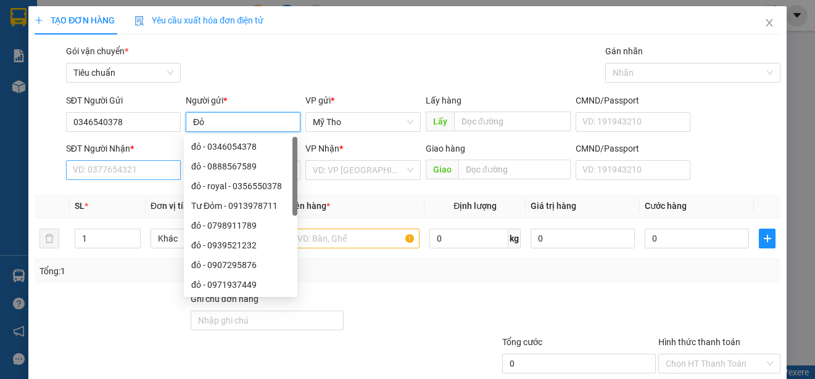
type input "Đỏ"
click at [100, 172] on input "SĐT Người Nhận *" at bounding box center [123, 170] width 115 height 20
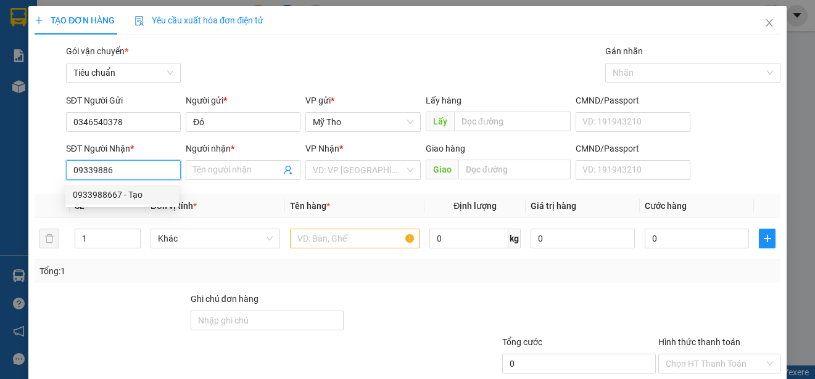
click at [128, 192] on div "0933988667 - Tạo" at bounding box center [122, 195] width 99 height 14
type input "0933988667"
type input "Tạo"
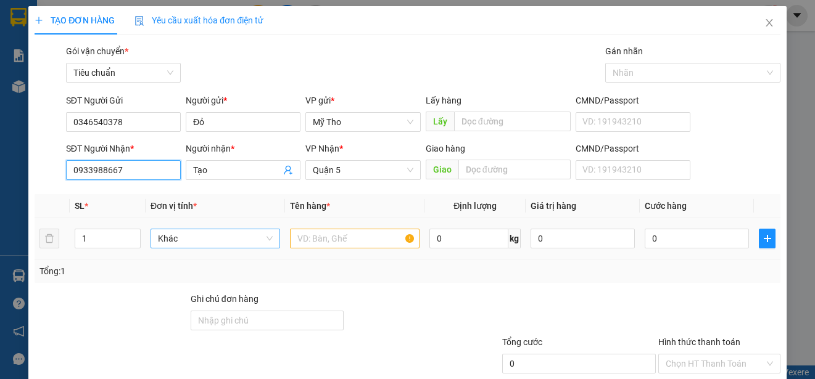
click at [208, 242] on span "Khác" at bounding box center [215, 238] width 115 height 19
type input "0933988667"
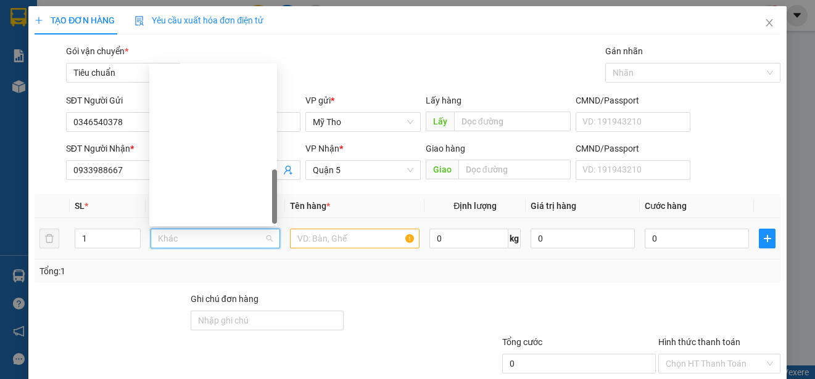
scroll to position [385, 0]
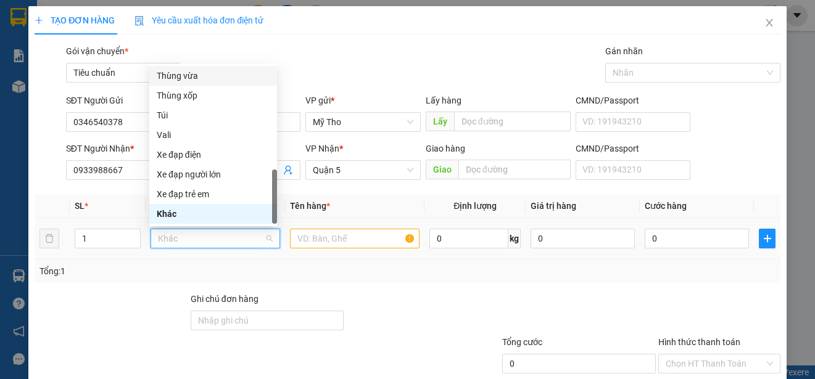
click at [190, 72] on div "Thùng vừa" at bounding box center [213, 76] width 113 height 14
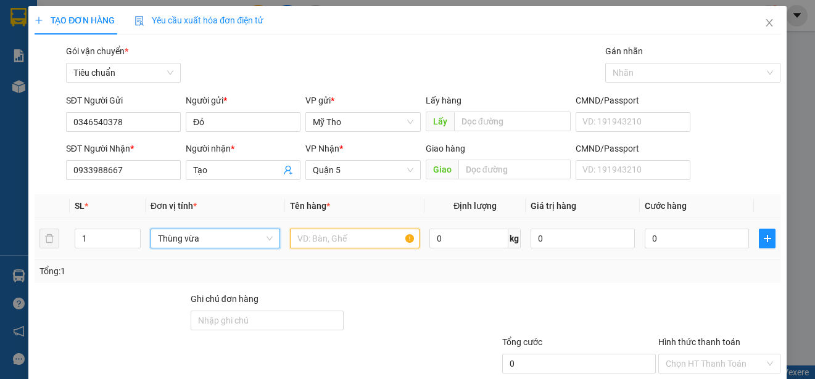
click at [316, 241] on input "text" at bounding box center [355, 239] width 130 height 20
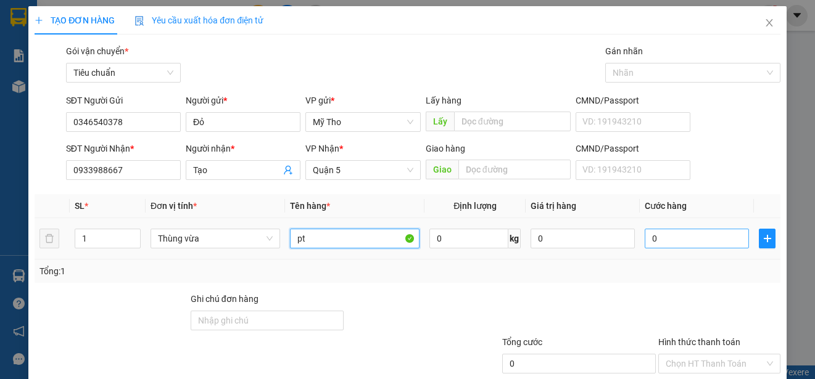
type input "pt"
click at [648, 241] on input "0" at bounding box center [696, 239] width 104 height 20
type input "3"
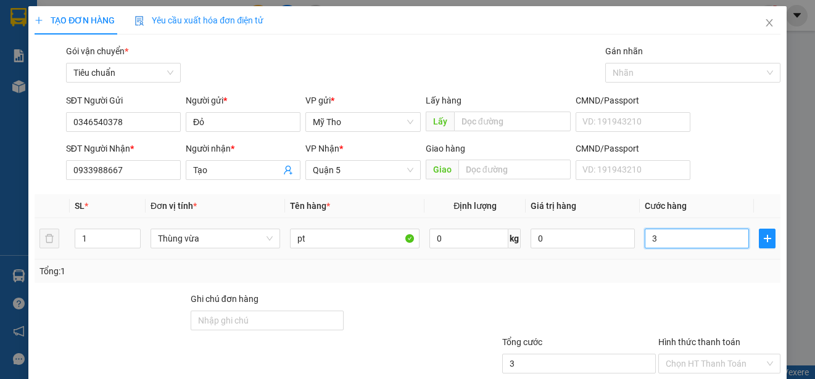
type input "30"
type input "300"
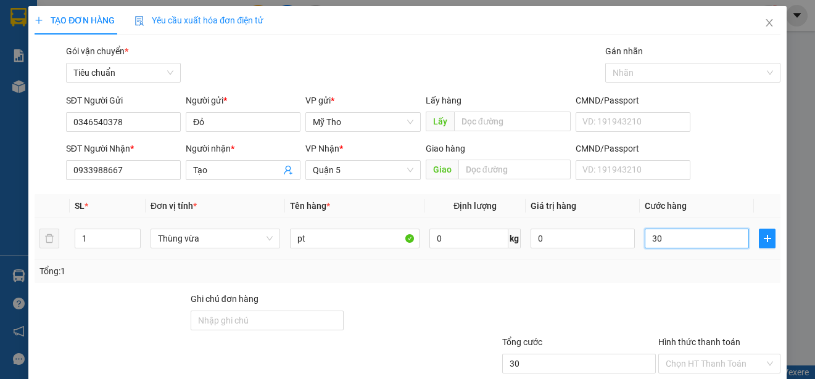
type input "300"
type input "3.000"
type input "30.000"
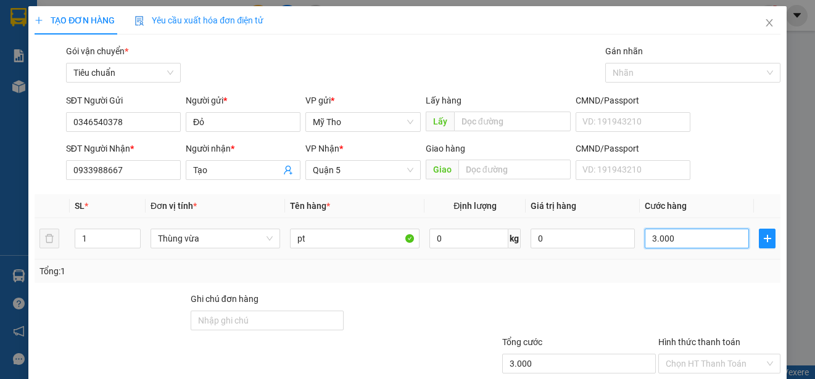
type input "30.000"
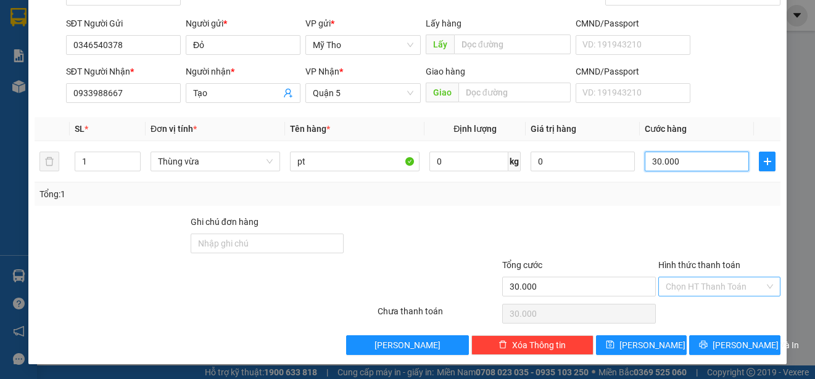
type input "30.000"
click at [714, 284] on input "Hình thức thanh toán" at bounding box center [714, 287] width 99 height 19
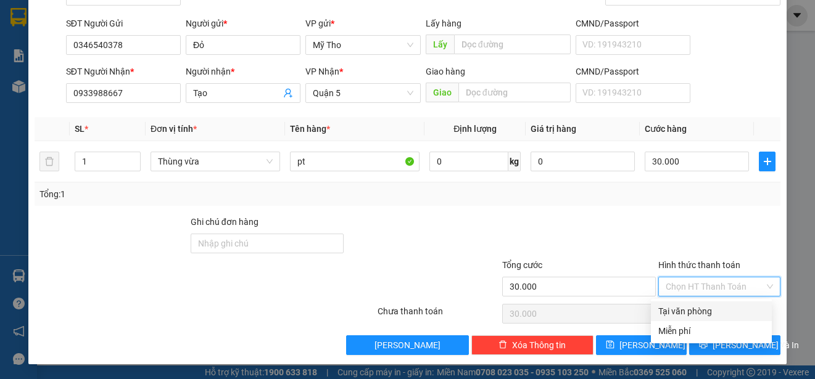
click at [716, 308] on div "Tại văn phòng" at bounding box center [711, 312] width 106 height 14
type input "0"
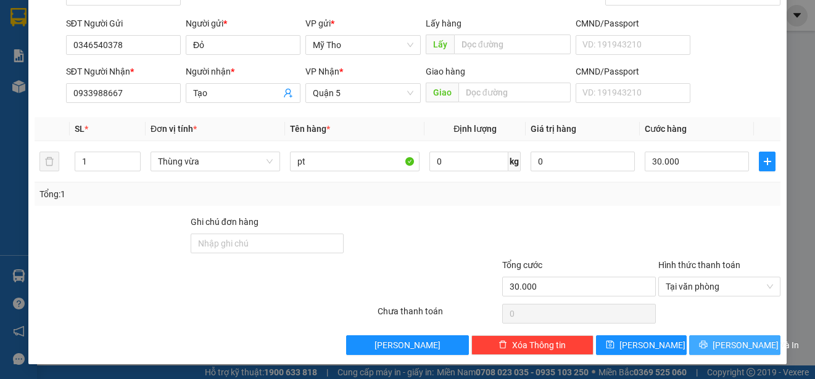
click at [735, 342] on span "[PERSON_NAME] và In" at bounding box center [755, 346] width 86 height 14
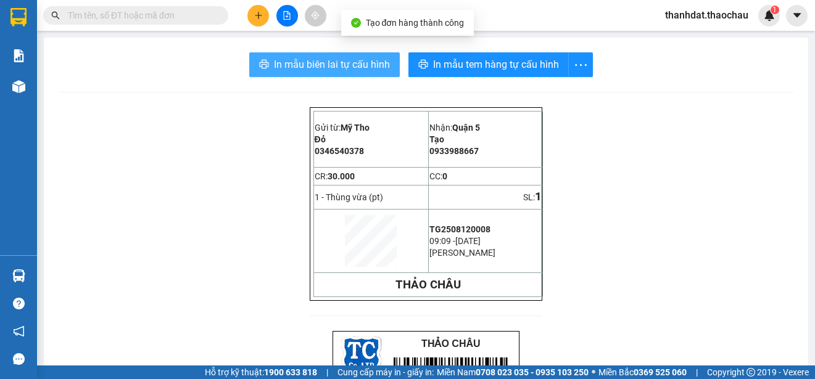
click at [329, 63] on span "In mẫu biên lai tự cấu hình" at bounding box center [332, 64] width 116 height 15
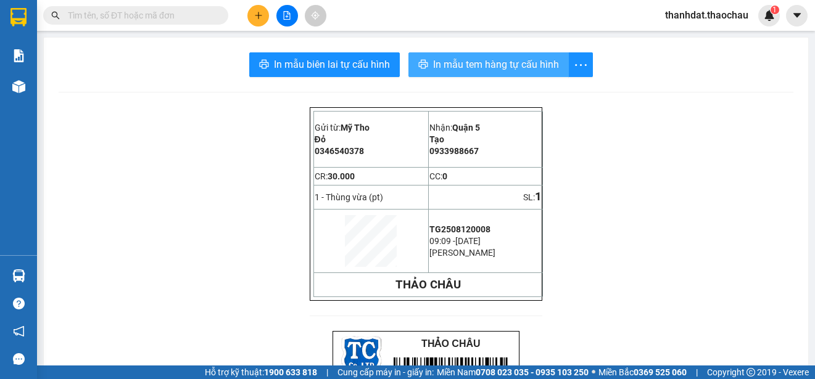
click at [479, 65] on span "In mẫu tem hàng tự cấu hình" at bounding box center [496, 64] width 126 height 15
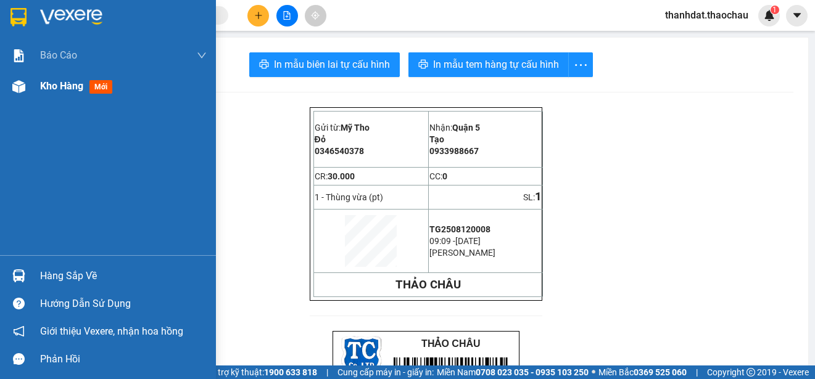
click at [43, 84] on span "Kho hàng" at bounding box center [61, 86] width 43 height 12
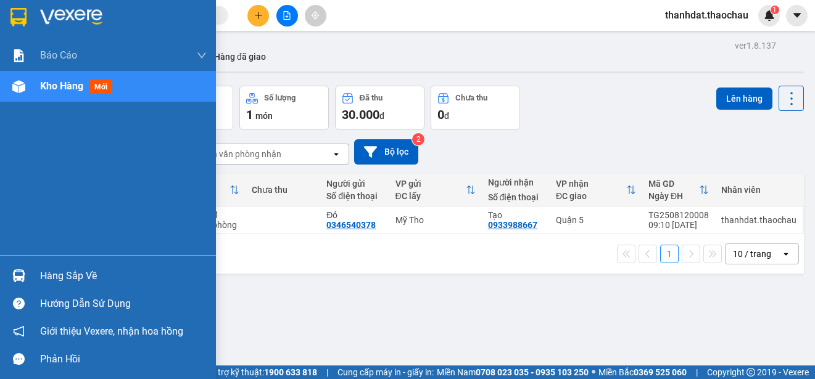
click at [58, 276] on div "Hàng sắp về" at bounding box center [123, 276] width 167 height 19
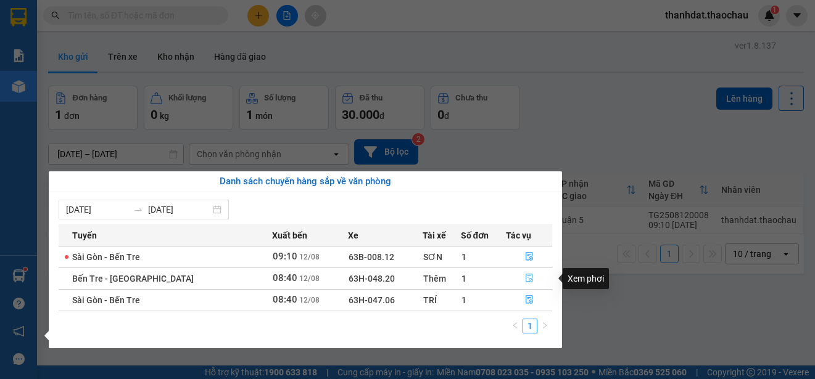
click at [525, 278] on icon "file-done" at bounding box center [528, 278] width 7 height 9
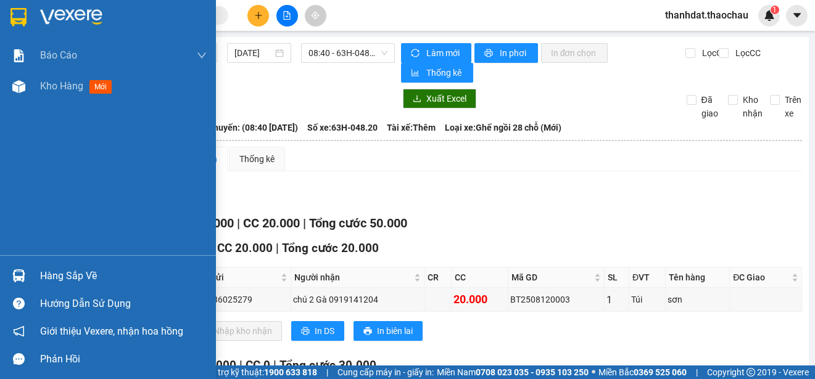
drag, startPoint x: 51, startPoint y: 273, endPoint x: 58, endPoint y: 274, distance: 7.4
click at [51, 273] on div "Hàng sắp về" at bounding box center [123, 276] width 167 height 19
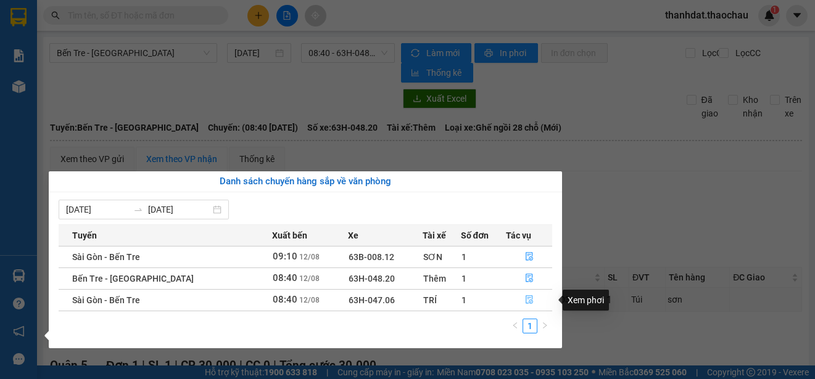
click at [525, 299] on icon "file-done" at bounding box center [528, 300] width 7 height 9
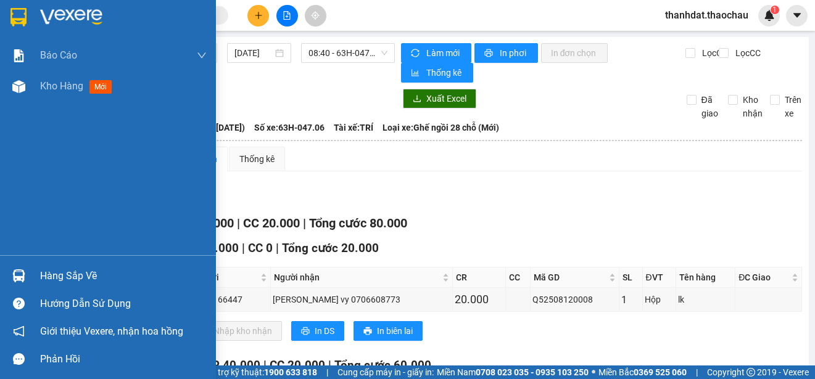
click at [46, 276] on div "Hàng sắp về" at bounding box center [123, 276] width 167 height 19
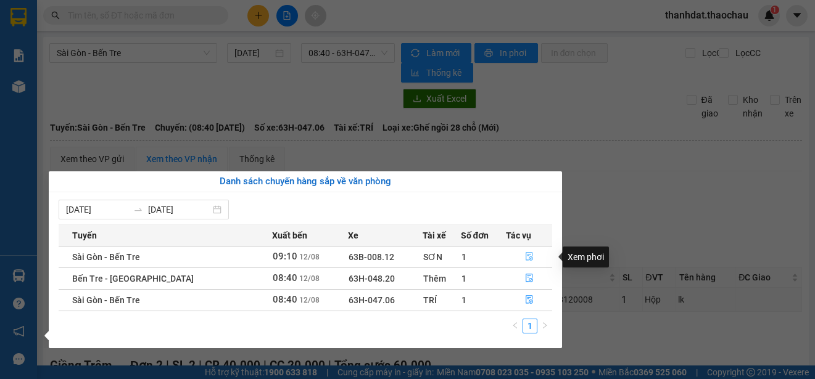
click at [525, 256] on icon "file-done" at bounding box center [529, 256] width 9 height 9
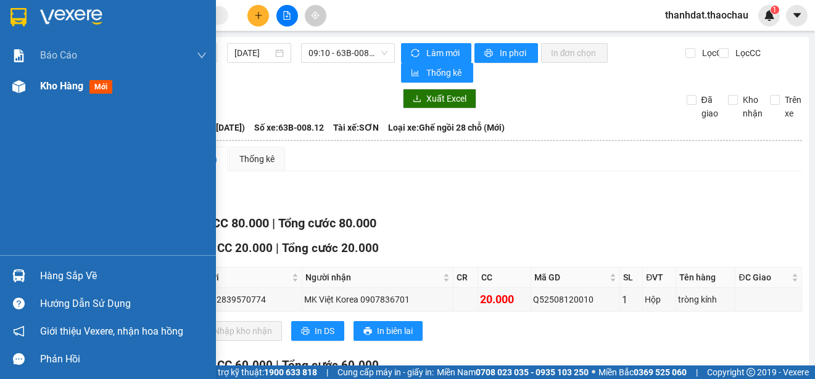
click at [54, 86] on span "Kho hàng" at bounding box center [61, 86] width 43 height 12
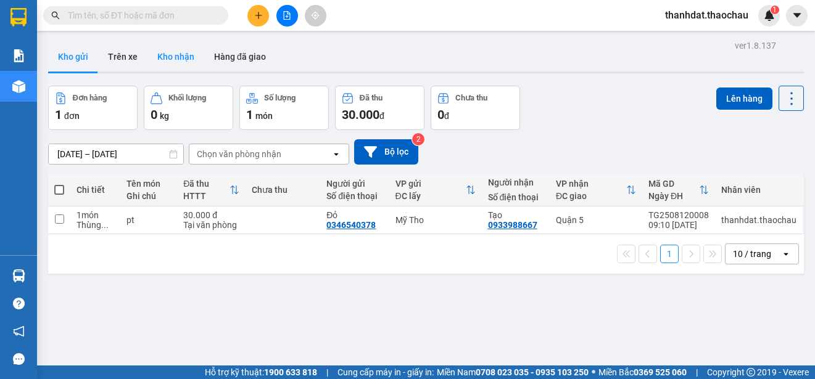
click at [171, 52] on button "Kho nhận" at bounding box center [175, 57] width 57 height 30
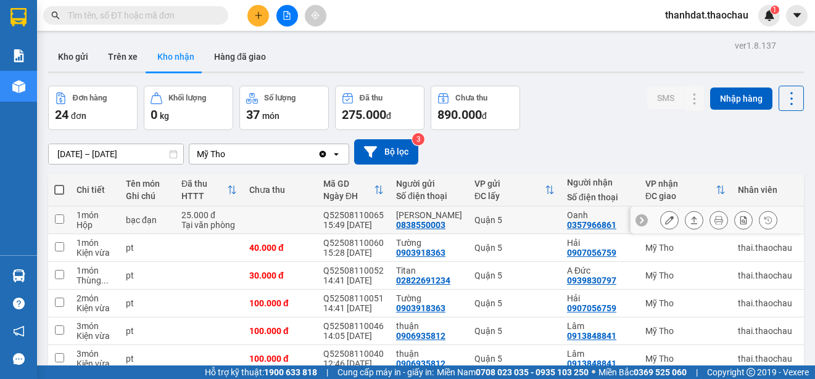
scroll to position [184, 0]
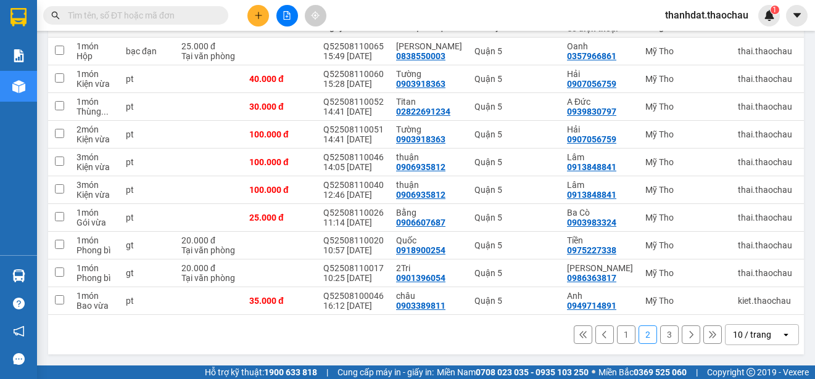
click at [617, 334] on button "1" at bounding box center [626, 335] width 19 height 19
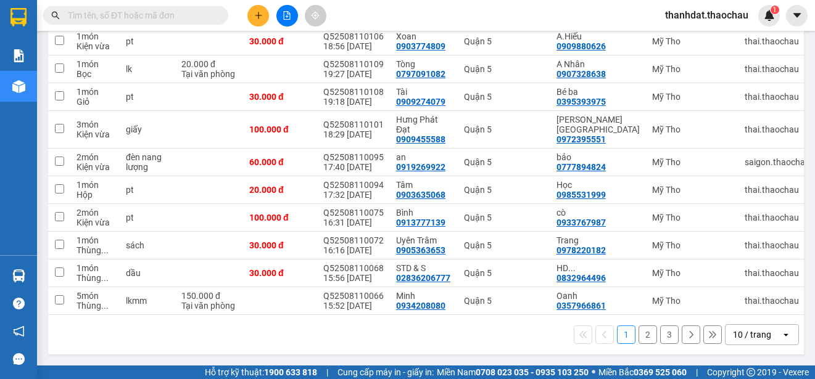
click at [638, 329] on button "2" at bounding box center [647, 335] width 19 height 19
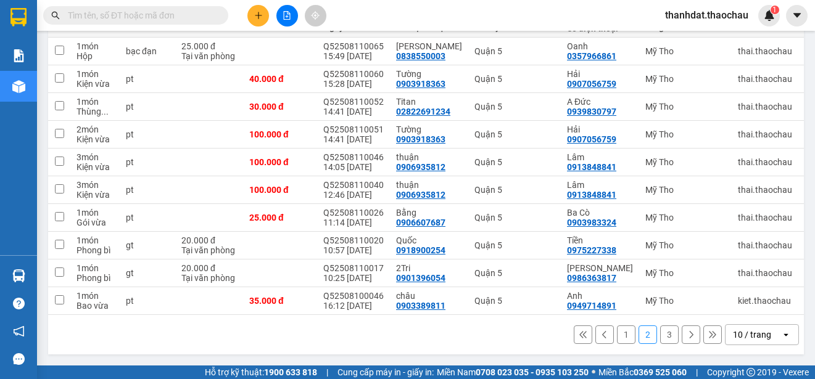
click at [660, 337] on button "3" at bounding box center [669, 335] width 19 height 19
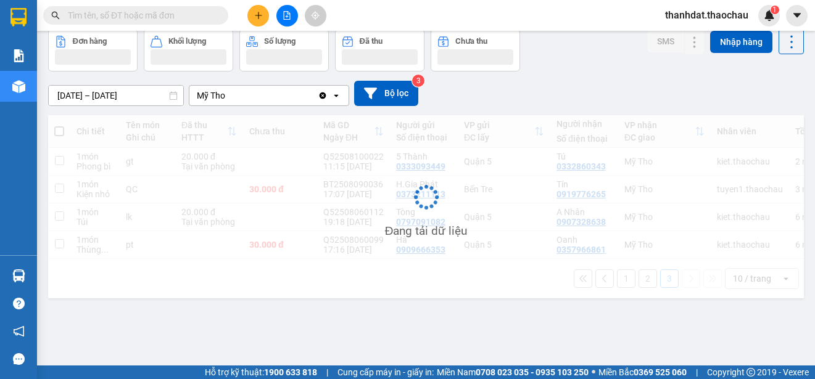
scroll to position [57, 0]
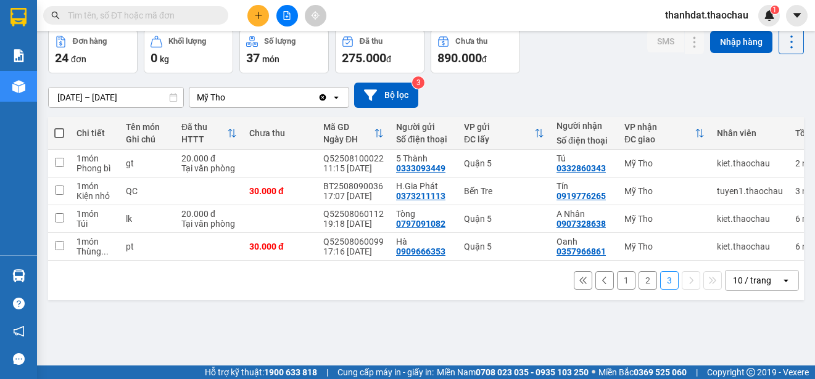
click at [617, 284] on button "1" at bounding box center [626, 280] width 19 height 19
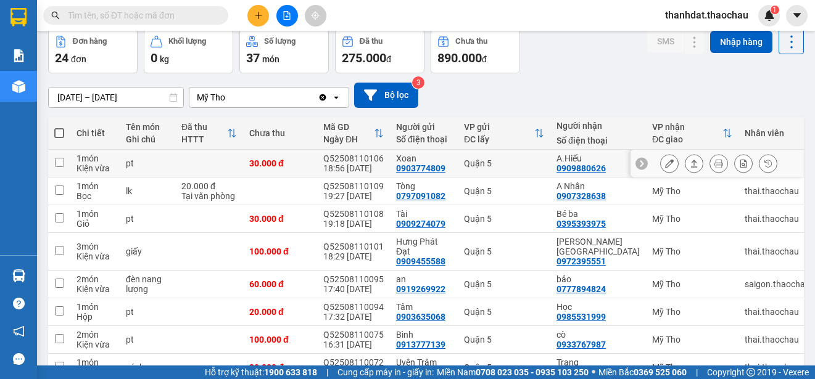
scroll to position [0, 0]
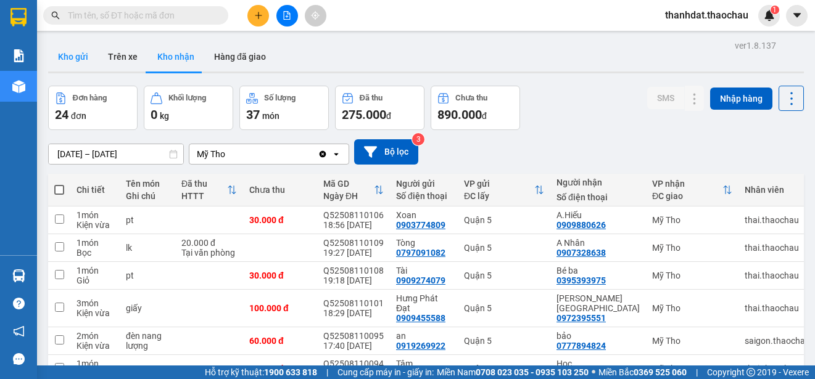
click at [77, 52] on button "Kho gửi" at bounding box center [73, 57] width 50 height 30
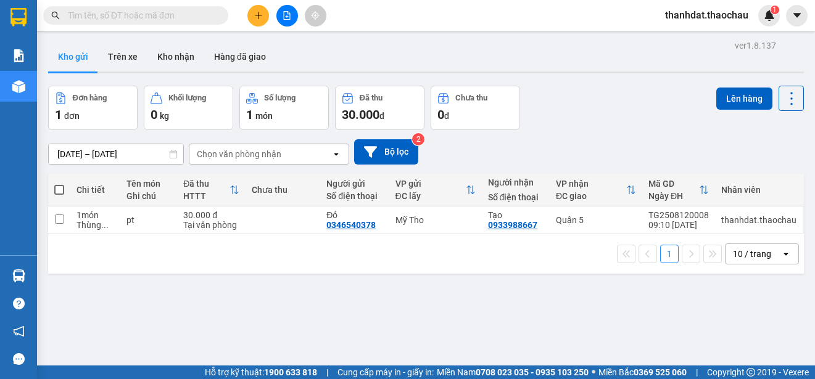
click at [59, 192] on span at bounding box center [59, 190] width 10 height 10
click at [59, 184] on input "checkbox" at bounding box center [59, 184] width 0 height 0
checkbox input "true"
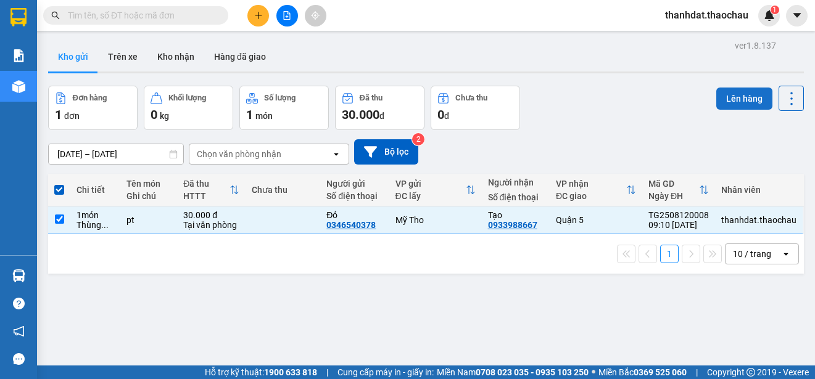
click at [734, 102] on button "Lên hàng" at bounding box center [744, 99] width 56 height 22
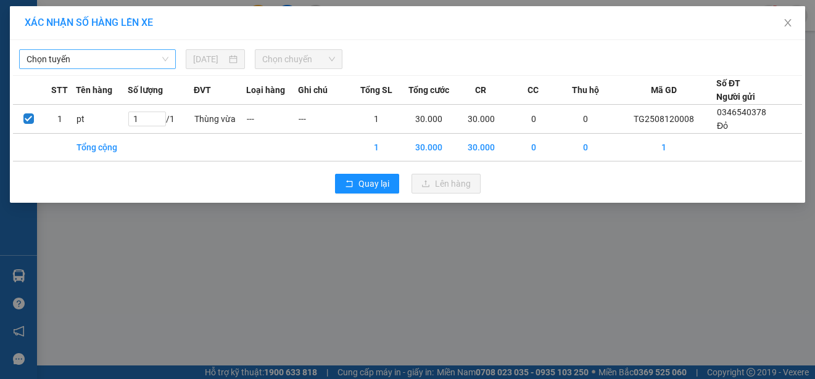
click at [107, 67] on span "Chọn tuyến" at bounding box center [98, 59] width 142 height 19
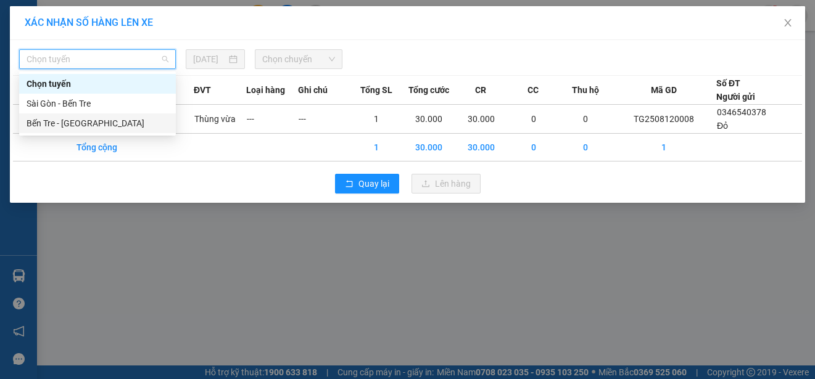
click at [79, 120] on div "Bến Tre - [GEOGRAPHIC_DATA]" at bounding box center [98, 124] width 142 height 14
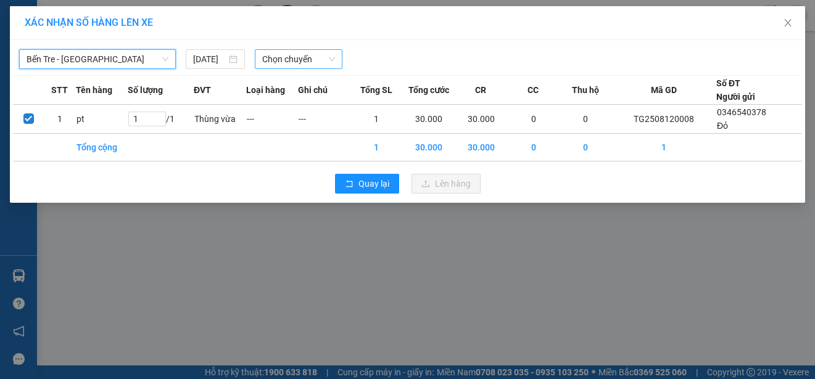
click at [305, 60] on span "Chọn chuyến" at bounding box center [298, 59] width 72 height 19
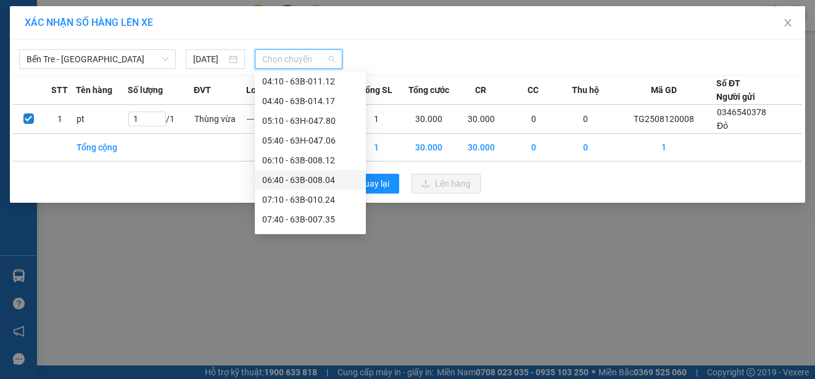
scroll to position [123, 0]
click at [317, 195] on div "08:40 - 63H-048.20" at bounding box center [310, 198] width 96 height 14
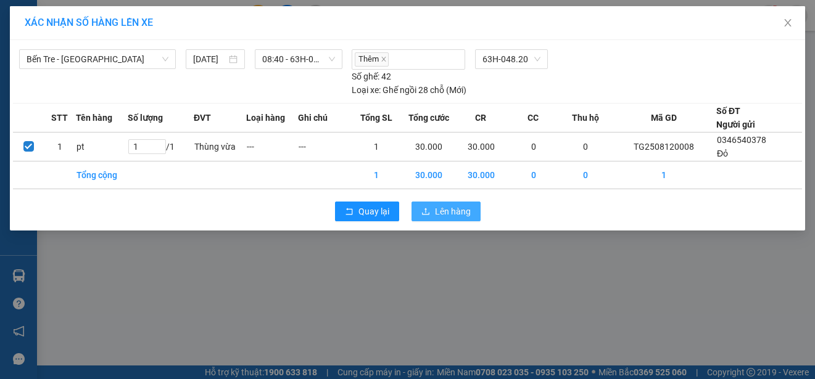
click at [448, 213] on span "Lên hàng" at bounding box center [453, 212] width 36 height 14
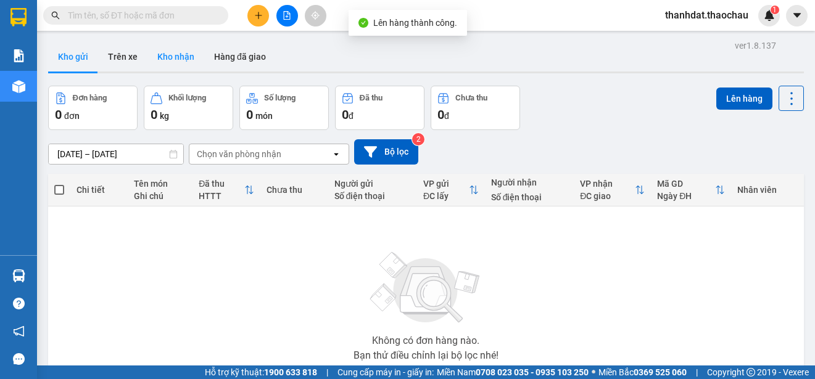
click at [180, 56] on button "Kho nhận" at bounding box center [175, 57] width 57 height 30
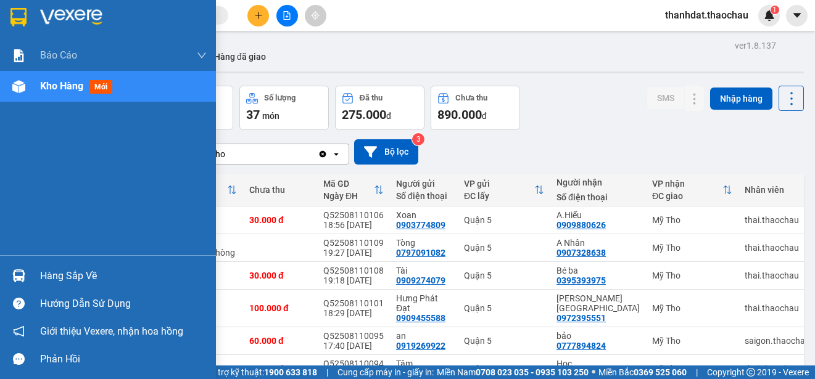
drag, startPoint x: 53, startPoint y: 273, endPoint x: 93, endPoint y: 282, distance: 40.5
click at [54, 273] on div "Hàng sắp về" at bounding box center [123, 276] width 167 height 19
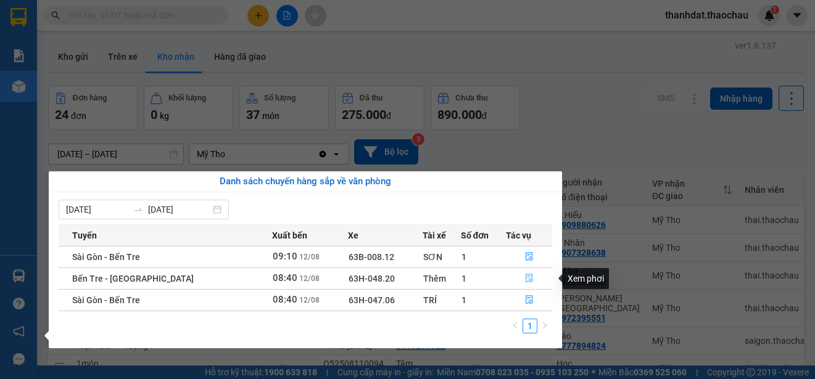
click at [525, 278] on icon "file-done" at bounding box center [529, 278] width 9 height 9
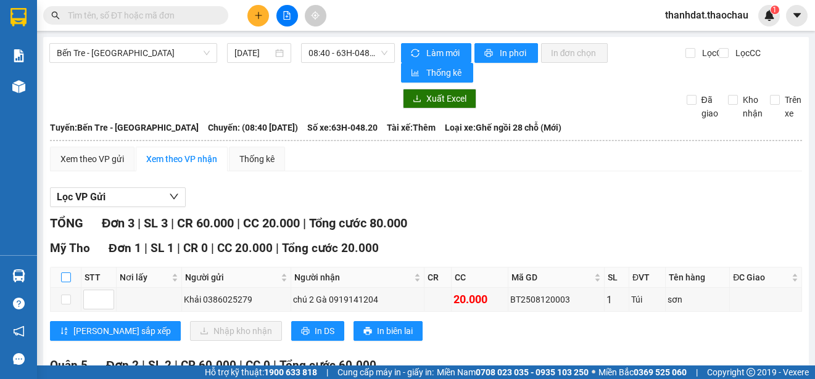
click at [65, 278] on input "checkbox" at bounding box center [66, 278] width 10 height 10
checkbox input "true"
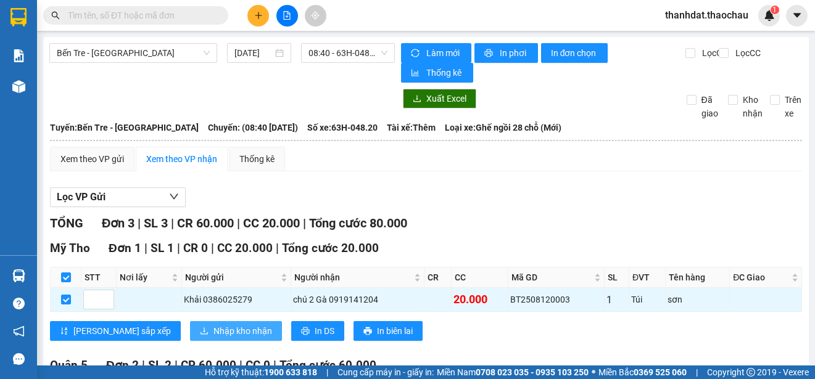
click at [213, 326] on span "Nhập kho nhận" at bounding box center [242, 331] width 59 height 14
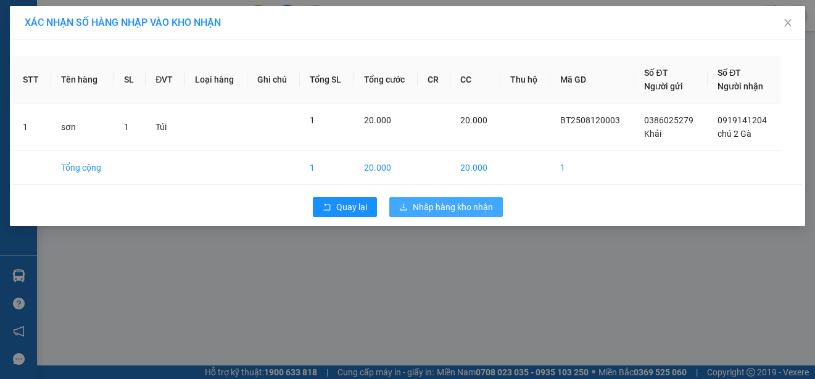
click at [452, 207] on span "Nhập hàng kho nhận" at bounding box center [453, 207] width 80 height 14
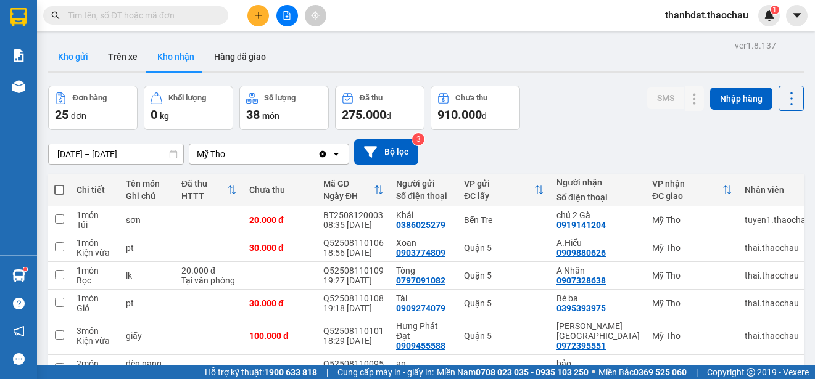
click at [80, 56] on button "Kho gửi" at bounding box center [73, 57] width 50 height 30
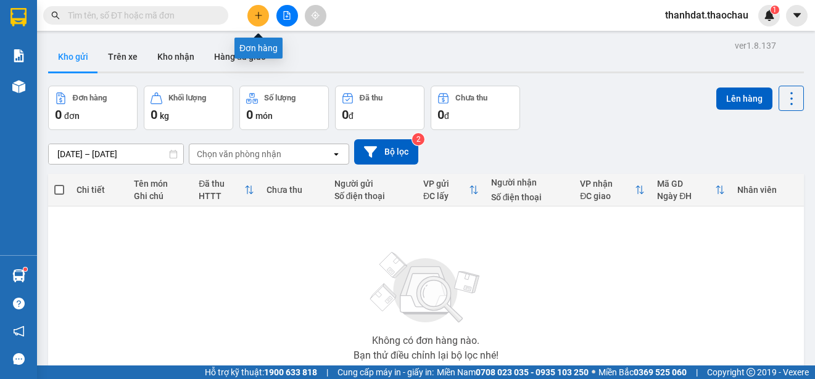
click at [258, 17] on icon "plus" at bounding box center [258, 15] width 1 height 7
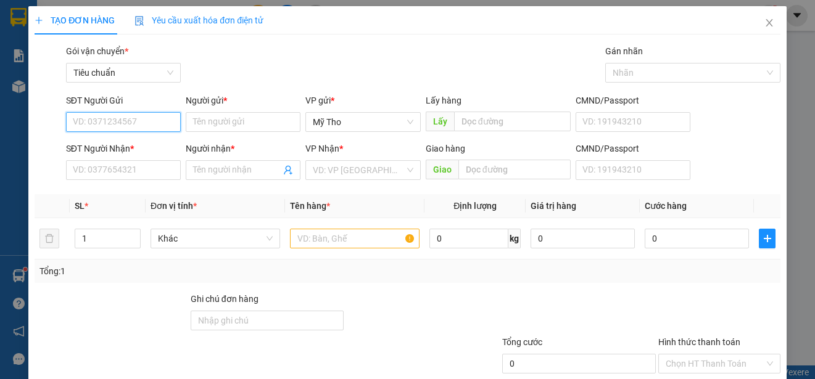
click at [99, 125] on input "SĐT Người Gửi" at bounding box center [123, 122] width 115 height 20
type input "0939886887"
click at [147, 147] on div "0939886887 - A.Phát" at bounding box center [122, 147] width 99 height 14
type input "A.Phát"
type input "0939886887"
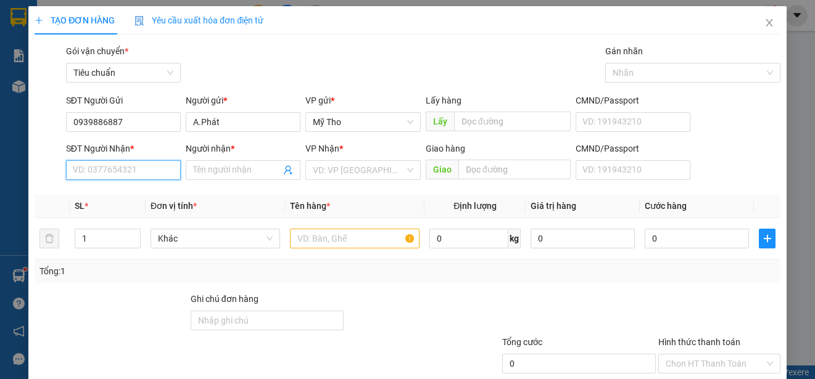
click at [153, 168] on input "SĐT Người Nhận *" at bounding box center [123, 170] width 115 height 20
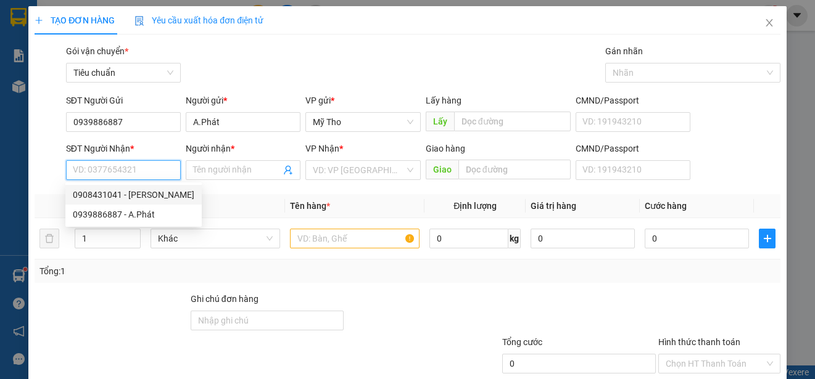
click at [148, 195] on div "0908431041 - Tuấn" at bounding box center [133, 195] width 121 height 14
type input "0908431041"
type input "Tuấn"
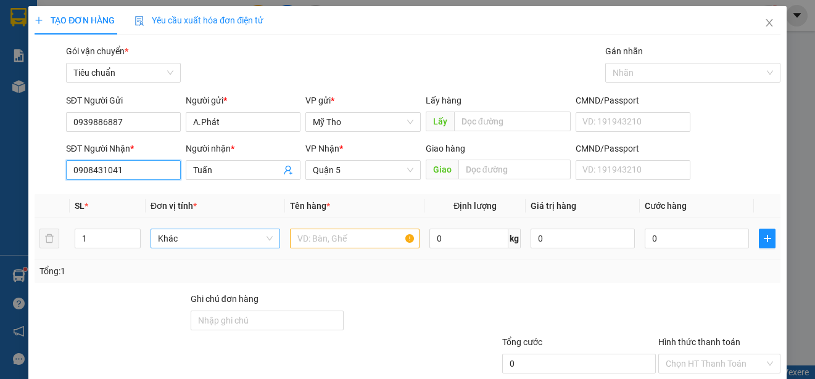
click at [200, 245] on span "Khác" at bounding box center [215, 238] width 115 height 19
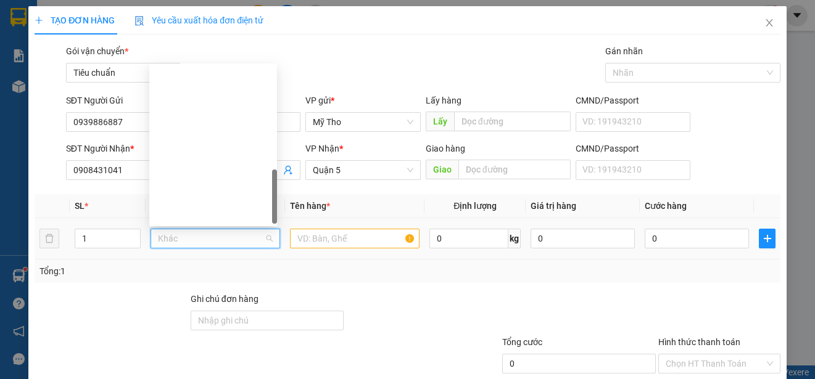
scroll to position [385, 0]
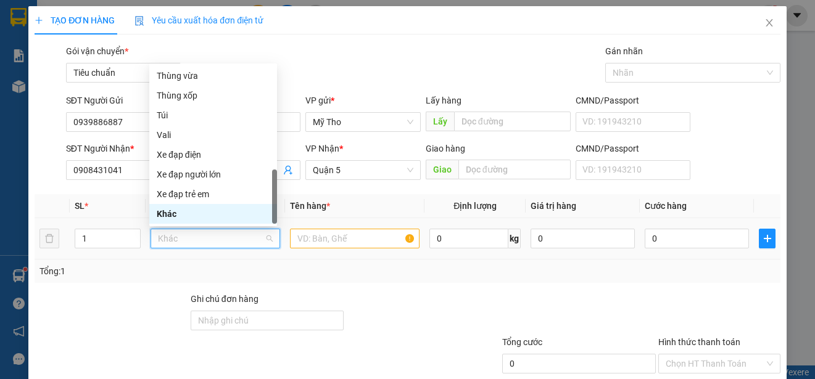
type input "p"
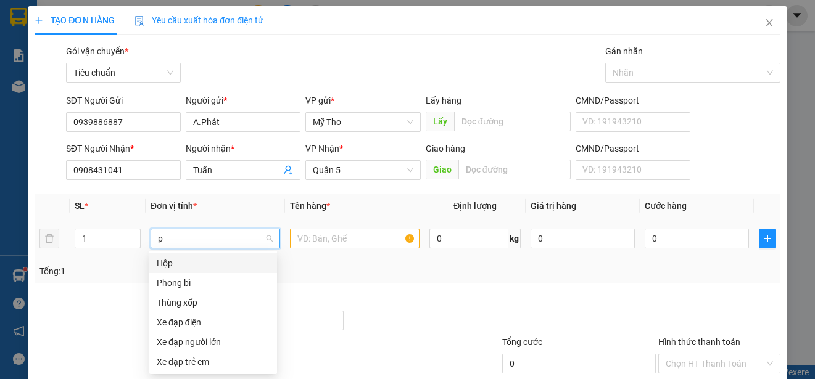
scroll to position [0, 0]
drag, startPoint x: 189, startPoint y: 284, endPoint x: 296, endPoint y: 260, distance: 110.0
click at [190, 284] on div "Phong bì" at bounding box center [213, 283] width 113 height 14
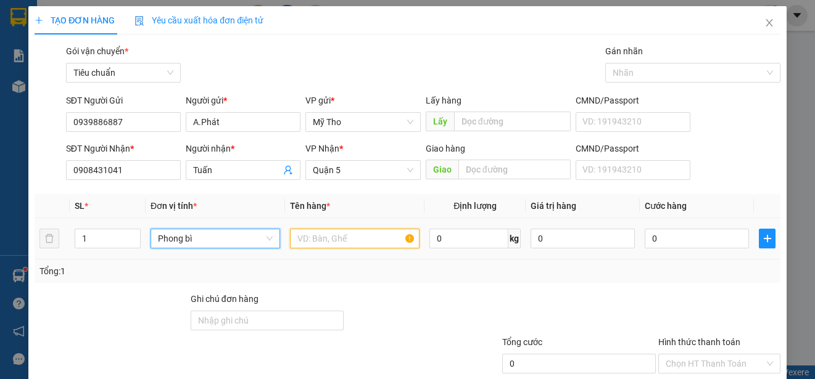
click at [315, 245] on input "text" at bounding box center [355, 239] width 130 height 20
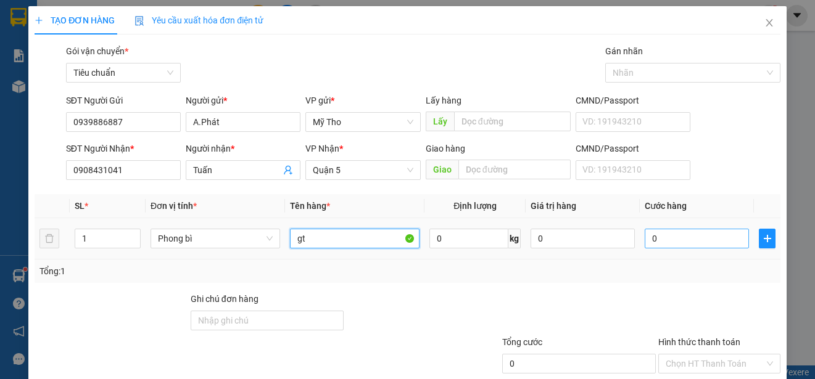
type input "gt"
click at [665, 242] on input "0" at bounding box center [696, 239] width 104 height 20
type input "2"
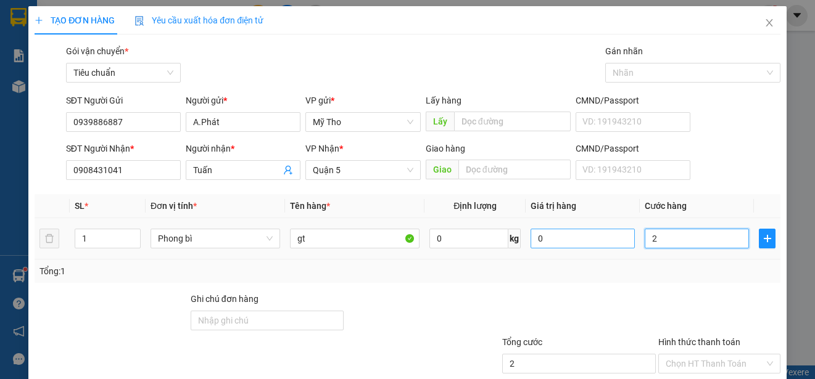
type input "20"
type input "200"
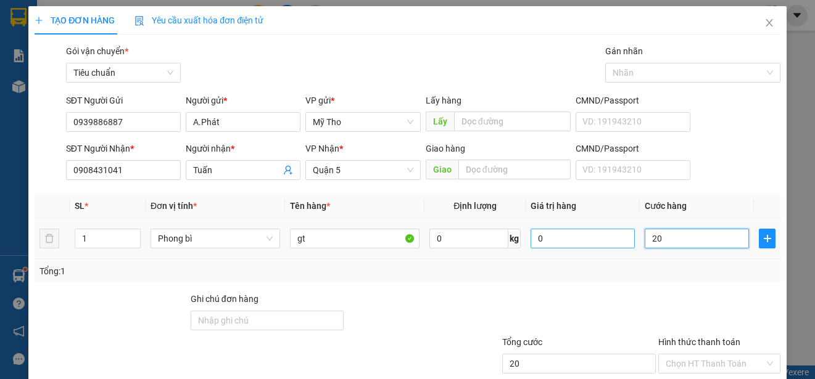
type input "200"
type input "2.000"
type input "20.000"
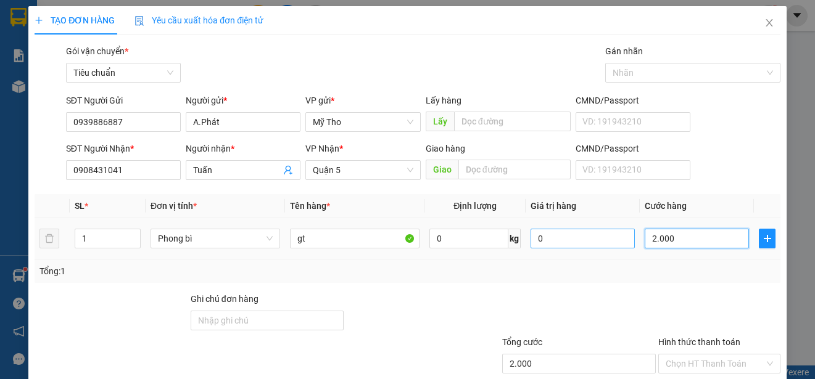
type input "20.000"
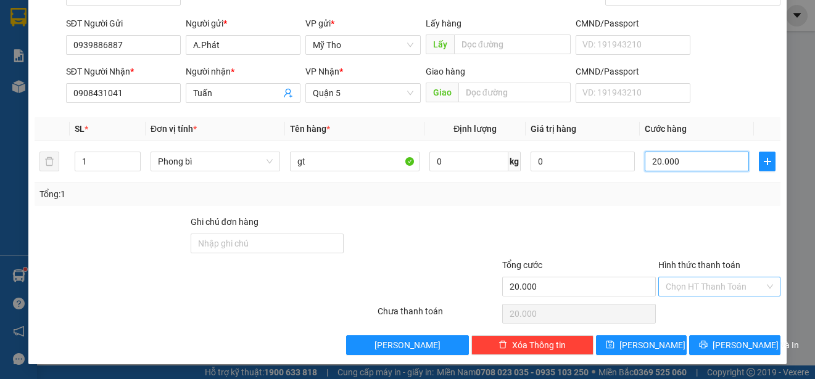
click at [690, 277] on div "Chọn HT Thanh Toán" at bounding box center [719, 287] width 122 height 20
type input "20.000"
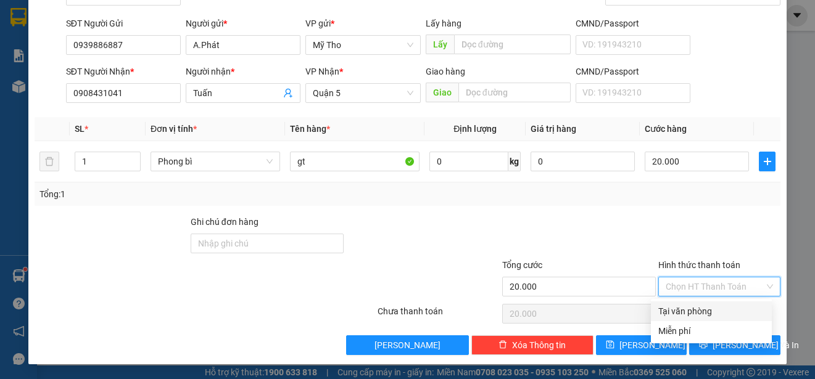
click at [702, 313] on div "Tại văn phòng" at bounding box center [711, 312] width 106 height 14
type input "0"
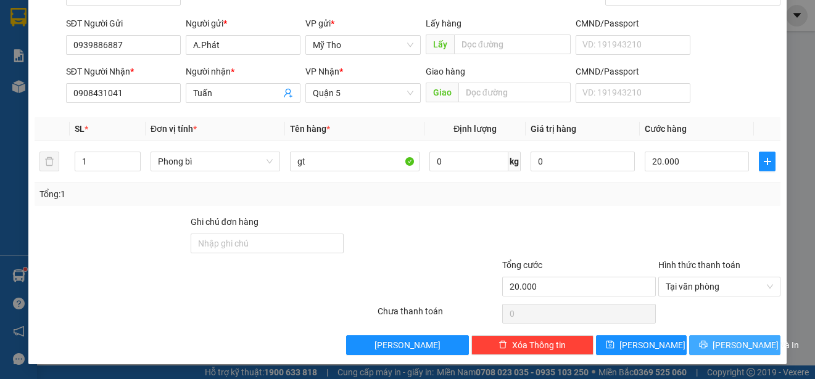
click at [733, 342] on span "Lưu và In" at bounding box center [755, 346] width 86 height 14
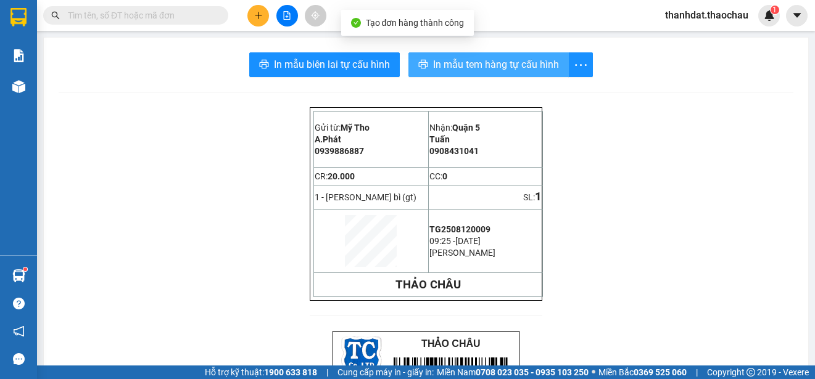
click at [481, 63] on span "In mẫu tem hàng tự cấu hình" at bounding box center [496, 64] width 126 height 15
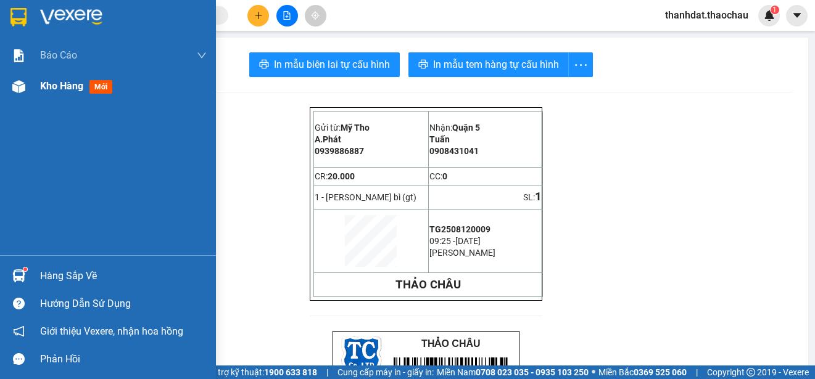
click at [54, 84] on span "Kho hàng" at bounding box center [61, 86] width 43 height 12
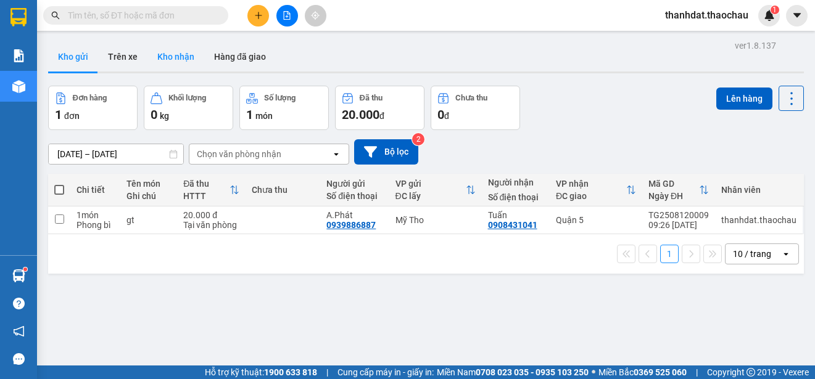
click at [186, 60] on button "Kho nhận" at bounding box center [175, 57] width 57 height 30
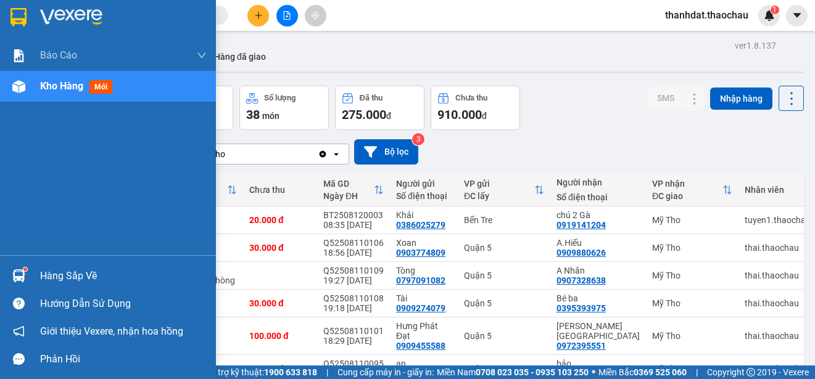
click at [54, 277] on div "Hàng sắp về" at bounding box center [123, 276] width 167 height 19
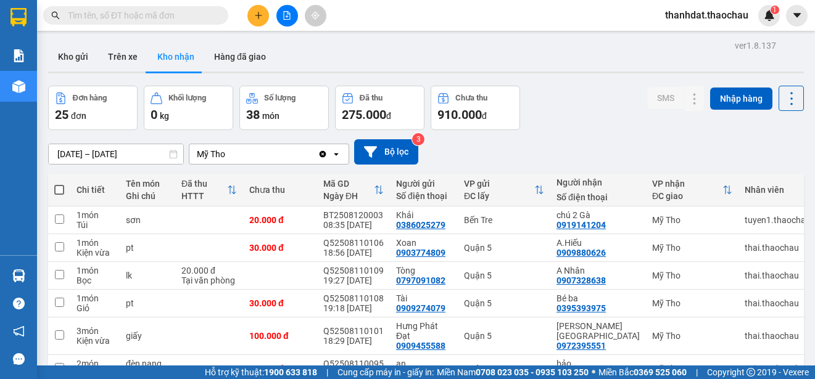
click at [571, 129] on section "Kết quả tìm kiếm ( 0 ) Bộ lọc No Data thanhdat.thaochau 1 Báo cáo Báo cáo dòng …" at bounding box center [407, 189] width 815 height 379
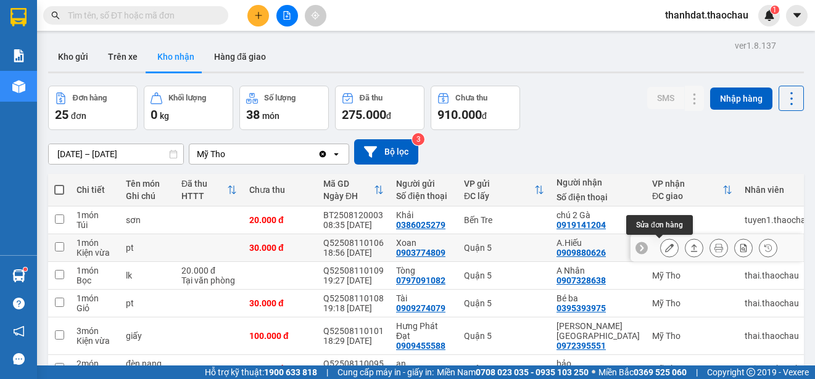
click at [665, 248] on icon at bounding box center [669, 248] width 9 height 9
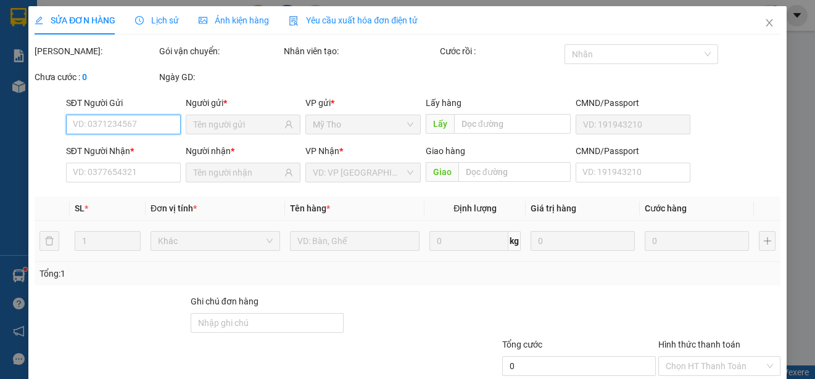
type input "0903774809"
type input "Xoan"
type input "0909880626"
type input "A.Hiếu"
type input "30.000"
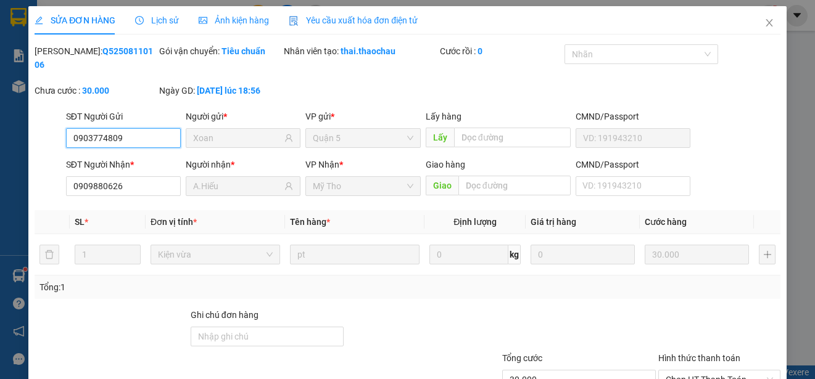
scroll to position [93, 0]
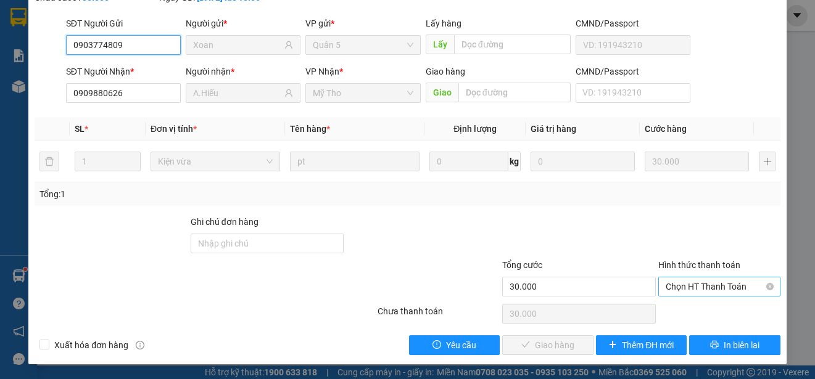
click at [696, 282] on span "Chọn HT Thanh Toán" at bounding box center [718, 287] width 107 height 19
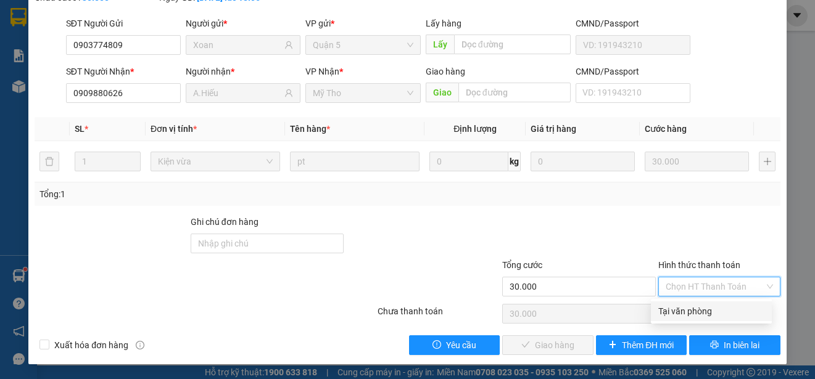
click at [694, 308] on div "Tại văn phòng" at bounding box center [711, 312] width 106 height 14
type input "0"
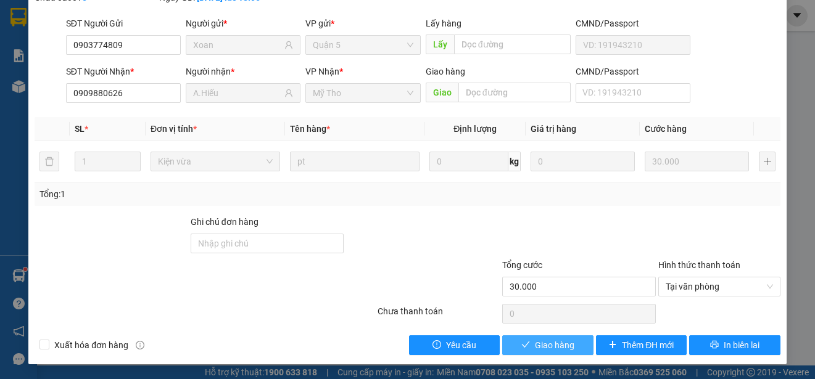
click at [542, 350] on span "Giao hàng" at bounding box center [554, 346] width 39 height 14
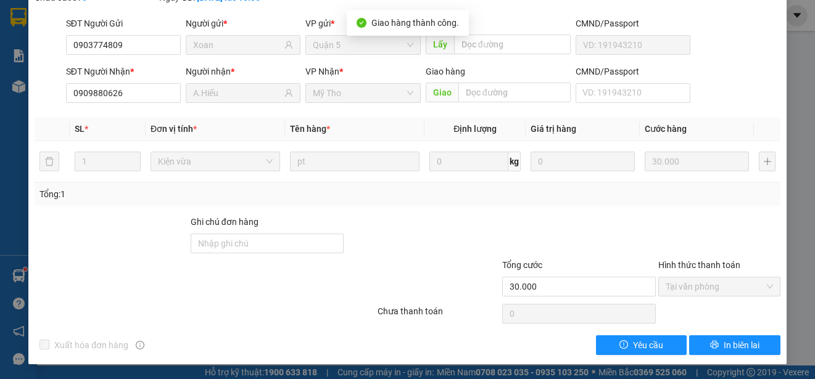
scroll to position [0, 0]
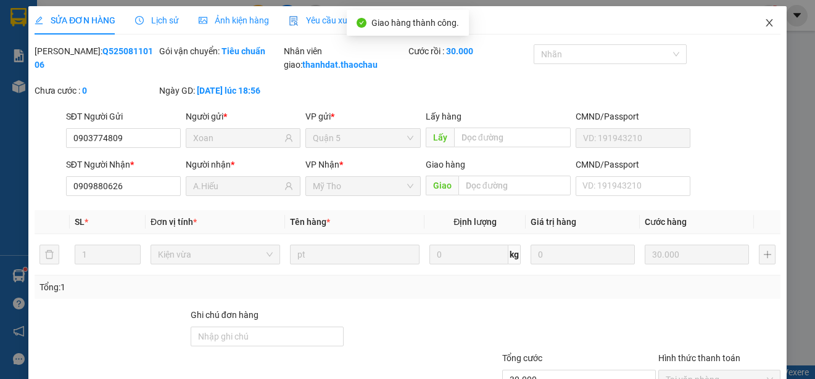
click at [765, 22] on icon "close" at bounding box center [768, 22] width 7 height 7
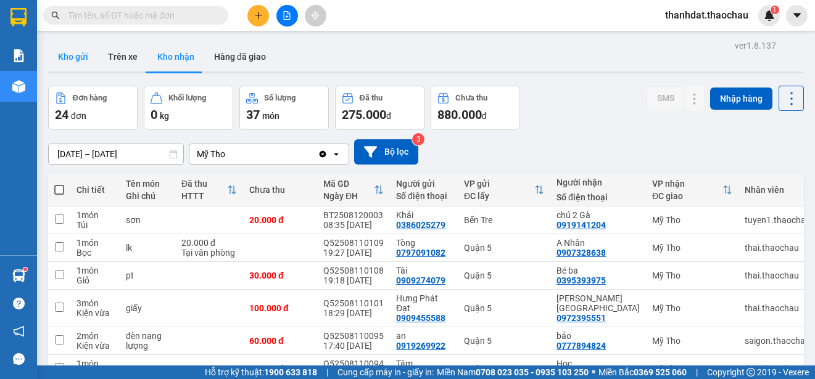
click at [63, 56] on button "Kho gửi" at bounding box center [73, 57] width 50 height 30
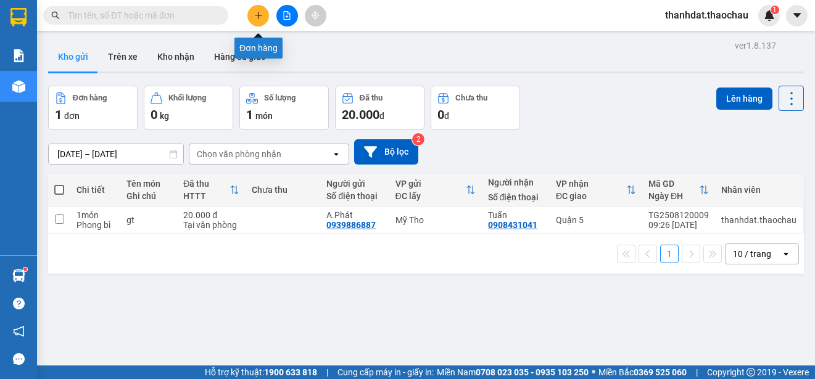
click at [257, 15] on icon "plus" at bounding box center [258, 15] width 9 height 9
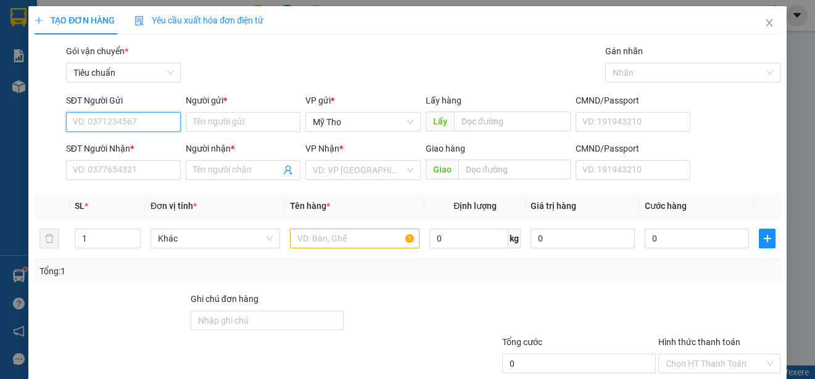
click at [104, 120] on input "SĐT Người Gửi" at bounding box center [123, 122] width 115 height 20
type input "0913224188"
click at [144, 144] on div "0913224188 - Tuyền" at bounding box center [133, 147] width 121 height 14
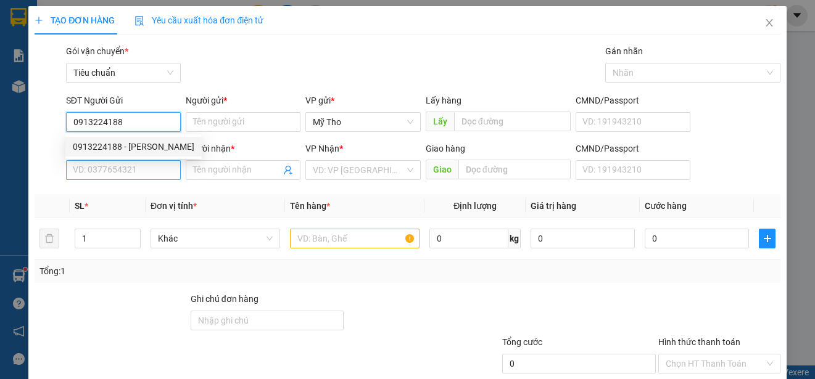
type input "Tuyền"
type input "0913224188"
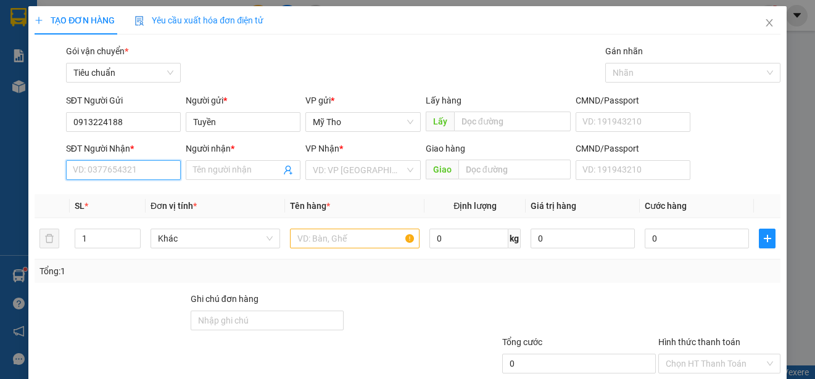
click at [136, 177] on input "SĐT Người Nhận *" at bounding box center [123, 170] width 115 height 20
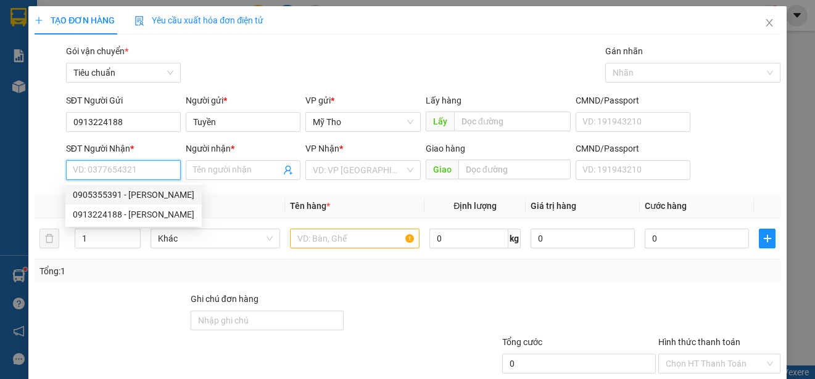
click at [144, 194] on div "0905355391 - Thường" at bounding box center [133, 195] width 121 height 14
type input "0905355391"
type input "Thường"
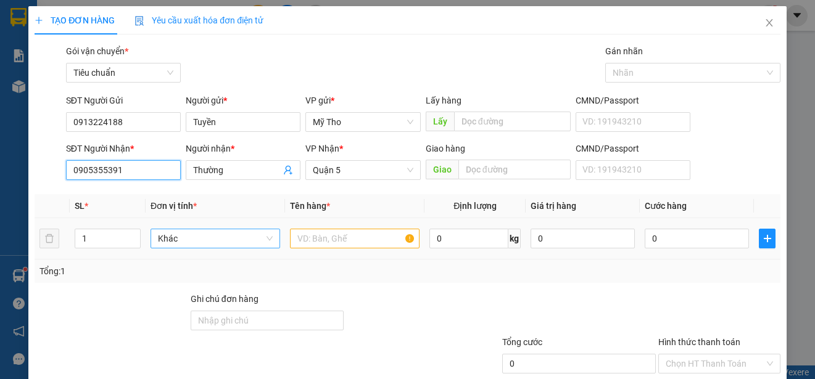
click at [185, 239] on span "Khác" at bounding box center [215, 238] width 115 height 19
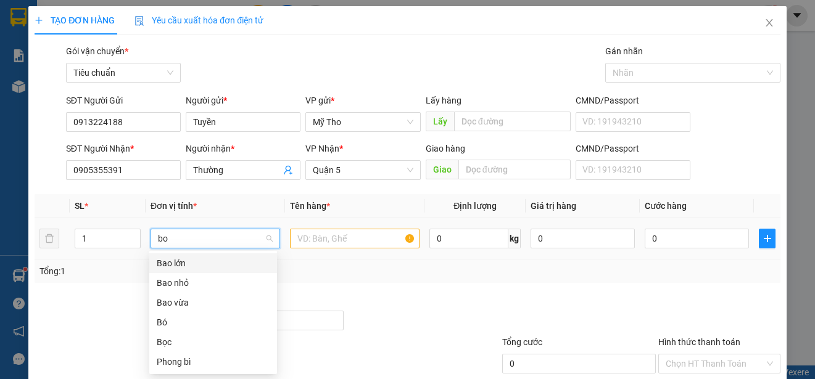
type input "boc"
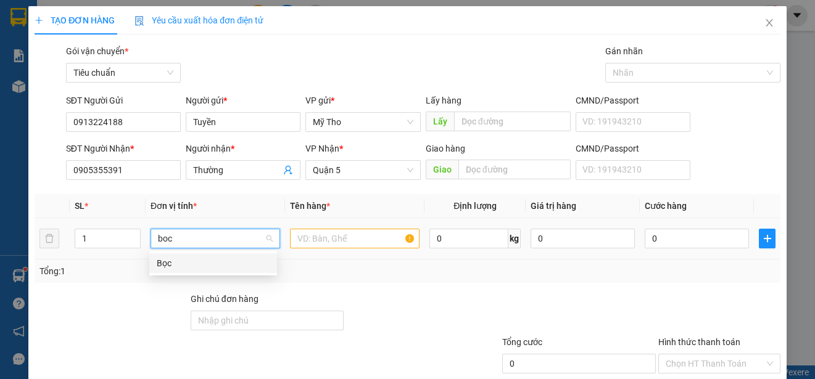
drag, startPoint x: 153, startPoint y: 260, endPoint x: 208, endPoint y: 260, distance: 54.9
click at [155, 260] on div "Bọc" at bounding box center [213, 263] width 128 height 20
click at [316, 249] on div at bounding box center [355, 238] width 130 height 25
click at [317, 240] on input "text" at bounding box center [355, 239] width 130 height 20
click at [317, 238] on input "text" at bounding box center [355, 239] width 130 height 20
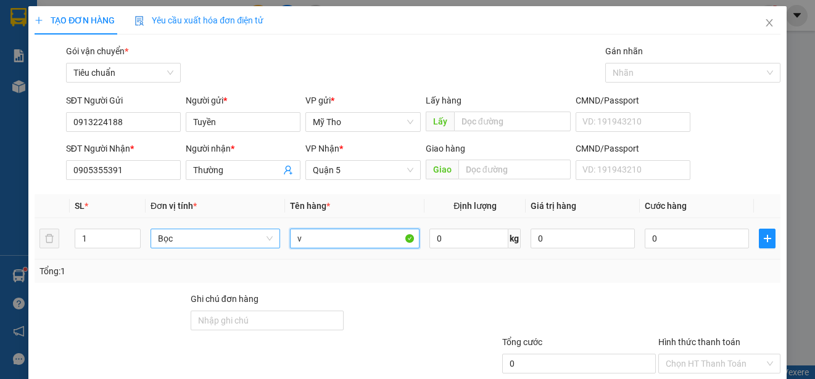
paste input "ải"
type input "vải"
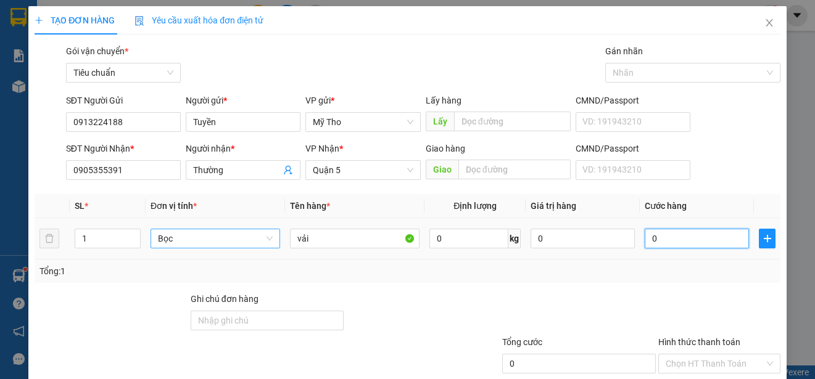
click at [669, 235] on input "0" at bounding box center [696, 239] width 104 height 20
type input "3"
type input "30"
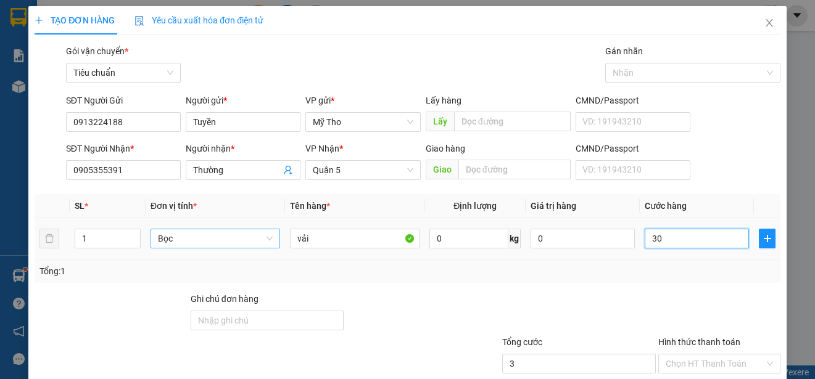
type input "30"
type input "300"
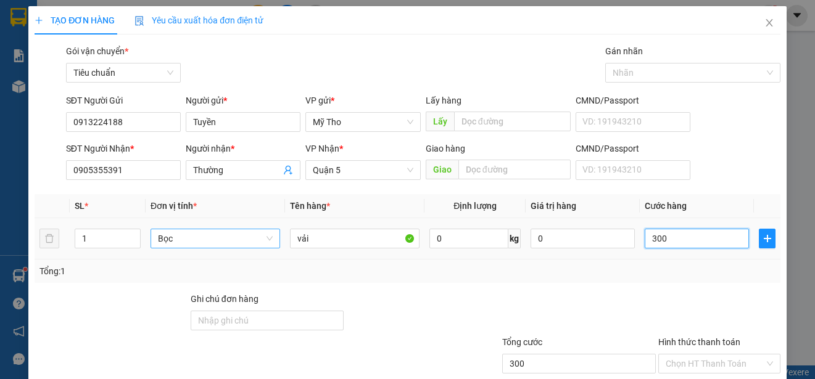
type input "3.000"
type input "30.000"
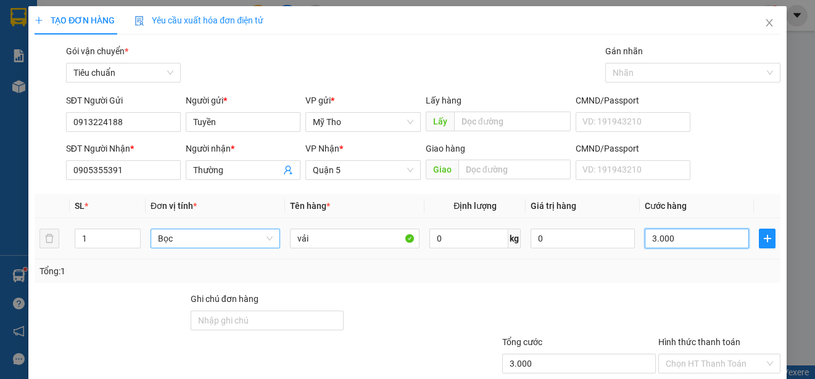
type input "30.000"
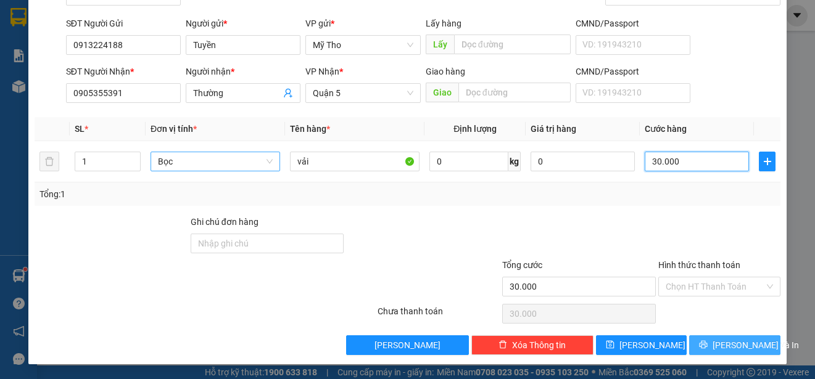
type input "30.000"
click at [729, 345] on span "Lưu và In" at bounding box center [755, 346] width 86 height 14
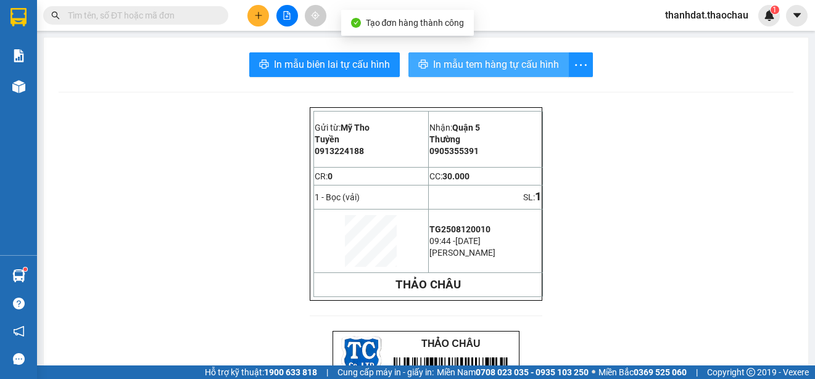
click at [489, 69] on span "In mẫu tem hàng tự cấu hình" at bounding box center [496, 64] width 126 height 15
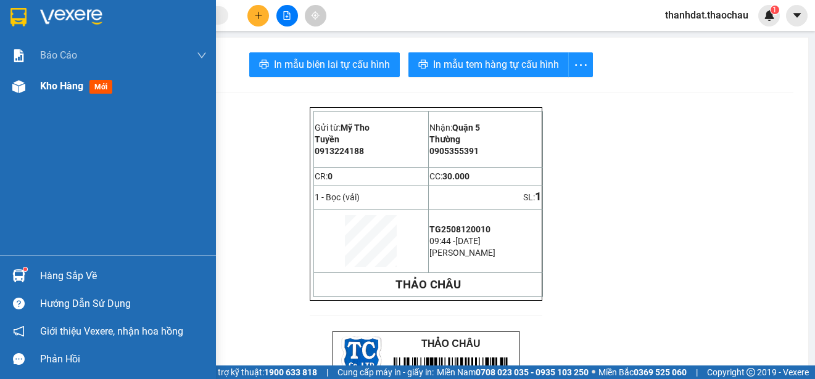
click at [47, 88] on span "Kho hàng" at bounding box center [61, 86] width 43 height 12
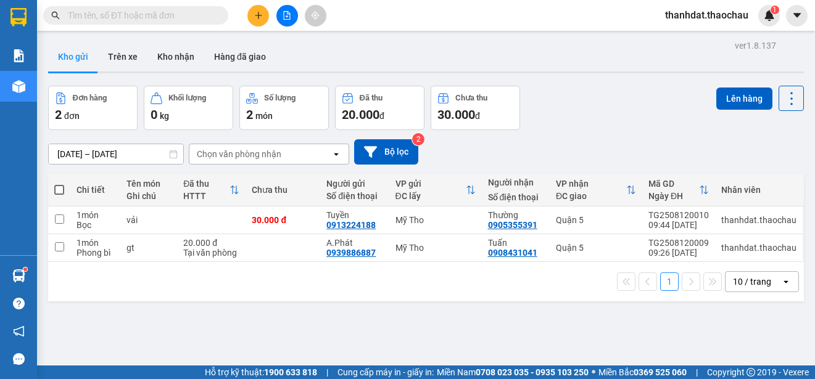
click at [59, 188] on span at bounding box center [59, 190] width 10 height 10
click at [59, 184] on input "checkbox" at bounding box center [59, 184] width 0 height 0
checkbox input "true"
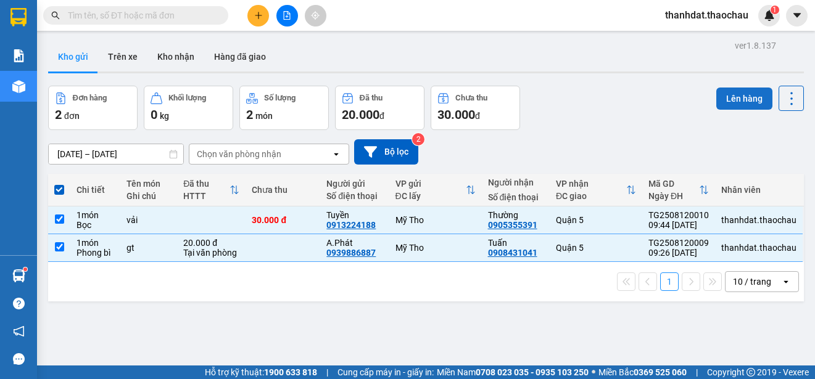
click at [731, 99] on button "Lên hàng" at bounding box center [744, 99] width 56 height 22
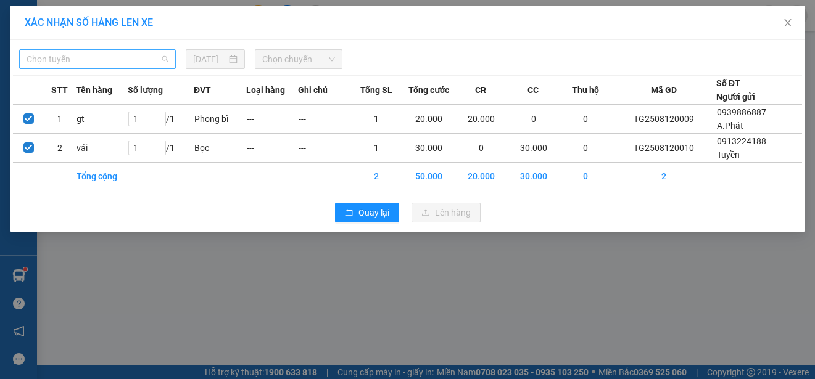
click at [62, 60] on span "Chọn tuyến" at bounding box center [98, 59] width 142 height 19
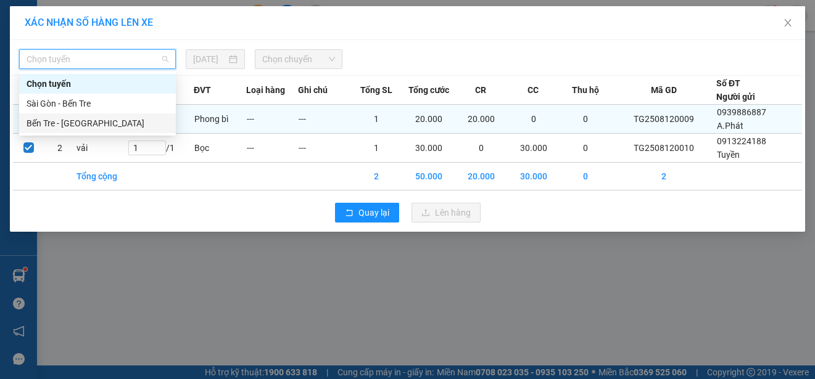
drag, startPoint x: 81, startPoint y: 123, endPoint x: 93, endPoint y: 119, distance: 13.1
click at [82, 123] on div "Bến Tre - [GEOGRAPHIC_DATA]" at bounding box center [98, 124] width 142 height 14
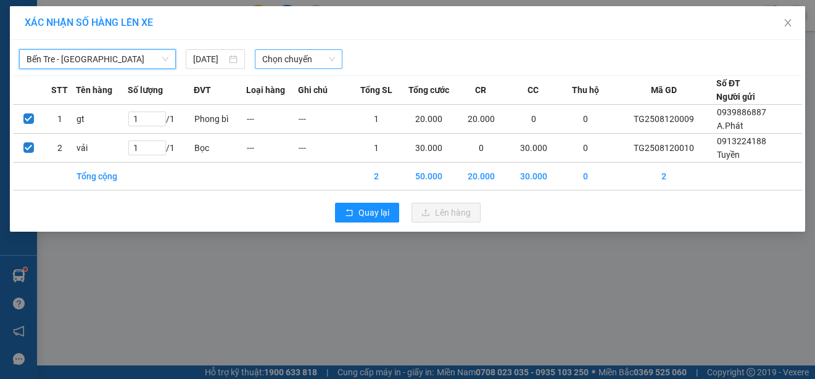
click at [298, 62] on span "Chọn chuyến" at bounding box center [298, 59] width 72 height 19
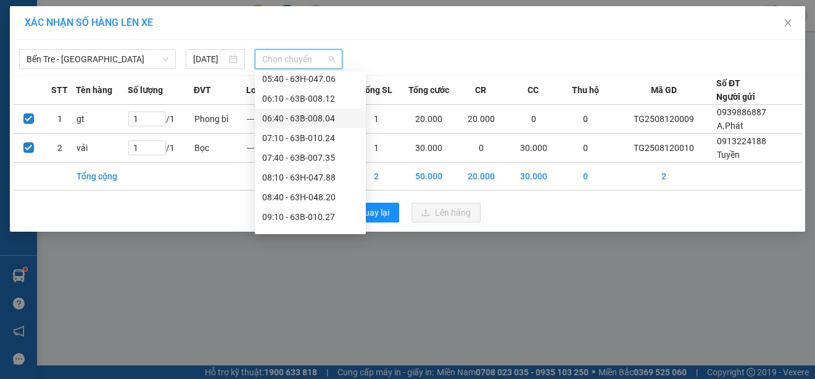
scroll to position [247, 0]
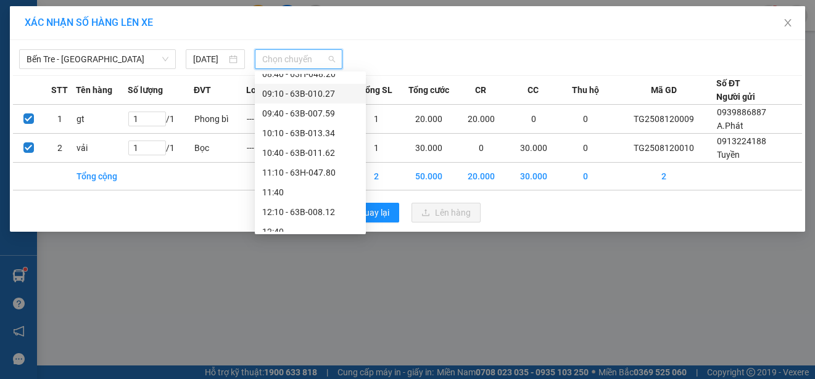
click at [299, 89] on div "09:10 - 63B-010.27" at bounding box center [310, 94] width 96 height 14
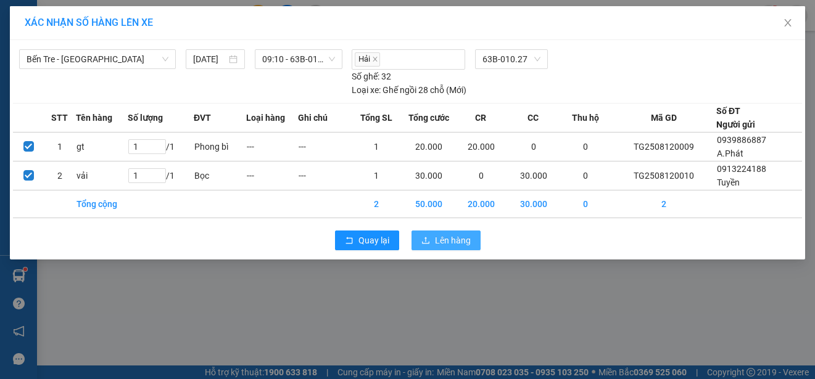
click at [463, 238] on span "Lên hàng" at bounding box center [453, 241] width 36 height 14
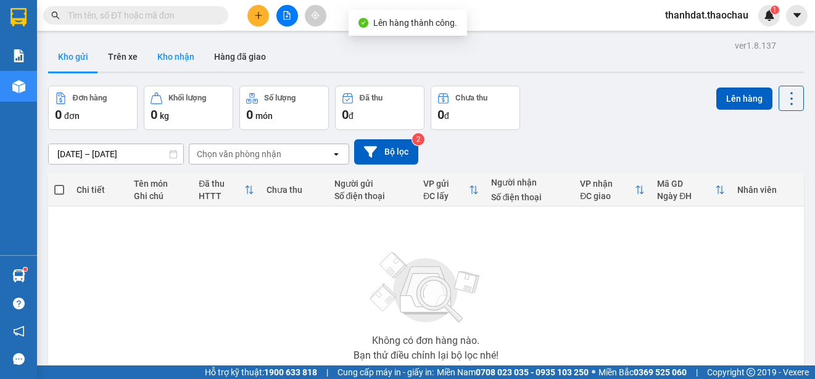
click at [191, 57] on button "Kho nhận" at bounding box center [175, 57] width 57 height 30
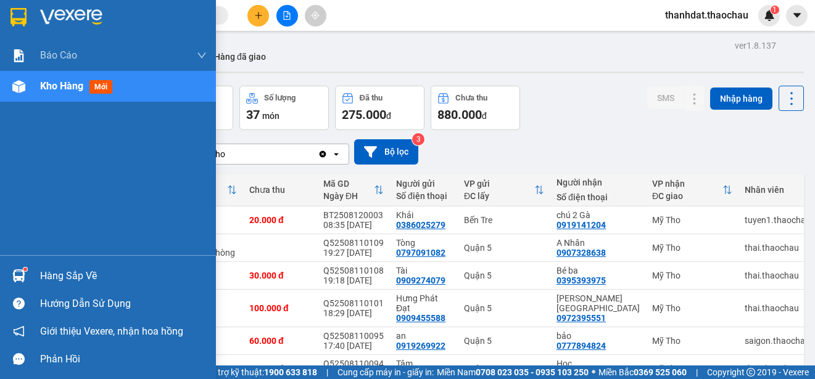
click at [64, 274] on div "Hàng sắp về" at bounding box center [123, 276] width 167 height 19
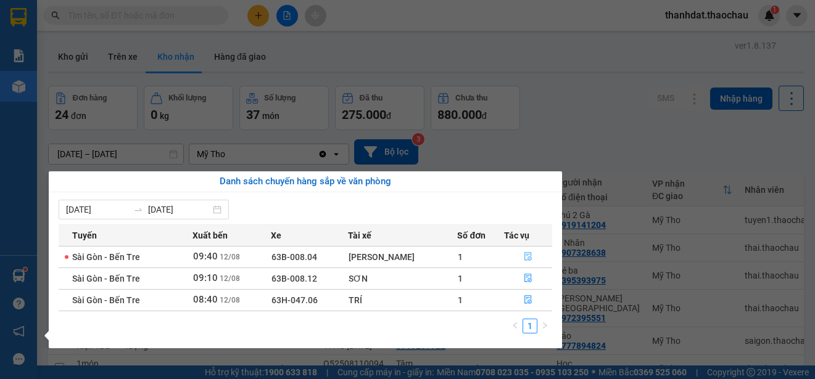
click at [524, 255] on icon "file-done" at bounding box center [528, 256] width 9 height 9
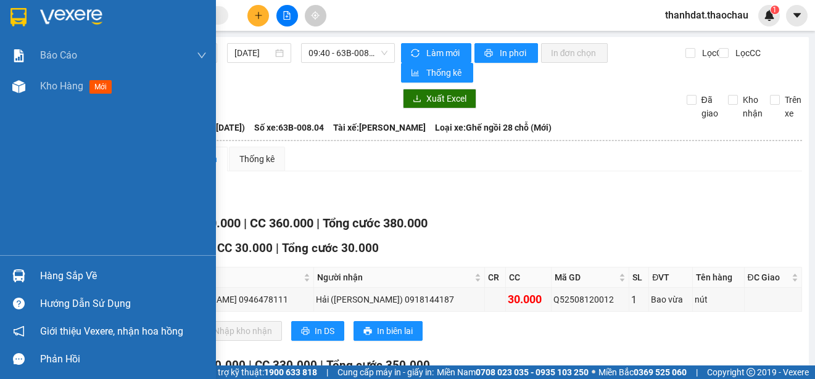
click at [68, 274] on div "Hàng sắp về" at bounding box center [123, 276] width 167 height 19
click at [28, 121] on div "Báo cáo Báo cáo dòng tiền (nhân viên) Doanh số tạo đơn theo VP gửi (nhân viên) …" at bounding box center [108, 189] width 216 height 379
click at [53, 83] on span "Kho hàng" at bounding box center [61, 86] width 43 height 12
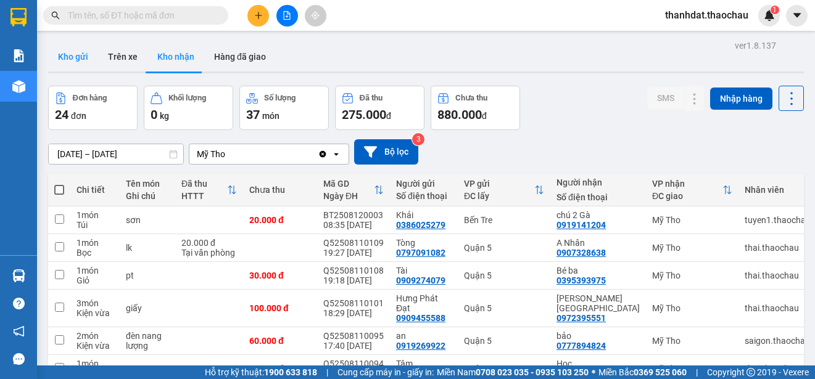
click at [79, 49] on button "Kho gửi" at bounding box center [73, 57] width 50 height 30
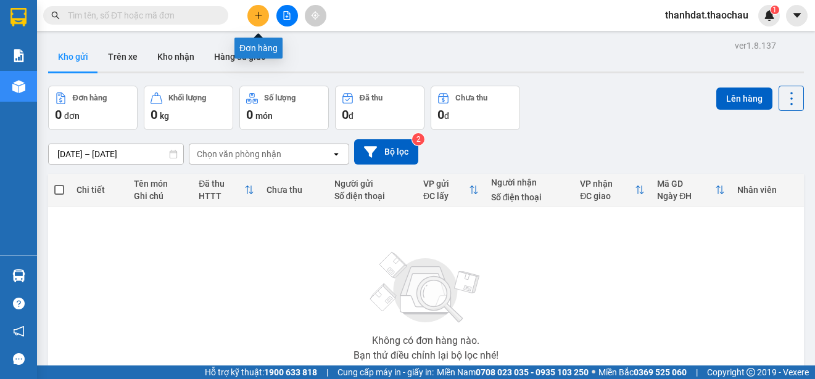
click at [257, 15] on icon "plus" at bounding box center [258, 15] width 7 height 1
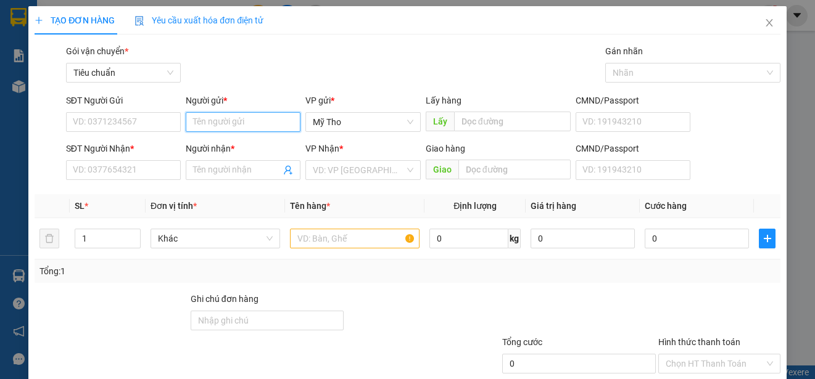
click at [220, 118] on input "Người gửi *" at bounding box center [243, 122] width 115 height 20
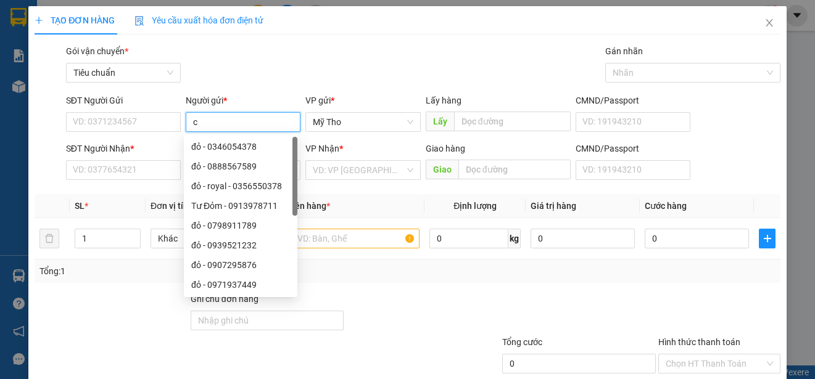
paste input "ây"
paste input "đ"
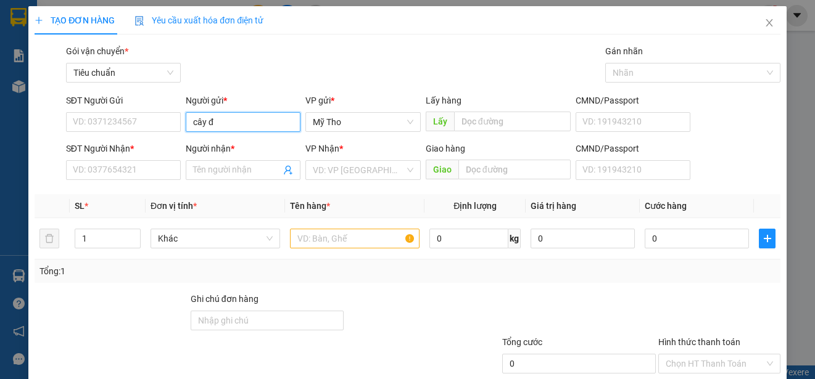
paste input "ê"
paste input "ề"
type input "cây đề"
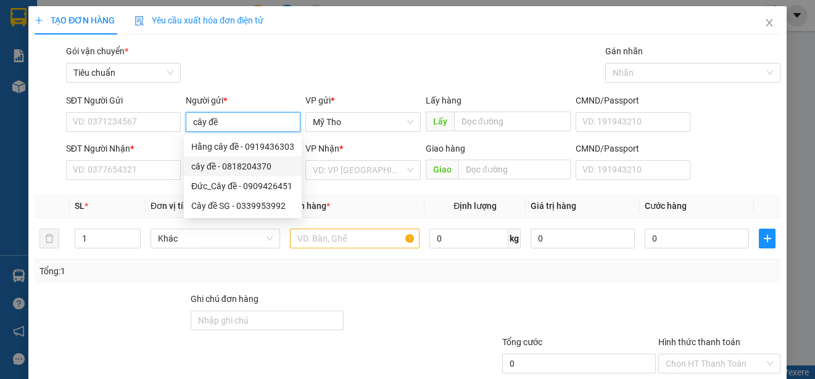
click at [236, 167] on div "cây đề - 0818204370" at bounding box center [242, 167] width 103 height 14
type input "0818204370"
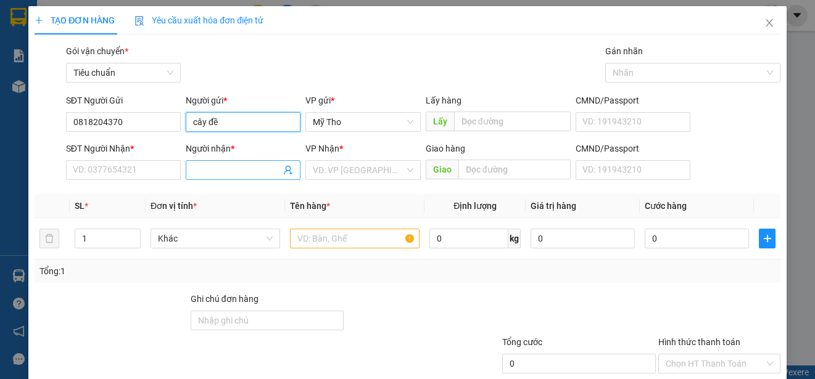
type input "cây đề"
click at [233, 171] on input "Người nhận *" at bounding box center [237, 170] width 88 height 14
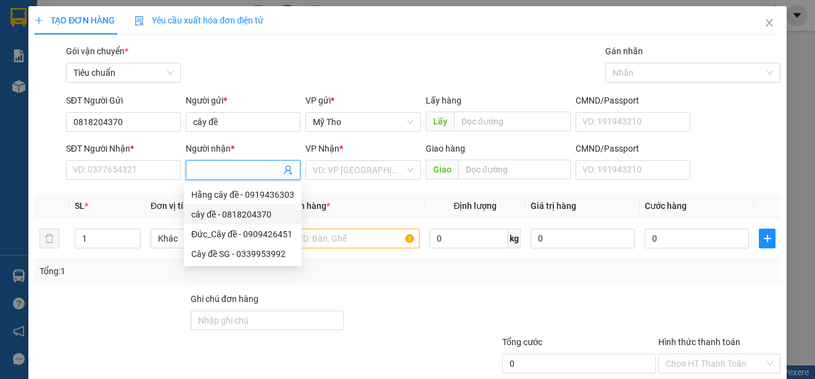
click at [224, 212] on div "cây đề - 0818204370" at bounding box center [242, 215] width 103 height 14
type input "0818204370"
type input "cây đề"
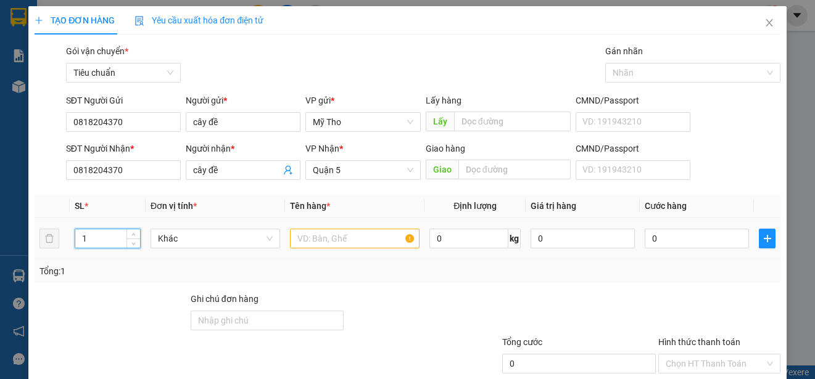
click at [102, 239] on input "1" at bounding box center [107, 238] width 65 height 19
type input "4"
click at [184, 236] on span "Khác" at bounding box center [215, 238] width 115 height 19
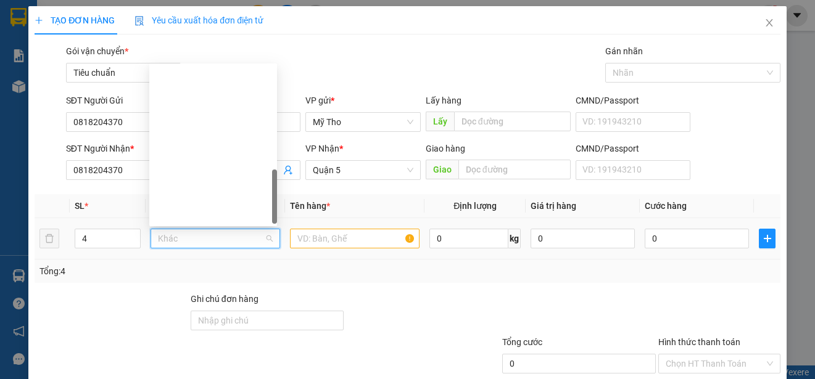
scroll to position [385, 0]
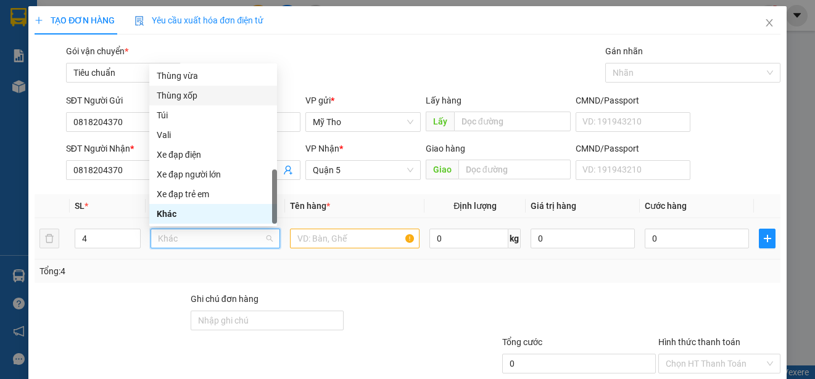
click at [194, 94] on div "Thùng xốp" at bounding box center [213, 96] width 113 height 14
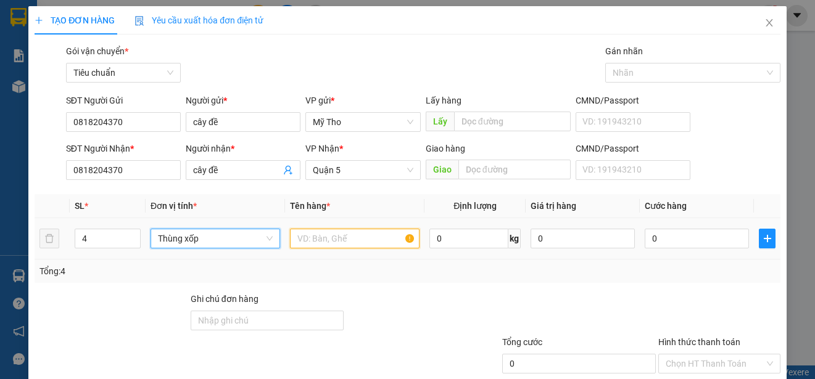
click at [305, 242] on input "text" at bounding box center [355, 239] width 130 height 20
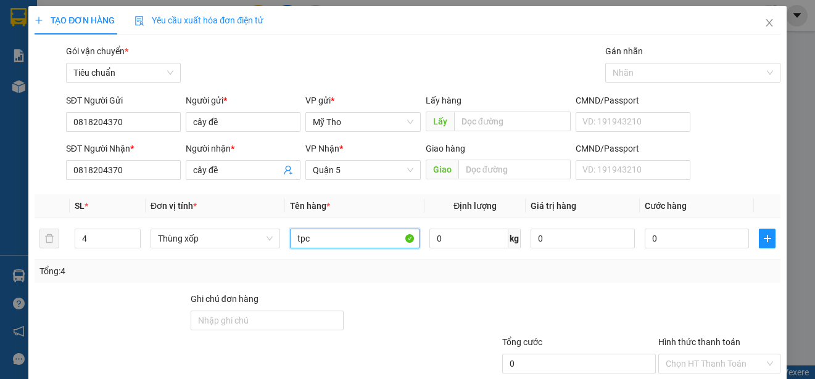
scroll to position [77, 0]
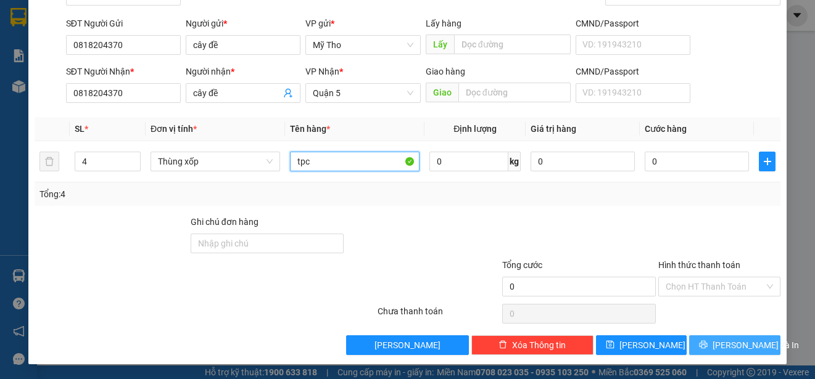
type input "tpc"
click at [738, 348] on span "Lưu và In" at bounding box center [755, 346] width 86 height 14
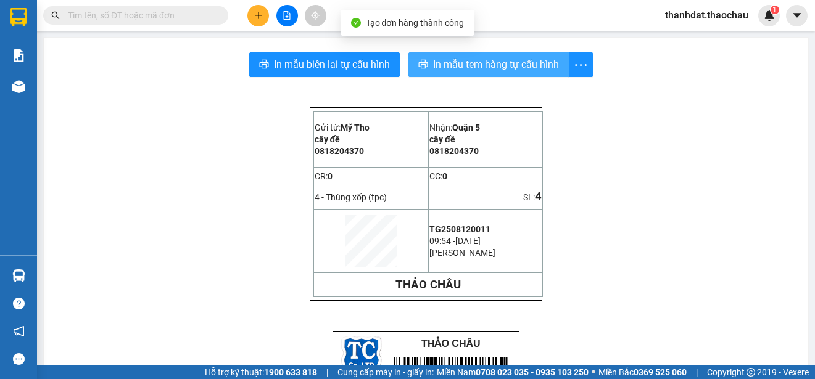
click at [509, 65] on span "In mẫu tem hàng tự cấu hình" at bounding box center [496, 64] width 126 height 15
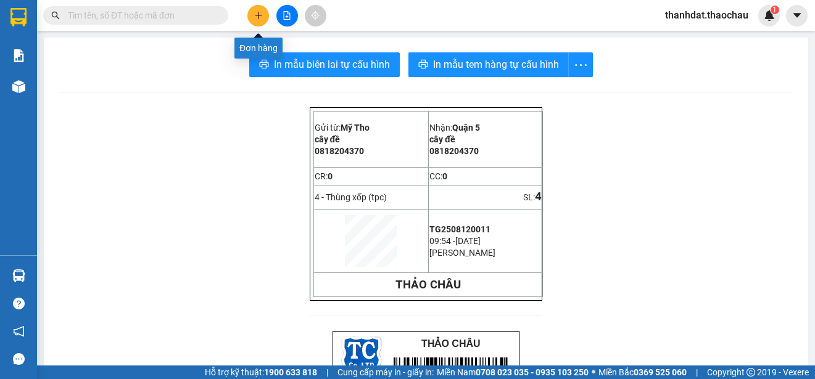
click at [254, 15] on icon "plus" at bounding box center [258, 15] width 9 height 9
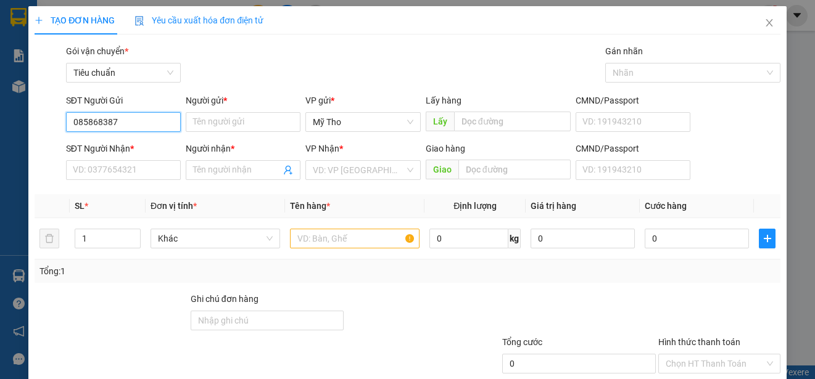
type input "0858683878"
click at [141, 148] on div "0858683878 - Sang" at bounding box center [122, 147] width 99 height 14
type input "Sang"
type input "0858683878"
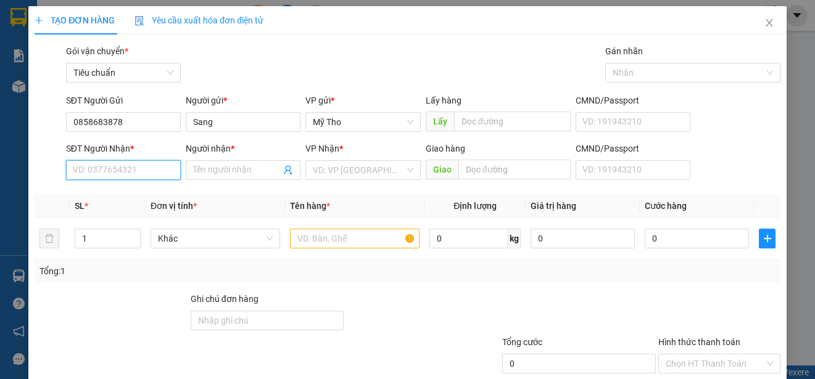
click at [144, 170] on input "SĐT Người Nhận *" at bounding box center [123, 170] width 115 height 20
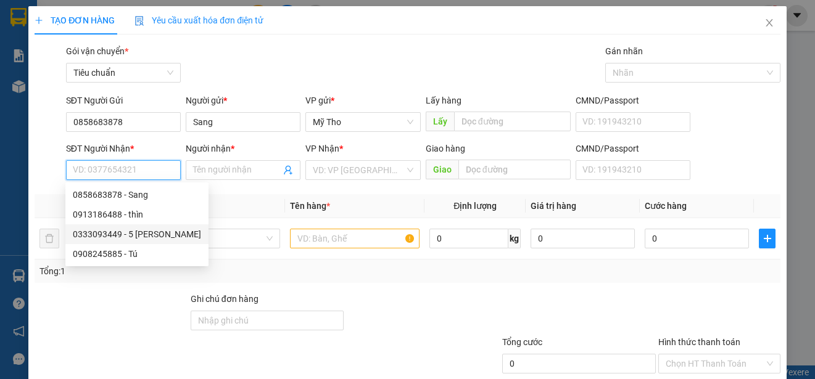
click at [142, 233] on div "0333093449 - 5 Thành" at bounding box center [137, 235] width 128 height 14
type input "0333093449"
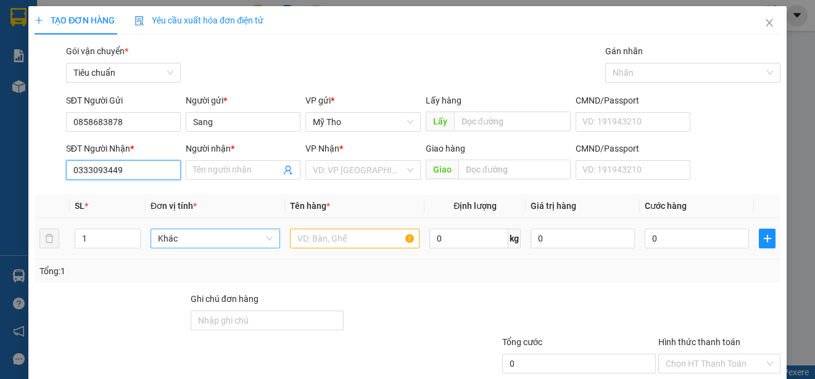
click at [196, 238] on span "Khác" at bounding box center [215, 238] width 115 height 19
type input "5 Thành"
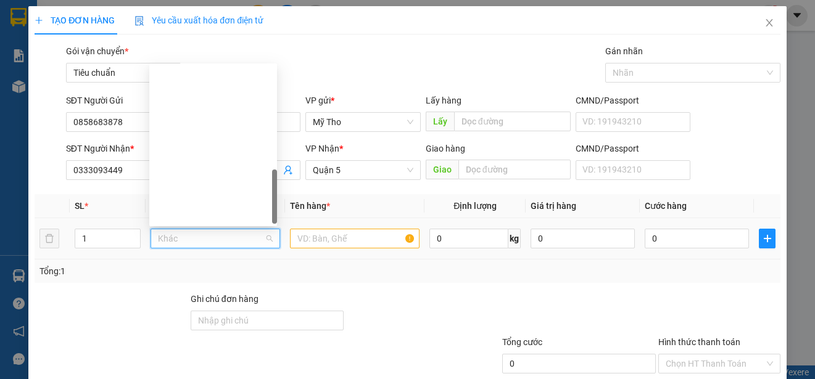
scroll to position [385, 0]
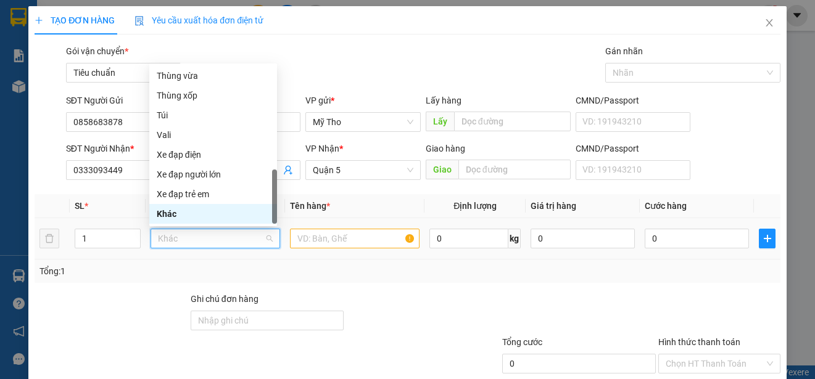
type input "p"
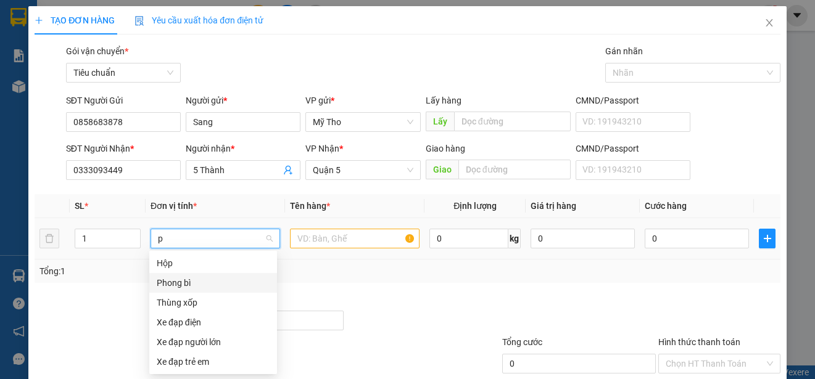
drag, startPoint x: 179, startPoint y: 281, endPoint x: 266, endPoint y: 276, distance: 87.1
click at [185, 283] on div "Phong bì" at bounding box center [213, 283] width 113 height 14
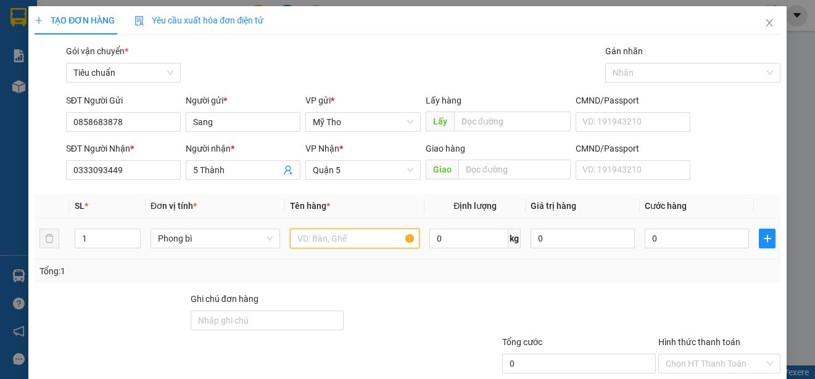
click at [306, 239] on input "text" at bounding box center [355, 239] width 130 height 20
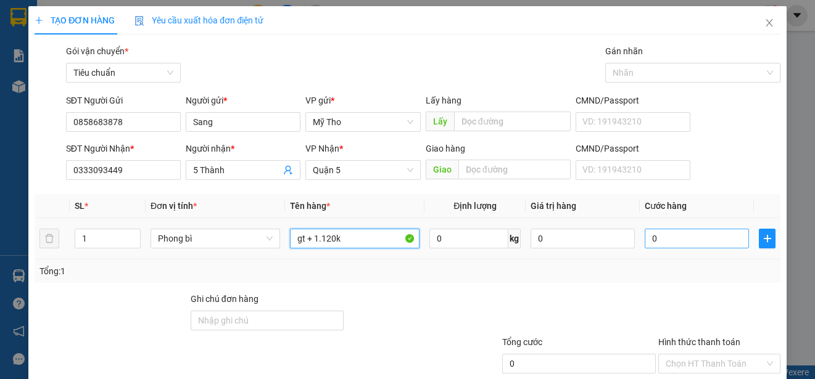
type input "gt + 1.120k"
click at [667, 235] on input "0" at bounding box center [696, 239] width 104 height 20
type input "2"
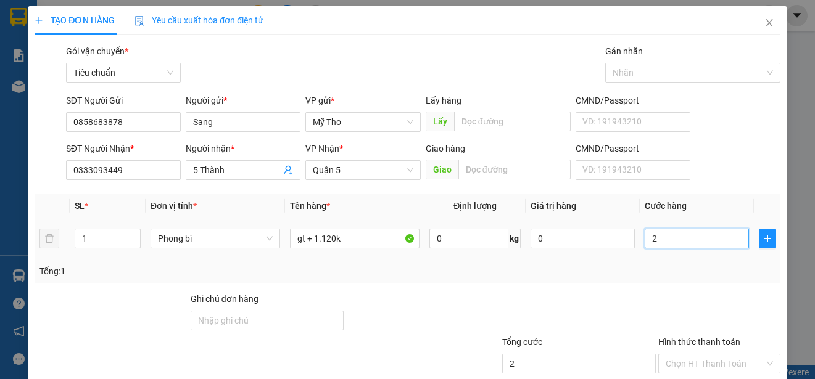
type input "20"
type input "200"
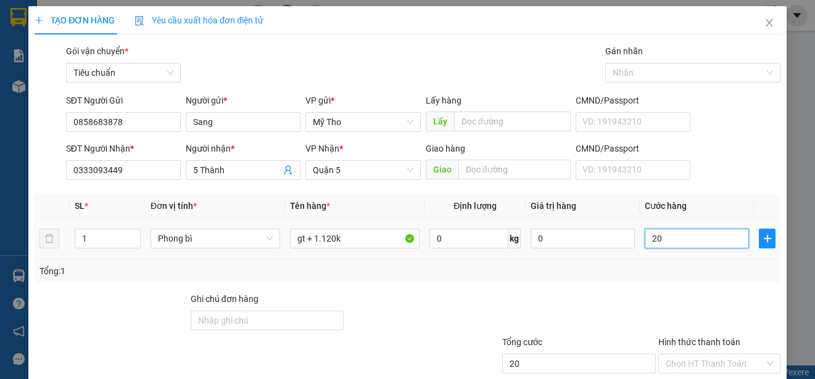
type input "200"
type input "2.000"
type input "20.000"
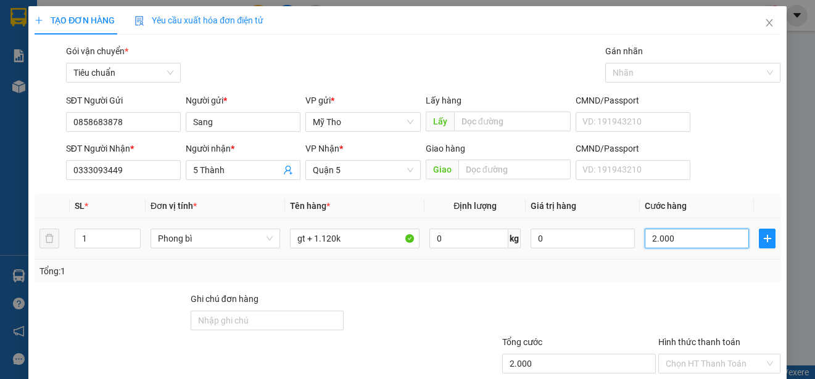
type input "20.000"
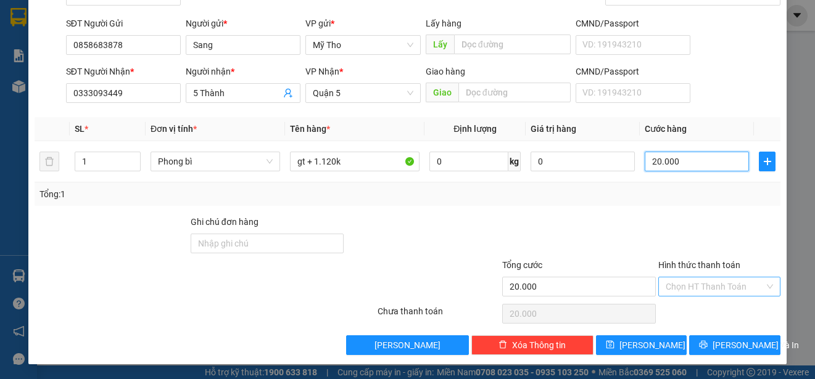
type input "20.000"
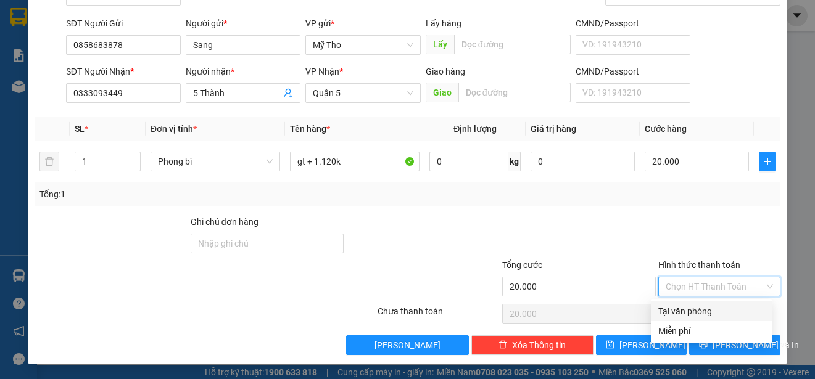
click at [683, 287] on input "Hình thức thanh toán" at bounding box center [714, 287] width 99 height 19
click at [699, 318] on div "Tại văn phòng" at bounding box center [711, 312] width 106 height 14
type input "0"
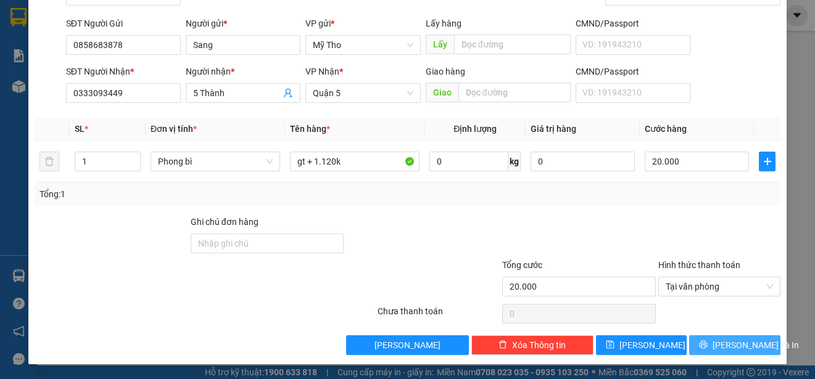
click at [741, 344] on span "Lưu và In" at bounding box center [755, 346] width 86 height 14
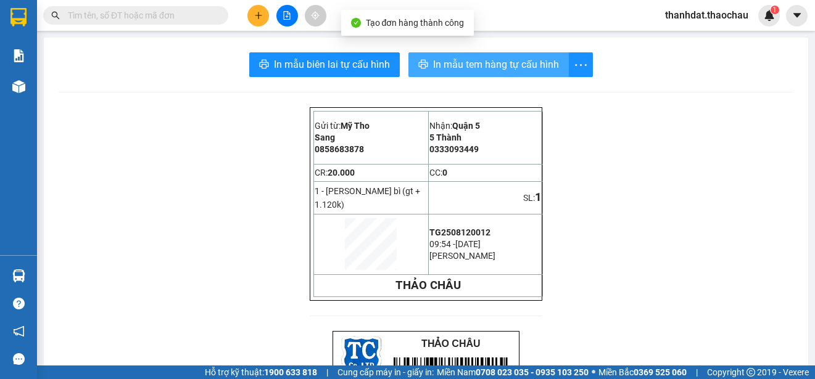
click at [498, 67] on span "In mẫu tem hàng tự cấu hình" at bounding box center [496, 64] width 126 height 15
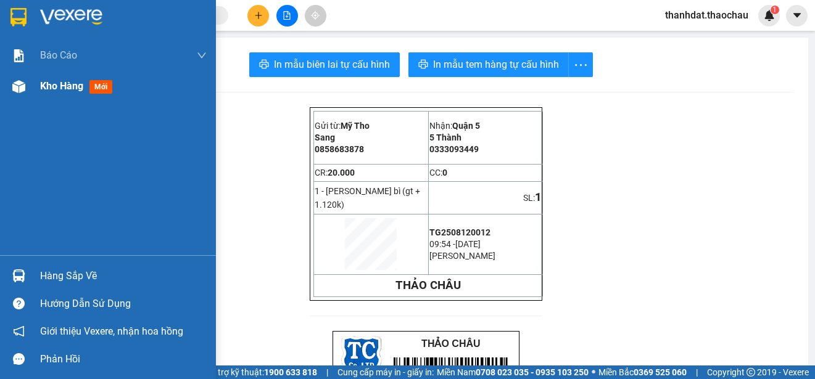
click at [52, 83] on span "Kho hàng" at bounding box center [61, 86] width 43 height 12
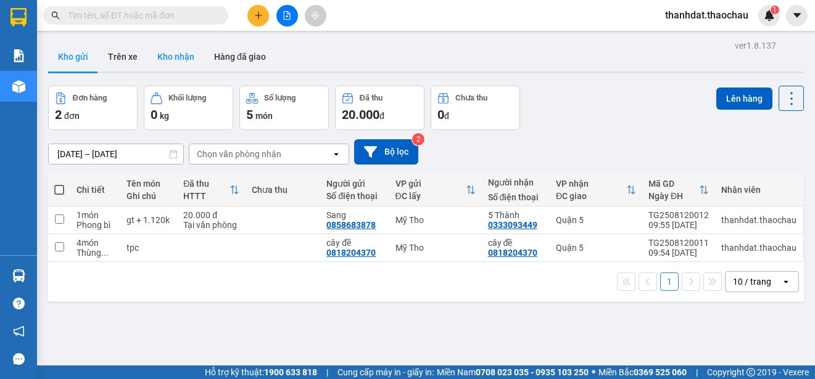
click at [184, 57] on button "Kho nhận" at bounding box center [175, 57] width 57 height 30
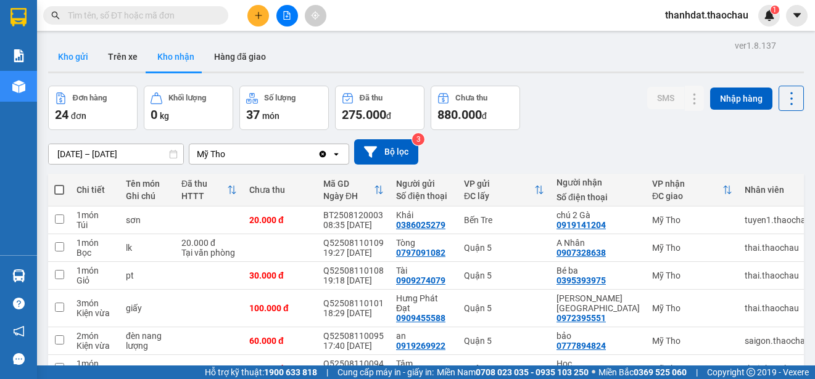
click at [83, 54] on button "Kho gửi" at bounding box center [73, 57] width 50 height 30
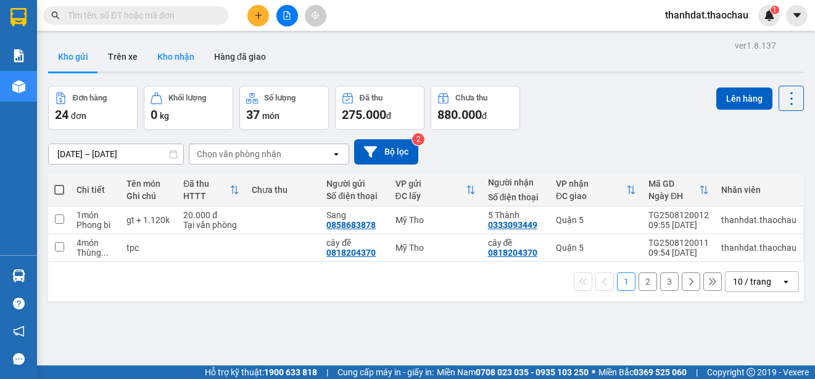
click at [174, 52] on button "Kho nhận" at bounding box center [175, 57] width 57 height 30
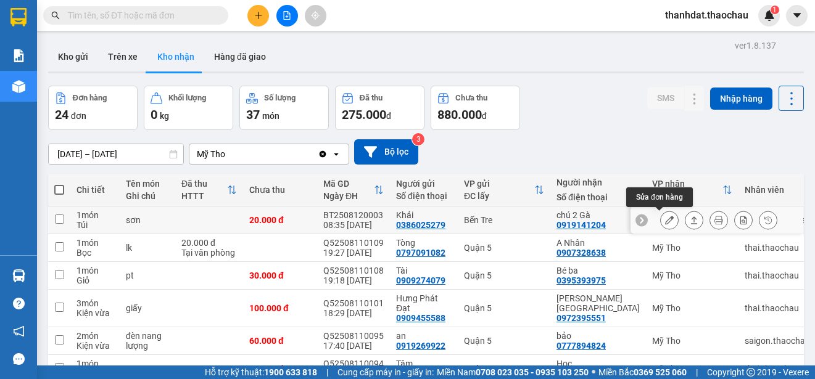
click at [665, 220] on icon at bounding box center [669, 220] width 9 height 9
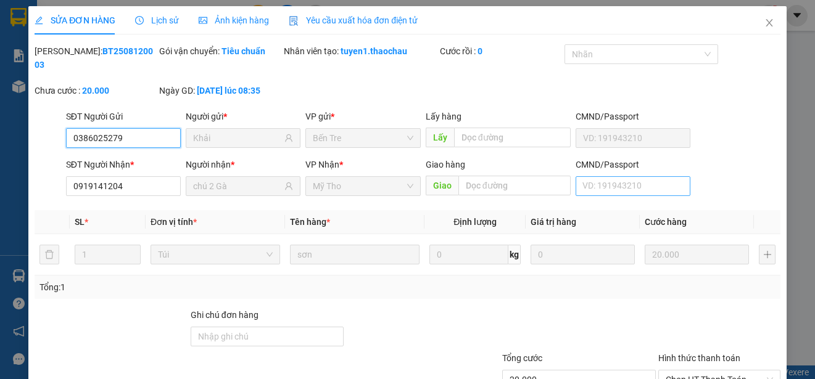
type input "0386025279"
type input "Khải"
type input "0919141204"
type input "chú 2 Gà"
type input "20.000"
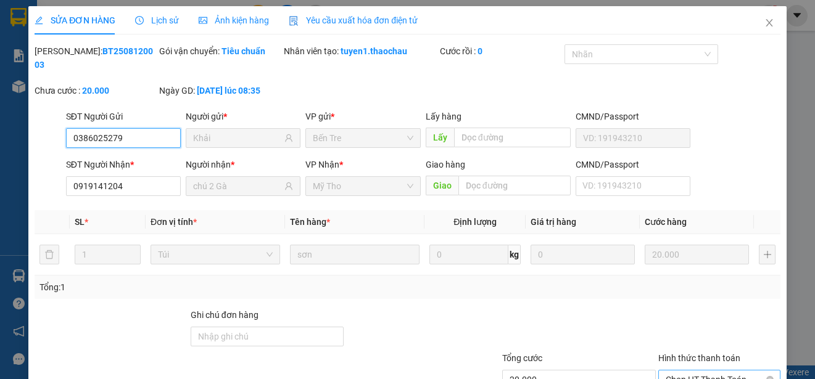
click at [697, 371] on span "Chọn HT Thanh Toán" at bounding box center [718, 380] width 107 height 19
type input "0"
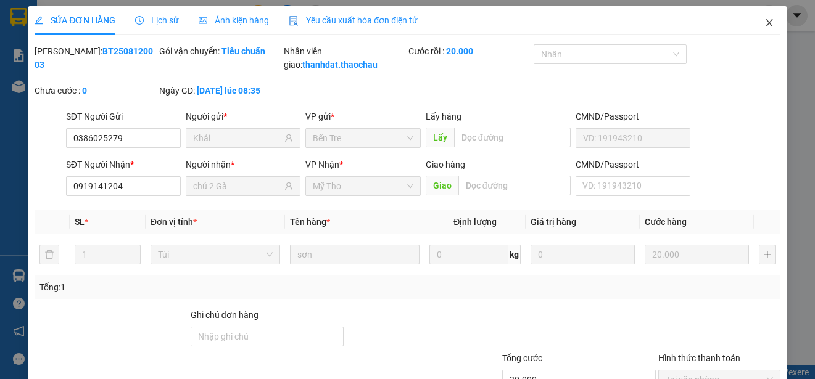
click at [754, 20] on span "Close" at bounding box center [769, 23] width 35 height 35
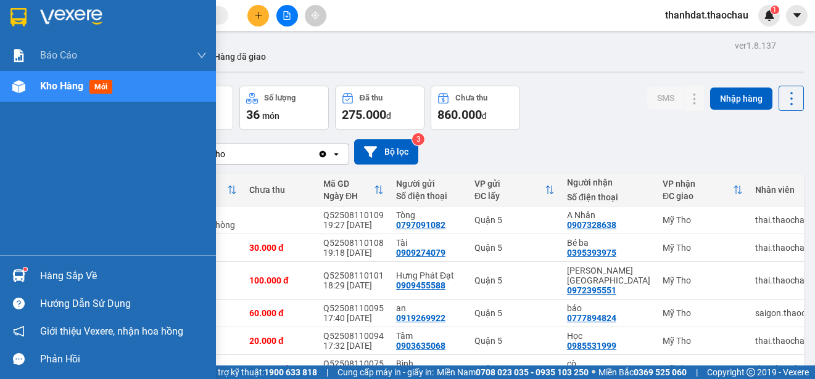
click at [71, 270] on div "Hàng sắp về" at bounding box center [123, 276] width 167 height 19
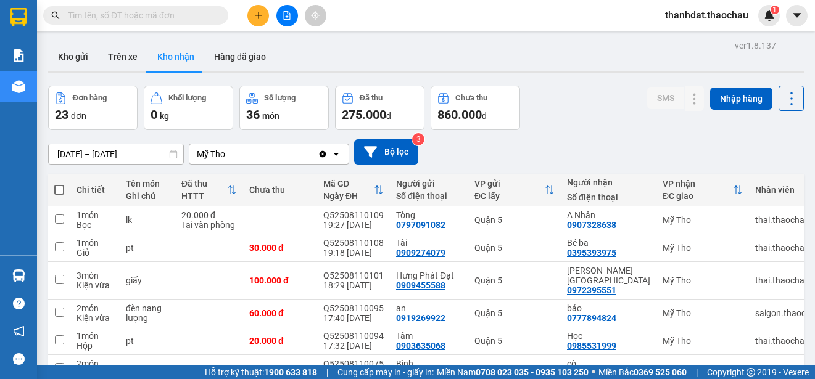
click at [570, 101] on section "Kết quả tìm kiếm ( 0 ) Bộ lọc No Data thanhdat.thaochau 1 Báo cáo Báo cáo dòng …" at bounding box center [407, 189] width 815 height 379
click at [65, 50] on button "Kho gửi" at bounding box center [73, 57] width 50 height 30
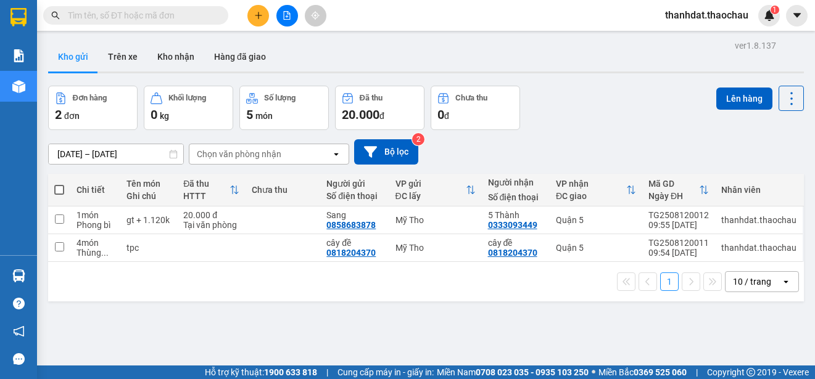
click at [61, 191] on span at bounding box center [59, 190] width 10 height 10
click at [59, 184] on input "checkbox" at bounding box center [59, 184] width 0 height 0
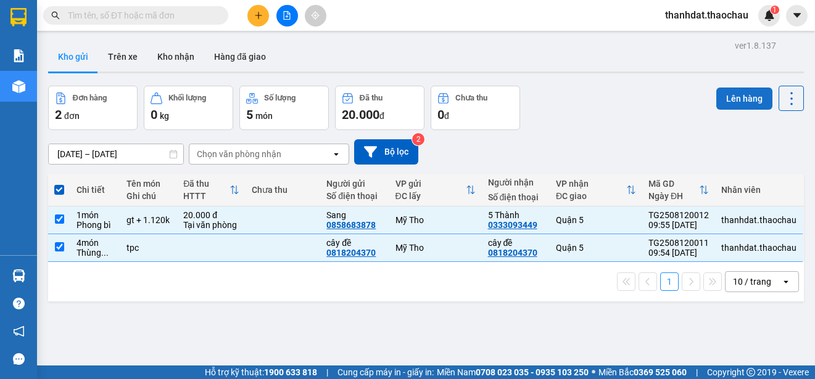
click at [738, 102] on button "Lên hàng" at bounding box center [744, 99] width 56 height 22
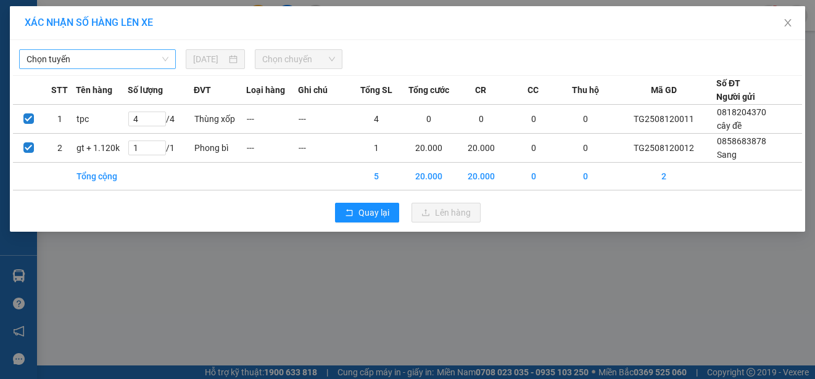
click at [63, 56] on span "Chọn tuyến" at bounding box center [98, 59] width 142 height 19
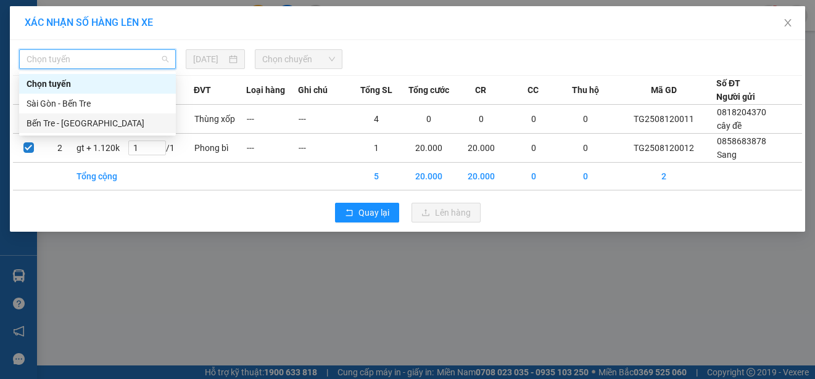
click at [61, 120] on div "Bến Tre - [GEOGRAPHIC_DATA]" at bounding box center [98, 124] width 142 height 14
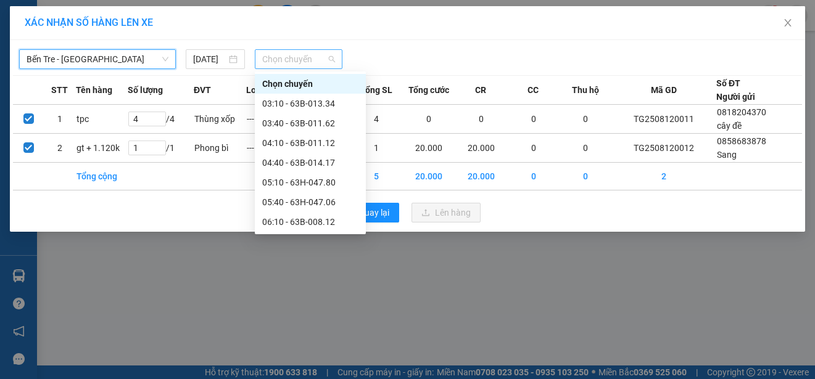
click at [286, 62] on span "Chọn chuyến" at bounding box center [298, 59] width 72 height 19
click at [323, 353] on div "09:40 - 63B-007.59" at bounding box center [310, 360] width 96 height 14
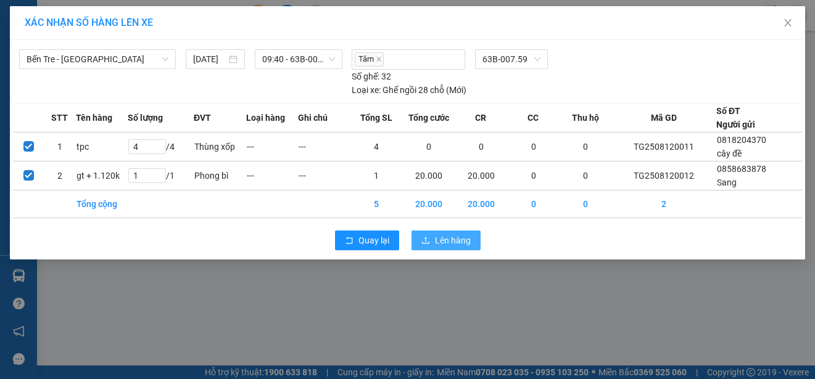
click at [457, 237] on span "Lên hàng" at bounding box center [453, 241] width 36 height 14
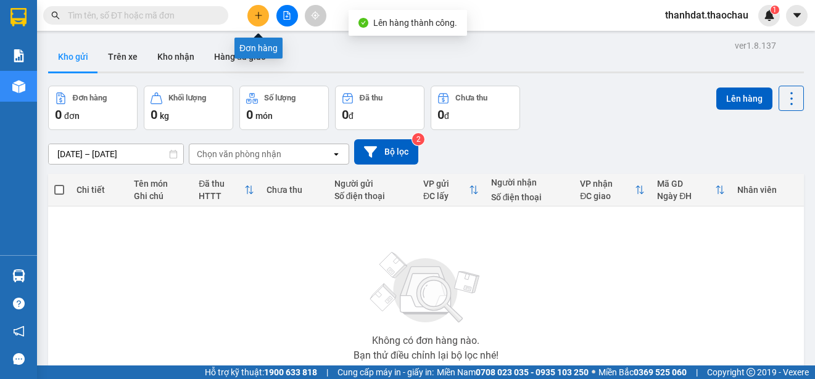
click at [256, 20] on button at bounding box center [258, 16] width 22 height 22
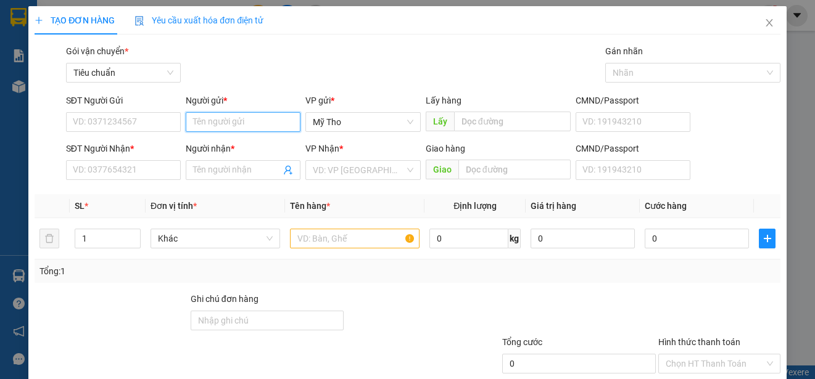
click at [194, 119] on input "Người gửi *" at bounding box center [243, 122] width 115 height 20
type input "0913690"
drag, startPoint x: 239, startPoint y: 123, endPoint x: 183, endPoint y: 121, distance: 55.5
click at [186, 121] on input "0913690" at bounding box center [243, 122] width 115 height 20
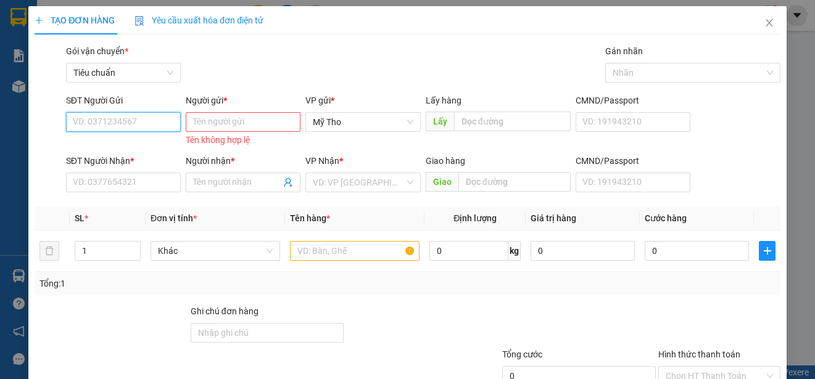
paste input "0913690"
click at [94, 120] on input "0913690" at bounding box center [123, 122] width 115 height 20
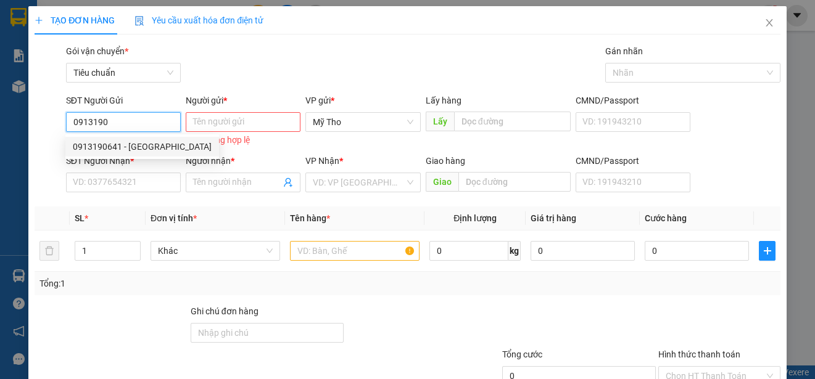
click at [141, 147] on div "0913190641 - lộc sơn" at bounding box center [142, 147] width 139 height 14
type input "0913190641"
type input "lộc sơn"
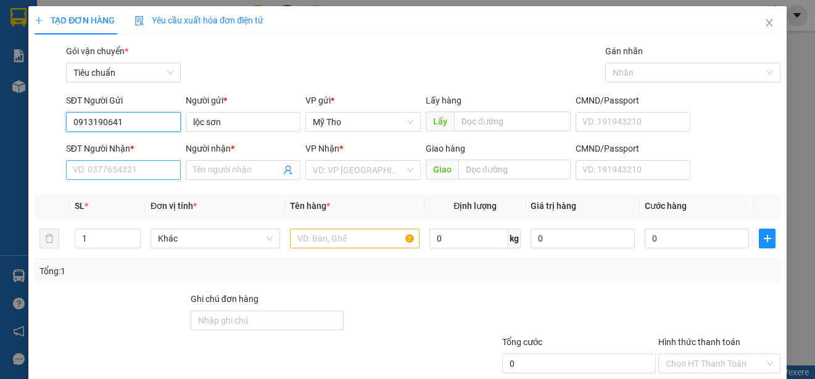
type input "0913190641"
click at [160, 173] on input "SĐT Người Nhận *" at bounding box center [123, 170] width 115 height 20
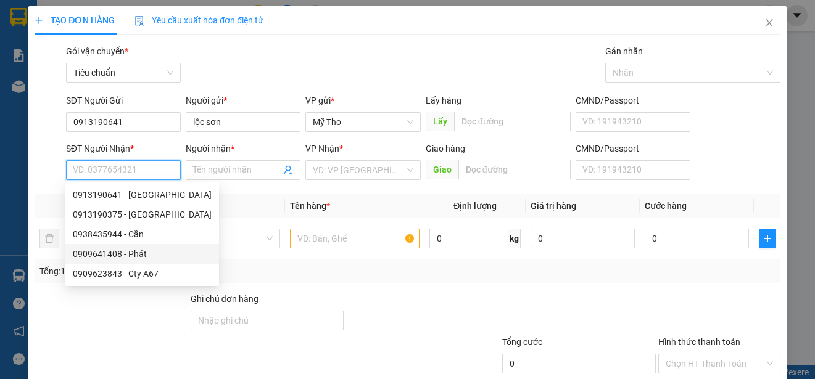
click at [134, 253] on div "0909641408 - Phát" at bounding box center [142, 254] width 139 height 14
type input "0909641408"
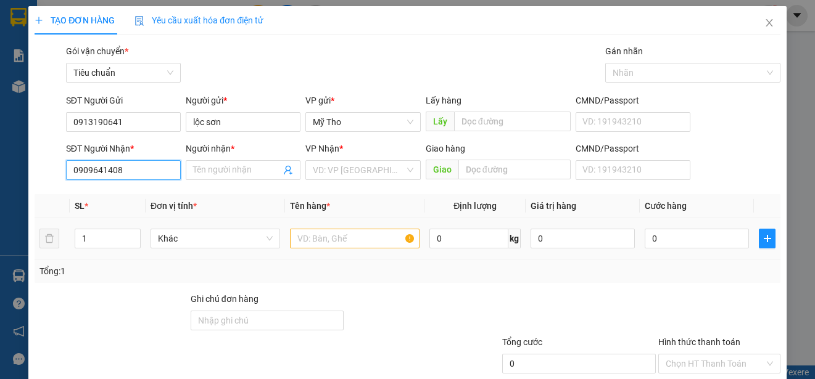
type input "Phát"
click at [176, 240] on span "Khác" at bounding box center [215, 238] width 115 height 19
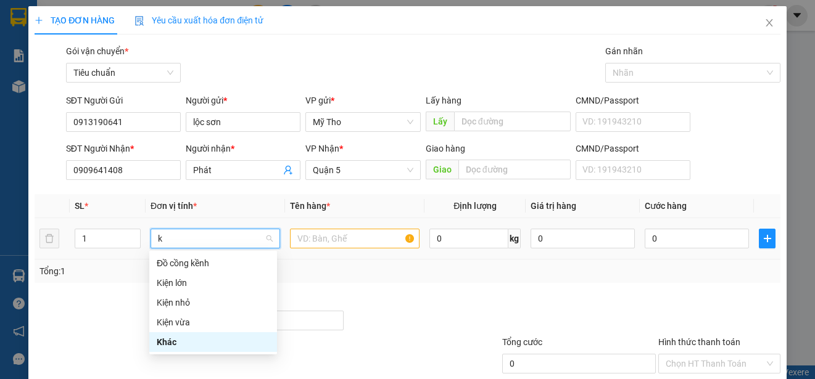
type input "ki"
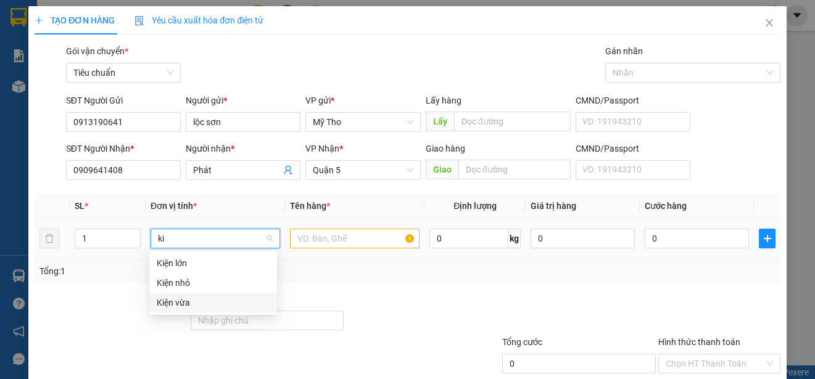
click at [181, 298] on div "Kiện vừa" at bounding box center [213, 303] width 113 height 14
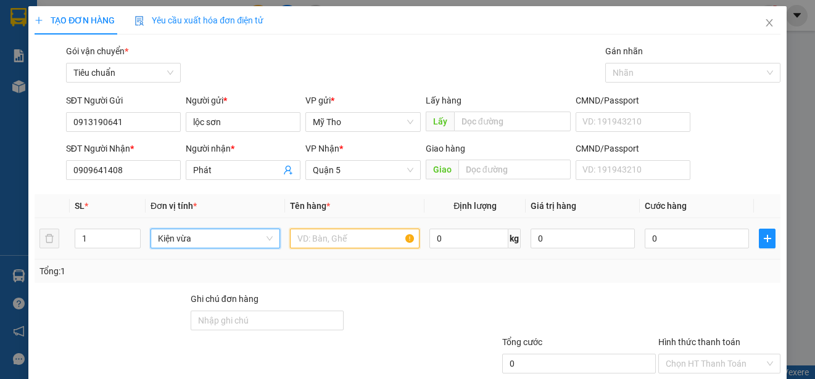
click at [325, 234] on input "text" at bounding box center [355, 239] width 130 height 20
paste input "ăt"
paste input "ắt"
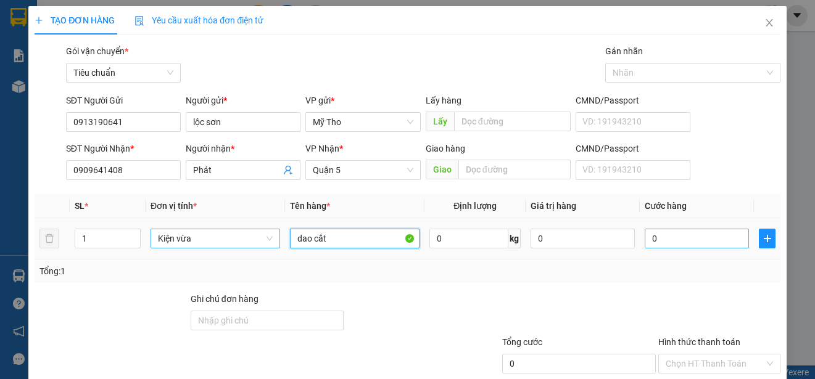
type input "dao cắt"
click at [657, 238] on input "0" at bounding box center [696, 239] width 104 height 20
type input "5"
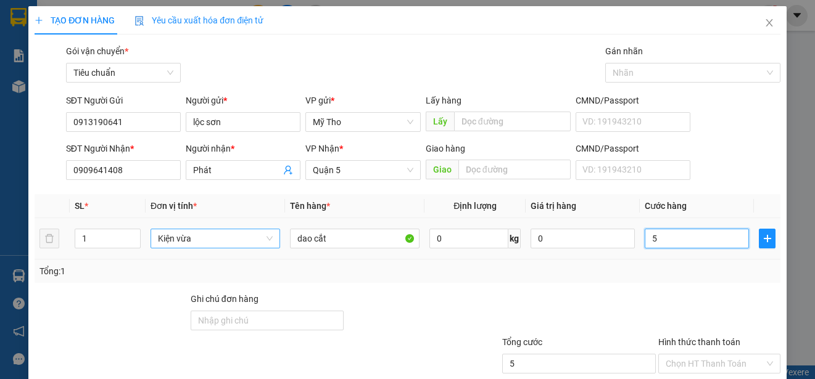
type input "50"
type input "500"
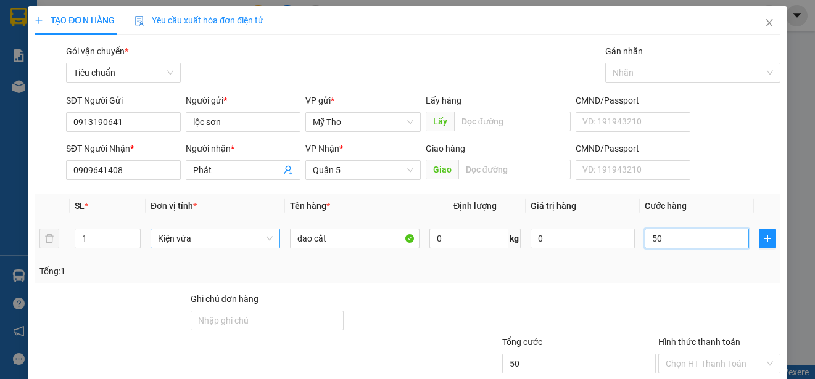
type input "500"
type input "5.000"
type input "50.000"
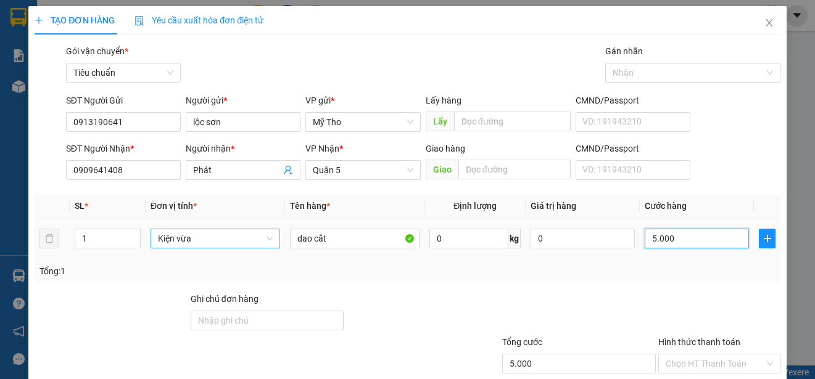
type input "50.000"
click at [713, 355] on input "Hình thức thanh toán" at bounding box center [714, 364] width 99 height 19
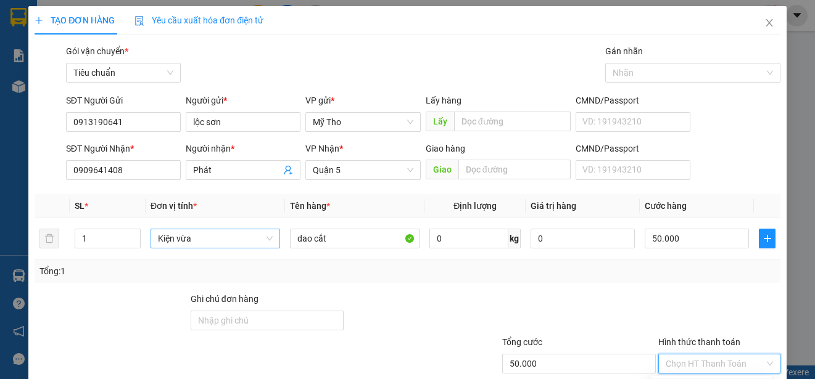
type input "0"
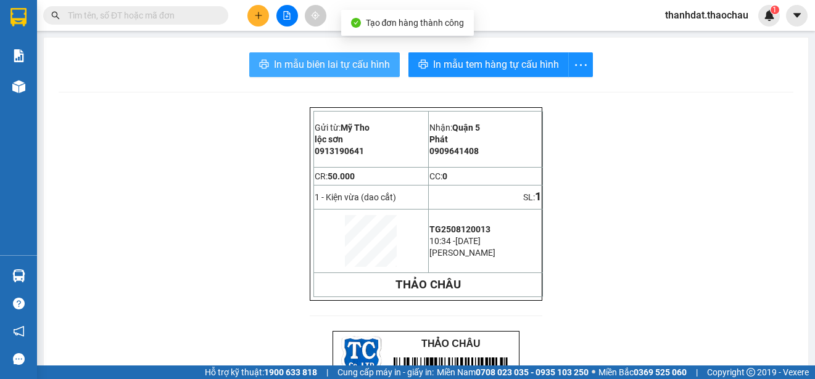
click at [327, 67] on span "In mẫu biên lai tự cấu hình" at bounding box center [332, 64] width 116 height 15
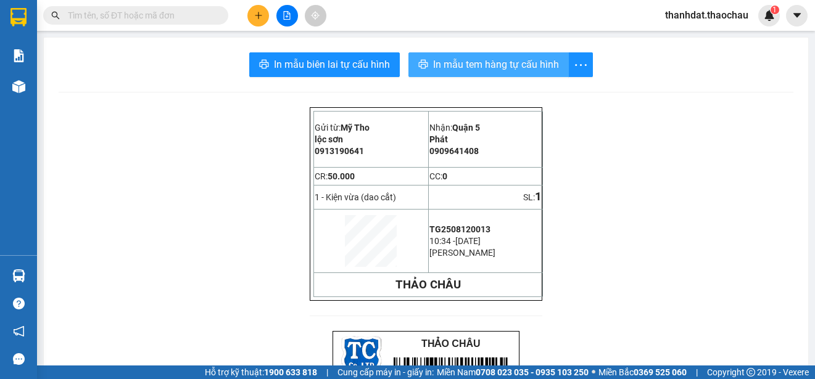
click at [485, 60] on span "In mẫu tem hàng tự cấu hình" at bounding box center [496, 64] width 126 height 15
click at [483, 59] on span "In mẫu tem hàng tự cấu hình" at bounding box center [496, 64] width 126 height 15
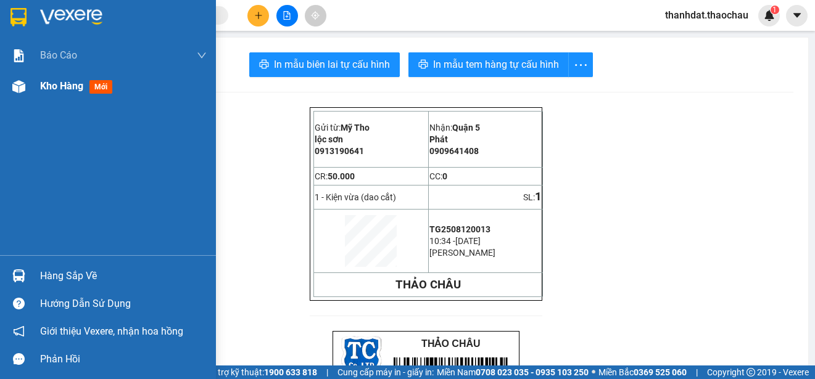
click at [46, 84] on span "Kho hàng" at bounding box center [61, 86] width 43 height 12
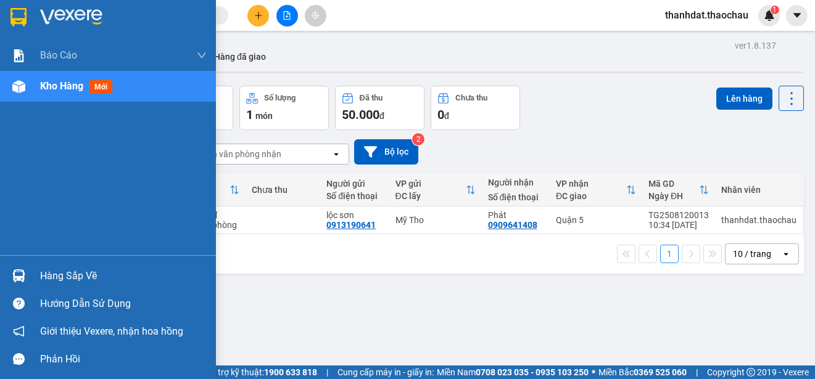
click at [37, 272] on div "Hàng sắp về" at bounding box center [108, 276] width 216 height 28
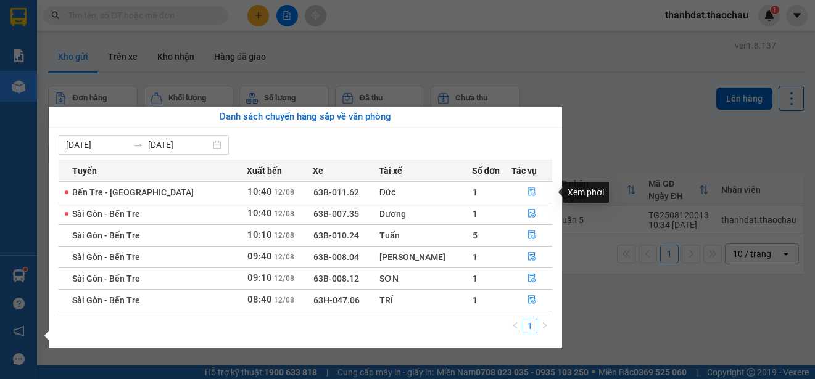
click at [527, 192] on icon "file-done" at bounding box center [531, 191] width 9 height 9
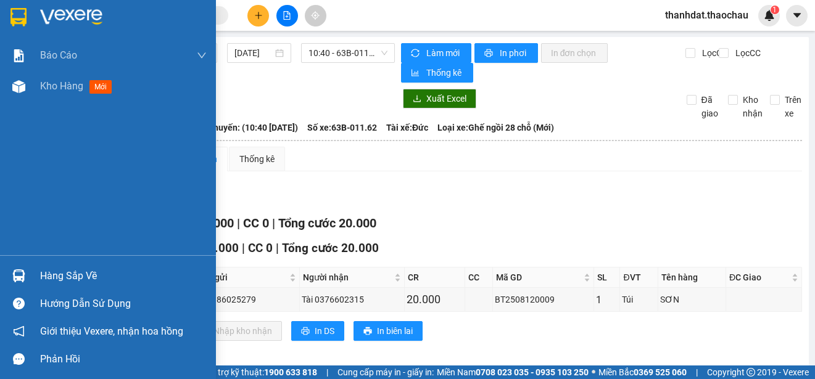
click at [64, 274] on div "Hàng sắp về" at bounding box center [123, 276] width 167 height 19
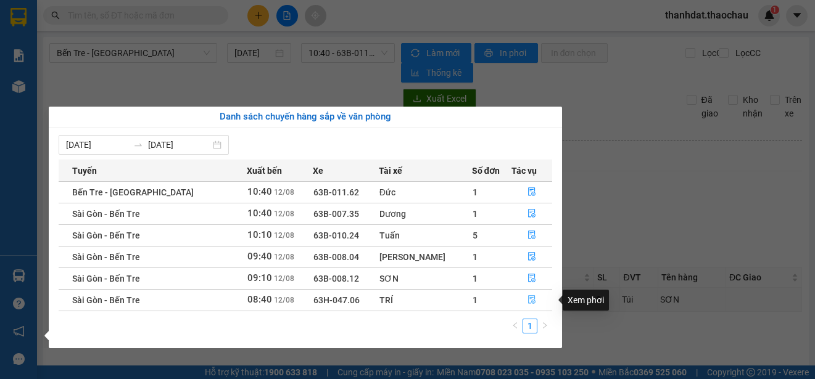
click at [528, 298] on icon "file-done" at bounding box center [531, 300] width 7 height 9
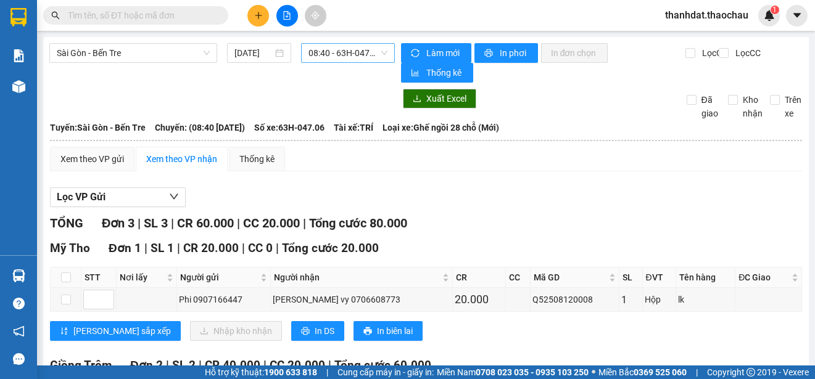
click at [325, 54] on span "08:40 - 63H-047.06" at bounding box center [347, 53] width 79 height 19
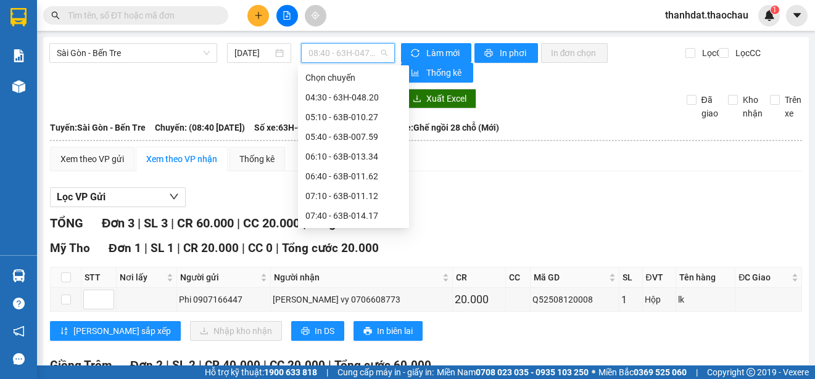
click at [360, 268] on div "09:10 - 63B-008.12" at bounding box center [353, 275] width 96 height 14
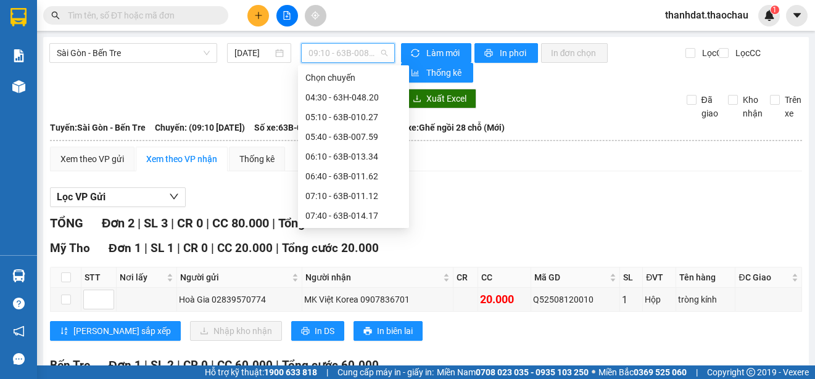
click at [353, 57] on span "09:10 - 63B-008.12" at bounding box center [347, 53] width 79 height 19
click at [357, 288] on div "09:40 - 63B-008.04" at bounding box center [353, 295] width 96 height 14
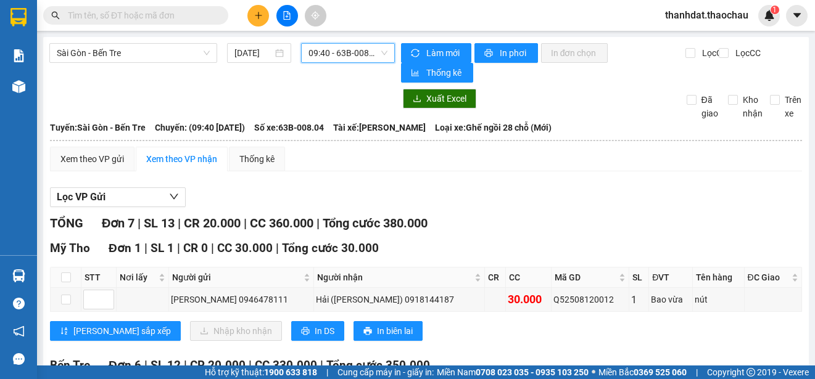
click at [353, 51] on span "09:40 - 63B-008.04" at bounding box center [347, 53] width 79 height 19
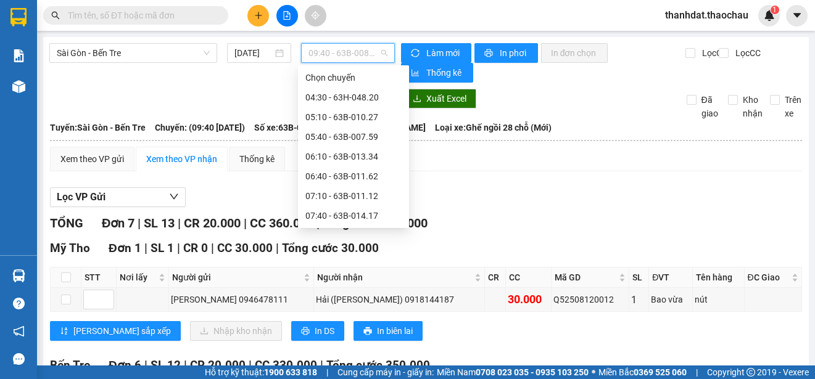
click at [358, 308] on div "10:10 - 63B-010.24" at bounding box center [353, 315] width 96 height 14
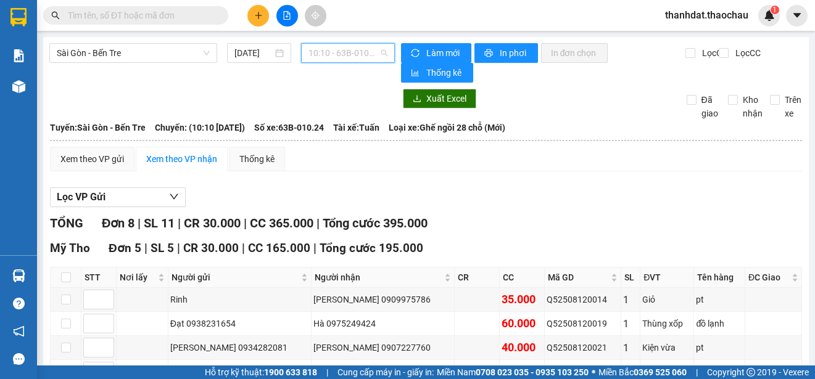
click at [342, 56] on span "10:10 - 63B-010.24" at bounding box center [347, 53] width 79 height 19
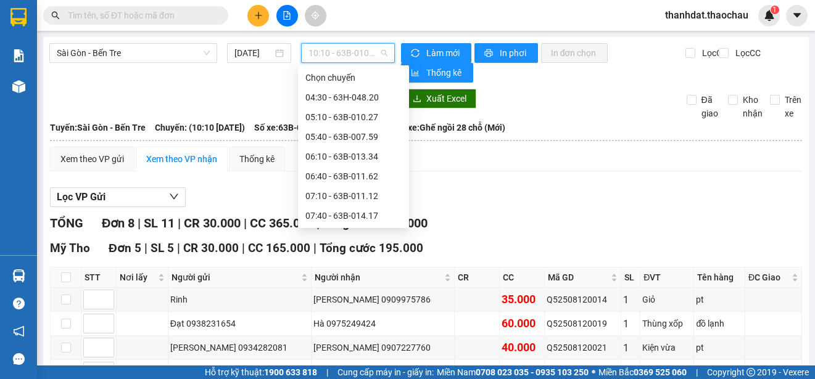
click at [371, 327] on div "10:40 - 63B-007.35" at bounding box center [353, 334] width 96 height 14
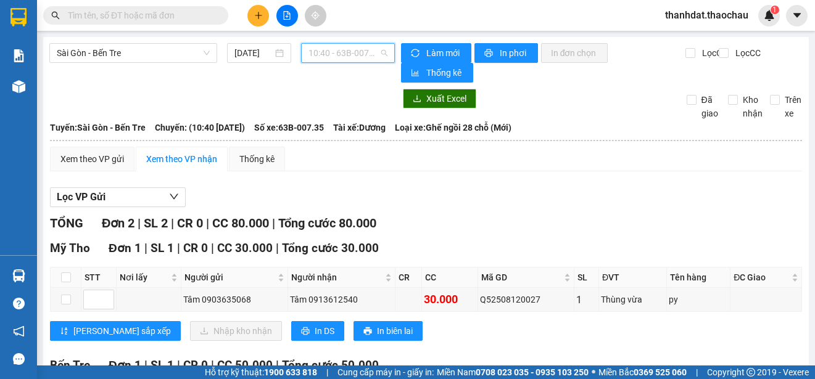
click at [337, 52] on span "10:40 - 63B-007.35" at bounding box center [347, 53] width 79 height 19
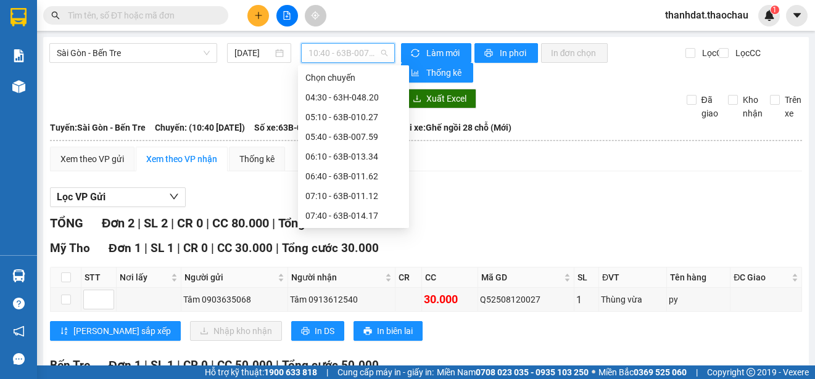
click at [368, 347] on div "11:10 - 63H-047.88" at bounding box center [353, 354] width 96 height 14
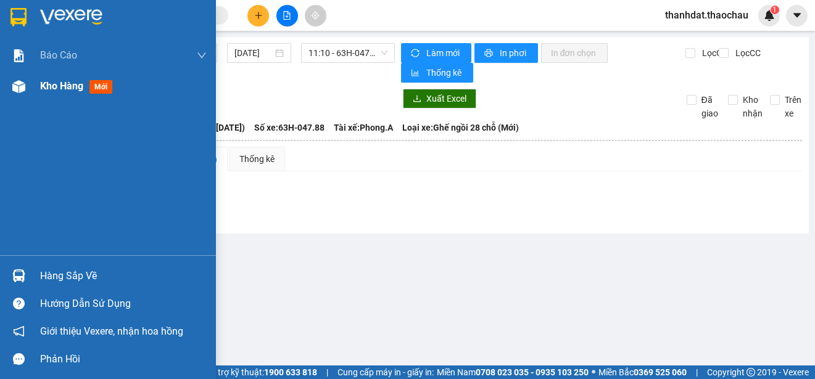
click at [47, 84] on span "Kho hàng" at bounding box center [61, 86] width 43 height 12
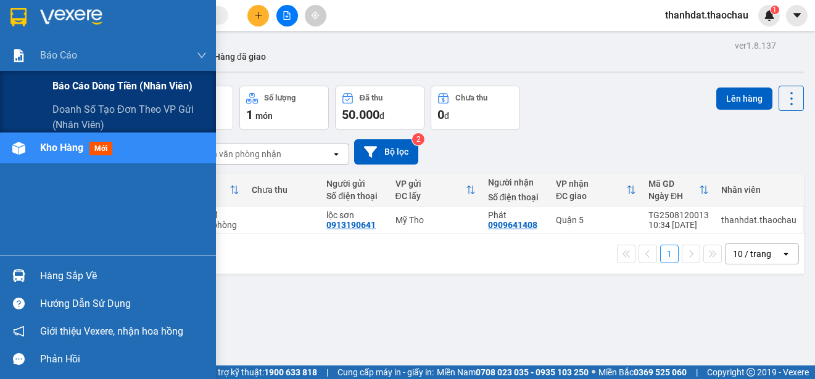
click at [75, 84] on span "Báo cáo dòng tiền (nhân viên)" at bounding box center [122, 85] width 140 height 15
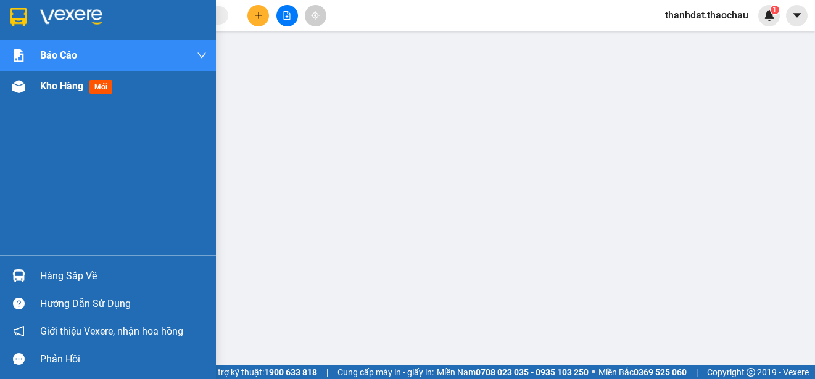
click at [43, 83] on span "Kho hàng" at bounding box center [61, 86] width 43 height 12
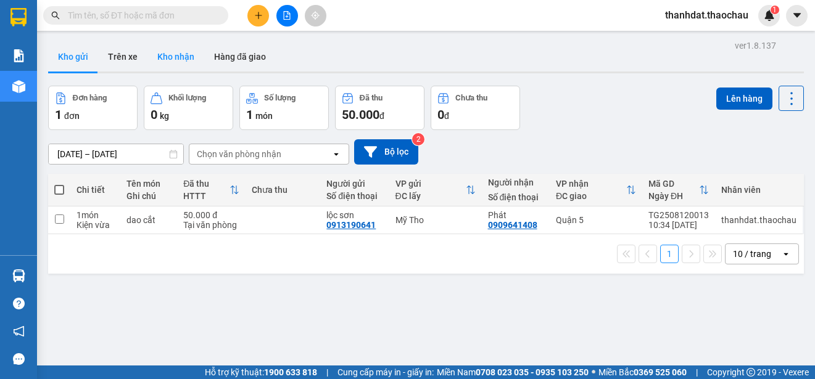
click at [183, 55] on button "Kho nhận" at bounding box center [175, 57] width 57 height 30
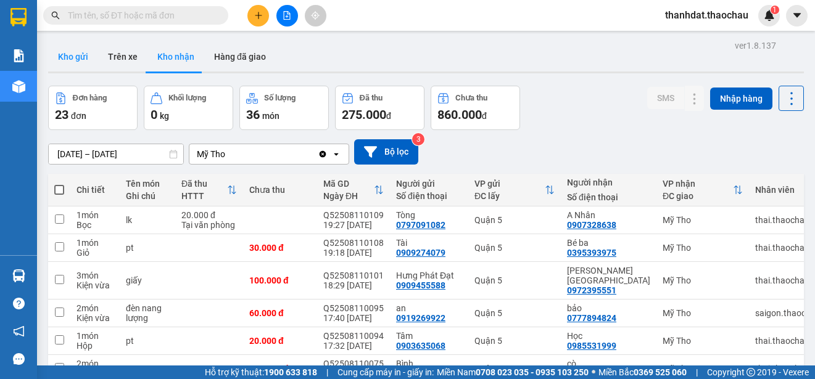
click at [70, 54] on button "Kho gửi" at bounding box center [73, 57] width 50 height 30
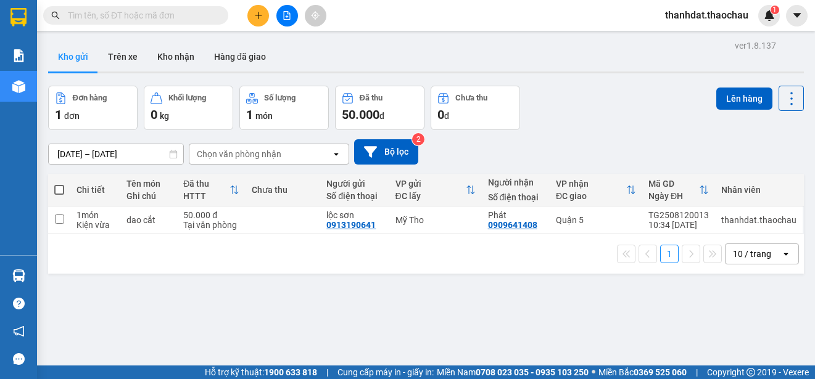
click at [62, 190] on span at bounding box center [59, 190] width 10 height 10
click at [59, 184] on input "checkbox" at bounding box center [59, 184] width 0 height 0
checkbox input "true"
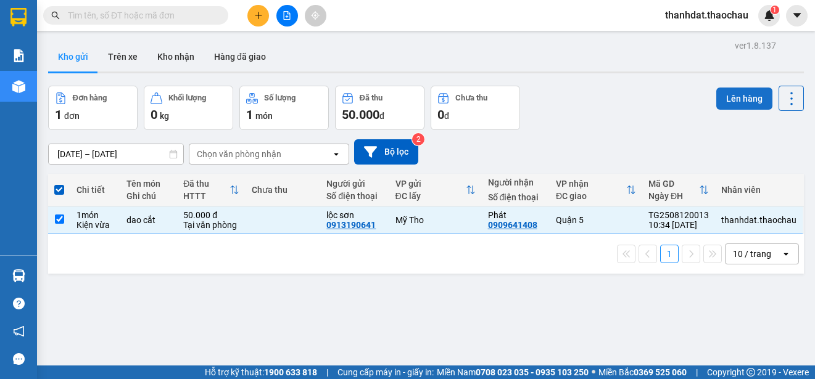
click at [744, 98] on button "Lên hàng" at bounding box center [744, 99] width 56 height 22
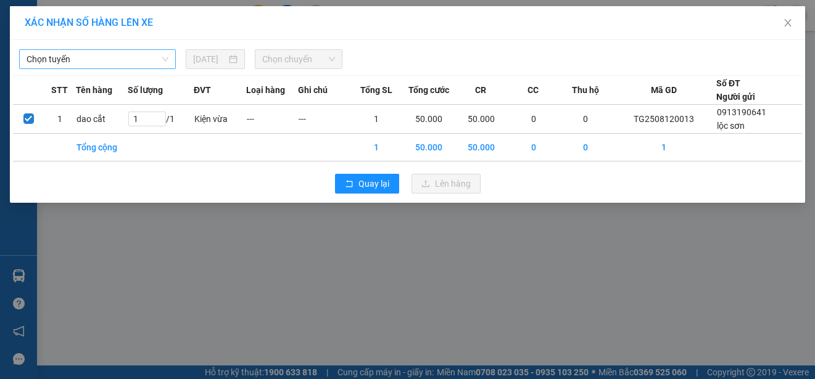
click at [64, 59] on span "Chọn tuyến" at bounding box center [98, 59] width 142 height 19
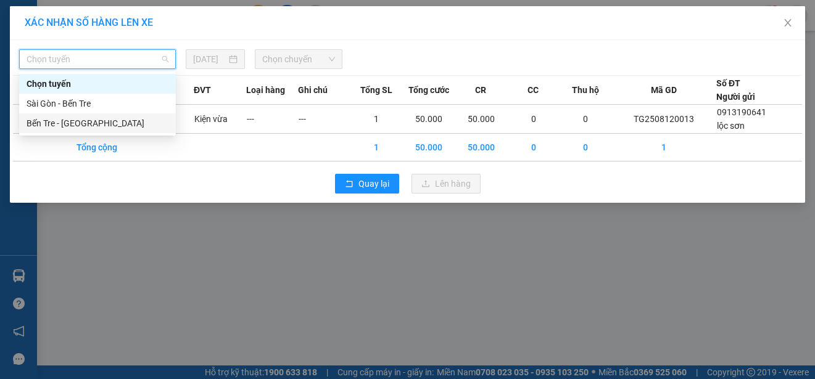
click at [70, 118] on div "Bến Tre - [GEOGRAPHIC_DATA]" at bounding box center [98, 124] width 142 height 14
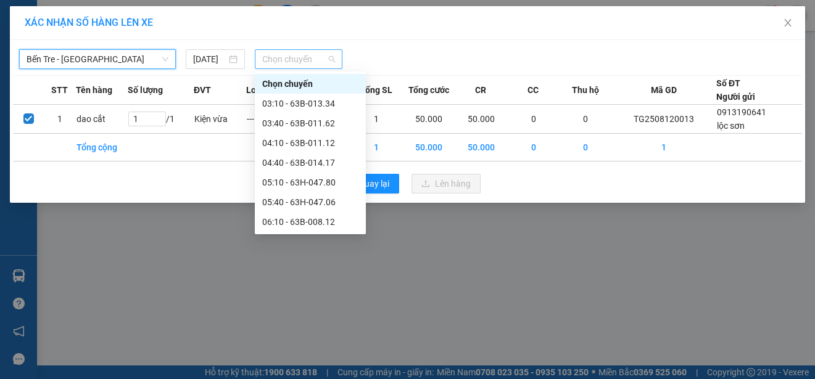
click at [303, 64] on span "Chọn chuyến" at bounding box center [298, 59] width 72 height 19
click at [303, 373] on div "10:10 - 63B-013.34" at bounding box center [310, 380] width 96 height 14
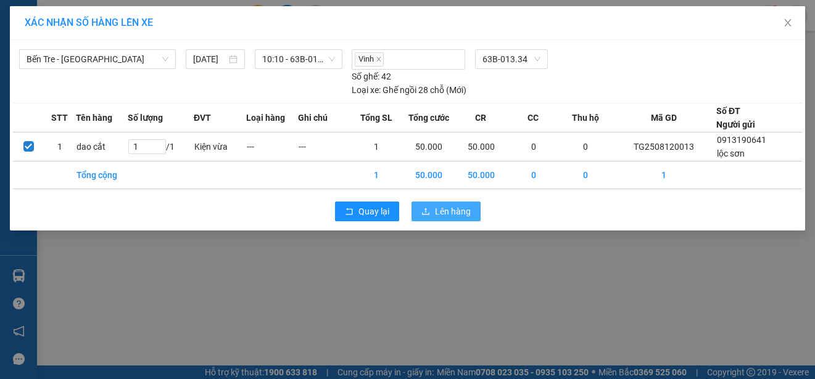
click at [455, 208] on span "Lên hàng" at bounding box center [453, 212] width 36 height 14
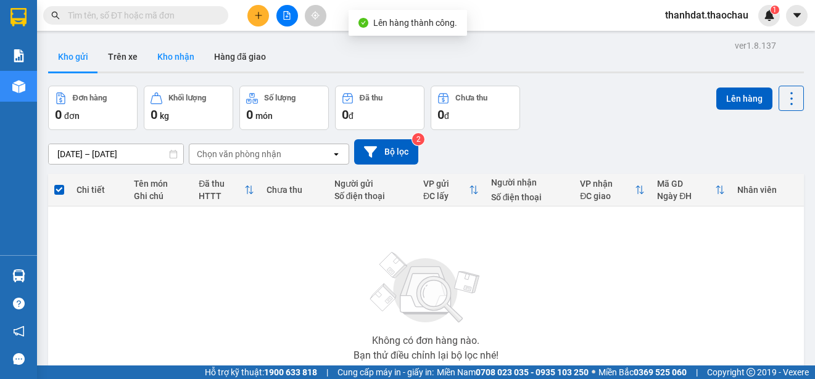
click at [176, 54] on button "Kho nhận" at bounding box center [175, 57] width 57 height 30
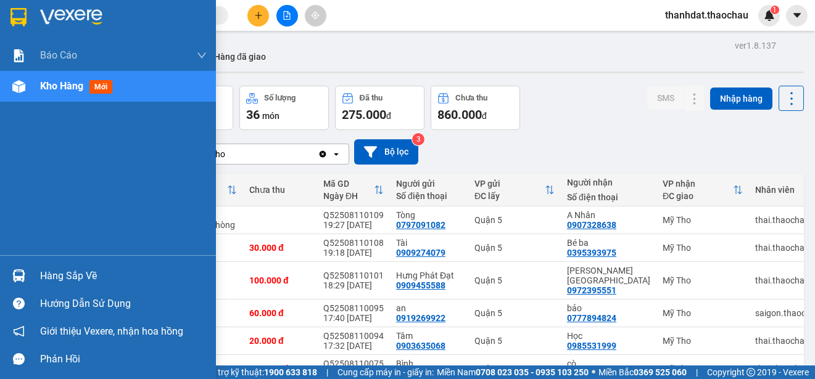
click at [52, 276] on div "Hàng sắp về" at bounding box center [123, 276] width 167 height 19
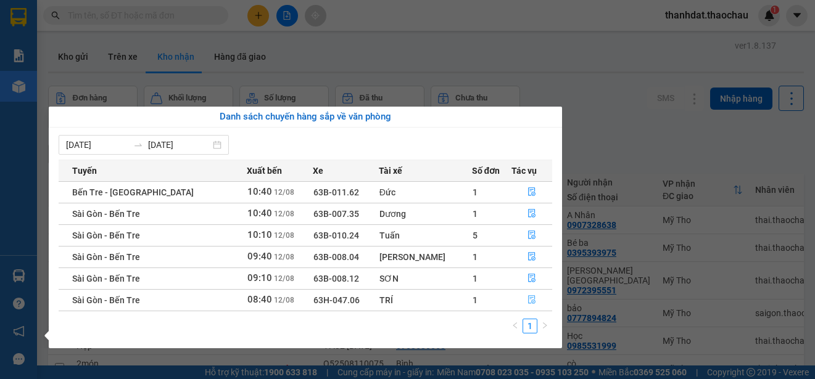
click at [528, 299] on icon "file-done" at bounding box center [531, 300] width 7 height 9
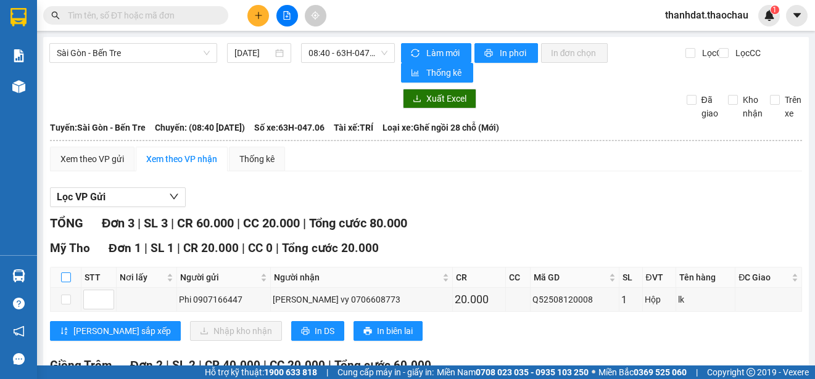
click at [68, 276] on input "checkbox" at bounding box center [66, 278] width 10 height 10
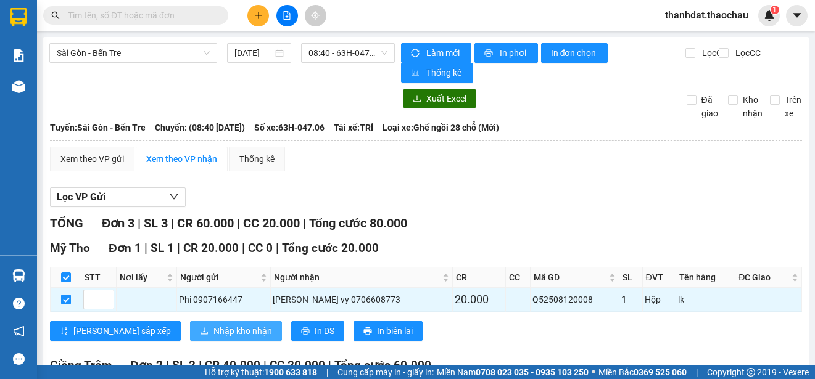
click at [213, 331] on span "Nhập kho nhận" at bounding box center [242, 331] width 59 height 14
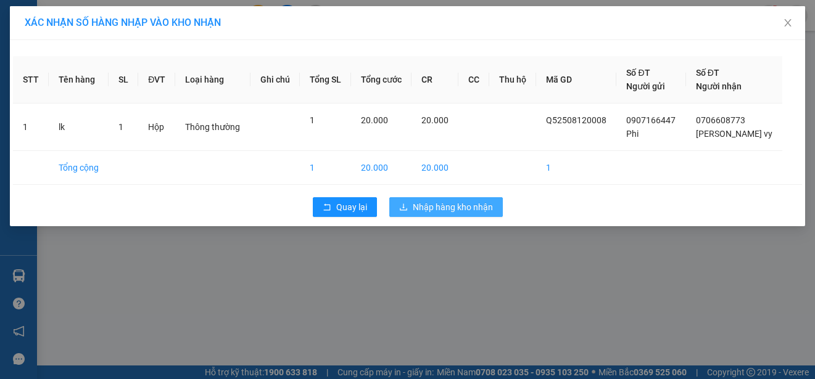
click at [471, 203] on span "Nhập hàng kho nhận" at bounding box center [453, 207] width 80 height 14
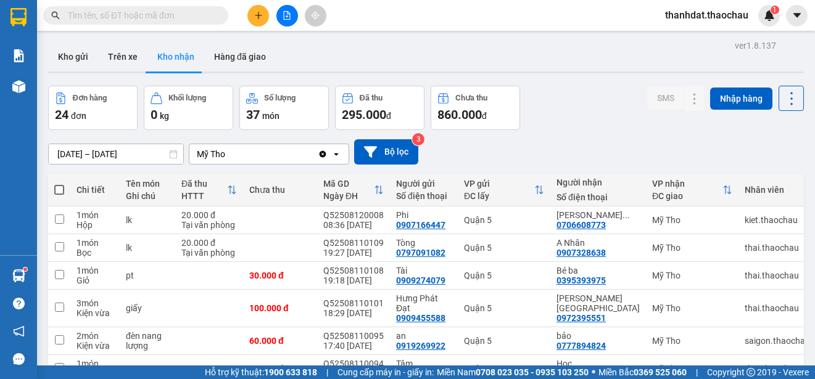
click at [149, 16] on input "text" at bounding box center [141, 16] width 146 height 14
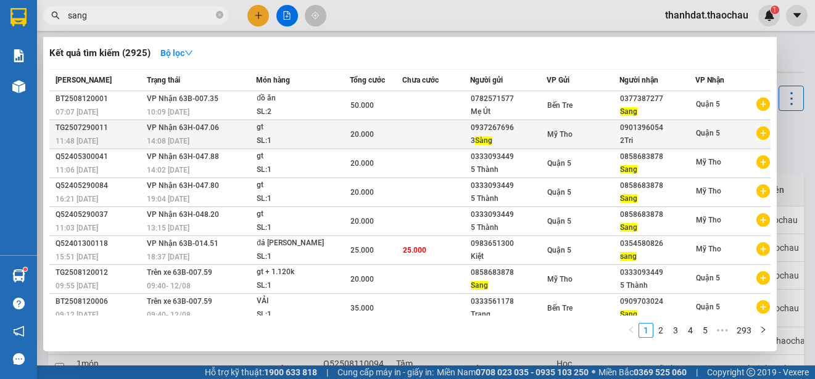
type input "sang"
click at [662, 125] on div "0901396054" at bounding box center [657, 127] width 75 height 13
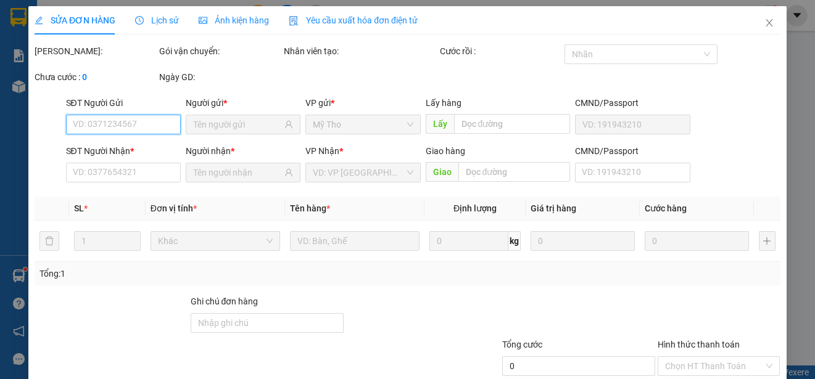
type input "0937267696"
type input "0901396054"
type input "20.000"
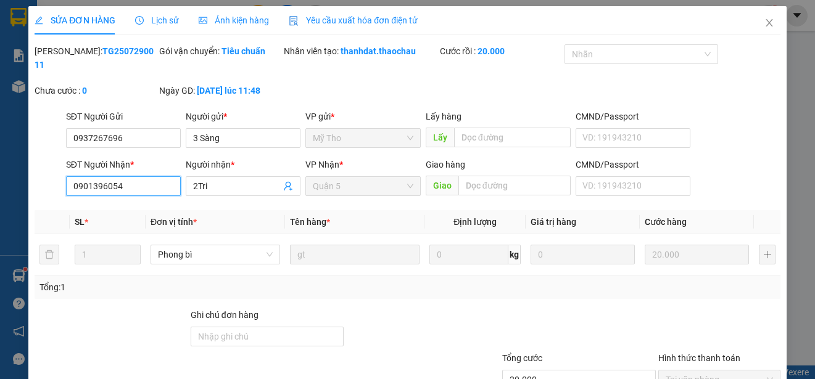
drag, startPoint x: 141, startPoint y: 184, endPoint x: 68, endPoint y: 189, distance: 73.0
click at [68, 189] on input "0901396054" at bounding box center [123, 186] width 115 height 20
click at [765, 22] on icon "close" at bounding box center [768, 22] width 7 height 7
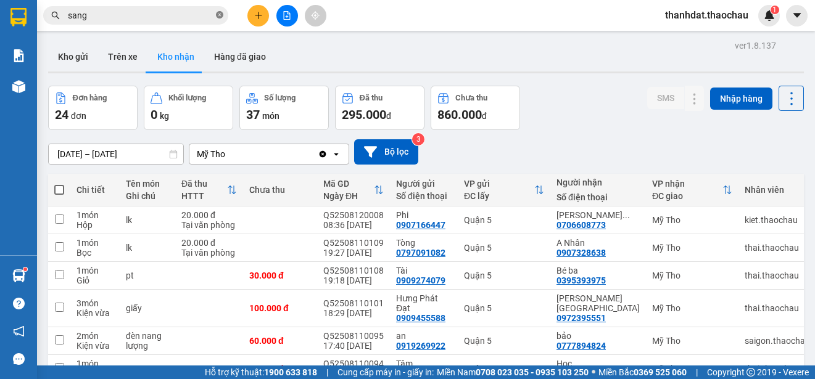
click at [220, 16] on icon "close-circle" at bounding box center [219, 14] width 7 height 7
paste input "0901396054"
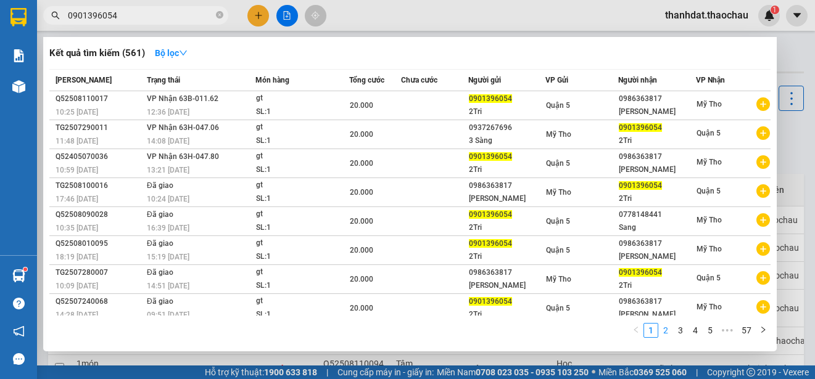
type input "0901396054"
click at [665, 328] on link "2" at bounding box center [666, 331] width 14 height 14
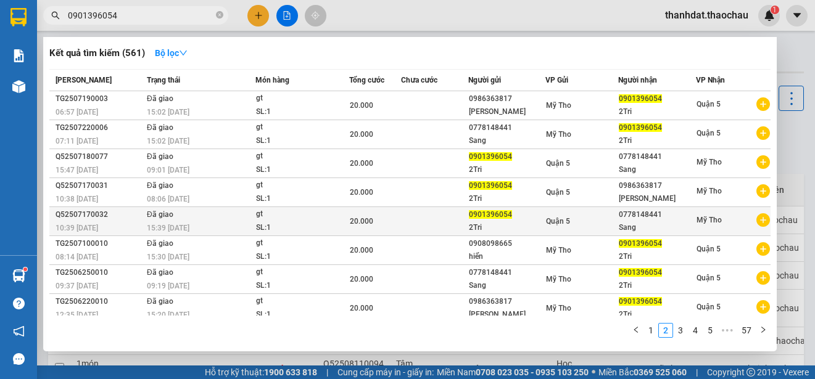
click at [637, 208] on div "0778148441" at bounding box center [657, 214] width 76 height 13
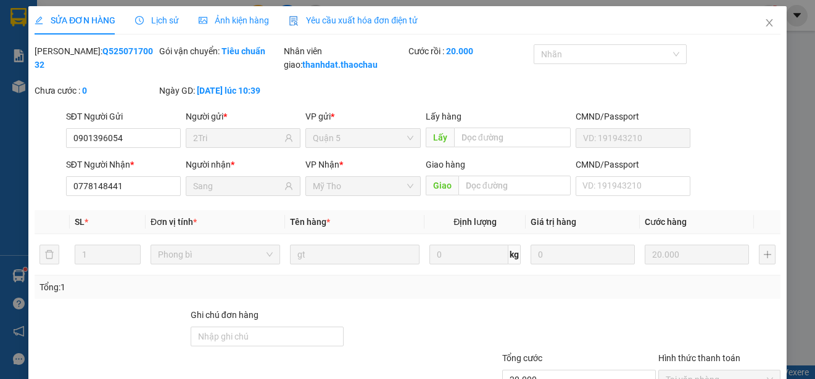
type input "0901396054"
type input "2Tri"
type input "0778148441"
type input "Sang"
type input "20.000"
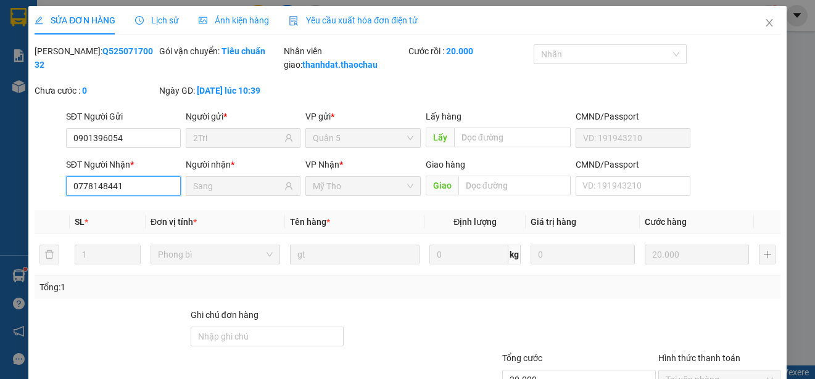
drag, startPoint x: 136, startPoint y: 198, endPoint x: 58, endPoint y: 199, distance: 77.7
click at [58, 199] on div "SĐT Người Nhận * 0778148441 0778148441 Người nhận * Sang VP Nhận * Mỹ Tho Giao …" at bounding box center [407, 179] width 748 height 43
click at [764, 23] on icon "close" at bounding box center [769, 23] width 10 height 10
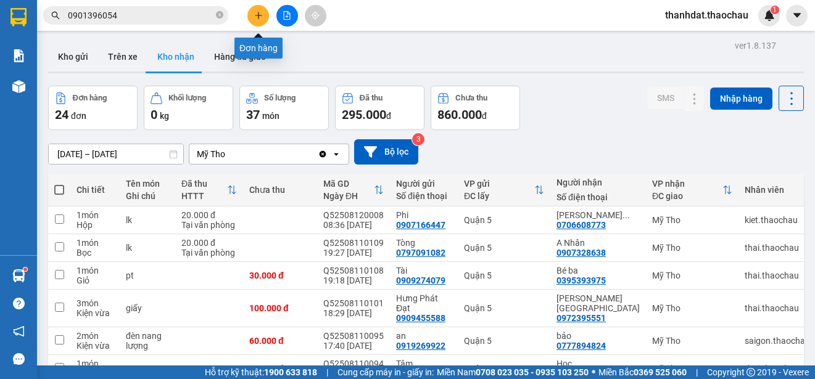
click at [261, 16] on icon "plus" at bounding box center [258, 15] width 9 height 9
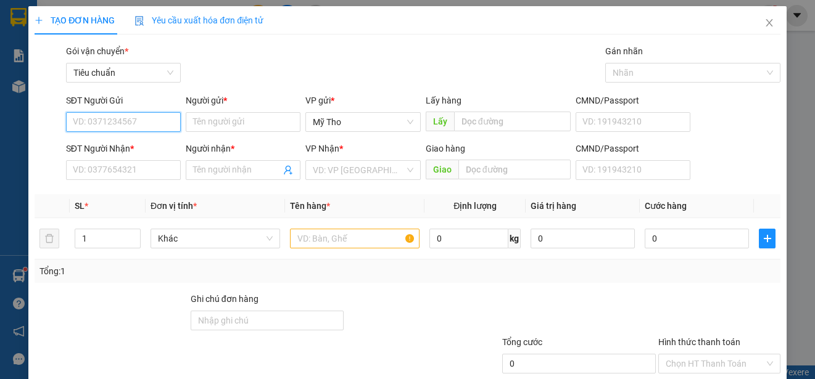
paste input "0778148441"
type input "0778148441"
click at [130, 144] on div "0778148441 - Sang" at bounding box center [122, 147] width 99 height 14
type input "Sang"
type input "0778148441"
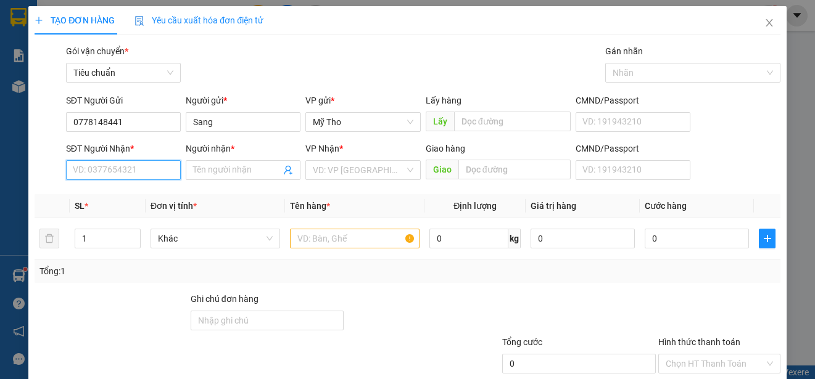
click at [136, 170] on input "SĐT Người Nhận *" at bounding box center [123, 170] width 115 height 20
click at [133, 213] on div "0901396054 - 2Tri" at bounding box center [122, 215] width 99 height 14
type input "0901396054"
type input "2Tri"
click at [195, 240] on span "Khác" at bounding box center [215, 238] width 115 height 19
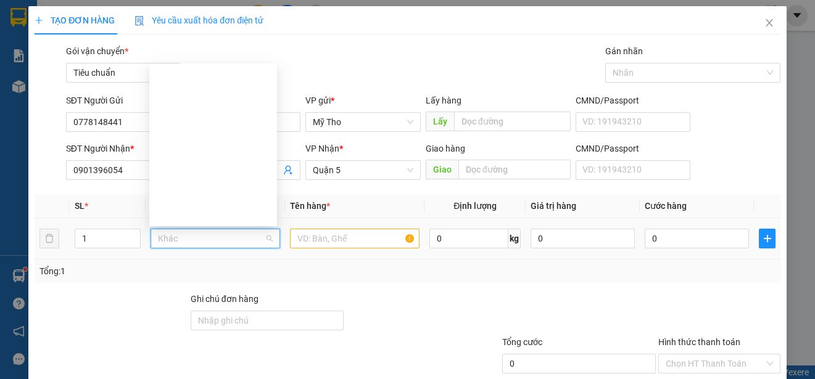
type input "p"
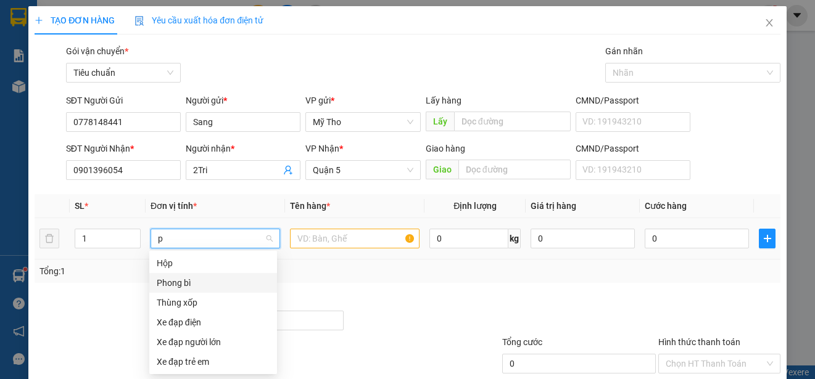
click at [186, 278] on div "Phong bì" at bounding box center [213, 283] width 113 height 14
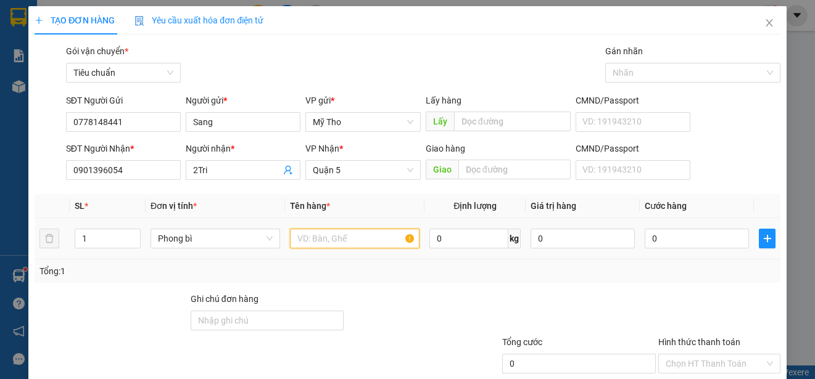
click at [308, 239] on input "text" at bounding box center [355, 239] width 130 height 20
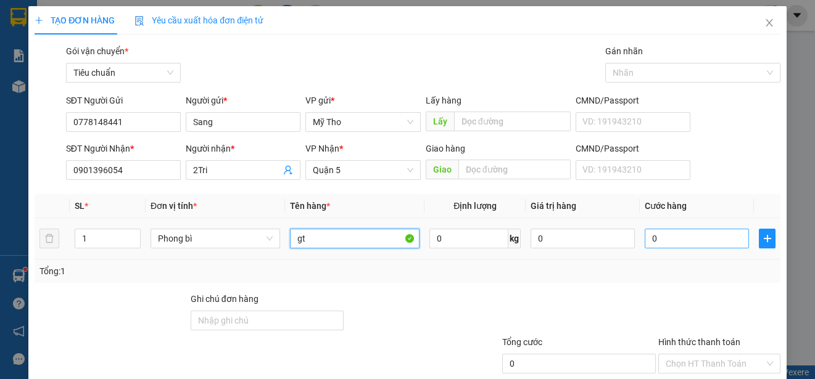
type input "gt"
click at [662, 243] on input "0" at bounding box center [696, 239] width 104 height 20
type input "2"
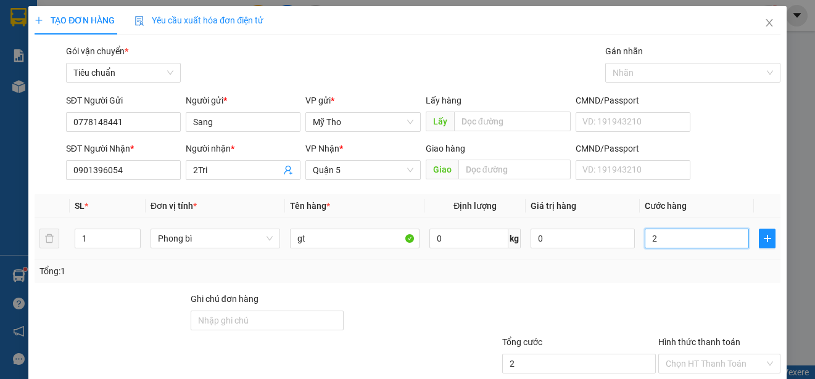
type input "20"
type input "200"
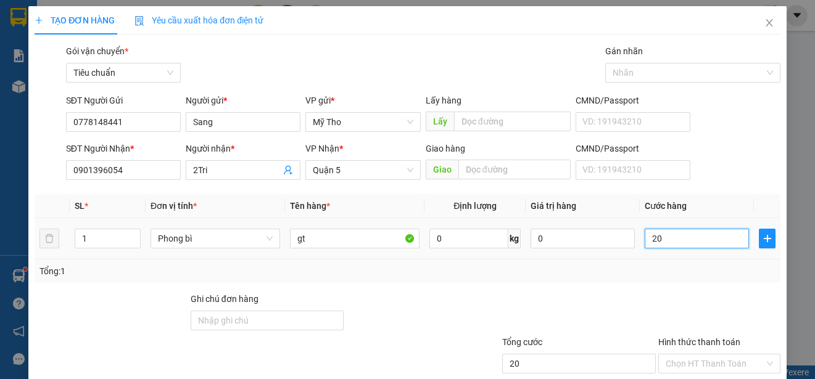
type input "200"
type input "2.000"
type input "20.000"
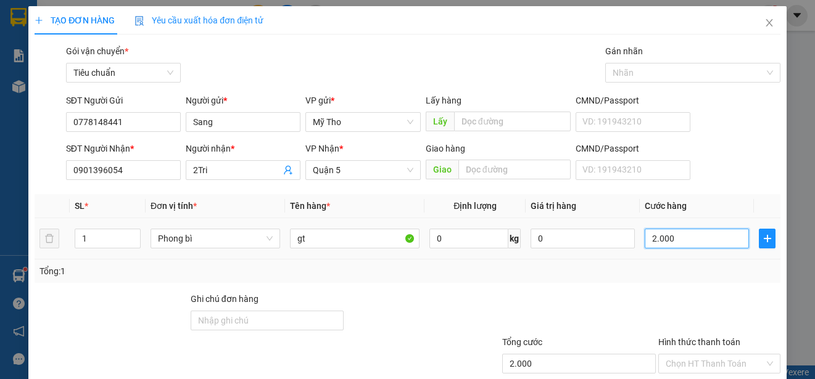
type input "20.000"
click at [704, 355] on input "Hình thức thanh toán" at bounding box center [714, 364] width 99 height 19
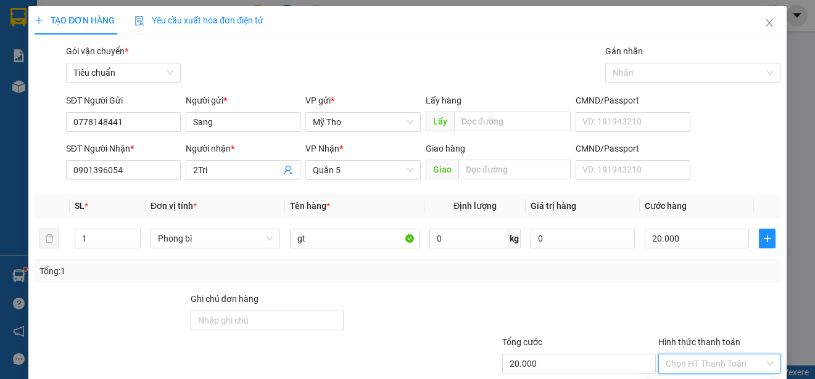
type input "0"
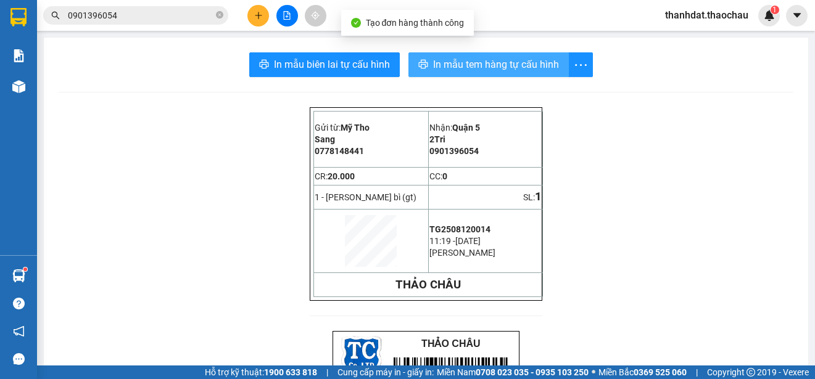
click at [477, 63] on span "In mẫu tem hàng tự cấu hình" at bounding box center [496, 64] width 126 height 15
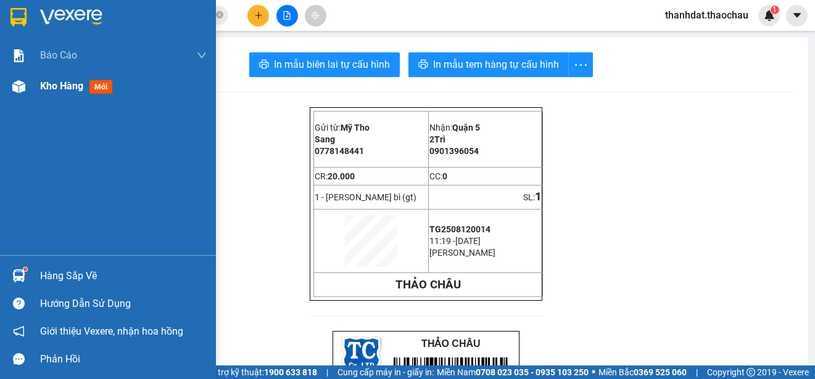
click at [50, 89] on span "Kho hàng" at bounding box center [61, 86] width 43 height 12
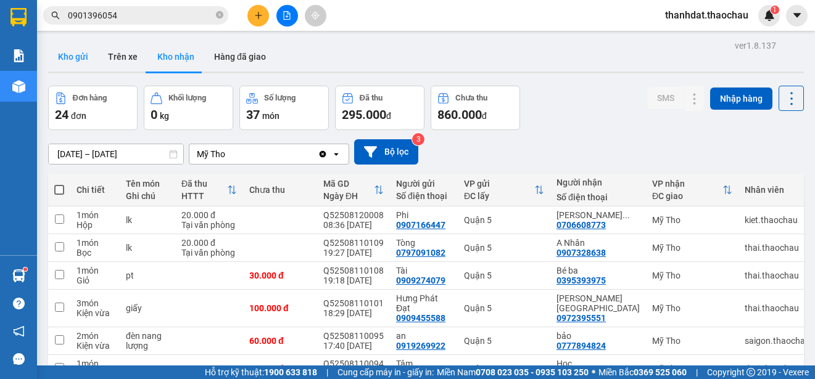
click at [71, 57] on button "Kho gửi" at bounding box center [73, 57] width 50 height 30
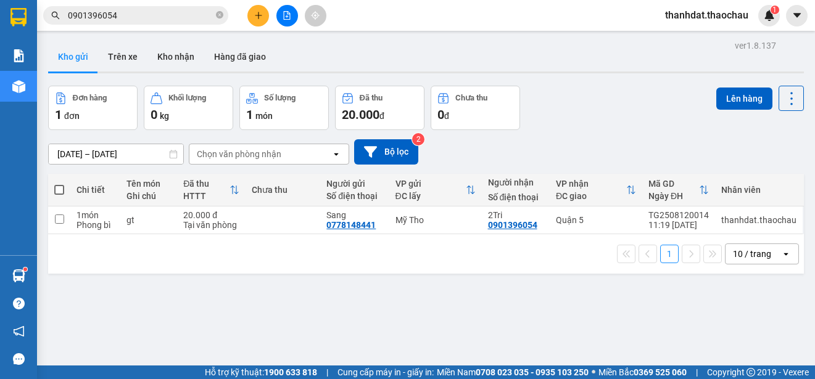
click at [62, 188] on span at bounding box center [59, 190] width 10 height 10
click at [59, 184] on input "checkbox" at bounding box center [59, 184] width 0 height 0
checkbox input "true"
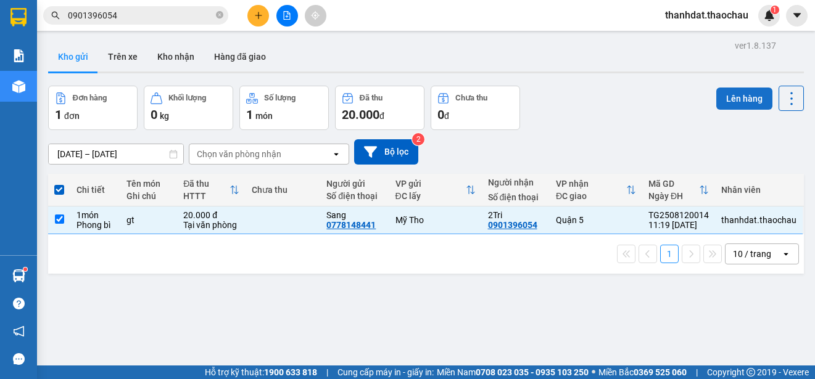
click at [730, 105] on button "Lên hàng" at bounding box center [744, 99] width 56 height 22
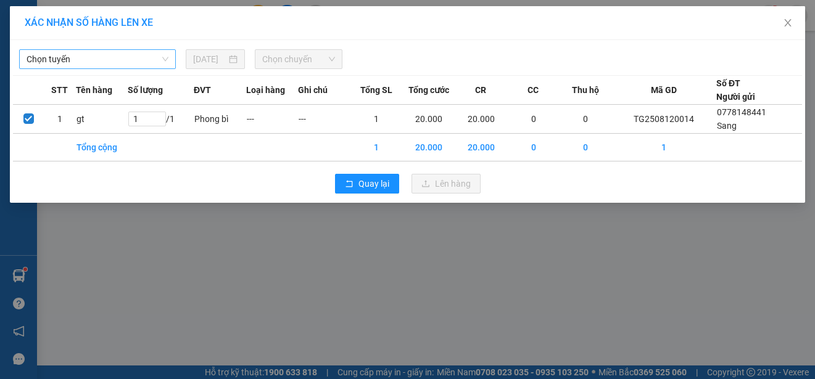
click at [75, 59] on span "Chọn tuyến" at bounding box center [98, 59] width 142 height 19
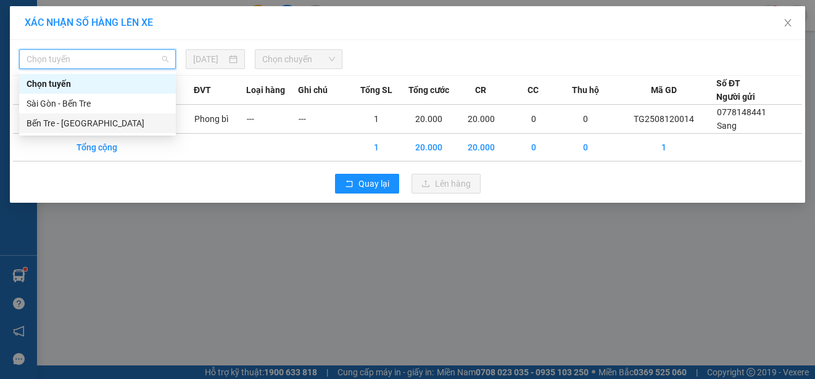
click at [56, 119] on div "Bến Tre - [GEOGRAPHIC_DATA]" at bounding box center [98, 124] width 142 height 14
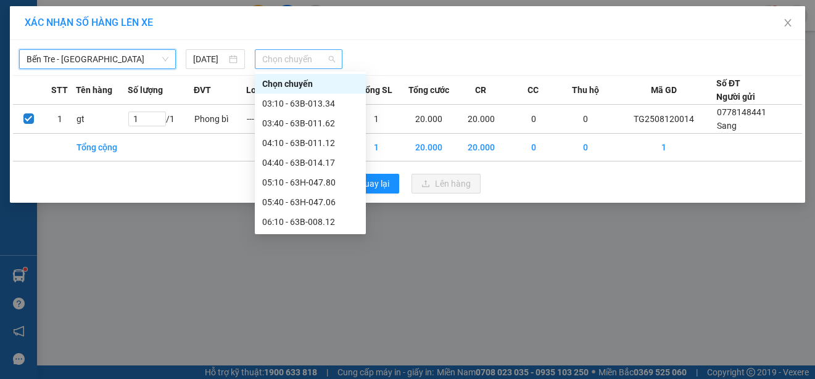
click at [287, 58] on span "Chọn chuyến" at bounding box center [298, 59] width 72 height 19
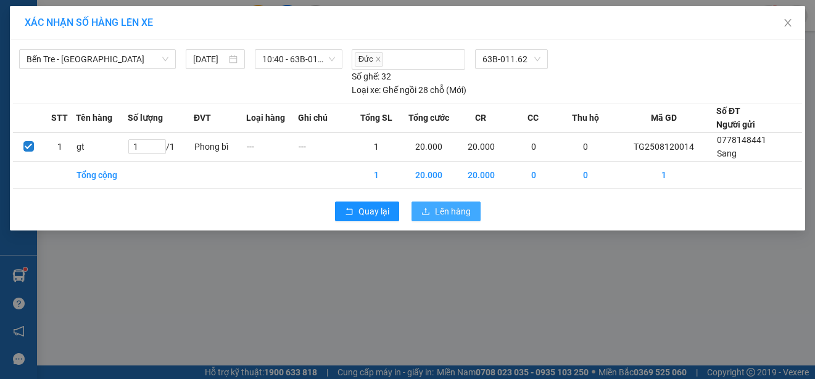
click at [439, 205] on span "Lên hàng" at bounding box center [453, 212] width 36 height 14
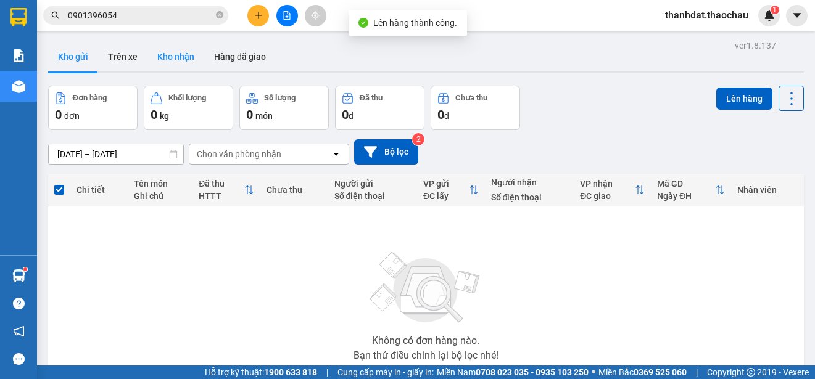
click at [176, 57] on button "Kho nhận" at bounding box center [175, 57] width 57 height 30
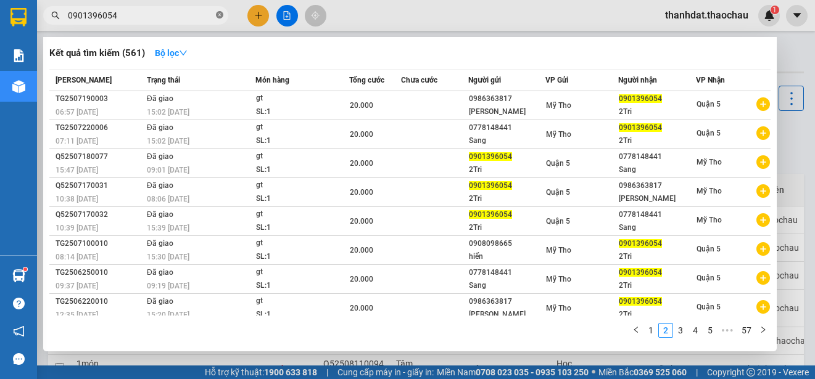
click at [218, 16] on icon "close-circle" at bounding box center [219, 14] width 7 height 7
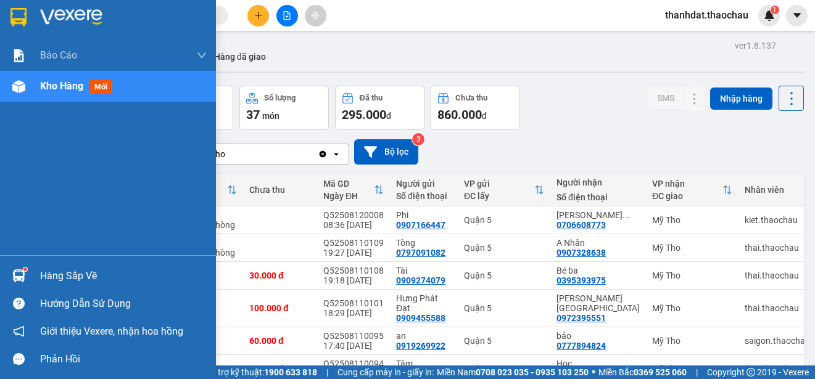
click at [57, 276] on div "Hàng sắp về" at bounding box center [123, 276] width 167 height 19
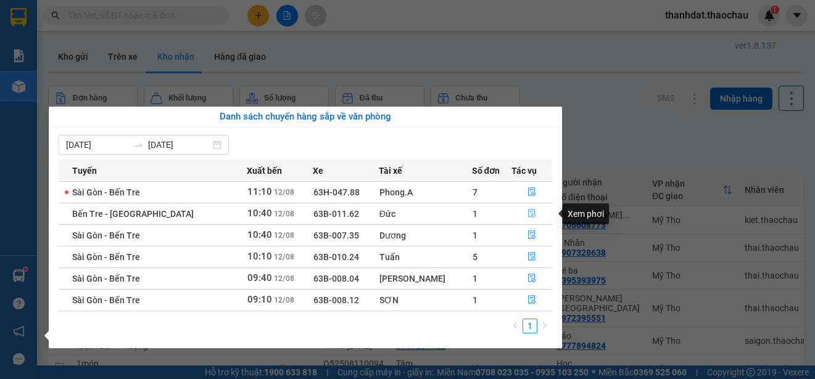
click at [527, 213] on icon "file-done" at bounding box center [531, 213] width 9 height 9
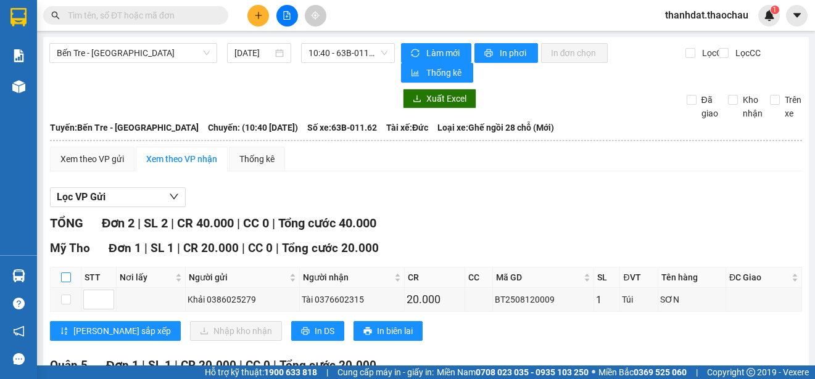
click at [66, 273] on input "checkbox" at bounding box center [66, 278] width 10 height 10
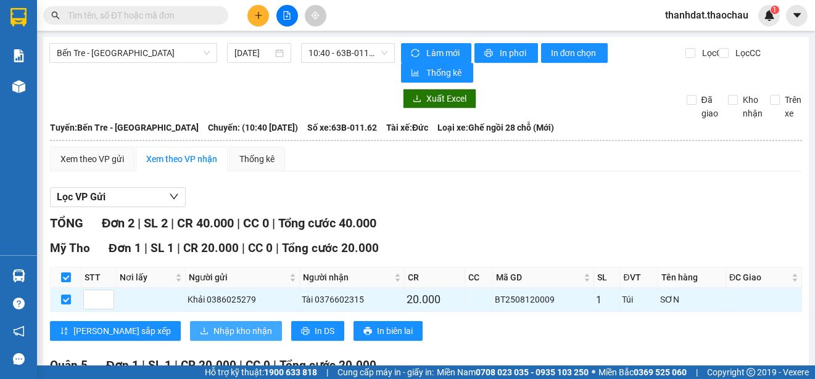
click at [213, 324] on span "Nhập kho nhận" at bounding box center [242, 331] width 59 height 14
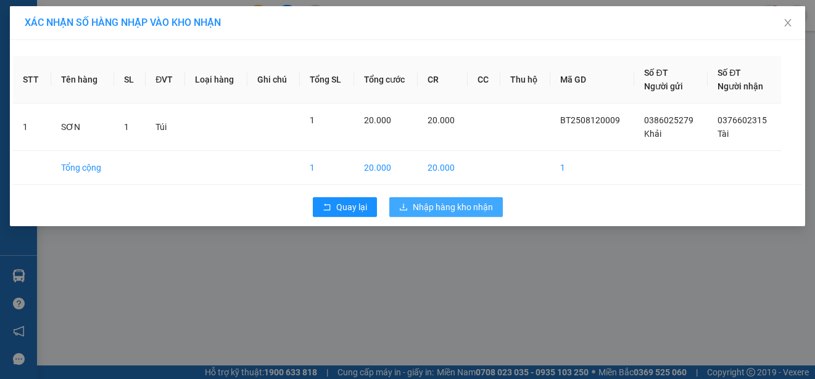
click at [435, 209] on span "Nhập hàng kho nhận" at bounding box center [453, 207] width 80 height 14
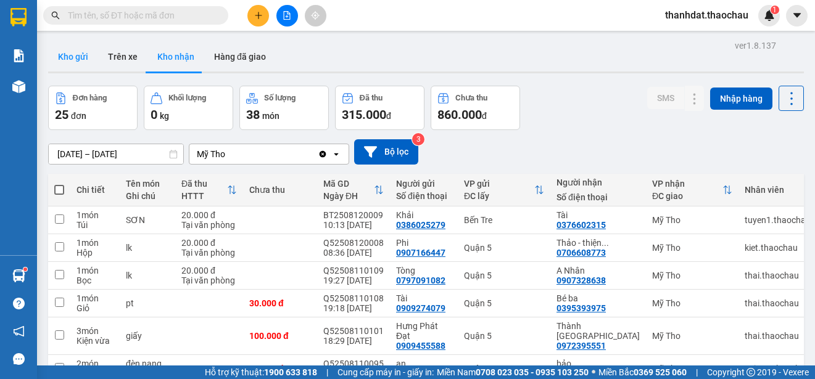
click at [72, 56] on button "Kho gửi" at bounding box center [73, 57] width 50 height 30
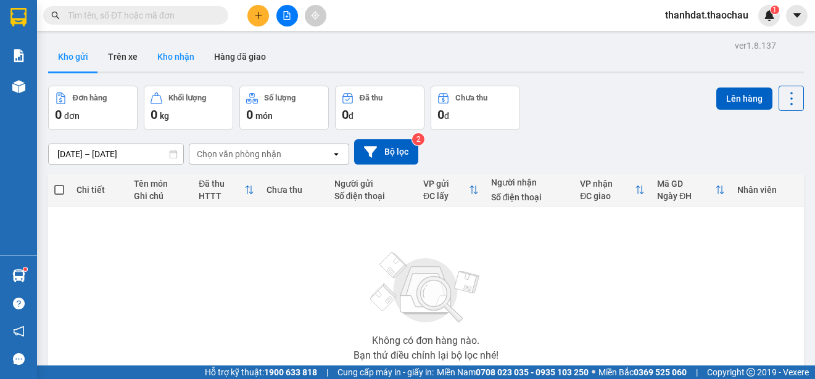
click at [173, 53] on button "Kho nhận" at bounding box center [175, 57] width 57 height 30
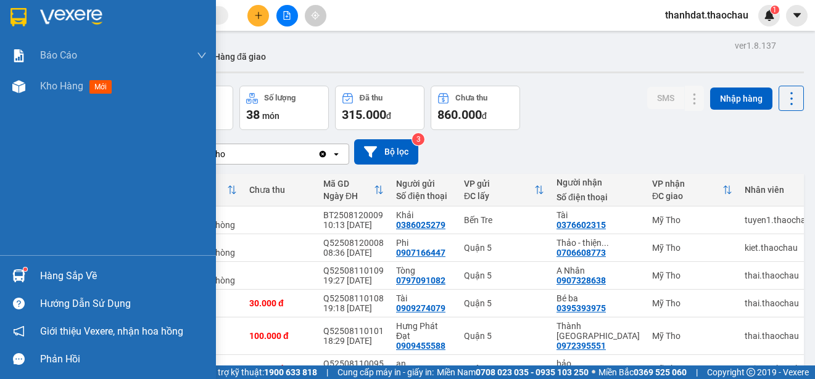
click at [49, 273] on div "Hàng sắp về" at bounding box center [123, 276] width 167 height 19
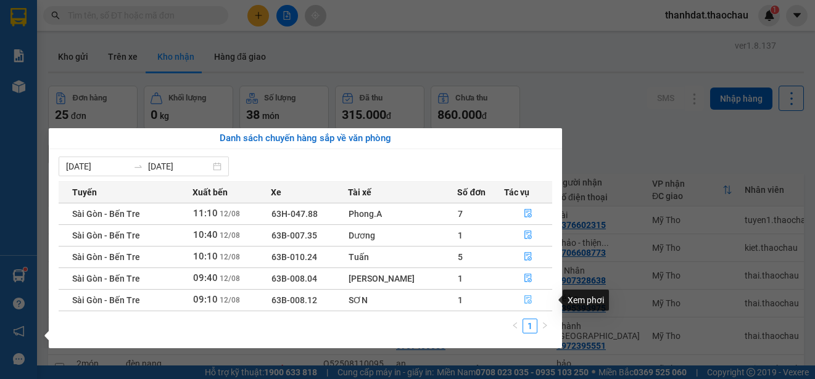
click at [525, 300] on icon "file-done" at bounding box center [527, 300] width 7 height 9
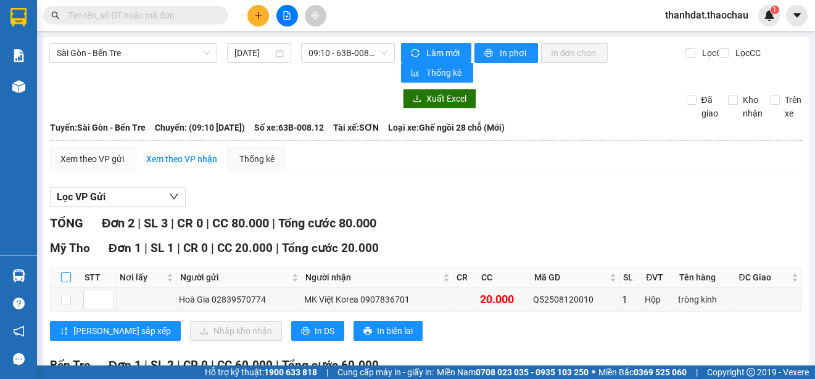
click at [67, 278] on input "checkbox" at bounding box center [66, 278] width 10 height 10
checkbox input "true"
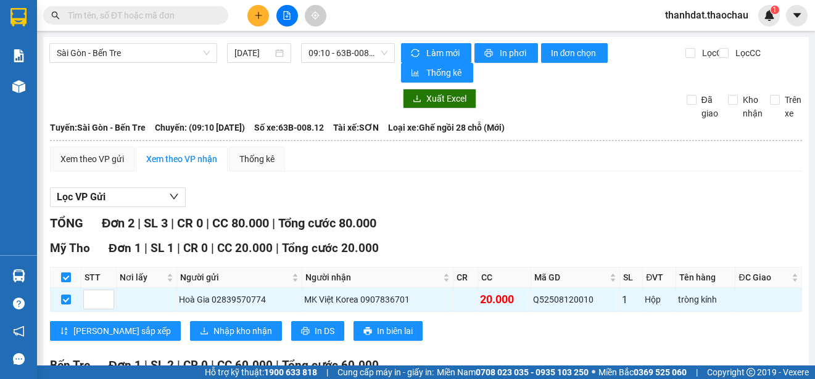
checkbox input "true"
click at [213, 330] on span "Nhập kho nhận" at bounding box center [242, 331] width 59 height 14
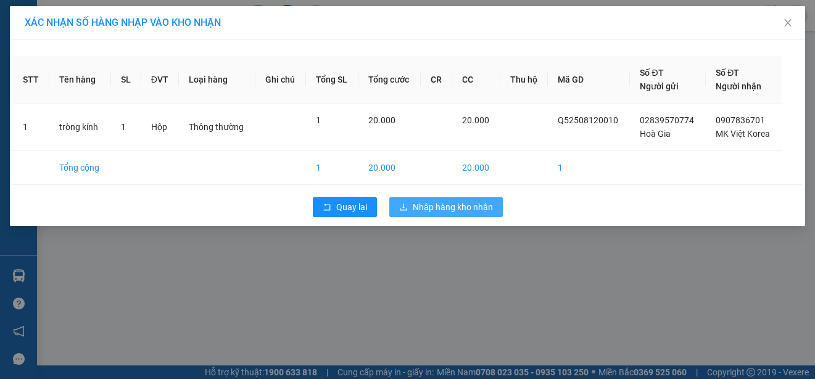
click at [467, 208] on span "Nhập hàng kho nhận" at bounding box center [453, 207] width 80 height 14
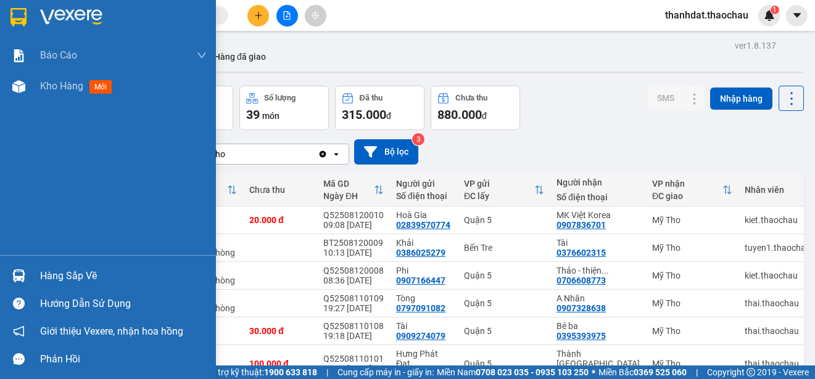
click at [54, 275] on div "Hàng sắp về" at bounding box center [123, 276] width 167 height 19
click at [54, 275] on div "Báo cáo Báo cáo dòng tiền (nhân viên) Doanh số tạo đơn theo VP gửi (nhân viên) …" at bounding box center [108, 189] width 216 height 379
click at [60, 274] on div "Hàng sắp về" at bounding box center [123, 276] width 167 height 19
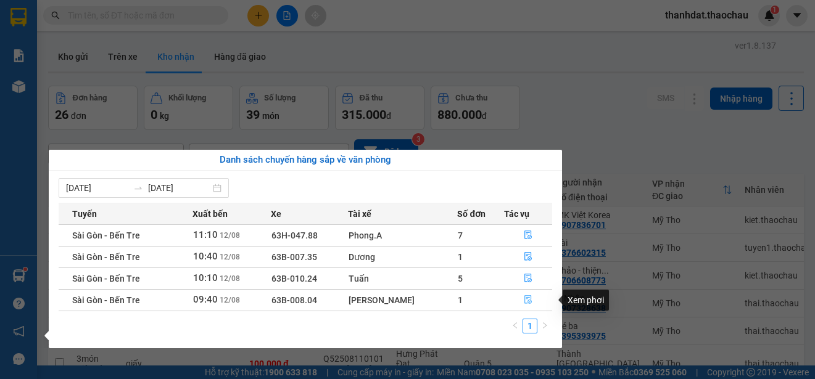
click at [527, 300] on icon "file-done" at bounding box center [528, 299] width 9 height 9
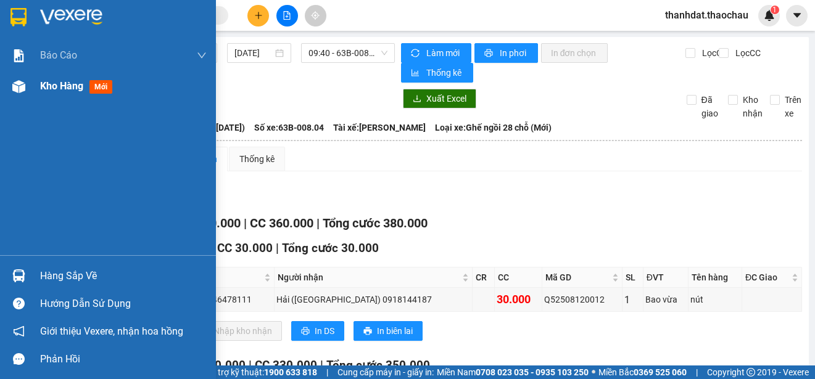
click at [62, 83] on span "Kho hàng" at bounding box center [61, 86] width 43 height 12
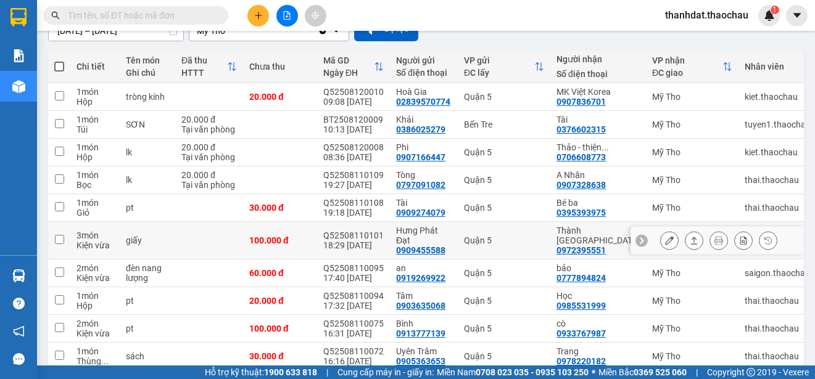
scroll to position [184, 0]
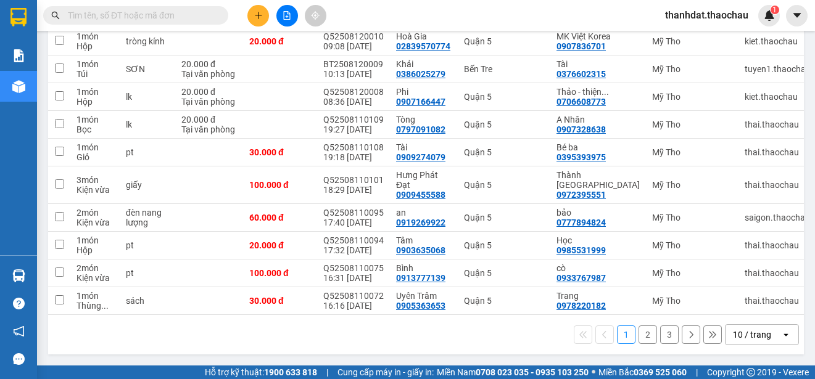
click at [660, 335] on button "3" at bounding box center [669, 335] width 19 height 19
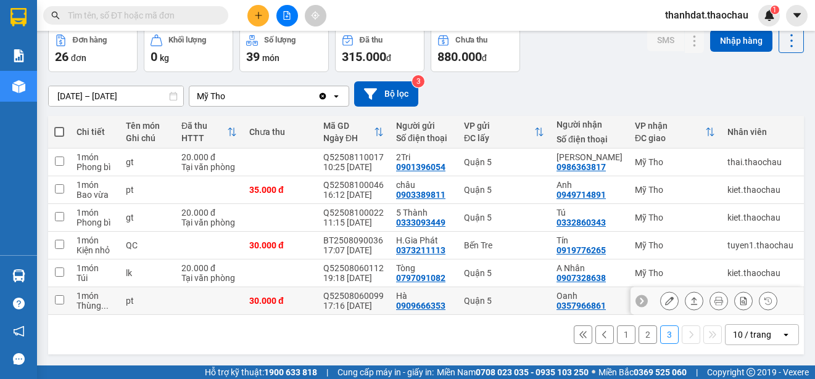
scroll to position [63, 0]
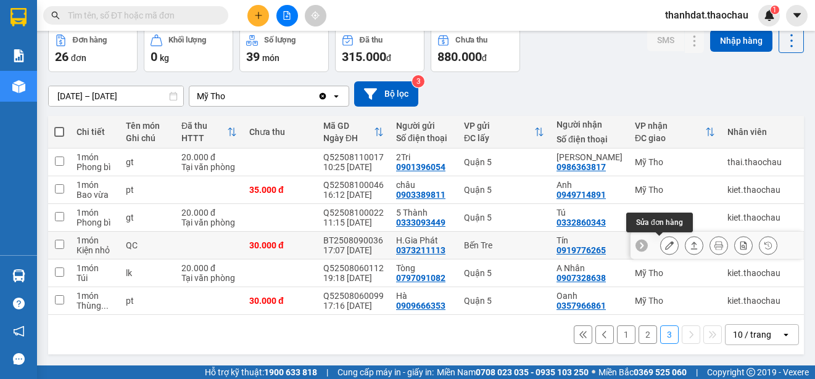
click at [665, 242] on icon at bounding box center [669, 245] width 9 height 9
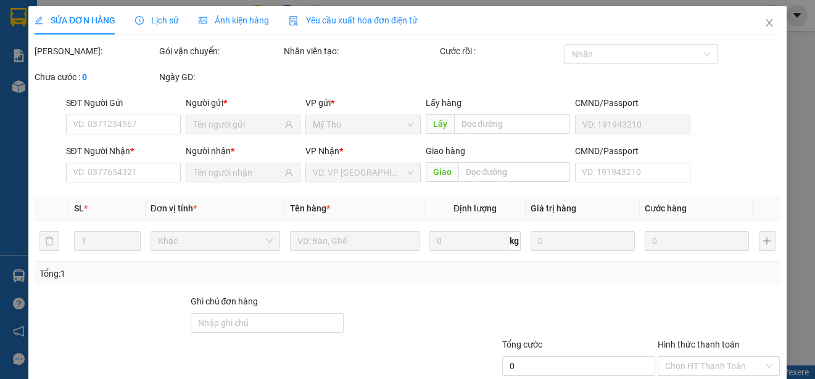
type input "0373211113"
type input "H.Gia Phát"
type input "0919776265"
type input "Tín"
type input "30.000"
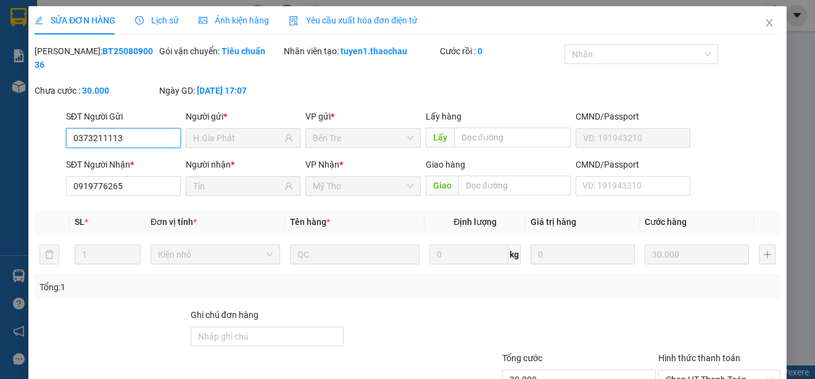
scroll to position [93, 0]
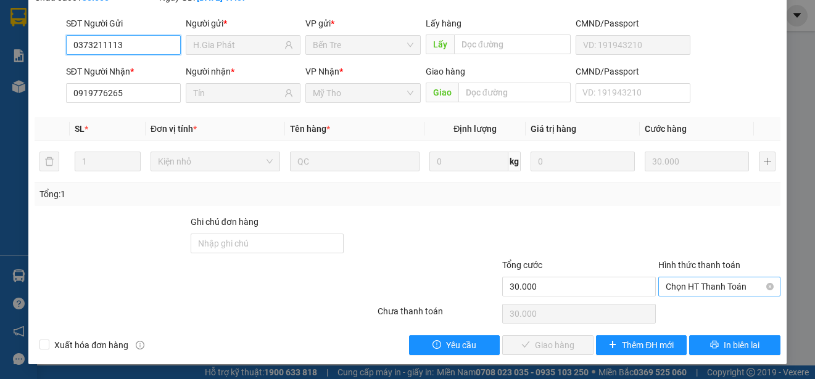
click at [701, 286] on span "Chọn HT Thanh Toán" at bounding box center [718, 287] width 107 height 19
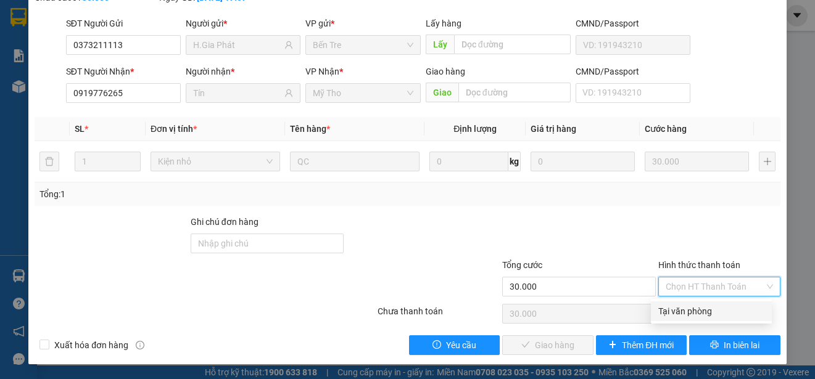
click at [703, 310] on div "Tại văn phòng" at bounding box center [711, 312] width 106 height 14
type input "0"
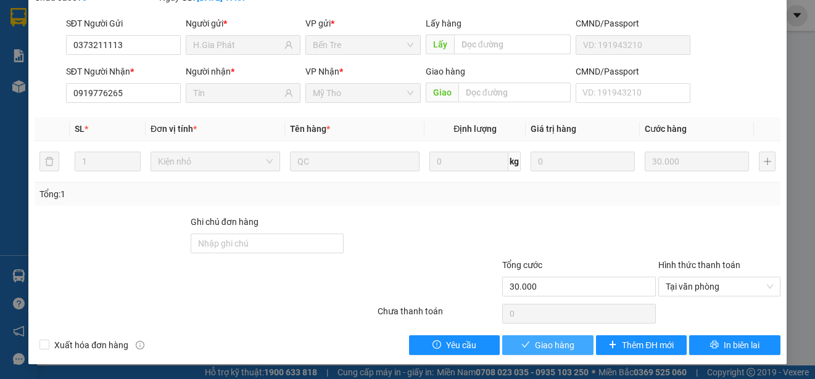
click at [566, 345] on span "Giao hàng" at bounding box center [554, 346] width 39 height 14
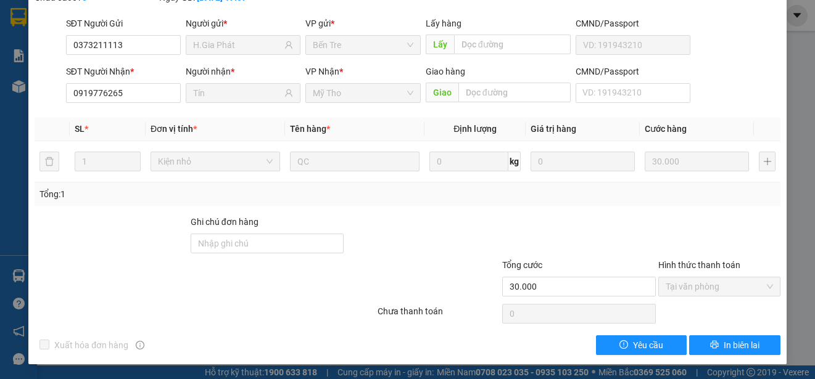
scroll to position [0, 0]
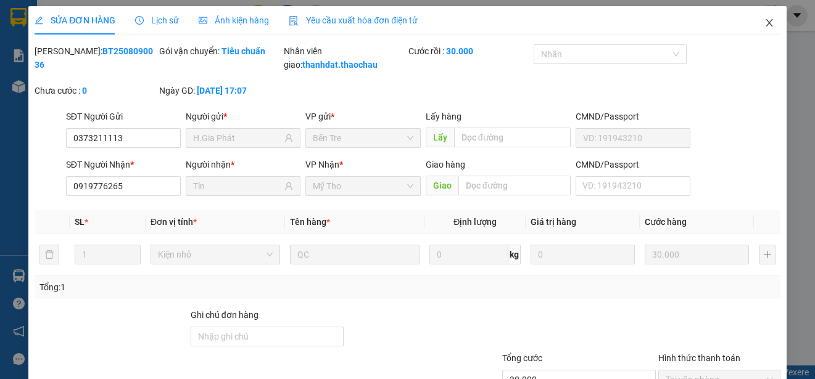
click at [764, 22] on icon "close" at bounding box center [769, 23] width 10 height 10
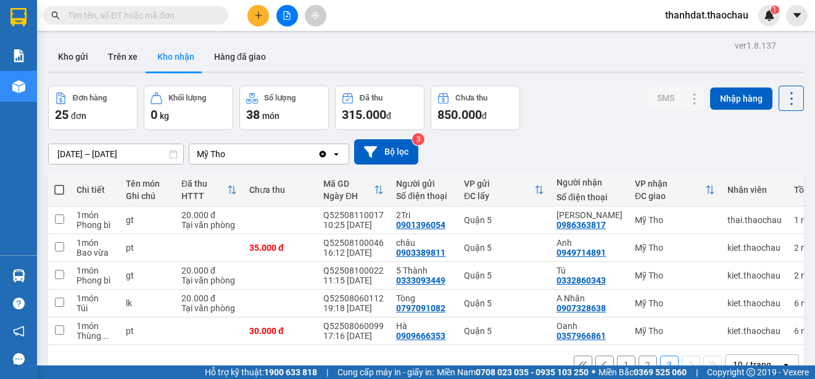
drag, startPoint x: 799, startPoint y: 48, endPoint x: 787, endPoint y: 59, distance: 16.6
click at [789, 59] on main "ver 1.8.137 Kho gửi Trên xe Kho nhận Hàng đã giao Đơn hàng 25 đơn Khối lượng 0 …" at bounding box center [407, 183] width 815 height 366
click at [73, 57] on button "Kho gửi" at bounding box center [73, 57] width 50 height 30
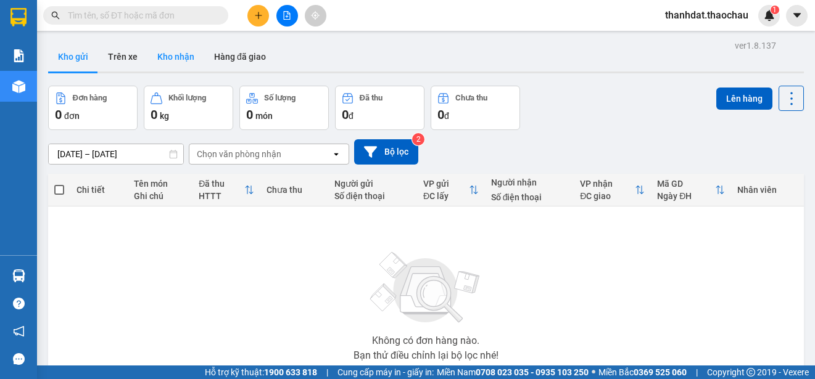
click at [168, 57] on button "Kho nhận" at bounding box center [175, 57] width 57 height 30
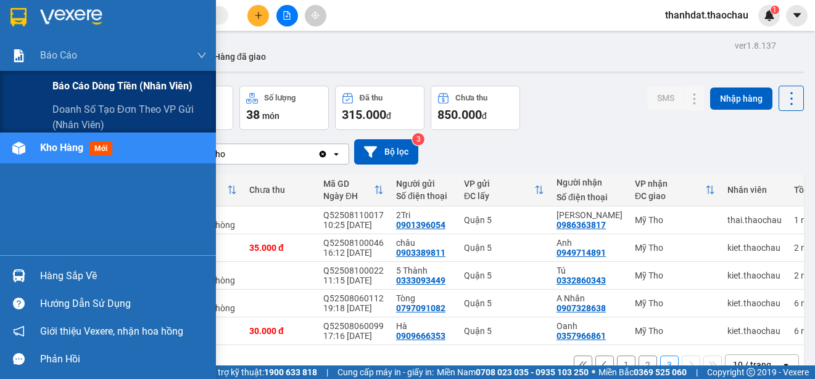
click at [76, 84] on span "Báo cáo dòng tiền (nhân viên)" at bounding box center [122, 85] width 140 height 15
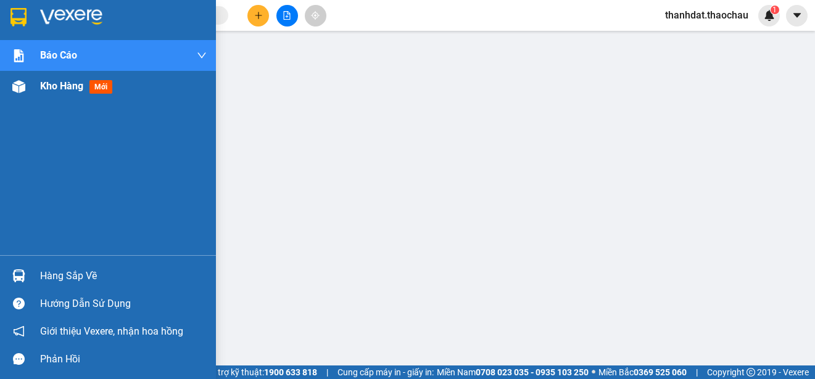
click at [56, 86] on span "Kho hàng" at bounding box center [61, 86] width 43 height 12
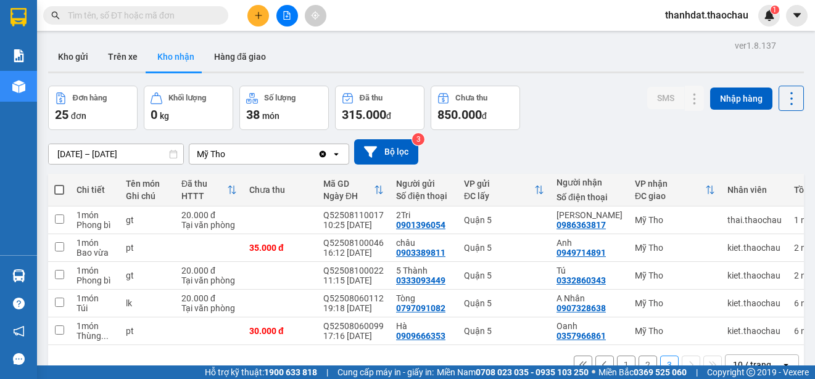
scroll to position [57, 0]
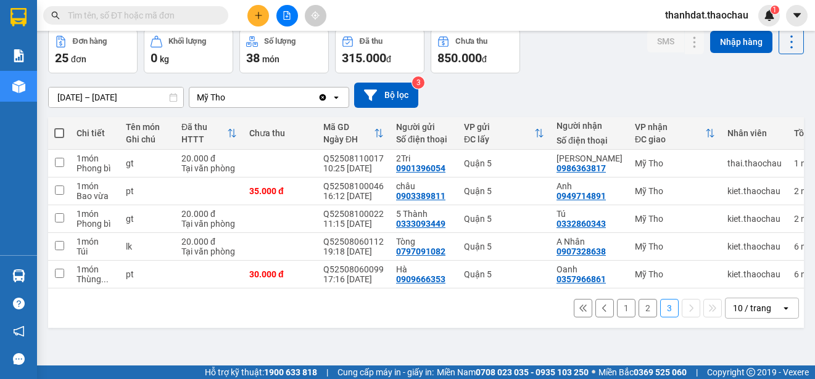
click at [618, 316] on button "1" at bounding box center [626, 308] width 19 height 19
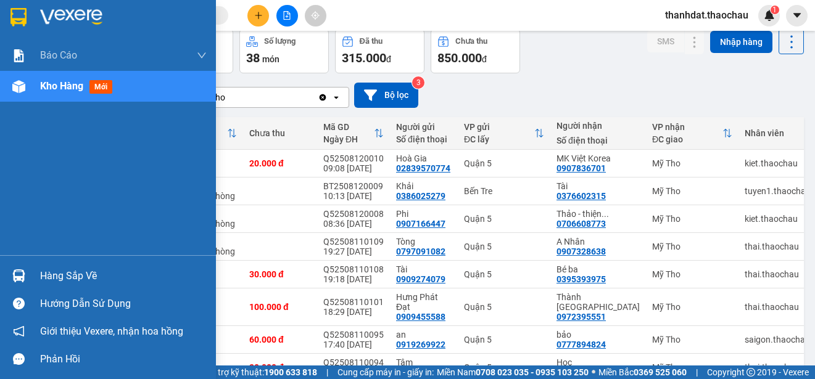
click at [59, 275] on div "Hàng sắp về" at bounding box center [123, 276] width 167 height 19
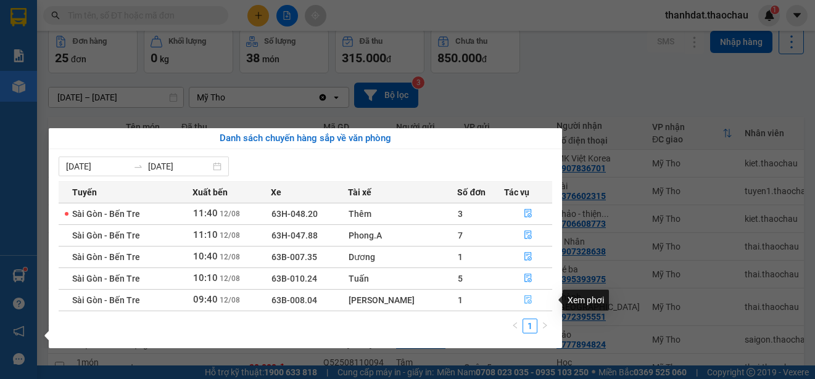
click at [524, 300] on icon "file-done" at bounding box center [528, 299] width 9 height 9
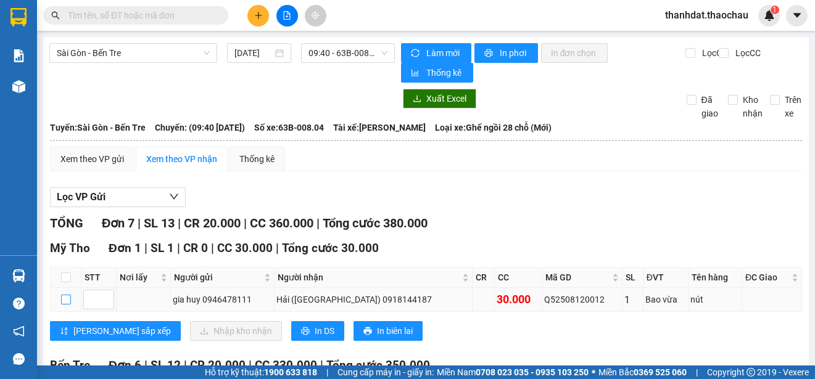
click at [67, 299] on input "checkbox" at bounding box center [66, 300] width 10 height 10
checkbox input "true"
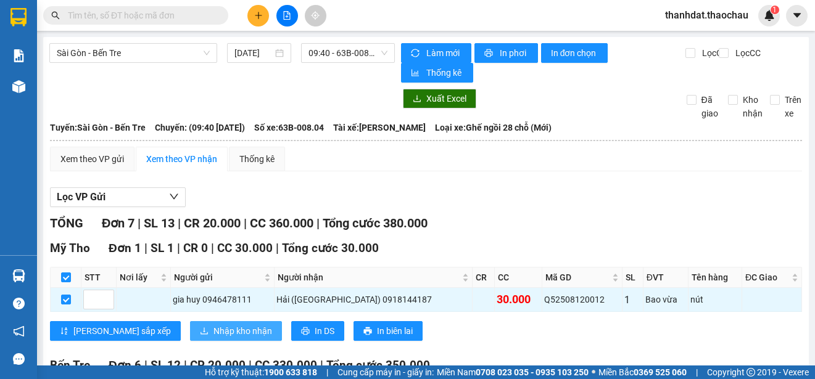
click at [213, 327] on span "Nhập kho nhận" at bounding box center [242, 331] width 59 height 14
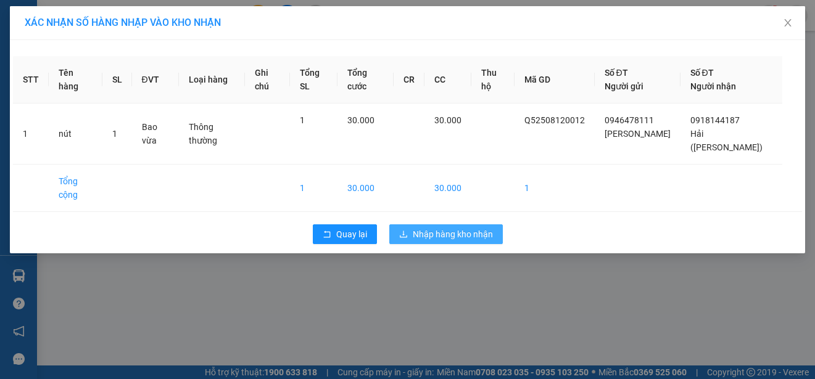
click at [471, 228] on span "Nhập hàng kho nhận" at bounding box center [453, 235] width 80 height 14
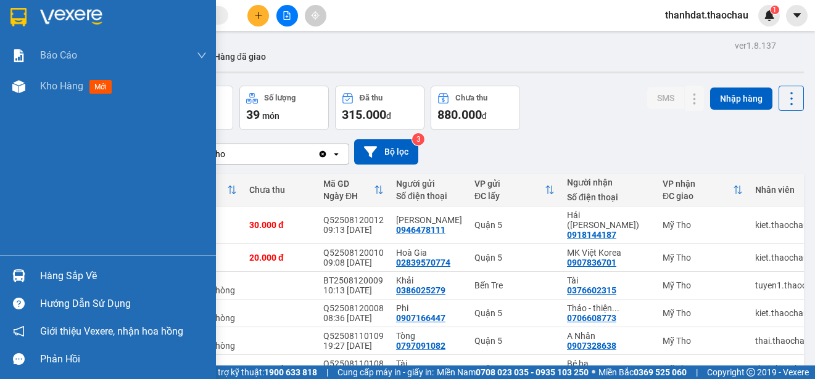
click at [38, 273] on div "Hàng sắp về" at bounding box center [108, 276] width 216 height 28
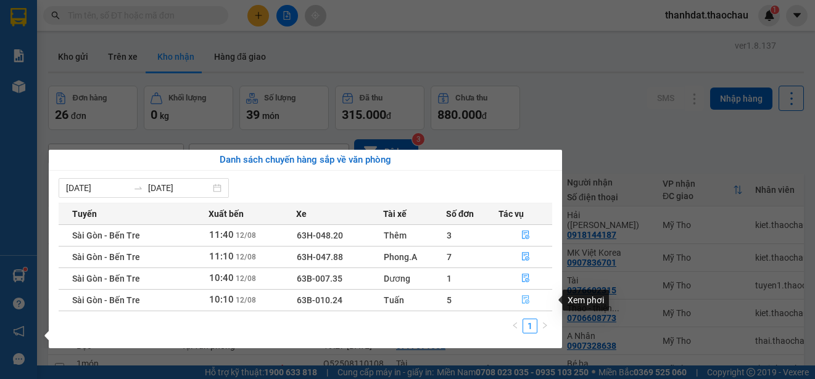
click at [525, 298] on icon "file-done" at bounding box center [525, 300] width 7 height 9
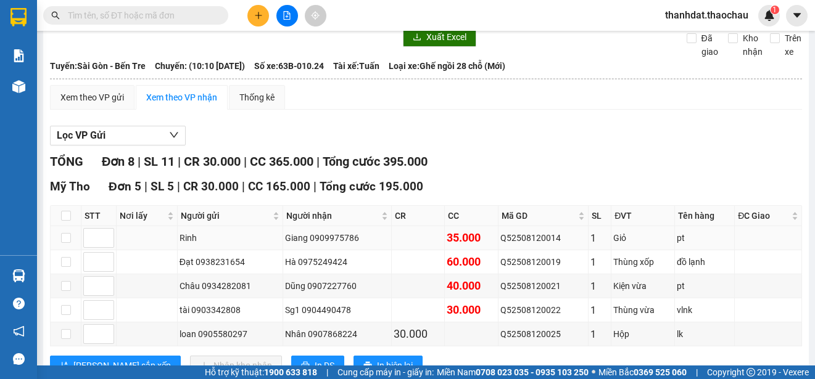
scroll to position [123, 0]
